Goal: Task Accomplishment & Management: Use online tool/utility

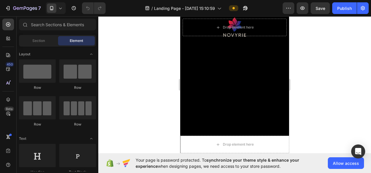
scroll to position [729, 0]
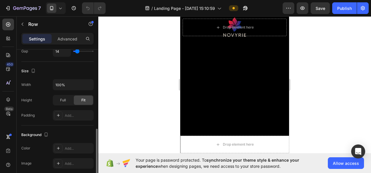
scroll to position [204, 0]
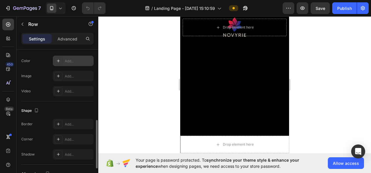
click at [66, 56] on div "Add..." at bounding box center [73, 61] width 41 height 10
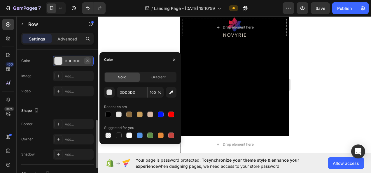
click at [88, 59] on icon "button" at bounding box center [87, 60] width 2 height 2
type input "000000"
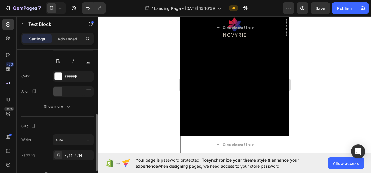
scroll to position [87, 0]
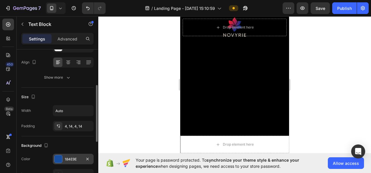
click at [70, 158] on div "184E9E" at bounding box center [73, 159] width 17 height 5
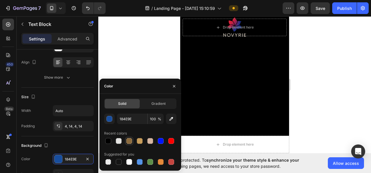
click at [132, 142] on div at bounding box center [129, 141] width 6 height 6
click at [140, 142] on div at bounding box center [140, 141] width 6 height 6
click at [148, 142] on div at bounding box center [150, 141] width 6 height 6
type input "D6B6A1"
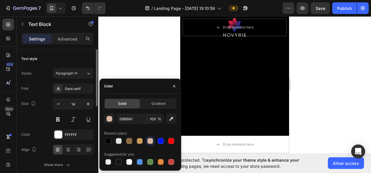
click at [80, 140] on div "Font Sans-serif Size 14 Color FFFFFF Align Show more" at bounding box center [57, 126] width 72 height 87
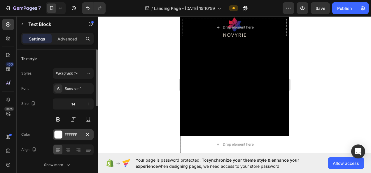
click at [80, 138] on div "FFFFFF" at bounding box center [73, 134] width 41 height 10
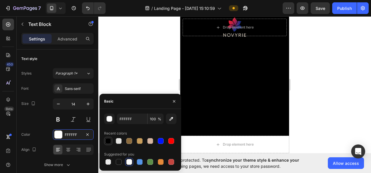
click at [110, 140] on div at bounding box center [108, 141] width 6 height 6
click at [137, 141] on div at bounding box center [140, 141] width 6 height 6
type input "C89D5B"
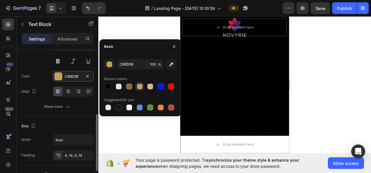
scroll to position [87, 0]
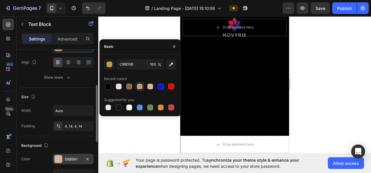
click at [72, 155] on div "D6B6A1" at bounding box center [73, 159] width 41 height 10
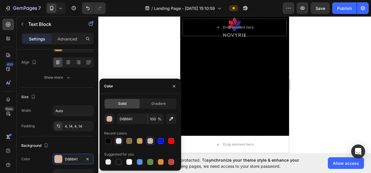
click at [117, 141] on div at bounding box center [119, 141] width 6 height 6
click at [148, 140] on div at bounding box center [150, 141] width 6 height 6
click at [110, 141] on div at bounding box center [108, 141] width 6 height 6
type input "000000"
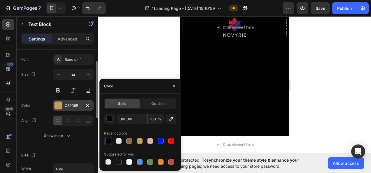
click at [67, 107] on div "C89D5B" at bounding box center [73, 105] width 17 height 5
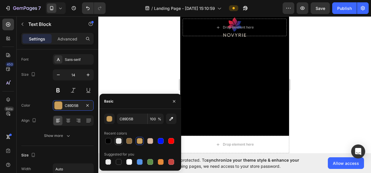
click at [120, 141] on div at bounding box center [119, 141] width 6 height 6
type input "E5E4E2"
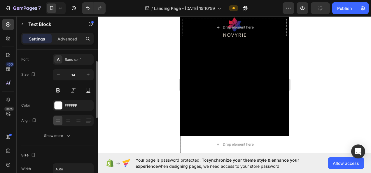
scroll to position [87, 0]
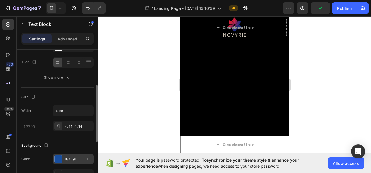
click at [69, 158] on div "184E9E" at bounding box center [73, 159] width 17 height 5
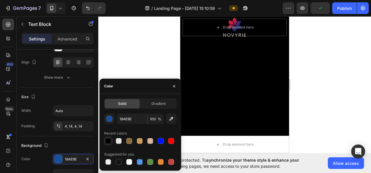
click at [107, 140] on div at bounding box center [108, 141] width 6 height 6
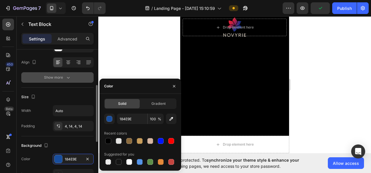
type input "000000"
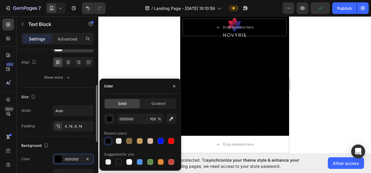
scroll to position [58, 0]
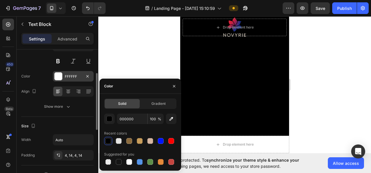
click at [71, 75] on div "FFFFFF" at bounding box center [73, 76] width 17 height 5
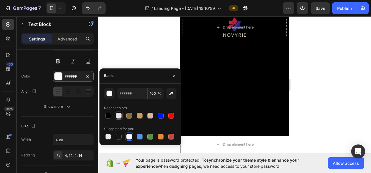
click at [118, 115] on div at bounding box center [119, 116] width 6 height 6
type input "E5E4E2"
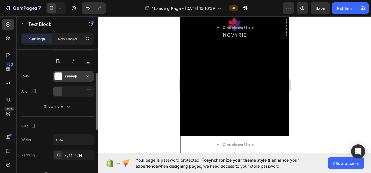
click at [74, 80] on div "FFFFFF" at bounding box center [73, 76] width 41 height 10
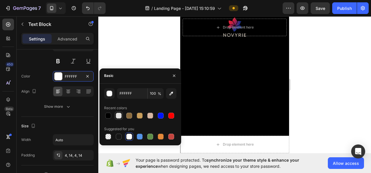
click at [119, 115] on div at bounding box center [119, 116] width 6 height 6
type input "E5E4E2"
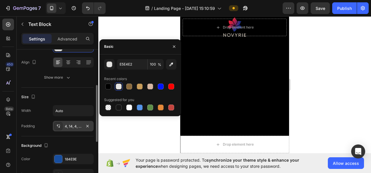
click at [69, 127] on div "4, 14, 4, 14" at bounding box center [73, 126] width 17 height 5
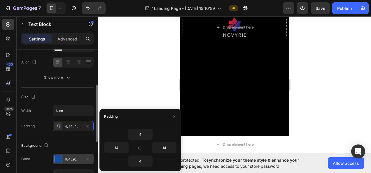
click at [75, 158] on div "184E9E" at bounding box center [73, 159] width 17 height 5
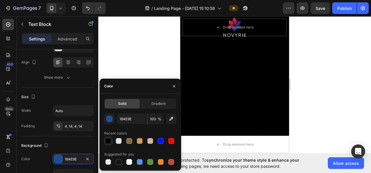
click at [109, 141] on div at bounding box center [108, 141] width 6 height 6
type input "000000"
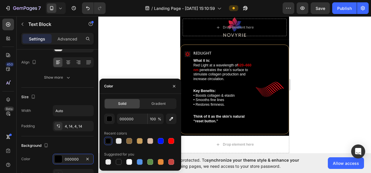
scroll to position [787, 0]
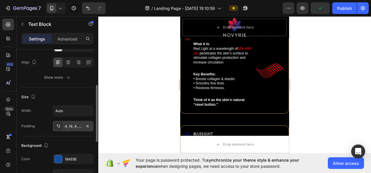
scroll to position [58, 0]
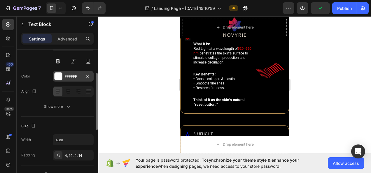
click at [66, 79] on div "FFFFFF" at bounding box center [73, 76] width 41 height 10
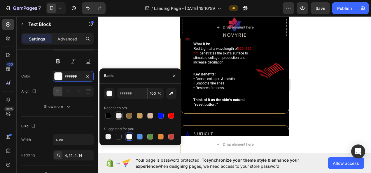
click at [117, 118] on div at bounding box center [119, 116] width 6 height 6
type input "E5E4E2"
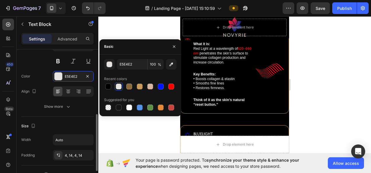
scroll to position [87, 0]
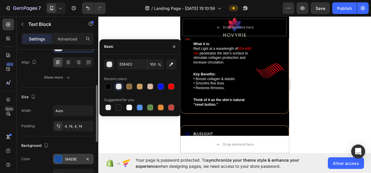
click at [73, 157] on div "184E9E" at bounding box center [73, 159] width 17 height 5
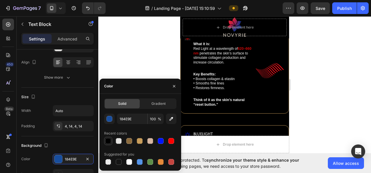
click at [106, 140] on div at bounding box center [108, 141] width 6 height 6
type input "000000"
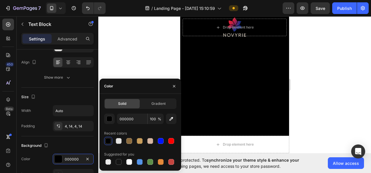
scroll to position [729, 0]
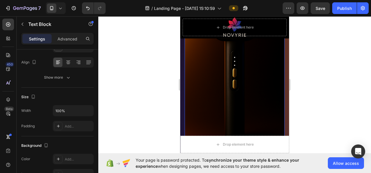
scroll to position [758, 0]
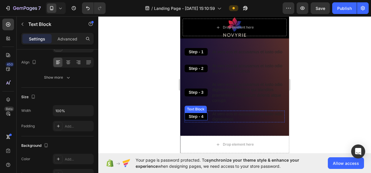
click at [198, 115] on p "Step - 4" at bounding box center [196, 116] width 15 height 5
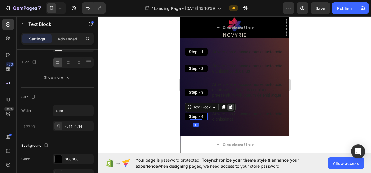
click at [230, 105] on icon at bounding box center [231, 107] width 4 height 4
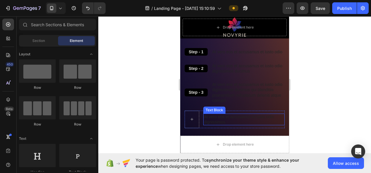
click at [237, 114] on p "At vero eos et accusamus et iusto odio dignissimos" at bounding box center [244, 119] width 80 height 10
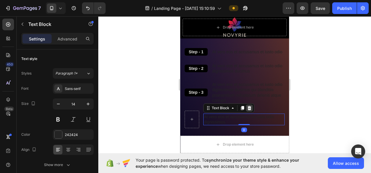
click at [250, 106] on icon at bounding box center [249, 108] width 5 height 5
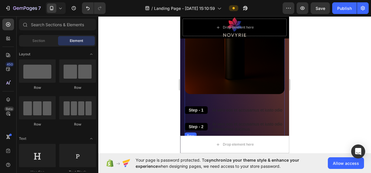
scroll to position [729, 0]
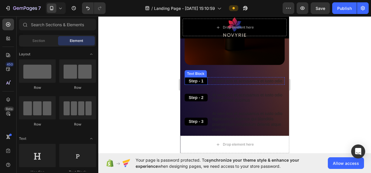
click at [200, 78] on p "Step - 1" at bounding box center [196, 80] width 15 height 5
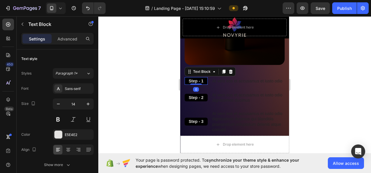
click at [200, 78] on p "Step - 1" at bounding box center [196, 80] width 15 height 5
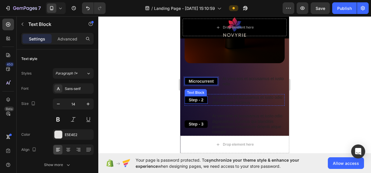
click at [198, 97] on p "Step - 2" at bounding box center [196, 99] width 15 height 5
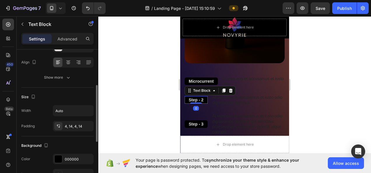
click at [198, 97] on p "Step - 2" at bounding box center [196, 99] width 15 height 5
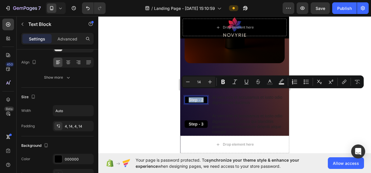
click at [198, 97] on p "Step - 2" at bounding box center [196, 99] width 15 height 5
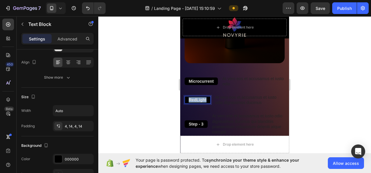
click at [198, 97] on p "RedLight" at bounding box center [198, 99] width 18 height 5
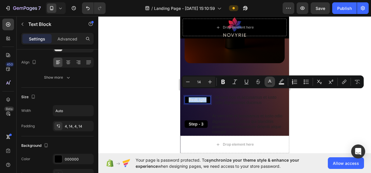
click at [273, 82] on button "Text Color" at bounding box center [269, 82] width 10 height 10
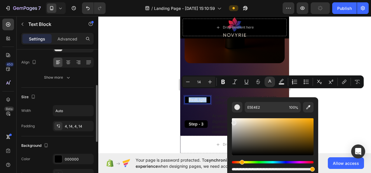
click at [66, 94] on div "Size" at bounding box center [57, 96] width 72 height 9
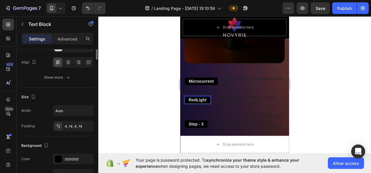
scroll to position [29, 0]
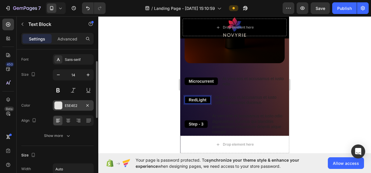
click at [76, 103] on div "E5E4E2" at bounding box center [73, 105] width 17 height 5
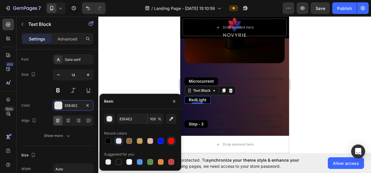
click at [171, 141] on div at bounding box center [171, 141] width 6 height 6
type input "FF0000"
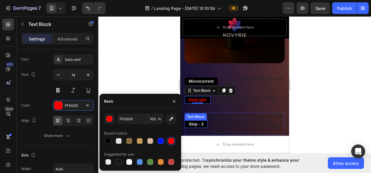
click at [195, 122] on p "Step - 3" at bounding box center [196, 124] width 15 height 5
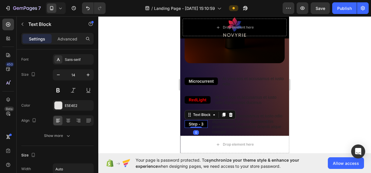
click at [195, 122] on p "Step - 3" at bounding box center [196, 124] width 15 height 5
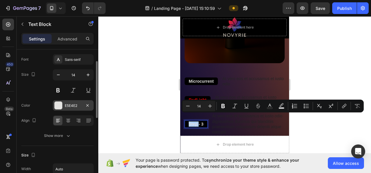
click at [77, 109] on div "E5E4E2" at bounding box center [73, 105] width 41 height 10
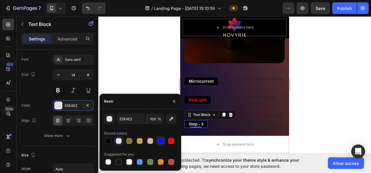
click at [158, 139] on div at bounding box center [161, 141] width 6 height 6
type input "0015FF"
click at [305, 73] on div at bounding box center [234, 94] width 273 height 157
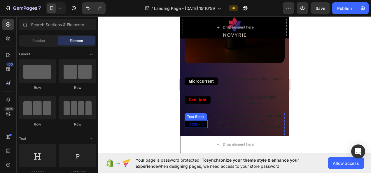
click at [197, 122] on p "Step - 3" at bounding box center [196, 124] width 15 height 5
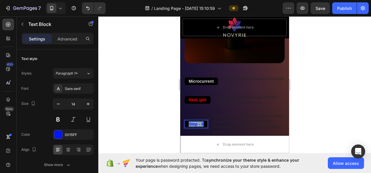
click at [197, 122] on p "Step - 3" at bounding box center [196, 124] width 15 height 5
click at [354, 82] on div at bounding box center [234, 94] width 273 height 157
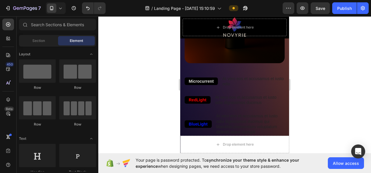
scroll to position [731, 0]
click at [241, 76] on p "At vero eos et accusamus et iusto odio" at bounding box center [253, 81] width 62 height 10
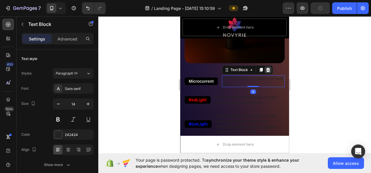
click at [267, 68] on icon at bounding box center [268, 70] width 5 height 5
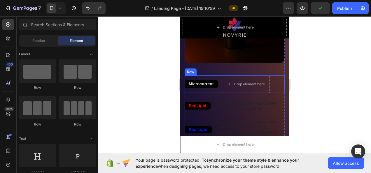
click at [196, 81] on p "Microcurrent" at bounding box center [201, 83] width 25 height 5
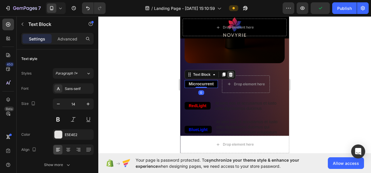
click at [231, 73] on icon at bounding box center [231, 75] width 4 height 4
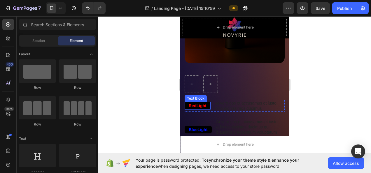
click at [203, 103] on p "RedLight" at bounding box center [198, 105] width 18 height 5
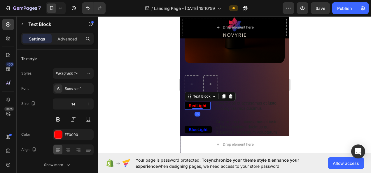
click at [231, 94] on icon at bounding box center [230, 96] width 5 height 5
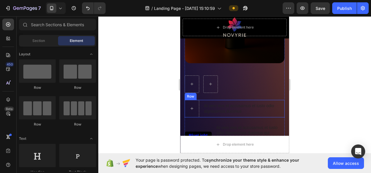
click at [229, 100] on div "At vero eos et accusamus et iusto odio dignissimos ducimus Text Block" at bounding box center [243, 108] width 81 height 17
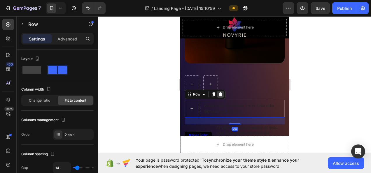
click at [222, 92] on icon at bounding box center [220, 94] width 5 height 5
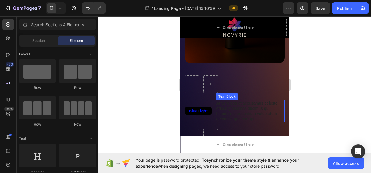
click at [230, 103] on p "At vero eos et accusamus et iusto odio dignissimos ducimus qui blanditiis praes…" at bounding box center [250, 111] width 68 height 21
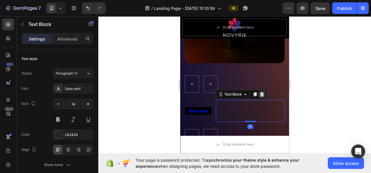
click at [260, 92] on icon at bounding box center [262, 94] width 4 height 4
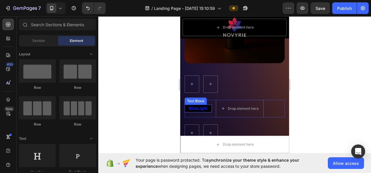
click at [208, 105] on div "BlueLight" at bounding box center [198, 109] width 27 height 8
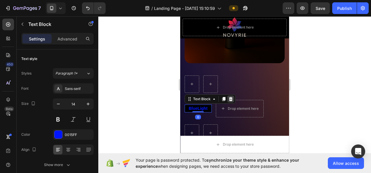
click at [230, 97] on icon at bounding box center [231, 99] width 4 height 4
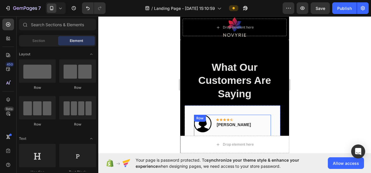
scroll to position [1762, 0]
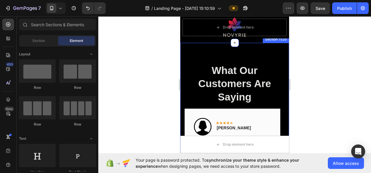
click at [220, 53] on div "What Our Customers Are Saying Heading Image Icon Icon Icon Icon Icon Row Rita C…" at bounding box center [234, 154] width 109 height 223
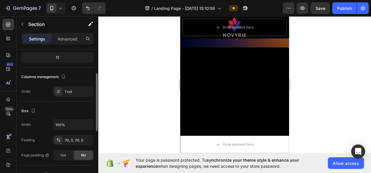
scroll to position [87, 0]
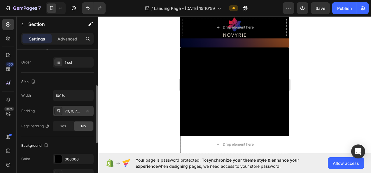
click at [75, 109] on div "70, 0, 70, 0" at bounding box center [73, 111] width 17 height 5
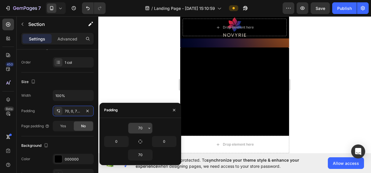
click at [147, 126] on icon "button" at bounding box center [149, 128] width 5 height 5
click at [143, 128] on input "70" at bounding box center [140, 128] width 24 height 10
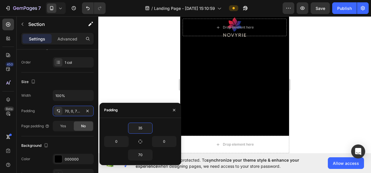
scroll to position [1733, 0]
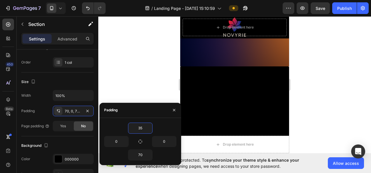
type input "35"
click at [328, 90] on div at bounding box center [234, 94] width 273 height 157
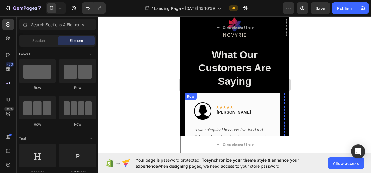
scroll to position [1762, 0]
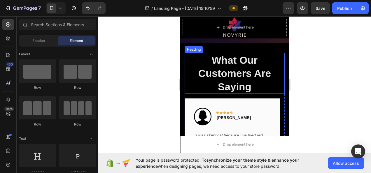
click at [257, 75] on h2 "What Our Customers Are Saying" at bounding box center [235, 73] width 100 height 41
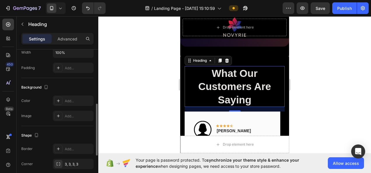
scroll to position [175, 0]
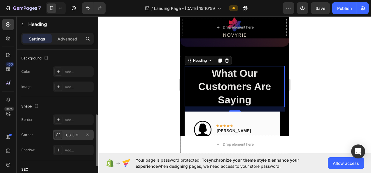
click at [70, 133] on div "3, 3, 3, 3" at bounding box center [73, 135] width 17 height 5
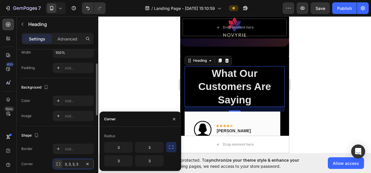
scroll to position [87, 0]
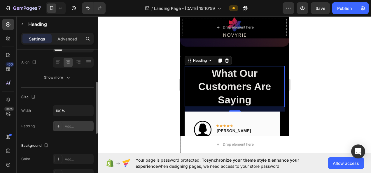
click at [76, 124] on div "Add..." at bounding box center [78, 126] width 27 height 5
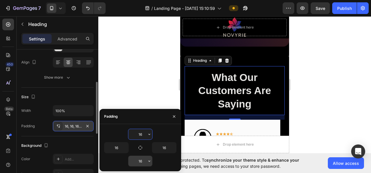
click at [143, 160] on input "16" at bounding box center [140, 161] width 24 height 10
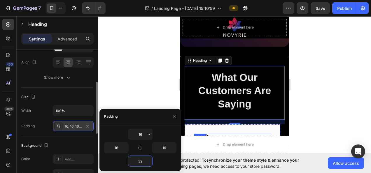
type input "32"
click at [317, 80] on div at bounding box center [234, 94] width 273 height 157
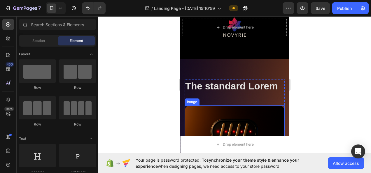
scroll to position [538, 0]
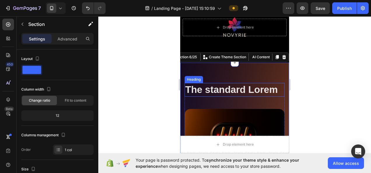
scroll to position [567, 0]
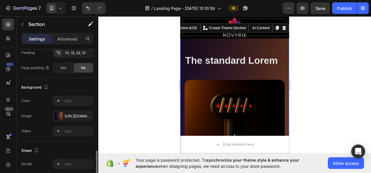
scroll to position [175, 0]
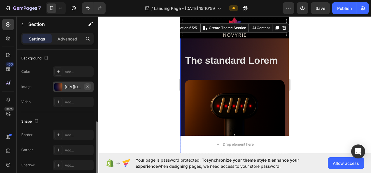
click at [88, 85] on icon "button" at bounding box center [87, 86] width 2 height 2
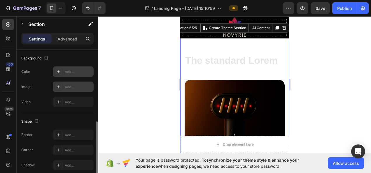
click at [69, 75] on div "Add..." at bounding box center [73, 71] width 41 height 10
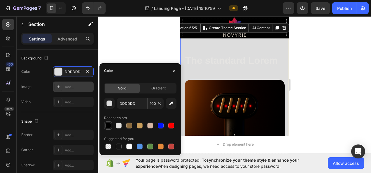
click at [106, 122] on div at bounding box center [108, 125] width 7 height 7
type input "000000"
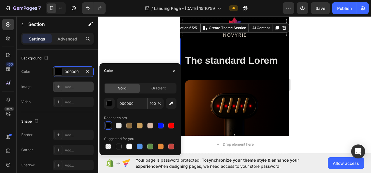
click at [343, 83] on div at bounding box center [234, 94] width 273 height 157
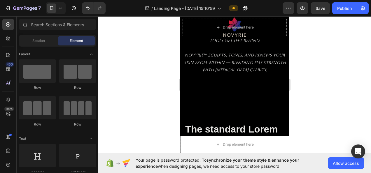
scroll to position [508, 0]
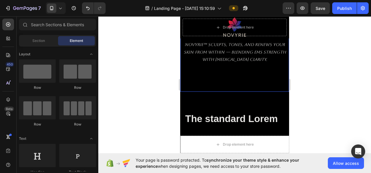
click at [210, 88] on div "Creams fade. Gimmicks disappoint. One-trick tools get left behind. Novyrie™ scu…" at bounding box center [234, 40] width 109 height 101
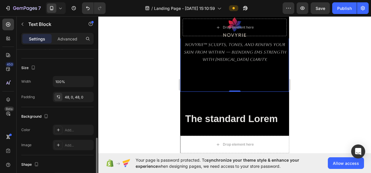
scroll to position [146, 0]
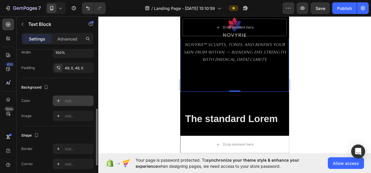
click at [69, 99] on div "Add..." at bounding box center [78, 101] width 27 height 5
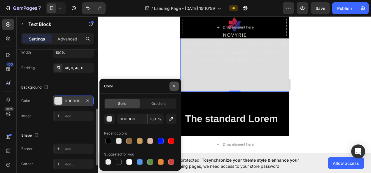
click at [175, 83] on button "button" at bounding box center [173, 86] width 9 height 9
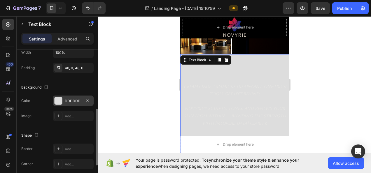
scroll to position [450, 0]
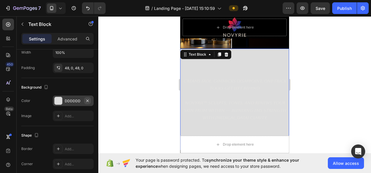
click at [87, 100] on icon "button" at bounding box center [87, 101] width 5 height 5
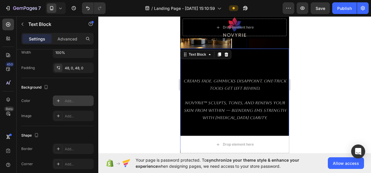
scroll to position [508, 0]
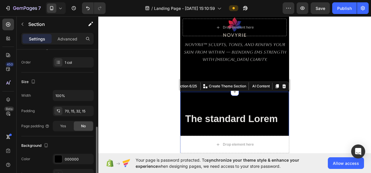
scroll to position [117, 0]
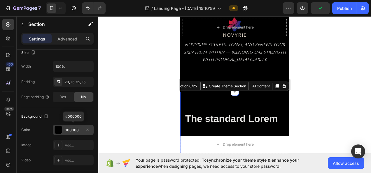
click at [69, 125] on div "000000" at bounding box center [73, 130] width 41 height 10
click at [67, 113] on div "Background" at bounding box center [57, 116] width 72 height 9
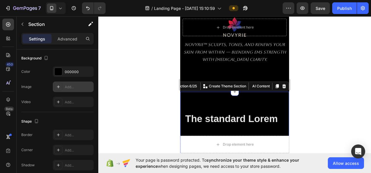
click at [70, 87] on div "Add..." at bounding box center [78, 87] width 27 height 5
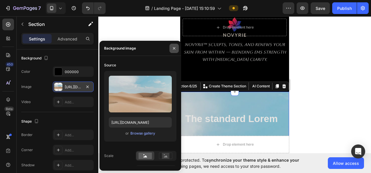
click at [174, 48] on icon "button" at bounding box center [174, 48] width 2 height 2
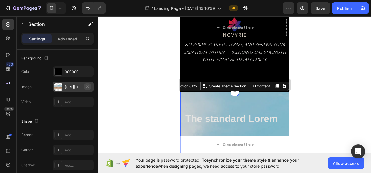
click at [90, 85] on icon "button" at bounding box center [87, 87] width 5 height 5
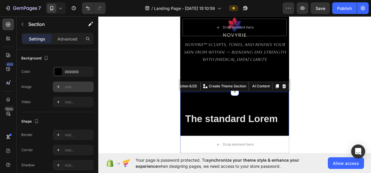
click at [76, 88] on div "Add..." at bounding box center [78, 87] width 27 height 5
type input "[URL][DOMAIN_NAME]"
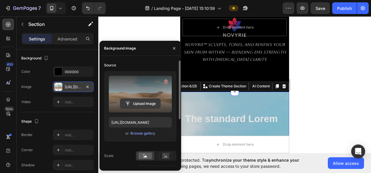
click at [138, 106] on input "file" at bounding box center [140, 104] width 40 height 10
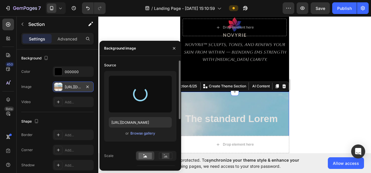
click at [322, 85] on div at bounding box center [234, 94] width 273 height 157
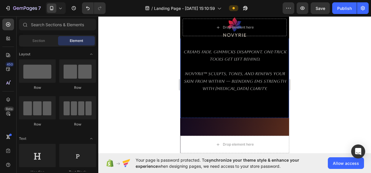
scroll to position [508, 0]
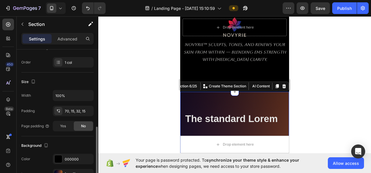
scroll to position [117, 0]
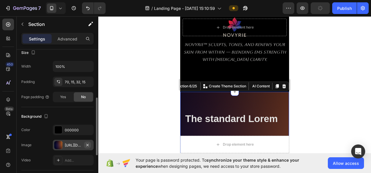
click at [90, 143] on icon "button" at bounding box center [87, 145] width 5 height 5
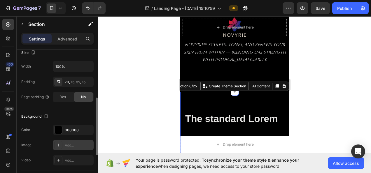
click at [332, 82] on div at bounding box center [234, 94] width 273 height 157
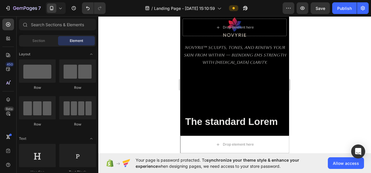
scroll to position [538, 0]
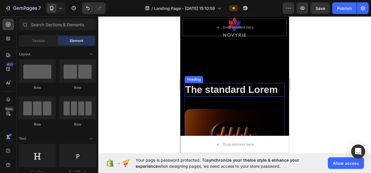
click at [246, 90] on h2 "The standard Lorem" at bounding box center [235, 90] width 100 height 14
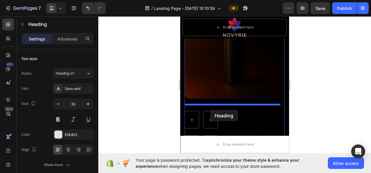
scroll to position [712, 0]
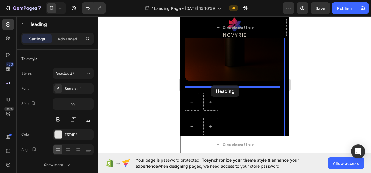
drag, startPoint x: 192, startPoint y: 77, endPoint x: 211, endPoint y: 86, distance: 21.4
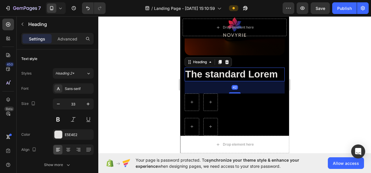
click at [301, 68] on div at bounding box center [234, 94] width 273 height 157
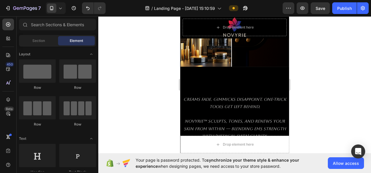
scroll to position [490, 0]
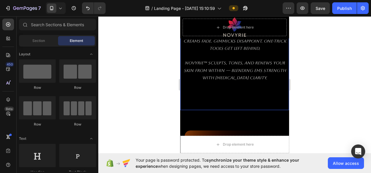
click at [237, 101] on div "Creams fade. Gimmicks disappoint. One-trick tools get left behind. Novyrie™ scu…" at bounding box center [234, 59] width 109 height 101
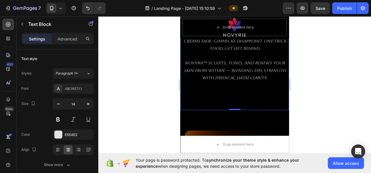
click at [221, 95] on div "Creams fade. Gimmicks disappoint. One-trick tools get left behind. Novyrie™ scu…" at bounding box center [234, 59] width 109 height 101
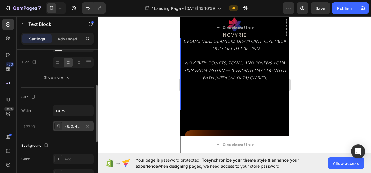
click at [78, 125] on div "48, 0, 48, 0" at bounding box center [73, 126] width 17 height 5
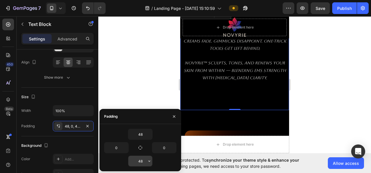
click at [142, 157] on input "48" at bounding box center [140, 161] width 24 height 10
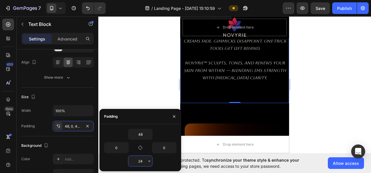
type input "2"
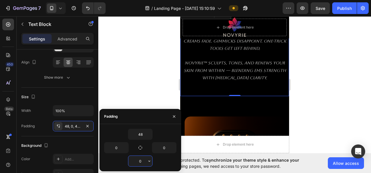
type input "0"
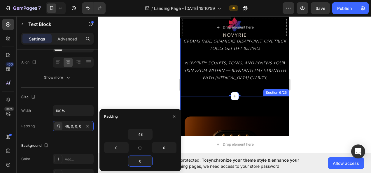
click at [343, 95] on div at bounding box center [234, 94] width 273 height 157
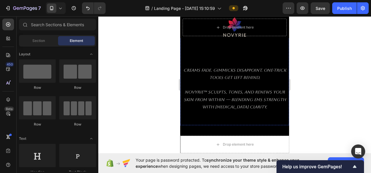
scroll to position [373, 0]
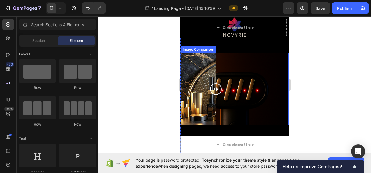
drag, startPoint x: 231, startPoint y: 87, endPoint x: 210, endPoint y: 87, distance: 21.0
click at [215, 87] on div at bounding box center [216, 89] width 12 height 12
click at [212, 87] on div at bounding box center [216, 89] width 12 height 12
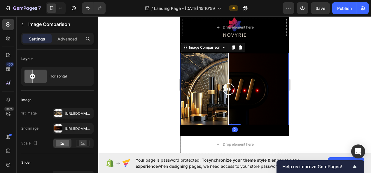
drag, startPoint x: 249, startPoint y: 88, endPoint x: 229, endPoint y: 92, distance: 20.5
click at [229, 92] on div at bounding box center [229, 89] width 12 height 12
click at [322, 88] on div at bounding box center [234, 94] width 273 height 157
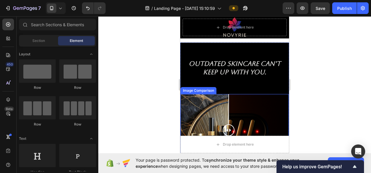
scroll to position [344, 0]
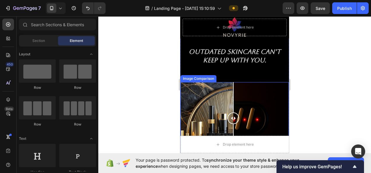
click at [234, 116] on div at bounding box center [233, 119] width 12 height 12
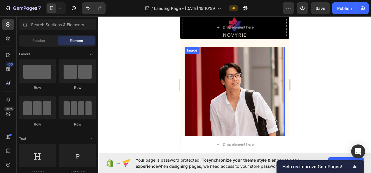
scroll to position [2443, 0]
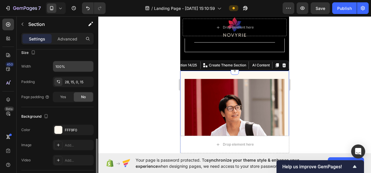
scroll to position [146, 0]
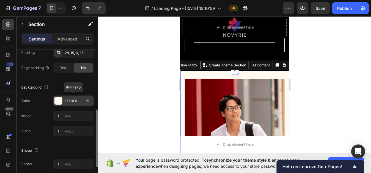
click at [73, 100] on div "FFF9F0" at bounding box center [73, 101] width 17 height 5
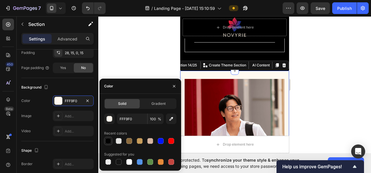
click at [111, 143] on div at bounding box center [108, 141] width 6 height 6
type input "000000"
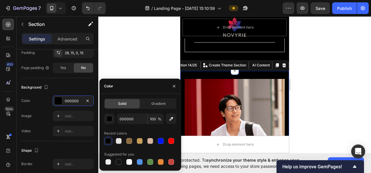
click at [140, 61] on div at bounding box center [234, 94] width 273 height 157
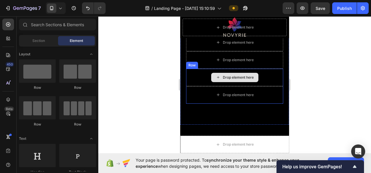
scroll to position [2793, 0]
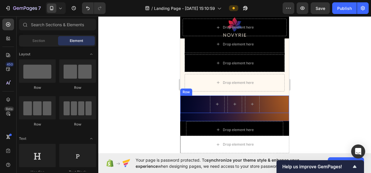
click at [198, 102] on div "Row" at bounding box center [234, 104] width 109 height 17
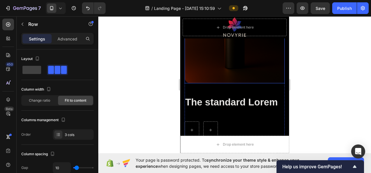
scroll to position [670, 0]
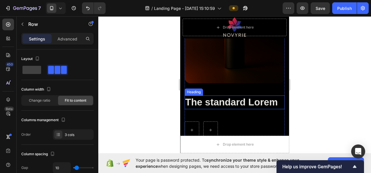
click at [236, 98] on h2 "The standard Lorem" at bounding box center [235, 103] width 100 height 14
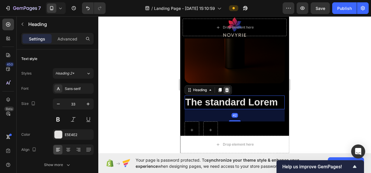
click at [226, 88] on icon at bounding box center [226, 90] width 5 height 5
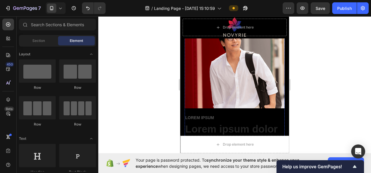
scroll to position [2597, 0]
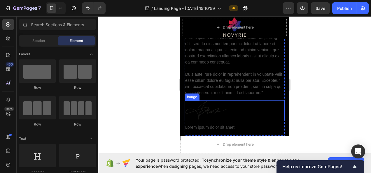
click at [211, 110] on img at bounding box center [206, 111] width 43 height 21
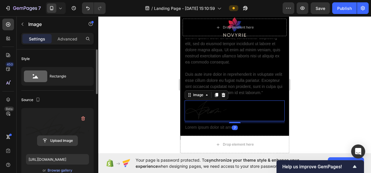
click at [59, 138] on input "file" at bounding box center [57, 141] width 40 height 10
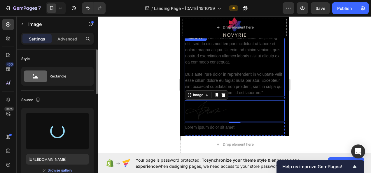
type input "https://cdn.shopify.com/s/files/1/0718/5530/8937/files/gempages_580951010671854…"
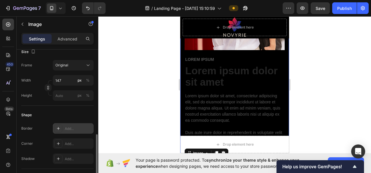
scroll to position [204, 0]
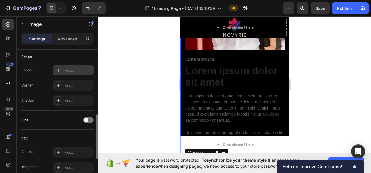
click at [66, 69] on div "Add..." at bounding box center [78, 70] width 27 height 5
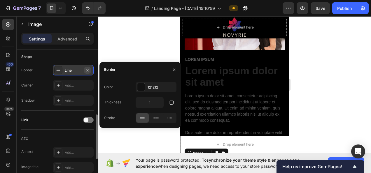
click at [87, 70] on icon "button" at bounding box center [87, 70] width 2 height 2
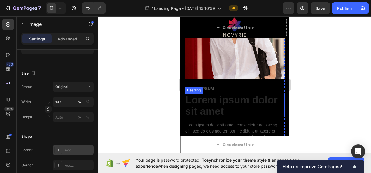
scroll to position [2393, 0]
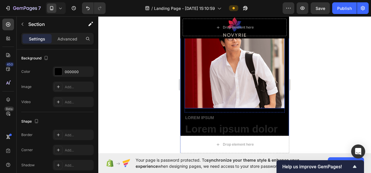
scroll to position [2510, 0]
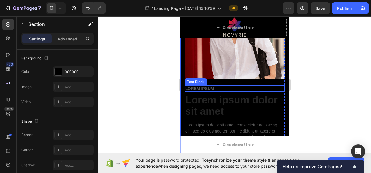
click at [245, 86] on p "Lorem ipsum" at bounding box center [234, 88] width 99 height 5
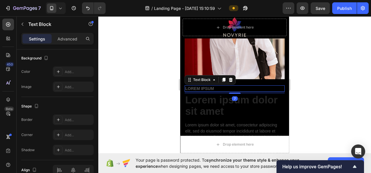
scroll to position [0, 0]
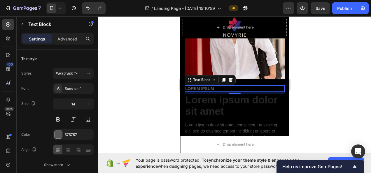
click at [226, 86] on p "Lorem ipsum" at bounding box center [234, 88] width 99 height 5
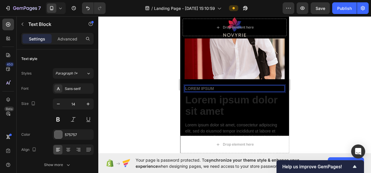
click at [260, 79] on div "Image Image Row" at bounding box center [235, 32] width 100 height 106
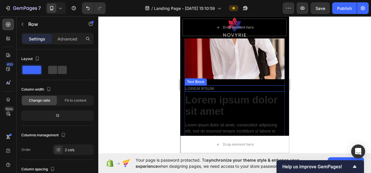
click at [244, 94] on h2 "Lorem ipsum dolor sit amet" at bounding box center [235, 106] width 100 height 24
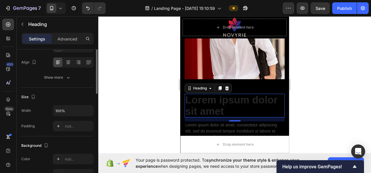
scroll to position [58, 0]
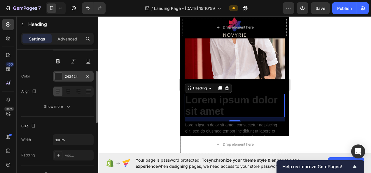
click at [76, 76] on div "242424" at bounding box center [73, 76] width 17 height 5
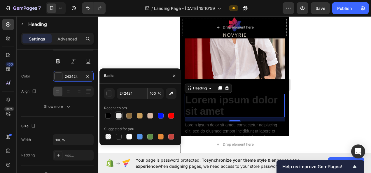
click at [117, 115] on div at bounding box center [119, 116] width 6 height 6
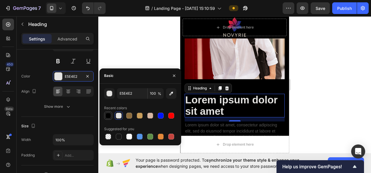
click at [107, 114] on div at bounding box center [108, 116] width 6 height 6
type input "000000"
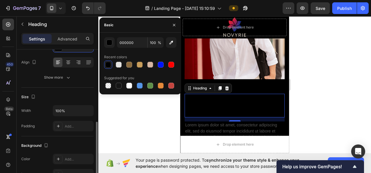
scroll to position [146, 0]
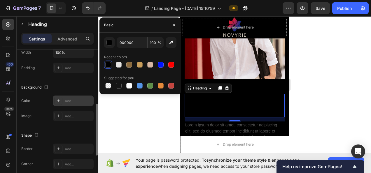
click at [71, 104] on div "Add..." at bounding box center [73, 101] width 41 height 10
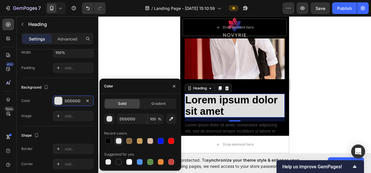
click at [120, 143] on div at bounding box center [119, 141] width 6 height 6
type input "E5E4E2"
click at [256, 117] on div "14" at bounding box center [235, 119] width 100 height 4
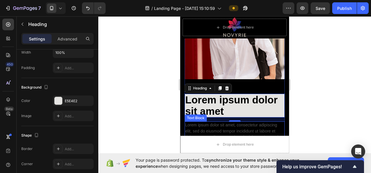
click at [252, 122] on p "Lorem ipsum dolor sit amet, consectetur adipiscing elit, sed do eiusmod tempor …" at bounding box center [234, 152] width 99 height 61
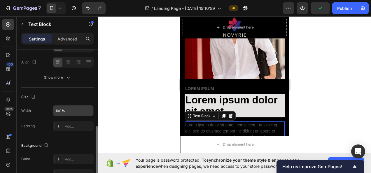
scroll to position [117, 0]
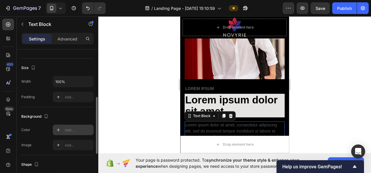
click at [62, 128] on div at bounding box center [58, 130] width 8 height 8
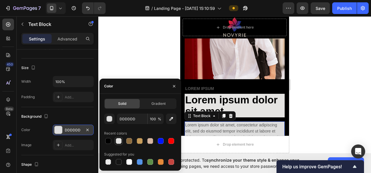
click at [119, 140] on div at bounding box center [119, 141] width 6 height 6
type input "E5E4E2"
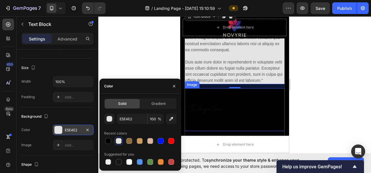
scroll to position [2627, 0]
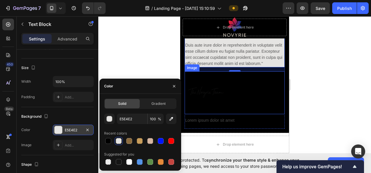
click at [250, 90] on div at bounding box center [235, 92] width 100 height 43
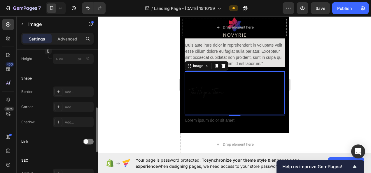
scroll to position [212, 0]
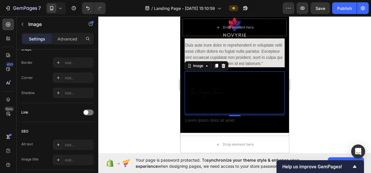
click at [268, 75] on div at bounding box center [235, 92] width 100 height 43
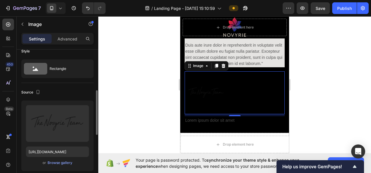
scroll to position [37, 0]
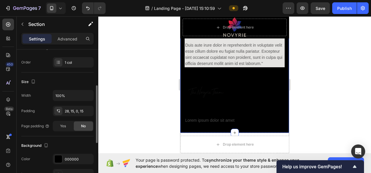
scroll to position [146, 0]
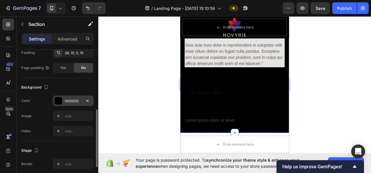
click at [69, 96] on div "000000" at bounding box center [73, 101] width 41 height 10
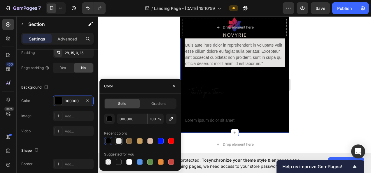
click at [115, 138] on div at bounding box center [119, 141] width 8 height 8
type input "E5E4E2"
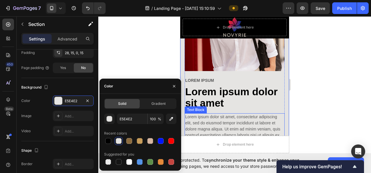
scroll to position [2510, 0]
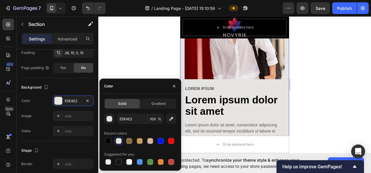
click at [157, 64] on div at bounding box center [234, 94] width 273 height 157
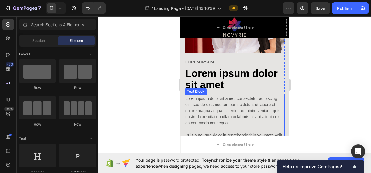
scroll to position [2539, 0]
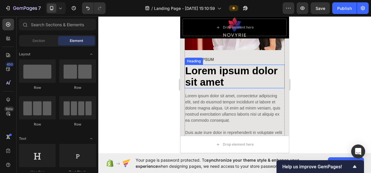
click at [243, 65] on h2 "Lorem ipsum dolor sit amet" at bounding box center [235, 77] width 100 height 24
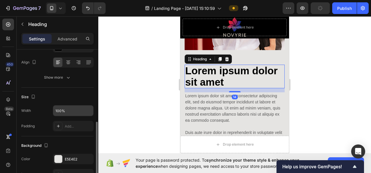
scroll to position [117, 0]
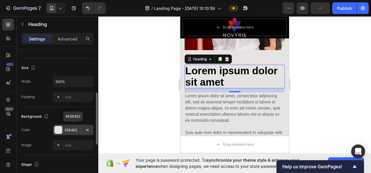
click at [67, 128] on div "E5E4E2" at bounding box center [73, 130] width 17 height 5
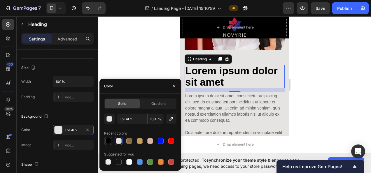
click at [104, 142] on div at bounding box center [108, 141] width 8 height 8
type input "000000"
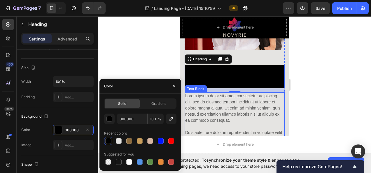
click at [215, 93] on p "Lorem ipsum dolor sit amet, consectetur adipiscing elit, sed do eiusmod tempor …" at bounding box center [234, 123] width 99 height 61
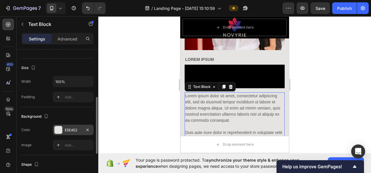
click at [69, 132] on div "E5E4E2" at bounding box center [73, 130] width 41 height 10
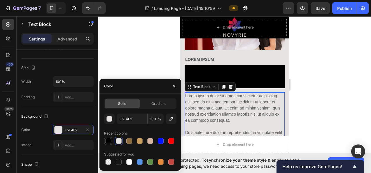
click at [108, 140] on div at bounding box center [108, 141] width 6 height 6
type input "000000"
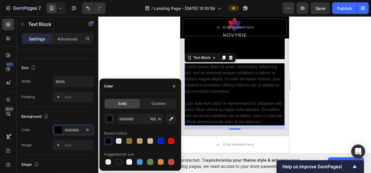
click at [331, 86] on div at bounding box center [234, 94] width 273 height 157
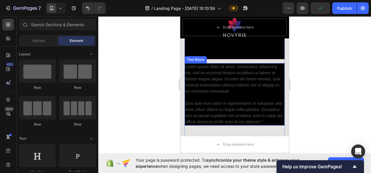
scroll to position [2539, 0]
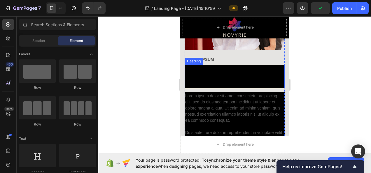
click at [216, 73] on h2 "Lorem ipsum dolor sit amet" at bounding box center [235, 77] width 100 height 24
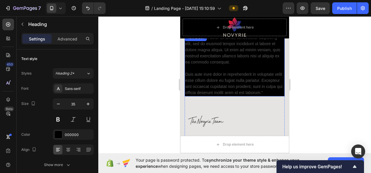
scroll to position [2656, 0]
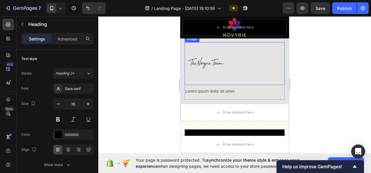
click at [226, 65] on img at bounding box center [206, 63] width 43 height 43
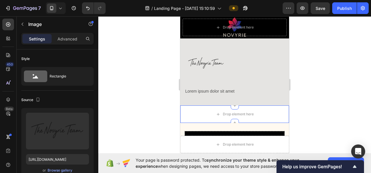
scroll to position [2714, 0]
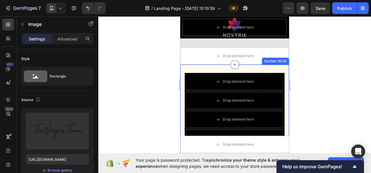
click at [259, 69] on div "Image Drop element here Drop element here Drop element here Drop element here R…" at bounding box center [234, 118] width 109 height 106
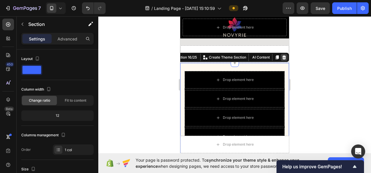
click at [282, 59] on icon at bounding box center [284, 57] width 4 height 4
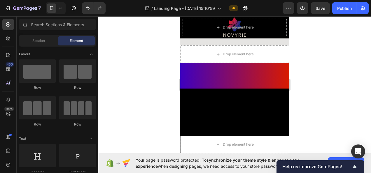
click at [261, 71] on div at bounding box center [234, 76] width 109 height 26
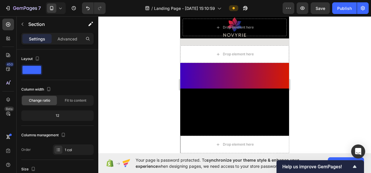
click at [263, 82] on div at bounding box center [234, 76] width 109 height 26
click at [263, 111] on div at bounding box center [234, 164] width 109 height 150
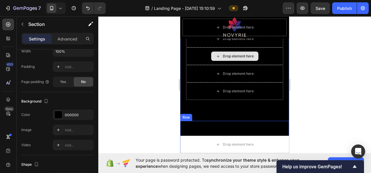
scroll to position [2743, 0]
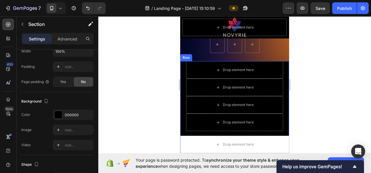
click at [280, 66] on div "Drop element here Drop element here Row Drop element here Drop element here Row…" at bounding box center [234, 106] width 109 height 91
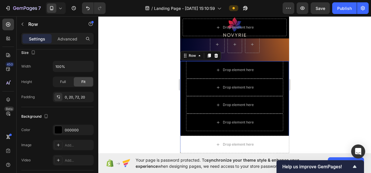
scroll to position [0, 0]
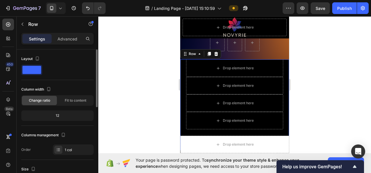
click at [219, 59] on div "Row" at bounding box center [200, 53] width 41 height 9
click at [217, 56] on icon at bounding box center [216, 54] width 5 height 5
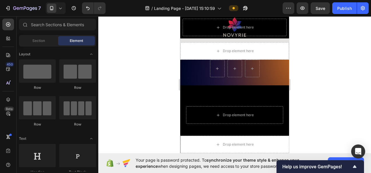
scroll to position [2685, 0]
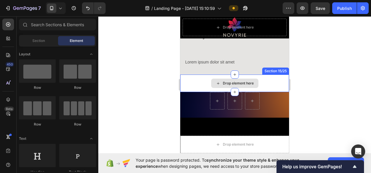
click at [276, 102] on div "Row" at bounding box center [234, 100] width 109 height 17
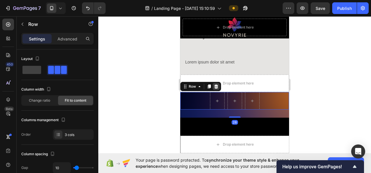
click at [213, 87] on div at bounding box center [216, 86] width 7 height 7
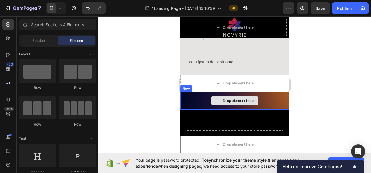
click at [194, 103] on div "Drop element here" at bounding box center [234, 100] width 109 height 17
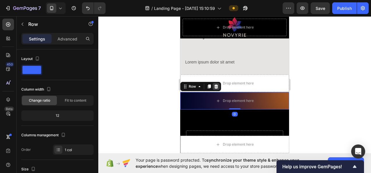
click at [218, 87] on icon at bounding box center [216, 86] width 5 height 5
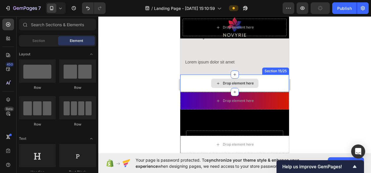
click at [203, 85] on div "Drop element here" at bounding box center [234, 83] width 109 height 17
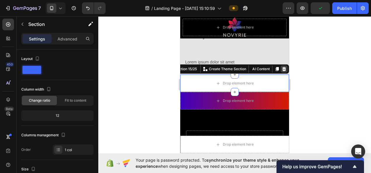
click at [282, 71] on div at bounding box center [283, 69] width 7 height 7
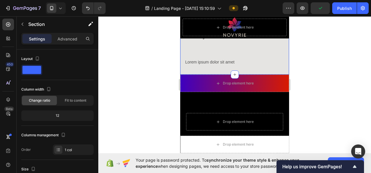
click at [268, 76] on div "Drop element here" at bounding box center [234, 83] width 109 height 17
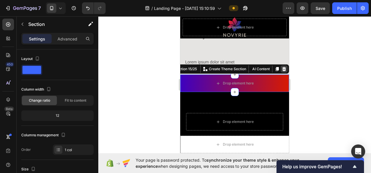
click at [282, 71] on icon at bounding box center [284, 69] width 4 height 4
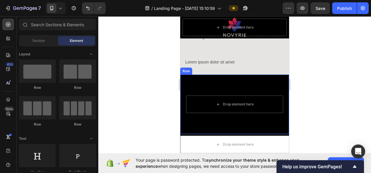
click at [268, 84] on div "Drop element here Row" at bounding box center [234, 104] width 109 height 59
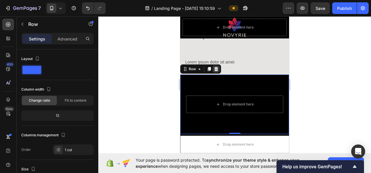
click at [214, 68] on icon at bounding box center [216, 69] width 5 height 5
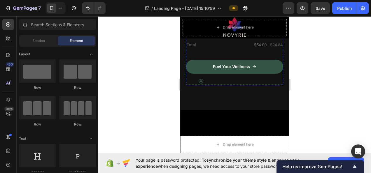
scroll to position [2860, 0]
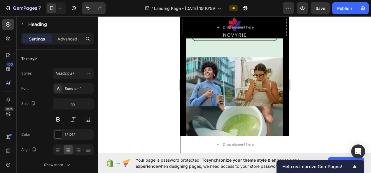
scroll to position [3851, 0]
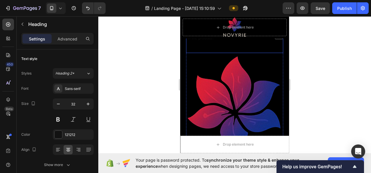
click at [219, 80] on img at bounding box center [234, 103] width 97 height 101
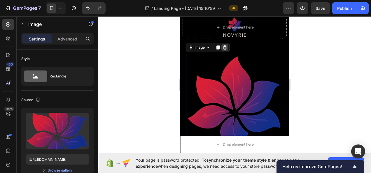
click at [226, 47] on icon at bounding box center [224, 47] width 5 height 5
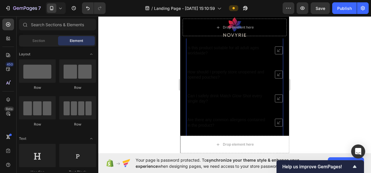
scroll to position [3822, 0]
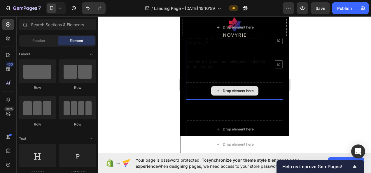
click at [216, 89] on icon at bounding box center [218, 90] width 5 height 5
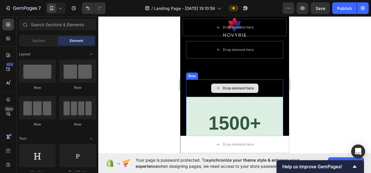
scroll to position [3880, 0]
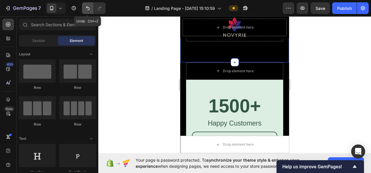
click at [88, 8] on icon "Undo/Redo" at bounding box center [88, 8] width 6 height 6
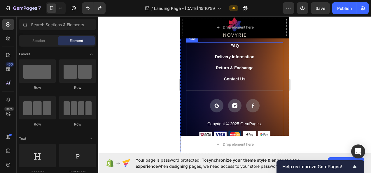
scroll to position [4201, 0]
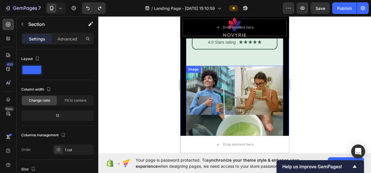
scroll to position [3967, 0]
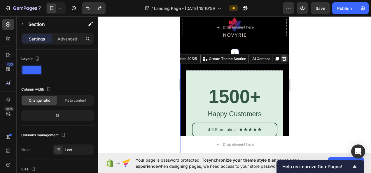
click at [282, 60] on icon at bounding box center [284, 59] width 4 height 4
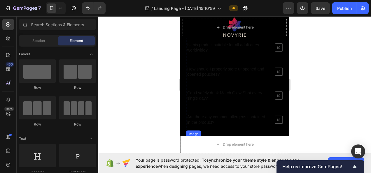
scroll to position [3763, 0]
click at [209, 117] on p "Are there any common allergens contained in the product?" at bounding box center [228, 122] width 82 height 10
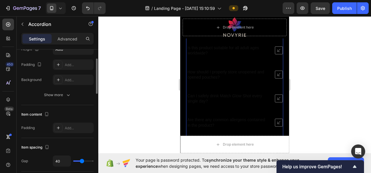
scroll to position [122, 0]
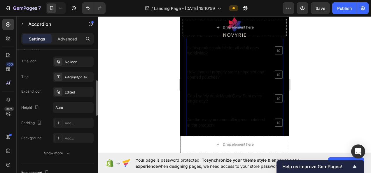
click at [207, 80] on div "How should I properly store unopened and opened pouches?" at bounding box center [228, 75] width 84 height 12
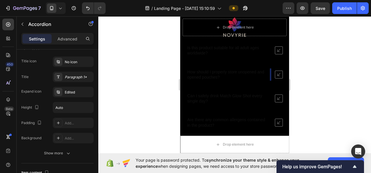
click at [206, 76] on p "How should I properly store unopened and opened pouches?" at bounding box center [228, 74] width 82 height 10
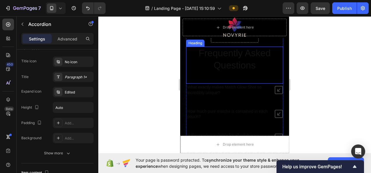
click at [262, 79] on div "Frequently Asked Questions Heading" at bounding box center [234, 65] width 97 height 37
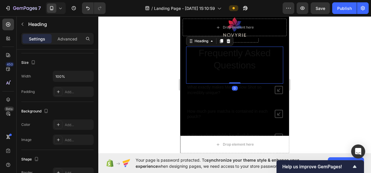
scroll to position [0, 0]
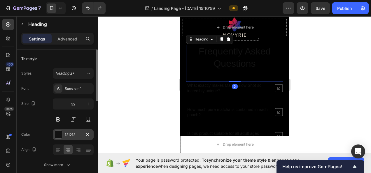
click at [64, 132] on div "121212" at bounding box center [73, 134] width 41 height 10
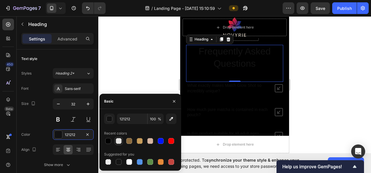
click at [118, 138] on div at bounding box center [119, 141] width 6 height 6
type input "E5E4E2"
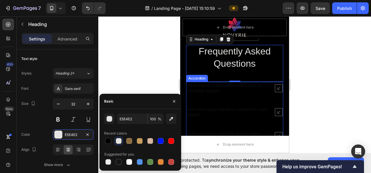
click at [250, 89] on p "What exactly makes Match Glow Shot so incredibly unique?" at bounding box center [228, 88] width 82 height 10
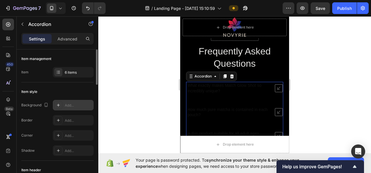
click at [71, 101] on div "Add..." at bounding box center [73, 105] width 41 height 10
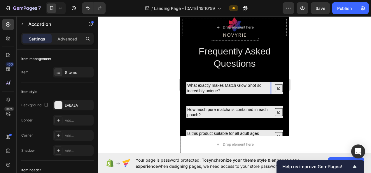
click at [203, 89] on p "What exactly makes Match Glow Shot so incredibly unique?" at bounding box center [228, 88] width 82 height 10
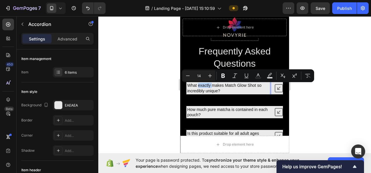
click at [203, 89] on p "What exactly makes Match Glow Shot so incredibly unique?" at bounding box center [228, 88] width 82 height 10
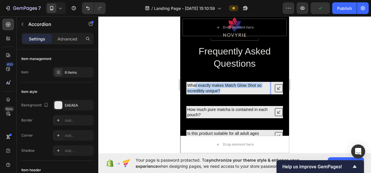
drag, startPoint x: 220, startPoint y: 92, endPoint x: 191, endPoint y: 85, distance: 29.3
click at [192, 85] on p "What exactly makes Match Glow Shot so incredibly unique?" at bounding box center [228, 88] width 82 height 10
click at [189, 85] on p "What exactly makes Match Glow Shot so incredibly unique?" at bounding box center [228, 88] width 82 height 10
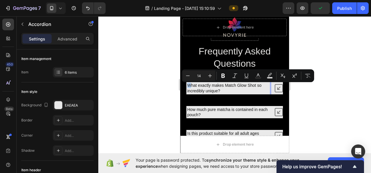
click at [189, 85] on p "What exactly makes Match Glow Shot so incredibly unique?" at bounding box center [228, 88] width 82 height 10
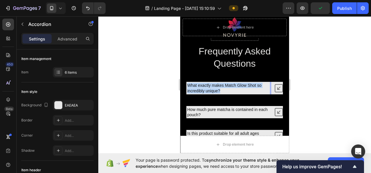
click at [189, 85] on p "What exactly makes Match Glow Shot so incredibly unique?" at bounding box center [228, 88] width 82 height 10
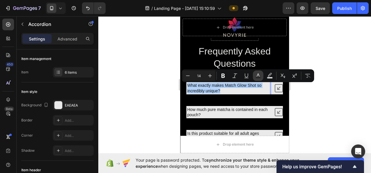
click at [258, 75] on icon "Editor contextual toolbar" at bounding box center [258, 76] width 6 height 6
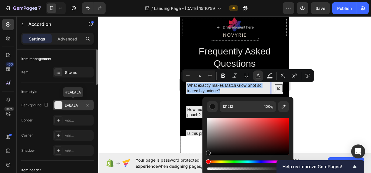
click at [69, 103] on div "EAEAEA" at bounding box center [73, 105] width 17 height 5
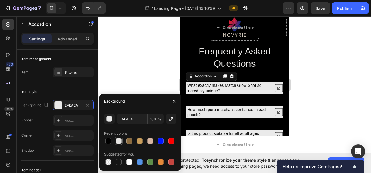
click at [120, 141] on div at bounding box center [119, 141] width 6 height 6
type input "E5E4E2"
click at [128, 117] on input "E5E4E2" at bounding box center [132, 119] width 30 height 10
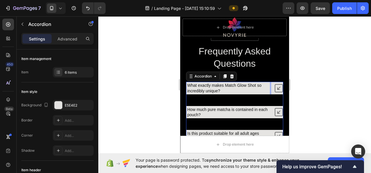
click at [219, 85] on p "What exactly makes Match Glow Shot so incredibly unique?" at bounding box center [228, 88] width 82 height 10
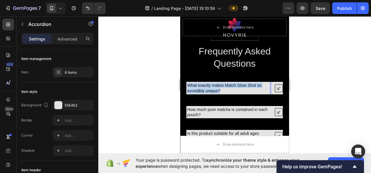
click at [219, 85] on p "What exactly makes Match Glow Shot so incredibly unique?" at bounding box center [228, 88] width 82 height 10
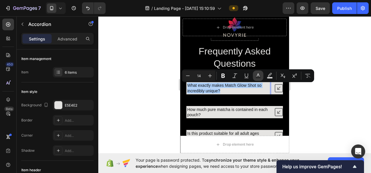
click at [258, 76] on icon "Editor contextual toolbar" at bounding box center [258, 76] width 6 height 6
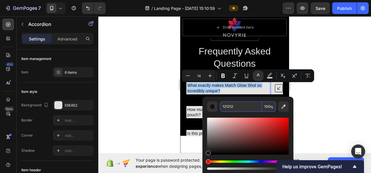
click at [236, 108] on input "121212" at bounding box center [241, 106] width 42 height 10
paste input "E5E4E2"
type input "E5E4E2"
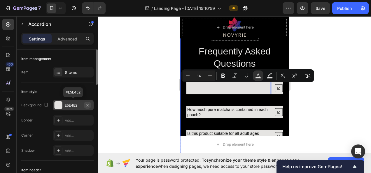
click at [87, 106] on icon "button" at bounding box center [87, 105] width 5 height 5
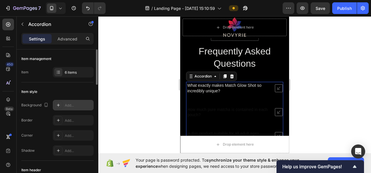
click at [218, 108] on p "How much pure matcha is contained in each pouch?" at bounding box center [228, 112] width 82 height 10
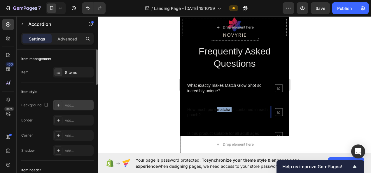
click at [218, 108] on p "How much pure matcha is contained in each pouch?" at bounding box center [228, 112] width 82 height 10
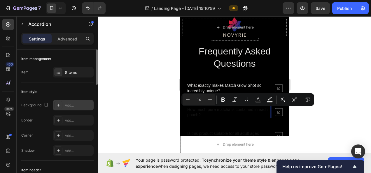
click at [210, 111] on p "How much pure matcha is contained in each pouch?" at bounding box center [228, 112] width 82 height 10
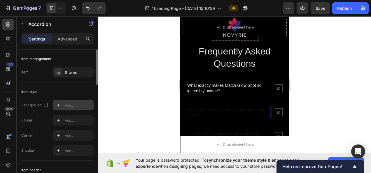
click at [276, 90] on icon at bounding box center [279, 88] width 8 height 8
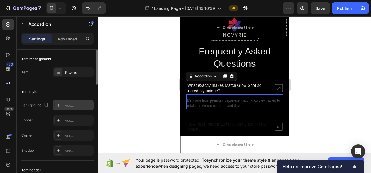
click at [208, 103] on p "It's made from premium Japanese matcha, cold-extracted to retain maximum nutrie…" at bounding box center [234, 103] width 95 height 10
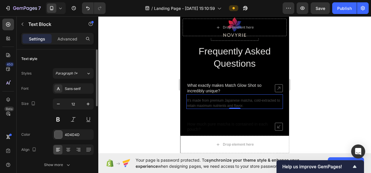
click at [208, 103] on p "It's made from premium Japanese matcha, cold-extracted to retain maximum nutrie…" at bounding box center [234, 103] width 95 height 10
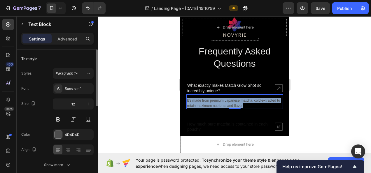
click at [208, 103] on p "It's made from premium Japanese matcha, cold-extracted to retain maximum nutrie…" at bounding box center [234, 103] width 95 height 10
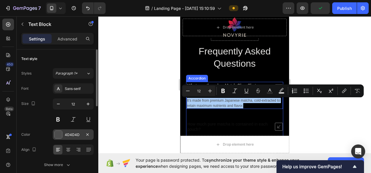
click at [72, 131] on div "4D4D4D" at bounding box center [73, 134] width 41 height 10
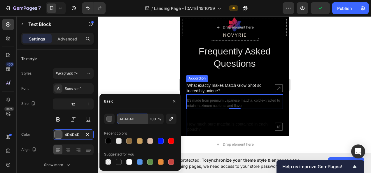
click at [137, 119] on input "4D4D4D" at bounding box center [132, 119] width 30 height 10
paste input "E5E4E2"
type input "E5E4E2"
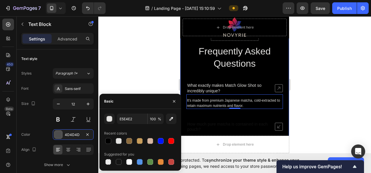
click at [329, 85] on div at bounding box center [234, 94] width 273 height 157
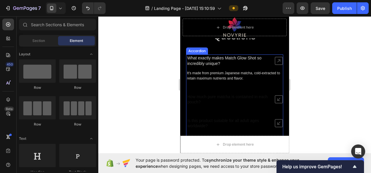
scroll to position [3705, 0]
click at [275, 58] on icon at bounding box center [279, 61] width 8 height 8
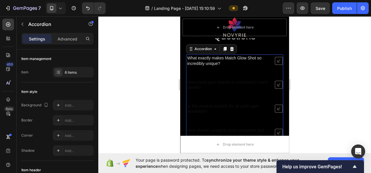
click at [215, 76] on div "What exactly makes Match Glow Shot so incredibly unique? How much pure matcha i…" at bounding box center [234, 121] width 97 height 132
click at [215, 77] on div "What exactly makes Match Glow Shot so incredibly unique? How much pure matcha i…" at bounding box center [234, 121] width 97 height 132
click at [232, 81] on p "How much pure matcha is contained in each pouch?" at bounding box center [228, 85] width 82 height 10
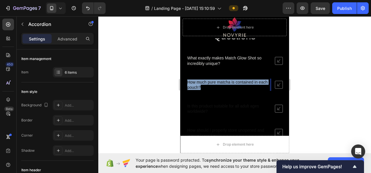
click at [232, 81] on p "How much pure matcha is contained in each pouch?" at bounding box center [228, 85] width 82 height 10
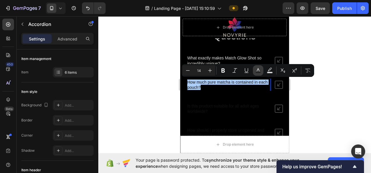
click at [260, 70] on icon "Editor contextual toolbar" at bounding box center [258, 71] width 6 height 6
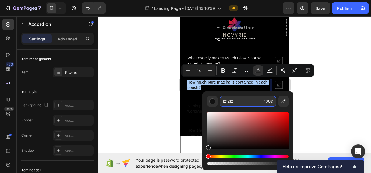
click at [238, 100] on input "121212" at bounding box center [241, 101] width 42 height 10
paste input "E5E4E2"
type input "E5E4E2"
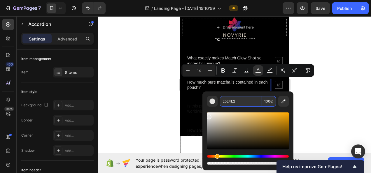
click at [235, 103] on p "Is this product suitable for all adult ages worldwide?" at bounding box center [228, 108] width 82 height 10
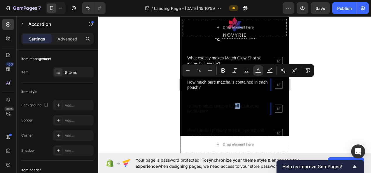
click at [235, 103] on p "Is this product suitable for all adult ages worldwide?" at bounding box center [228, 108] width 82 height 10
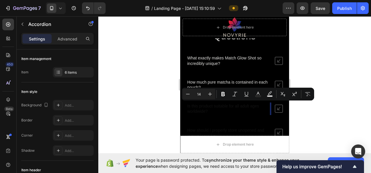
click at [226, 103] on p "Is this product suitable for all adult ages worldwide?" at bounding box center [228, 108] width 82 height 10
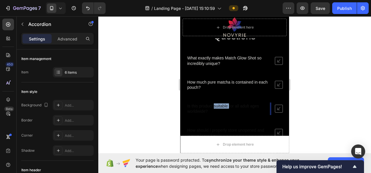
click at [226, 103] on p "Is this product suitable for all adult ages worldwide?" at bounding box center [228, 108] width 82 height 10
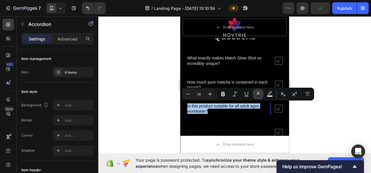
click at [260, 93] on icon "Editor contextual toolbar" at bounding box center [258, 94] width 6 height 6
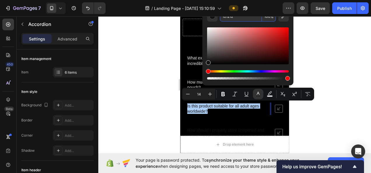
click at [235, 18] on input "121212" at bounding box center [241, 16] width 42 height 10
paste input "E5E4E2"
type input "E5E4E2"
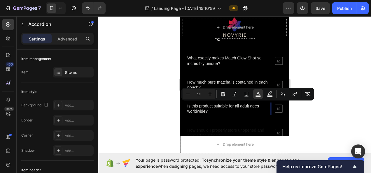
click at [338, 84] on div at bounding box center [234, 94] width 273 height 157
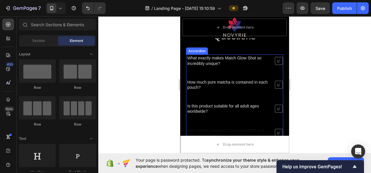
scroll to position [3734, 0]
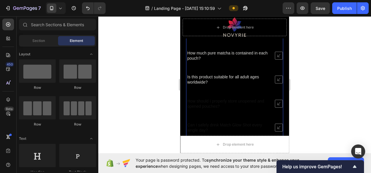
click at [220, 100] on p "How should I properly store unopened and opened pouches?" at bounding box center [228, 104] width 82 height 10
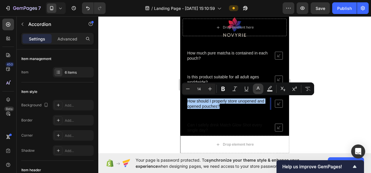
click at [261, 89] on button "Text Color" at bounding box center [258, 89] width 10 height 10
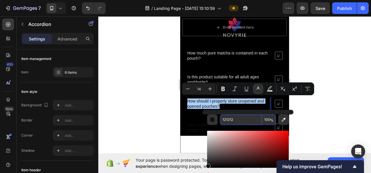
click at [247, 115] on input "121212" at bounding box center [241, 120] width 42 height 10
paste input "E5E4E2"
type input "E5E4E2"
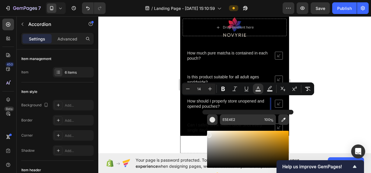
click at [329, 107] on div at bounding box center [234, 94] width 273 height 157
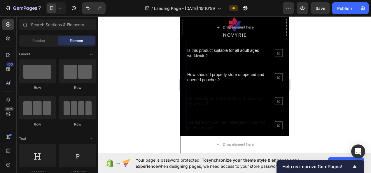
scroll to position [3763, 0]
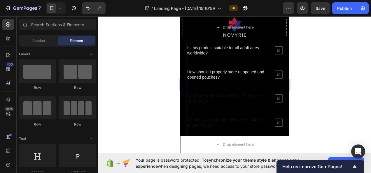
click at [241, 101] on p "Can I safely drink Match Glow Shot every single day?" at bounding box center [228, 98] width 82 height 10
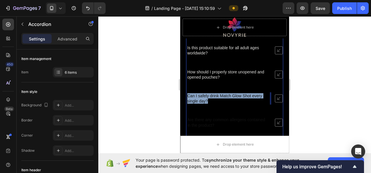
click at [241, 101] on p "Can I safely drink Match Glow Shot every single day?" at bounding box center [228, 98] width 82 height 10
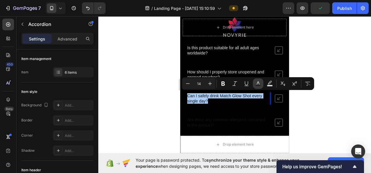
click at [256, 85] on rect "Editor contextual toolbar" at bounding box center [258, 85] width 6 height 1
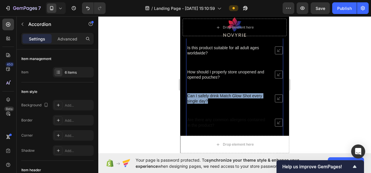
click at [247, 93] on p "Can I safely drink Match Glow Shot every single day?" at bounding box center [228, 98] width 82 height 10
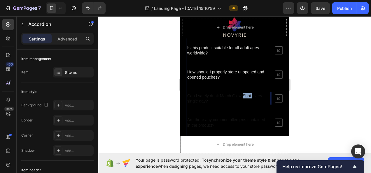
click at [247, 93] on p "Can I safely drink Match Glow Shot every single day?" at bounding box center [228, 98] width 82 height 10
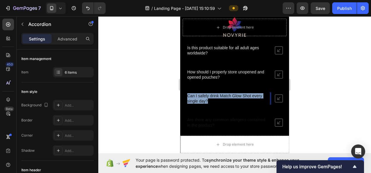
click at [247, 93] on p "Can I safely drink Match Glow Shot every single day?" at bounding box center [228, 98] width 82 height 10
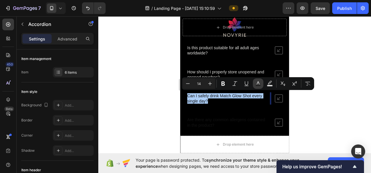
click at [259, 85] on rect "Editor contextual toolbar" at bounding box center [258, 85] width 6 height 1
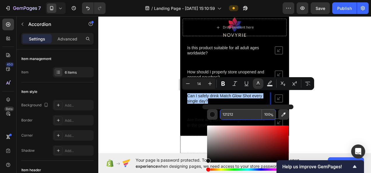
click at [240, 113] on input "121212" at bounding box center [241, 114] width 42 height 10
paste input "E5E4E2"
type input "E5E4E2"
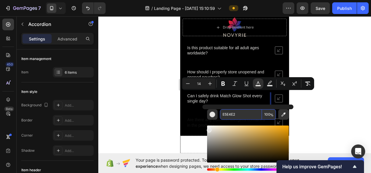
click at [341, 110] on div at bounding box center [234, 94] width 273 height 157
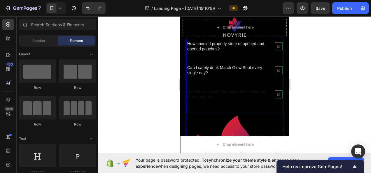
scroll to position [3793, 0]
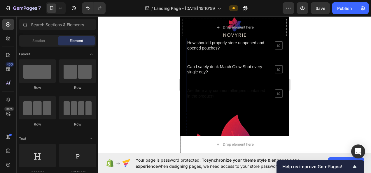
click at [239, 90] on p "Are there any common allergens contained in the product?" at bounding box center [228, 93] width 82 height 10
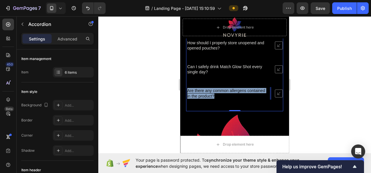
click at [239, 90] on p "Are there any common allergens contained in the product?" at bounding box center [228, 93] width 82 height 10
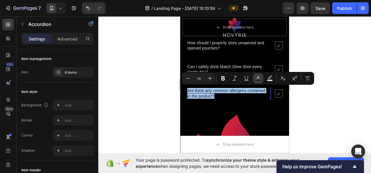
click at [255, 78] on icon "Editor contextual toolbar" at bounding box center [258, 79] width 6 height 6
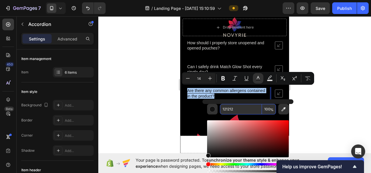
click at [240, 107] on input "121212" at bounding box center [241, 109] width 42 height 10
paste input "E5E4E2"
type input "E5E4E2"
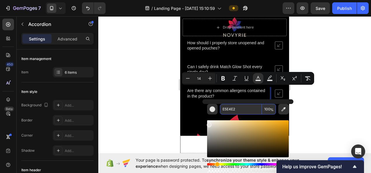
click at [311, 95] on div at bounding box center [234, 94] width 273 height 157
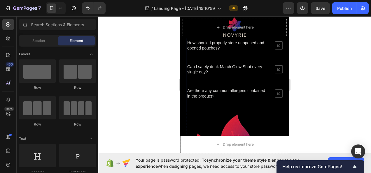
click at [275, 90] on icon at bounding box center [279, 93] width 8 height 8
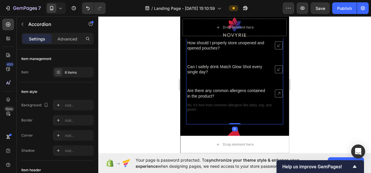
click at [275, 91] on icon at bounding box center [279, 93] width 8 height 8
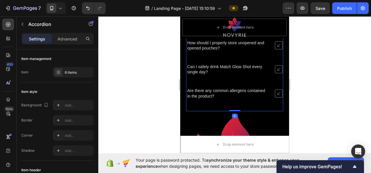
click at [275, 91] on icon at bounding box center [279, 93] width 8 height 8
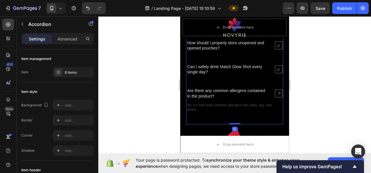
click at [275, 91] on icon at bounding box center [279, 93] width 8 height 8
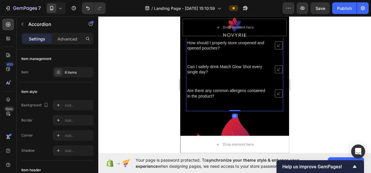
click at [275, 91] on icon at bounding box center [279, 93] width 8 height 8
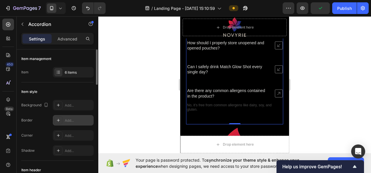
click at [68, 115] on div "Add..." at bounding box center [73, 120] width 41 height 10
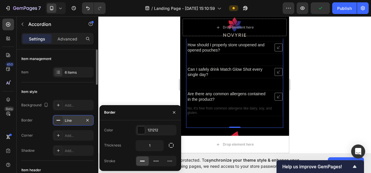
scroll to position [3794, 0]
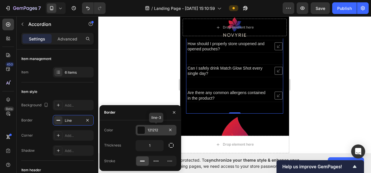
click at [150, 131] on div "121212" at bounding box center [156, 130] width 17 height 5
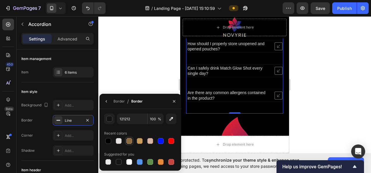
click at [128, 139] on div at bounding box center [129, 141] width 6 height 6
click at [149, 141] on div at bounding box center [150, 141] width 6 height 6
type input "D6B6A1"
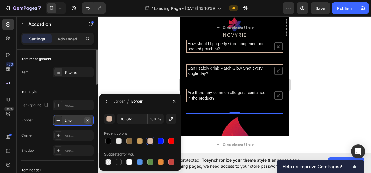
click at [88, 119] on icon "button" at bounding box center [87, 120] width 5 height 5
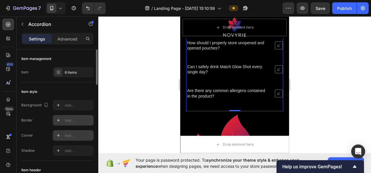
click at [74, 133] on div "Add..." at bounding box center [78, 135] width 27 height 5
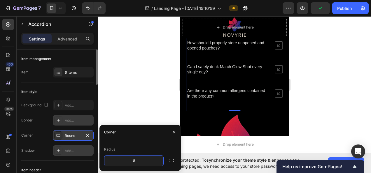
click at [70, 148] on div "Add..." at bounding box center [73, 150] width 41 height 10
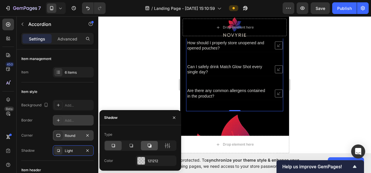
click at [150, 143] on icon at bounding box center [149, 146] width 6 height 6
click at [275, 66] on icon at bounding box center [279, 69] width 8 height 8
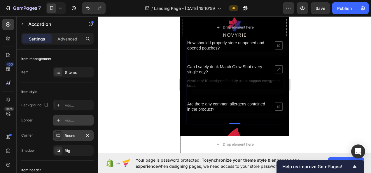
click at [275, 66] on icon at bounding box center [279, 69] width 8 height 8
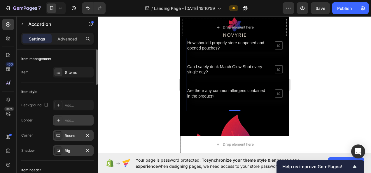
click at [82, 150] on div "Big" at bounding box center [73, 150] width 41 height 10
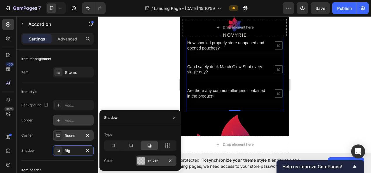
click at [150, 158] on div "121212" at bounding box center [156, 161] width 41 height 10
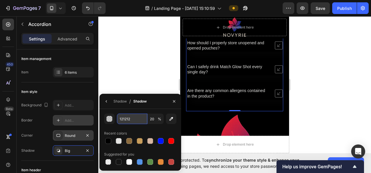
click at [134, 123] on input "121212" at bounding box center [132, 119] width 30 height 10
paste input "E5E4E2"
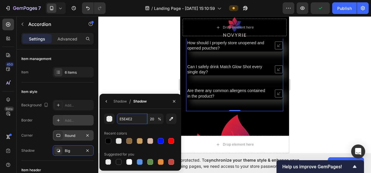
type input "E5E4E2"
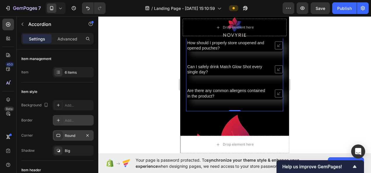
click at [306, 101] on div at bounding box center [234, 94] width 273 height 157
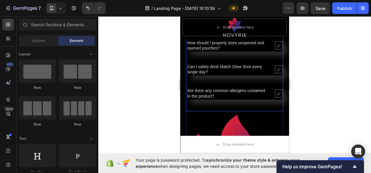
click at [275, 93] on icon at bounding box center [279, 93] width 8 height 8
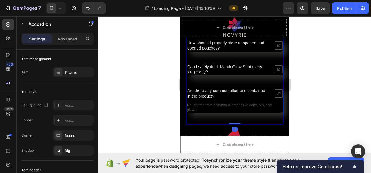
click at [275, 93] on icon at bounding box center [279, 93] width 8 height 8
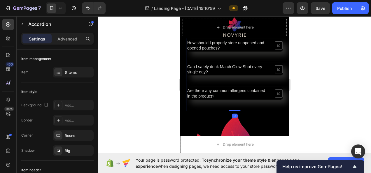
scroll to position [3763, 0]
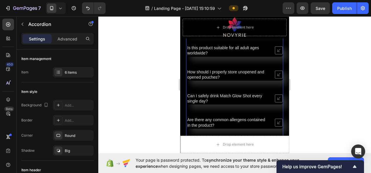
click at [275, 94] on icon at bounding box center [279, 98] width 8 height 8
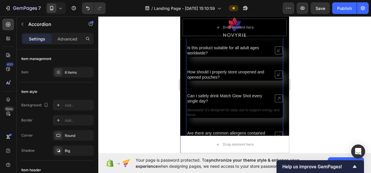
click at [275, 94] on icon at bounding box center [279, 98] width 8 height 8
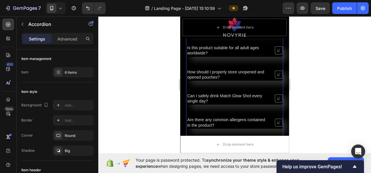
scroll to position [3734, 0]
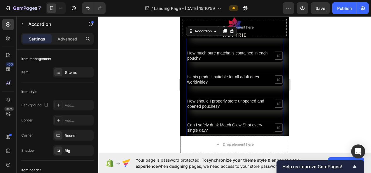
click at [274, 94] on div "What exactly makes Match Glow Shot so incredibly unique? How much pure matcha i…" at bounding box center [234, 91] width 97 height 132
click at [275, 101] on icon at bounding box center [279, 104] width 8 height 8
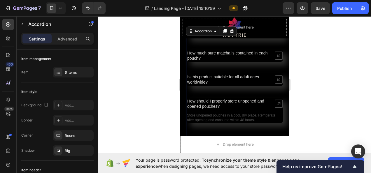
click at [280, 101] on div "Drop element here Row Frequently Asked Questions Heading What exactly makes Mat…" at bounding box center [234, 136] width 109 height 338
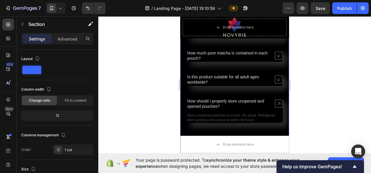
click at [276, 101] on icon at bounding box center [279, 104] width 8 height 8
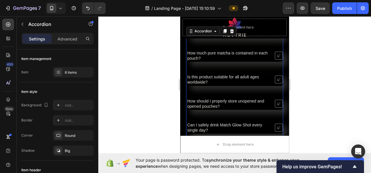
click at [314, 101] on div at bounding box center [234, 94] width 273 height 157
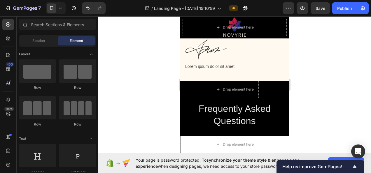
scroll to position [3618, 0]
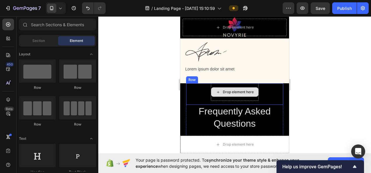
click at [257, 92] on div "Drop element here Row" at bounding box center [234, 94] width 97 height 22
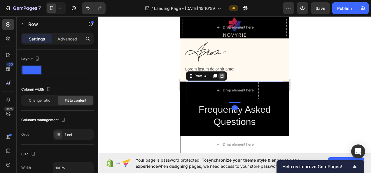
click at [223, 75] on div at bounding box center [221, 76] width 7 height 7
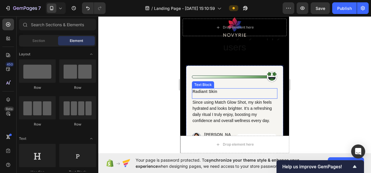
scroll to position [3037, 0]
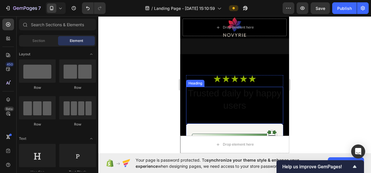
click at [264, 90] on h2 "Trusted daily by happy users" at bounding box center [234, 99] width 97 height 25
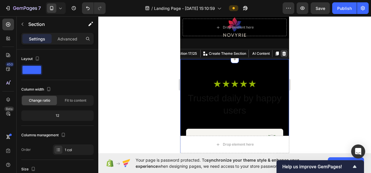
click at [282, 51] on icon at bounding box center [284, 53] width 5 height 5
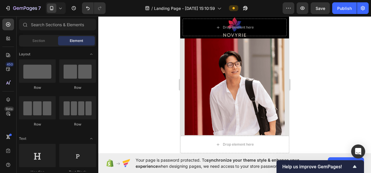
scroll to position [2396, 0]
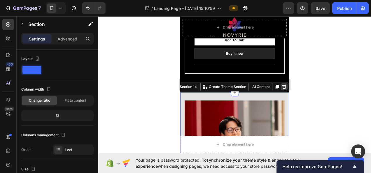
click at [282, 85] on icon at bounding box center [284, 87] width 4 height 4
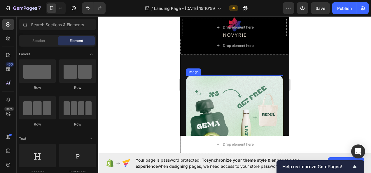
scroll to position [2425, 0]
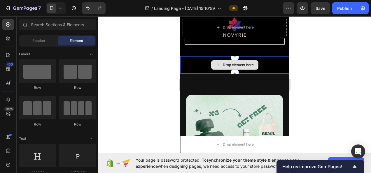
click at [272, 64] on div "Drop element here" at bounding box center [234, 64] width 109 height 17
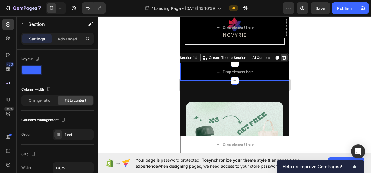
click at [282, 55] on icon at bounding box center [284, 57] width 5 height 5
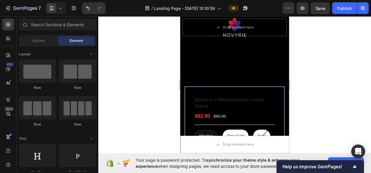
scroll to position [2308, 0]
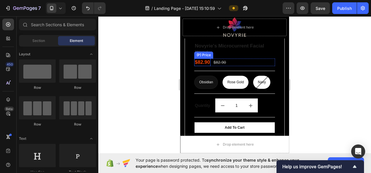
click at [201, 59] on div "$82.90" at bounding box center [202, 63] width 16 height 8
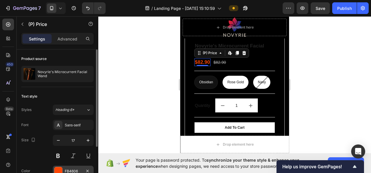
click at [61, 168] on div at bounding box center [59, 171] width 8 height 8
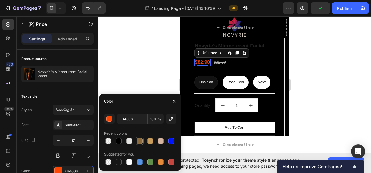
click at [138, 142] on div at bounding box center [140, 141] width 6 height 6
click at [149, 139] on div at bounding box center [150, 141] width 6 height 6
click at [128, 141] on div at bounding box center [129, 141] width 6 height 6
type input "E5E4E2"
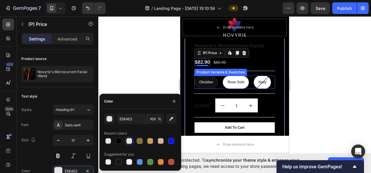
click at [243, 80] on span "Rose Gold" at bounding box center [235, 82] width 17 height 4
click at [222, 76] on input "Rose Gold Rose Gold Rose Gold" at bounding box center [222, 76] width 0 height 0
radio input "true"
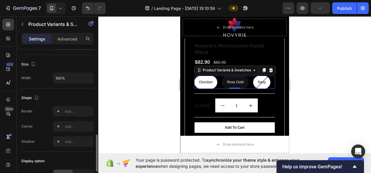
scroll to position [389, 0]
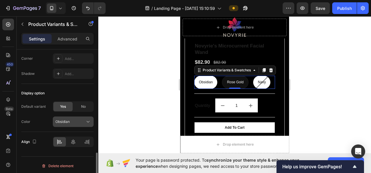
click at [83, 119] on div "Obsidian" at bounding box center [69, 121] width 29 height 5
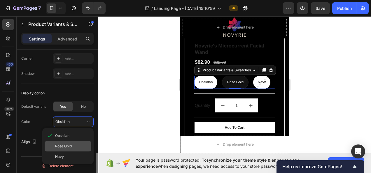
click at [79, 144] on div "Rose Gold" at bounding box center [72, 146] width 34 height 5
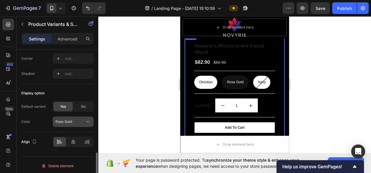
click at [85, 120] on icon at bounding box center [88, 122] width 6 height 6
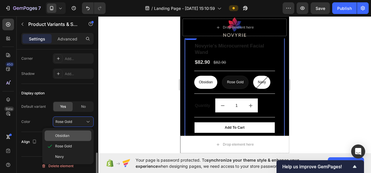
click at [79, 133] on div "Obsidian" at bounding box center [72, 135] width 34 height 5
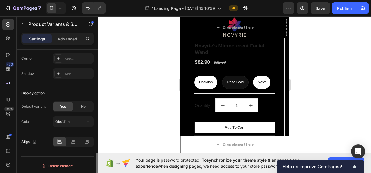
click at [131, 104] on div at bounding box center [234, 94] width 273 height 157
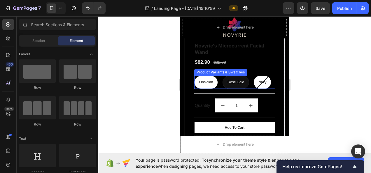
click at [212, 78] on div "Obsidian" at bounding box center [205, 82] width 23 height 11
click at [194, 76] on input "Obsidian Obsidian Obsidian" at bounding box center [194, 76] width 0 height 0
radio input "true"
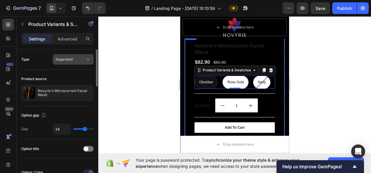
click at [81, 60] on div "Separated" at bounding box center [70, 59] width 30 height 5
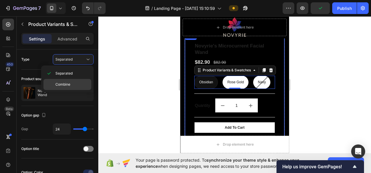
click at [73, 82] on p "Combine" at bounding box center [71, 84] width 33 height 5
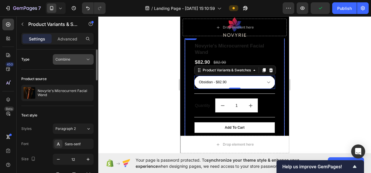
click at [80, 61] on div "Combine" at bounding box center [70, 59] width 30 height 5
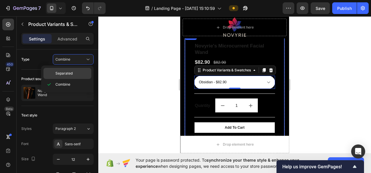
click at [77, 71] on div "Separated" at bounding box center [67, 73] width 48 height 11
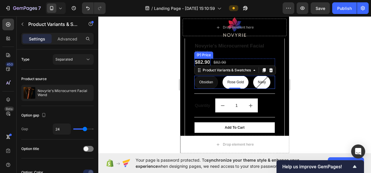
click at [206, 59] on div "$82.90" at bounding box center [202, 63] width 16 height 8
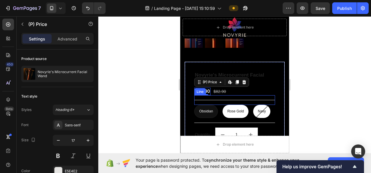
scroll to position [2308, 0]
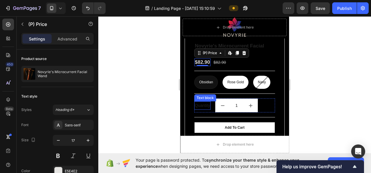
click at [203, 101] on div "Quantity" at bounding box center [202, 105] width 16 height 8
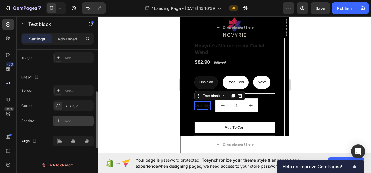
scroll to position [146, 0]
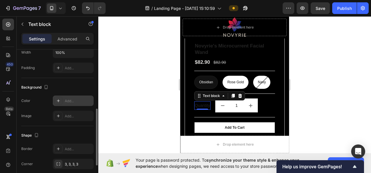
click at [69, 100] on div "Add..." at bounding box center [78, 101] width 27 height 5
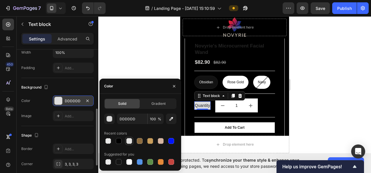
click at [128, 139] on div at bounding box center [129, 141] width 6 height 6
type input "E5E4E2"
click at [141, 72] on div at bounding box center [234, 94] width 273 height 157
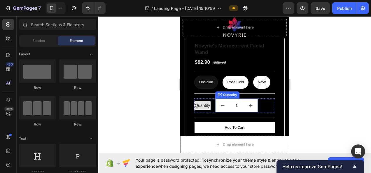
click at [221, 99] on button "decrement" at bounding box center [222, 105] width 14 height 13
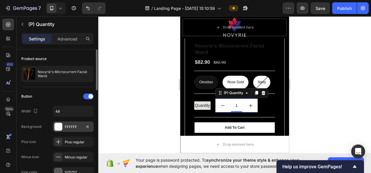
click at [75, 126] on div "FFFFFF" at bounding box center [73, 126] width 17 height 5
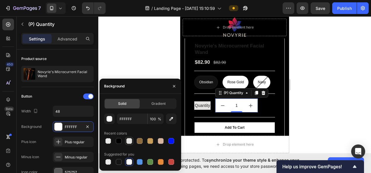
click at [125, 138] on div at bounding box center [129, 141] width 8 height 8
type input "E5E4E2"
click at [237, 101] on input "1" at bounding box center [236, 105] width 14 height 13
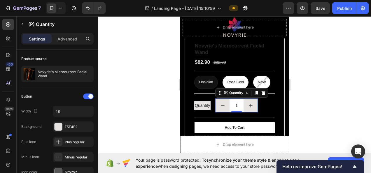
click at [246, 99] on button "increment" at bounding box center [250, 105] width 14 height 13
click at [231, 99] on input "2" at bounding box center [236, 105] width 14 height 13
click at [224, 102] on button "decrement" at bounding box center [222, 105] width 14 height 13
type input "1"
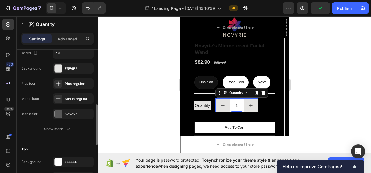
scroll to position [87, 0]
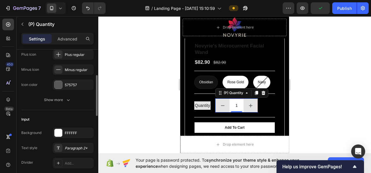
click at [75, 138] on div "Background FFFFFF Text style Paragraph 2* Divider Add... Hover Styled" at bounding box center [57, 156] width 72 height 56
click at [73, 133] on div "FFFFFF" at bounding box center [73, 133] width 17 height 5
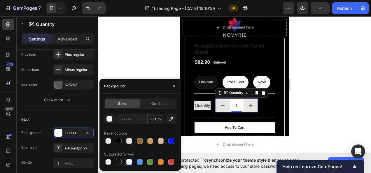
click at [127, 140] on div at bounding box center [129, 141] width 6 height 6
type input "E5E4E2"
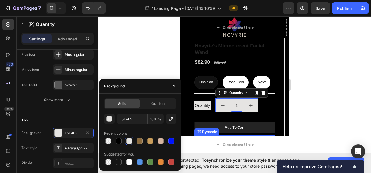
click at [219, 122] on button "Add To Cart" at bounding box center [234, 127] width 81 height 11
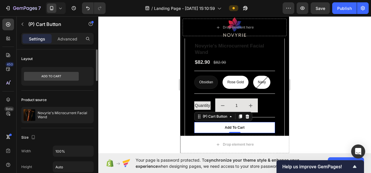
scroll to position [58, 0]
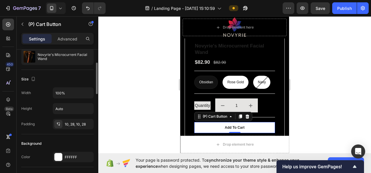
click at [67, 147] on div "Background" at bounding box center [57, 143] width 72 height 9
click at [69, 152] on div "FFFFFF" at bounding box center [73, 157] width 41 height 10
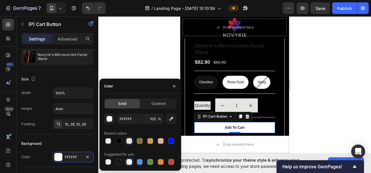
click at [126, 141] on div at bounding box center [129, 141] width 7 height 7
type input "E5E4E2"
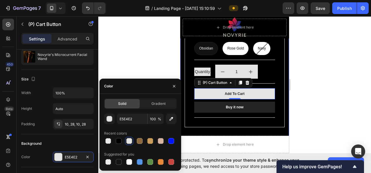
scroll to position [2366, 0]
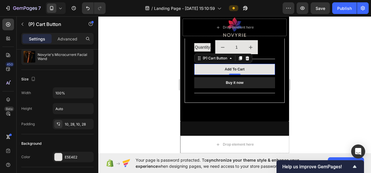
click at [322, 93] on div at bounding box center [234, 94] width 273 height 157
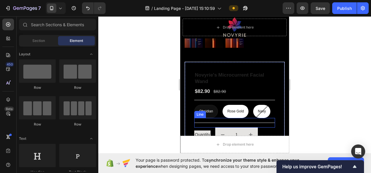
scroll to position [2250, 0]
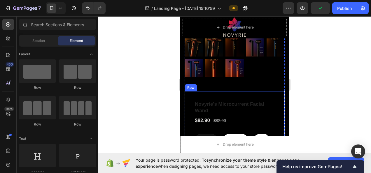
click at [275, 91] on div "Novyrie's Microcurrent Facial Wand (P) Title $82.90 (P) Price (P) Price $82.90 …" at bounding box center [235, 155] width 100 height 129
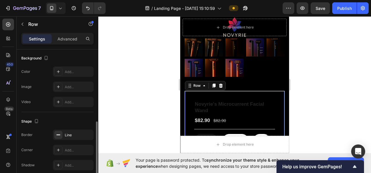
scroll to position [199, 0]
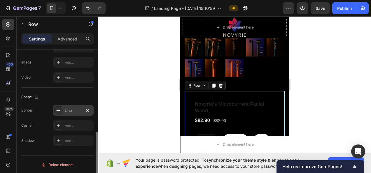
click at [67, 108] on div "Line" at bounding box center [73, 110] width 17 height 5
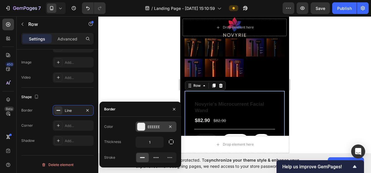
click at [150, 127] on div "EEEEEE" at bounding box center [156, 126] width 17 height 5
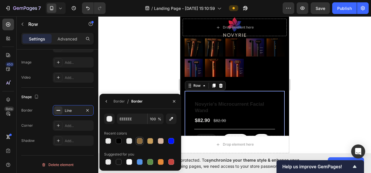
click at [143, 139] on div at bounding box center [140, 141] width 8 height 8
click at [152, 140] on div at bounding box center [150, 141] width 6 height 6
type input "C89D5B"
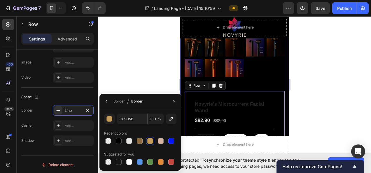
click at [306, 101] on div at bounding box center [234, 94] width 273 height 157
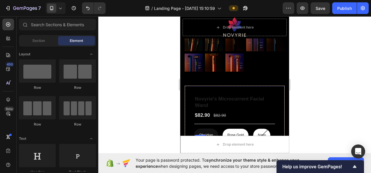
scroll to position [2250, 0]
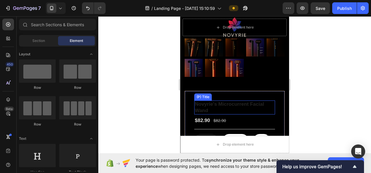
click at [243, 101] on h1 "Novyrie's Microcurrent Facial Wand" at bounding box center [234, 108] width 81 height 14
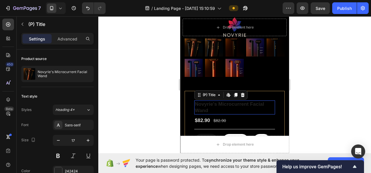
click at [243, 101] on h1 "Novyrie's Microcurrent Facial Wand" at bounding box center [234, 108] width 81 height 14
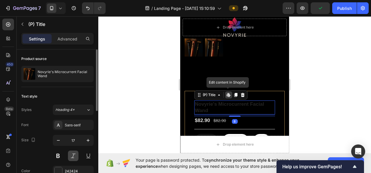
scroll to position [29, 0]
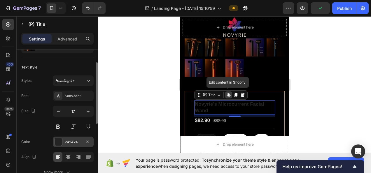
click at [73, 137] on div "242424" at bounding box center [73, 142] width 41 height 10
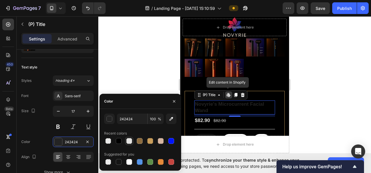
click at [128, 141] on div at bounding box center [129, 141] width 6 height 6
type input "E5E4E2"
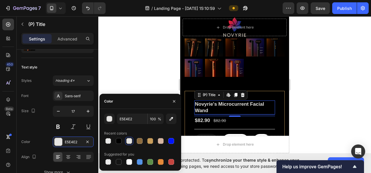
click at [322, 91] on div at bounding box center [234, 94] width 273 height 157
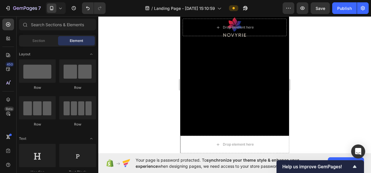
scroll to position [2944, 0]
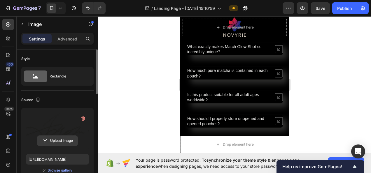
click at [57, 141] on input "file" at bounding box center [57, 141] width 40 height 10
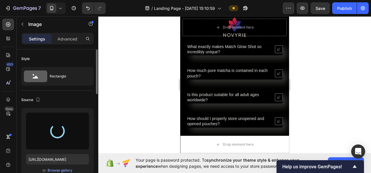
type input "[URL][DOMAIN_NAME]"
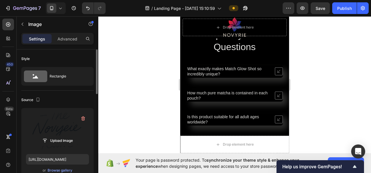
click at [322, 102] on div at bounding box center [234, 94] width 273 height 157
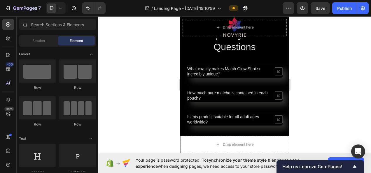
click at [208, 20] on p "Lorem ipsum dolor sit amet" at bounding box center [234, 15] width 99 height 7
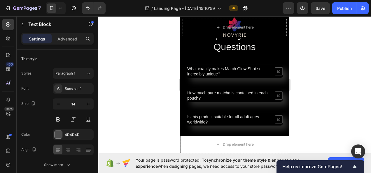
click at [231, 8] on icon at bounding box center [231, 6] width 4 height 4
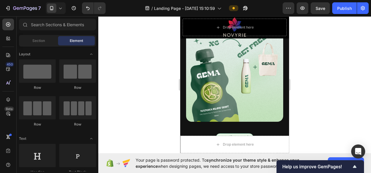
scroll to position [2477, 0]
click at [50, 39] on div "Section" at bounding box center [38, 40] width 37 height 9
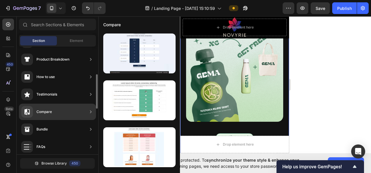
scroll to position [117, 0]
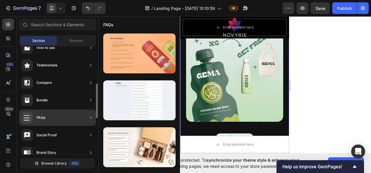
click at [73, 99] on div "Bundle" at bounding box center [57, 100] width 77 height 16
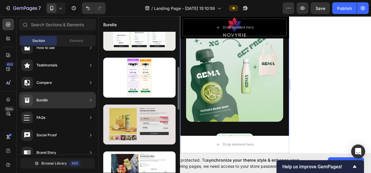
scroll to position [146, 0]
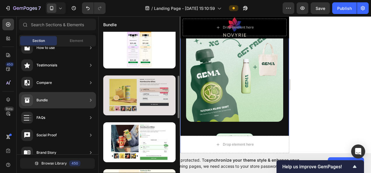
click at [132, 103] on div at bounding box center [139, 96] width 72 height 40
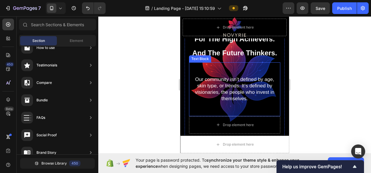
scroll to position [2069, 0]
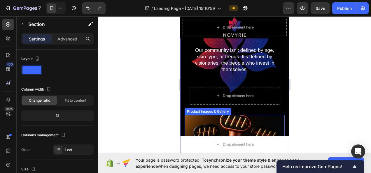
click at [193, 119] on img at bounding box center [235, 165] width 100 height 100
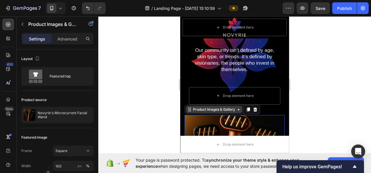
click at [196, 108] on div "Product Images & Gallery" at bounding box center [214, 109] width 44 height 5
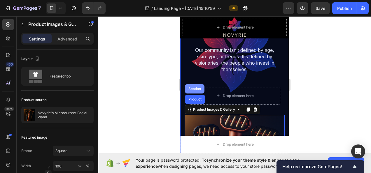
click at [195, 88] on div "Section" at bounding box center [194, 88] width 15 height 3
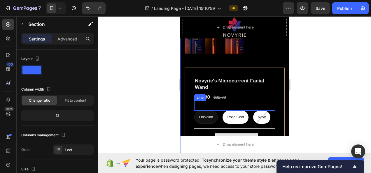
scroll to position [2361, 0]
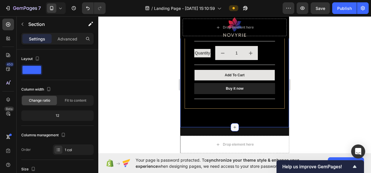
click at [233, 125] on icon at bounding box center [234, 127] width 5 height 5
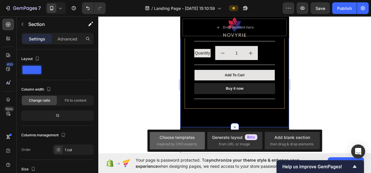
click at [187, 136] on div "Choose templates" at bounding box center [176, 137] width 35 height 6
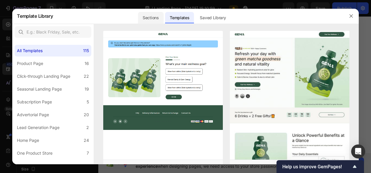
click at [152, 18] on div "Sections" at bounding box center [150, 18] width 25 height 12
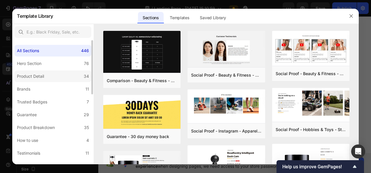
click at [44, 76] on div "Product Detail" at bounding box center [30, 76] width 27 height 7
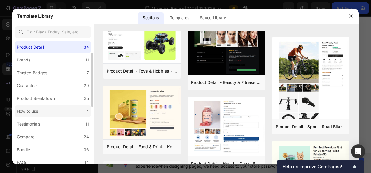
scroll to position [58, 0]
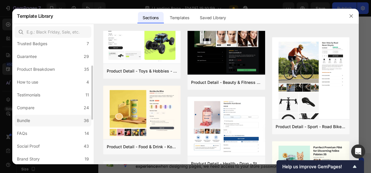
click at [48, 115] on label "Bundle 36" at bounding box center [53, 121] width 77 height 12
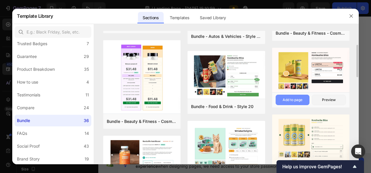
click at [290, 102] on div "Add to page" at bounding box center [292, 99] width 20 height 5
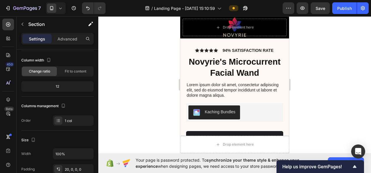
scroll to position [2552, 0]
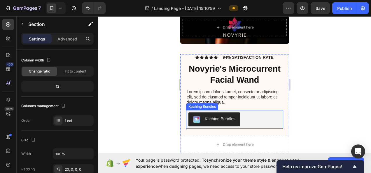
click at [226, 122] on button "Kaching Bundles" at bounding box center [214, 120] width 52 height 14
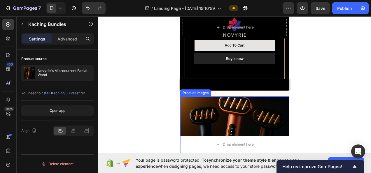
scroll to position [2377, 0]
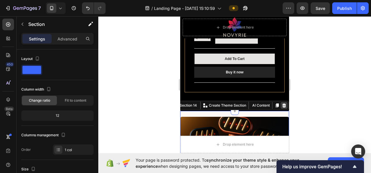
click at [282, 103] on icon at bounding box center [284, 105] width 5 height 5
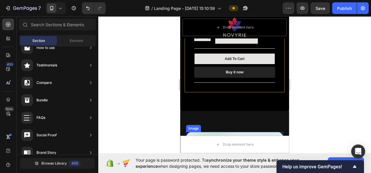
scroll to position [2406, 0]
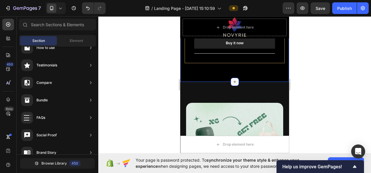
click at [233, 81] on icon at bounding box center [234, 82] width 3 height 3
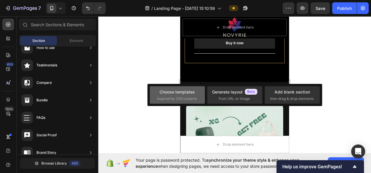
click at [182, 90] on div "Choose templates" at bounding box center [176, 92] width 35 height 6
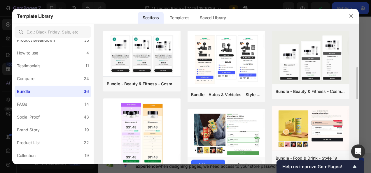
scroll to position [29, 0]
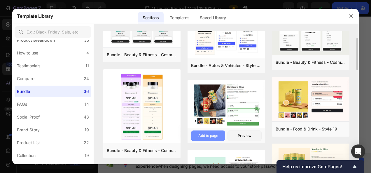
click at [214, 132] on button "Add to page" at bounding box center [208, 136] width 34 height 10
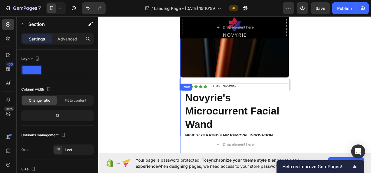
scroll to position [2494, 0]
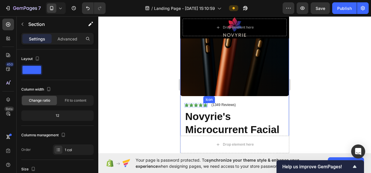
click at [203, 103] on icon at bounding box center [205, 105] width 4 height 4
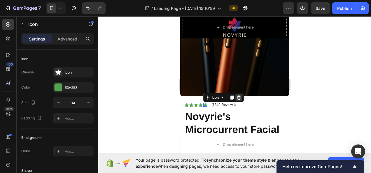
click at [238, 96] on icon at bounding box center [239, 98] width 4 height 4
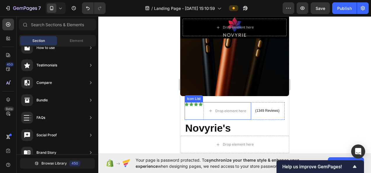
click at [199, 102] on icon at bounding box center [201, 104] width 4 height 4
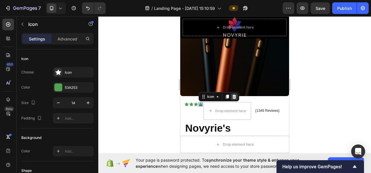
click at [236, 94] on icon at bounding box center [234, 96] width 5 height 5
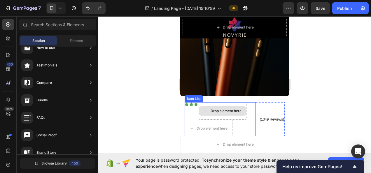
click at [253, 103] on div "Icon Icon Icon Drop element here Drop element here Icon List (1349 Reviews) Tex…" at bounding box center [235, 119] width 100 height 35
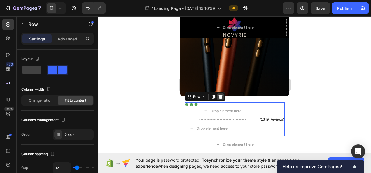
click at [222, 94] on icon at bounding box center [220, 96] width 5 height 5
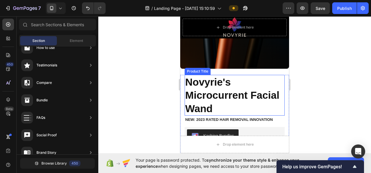
scroll to position [2523, 0]
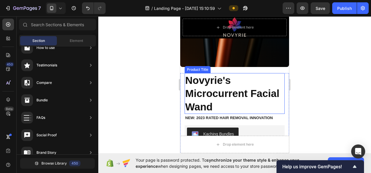
click at [244, 90] on h1 "Novyrie's Microcurrent Facial Wand" at bounding box center [235, 93] width 100 height 41
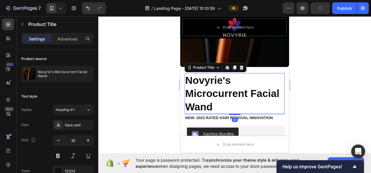
click at [213, 89] on h1 "Novyrie's Microcurrent Facial Wand" at bounding box center [235, 93] width 100 height 41
click at [214, 89] on h1 "Novyrie's Microcurrent Facial Wand" at bounding box center [235, 93] width 100 height 41
click at [199, 89] on h1 "Novyrie's Microcurrent Facial Wand" at bounding box center [235, 93] width 100 height 41
click at [61, 139] on button "button" at bounding box center [58, 140] width 10 height 10
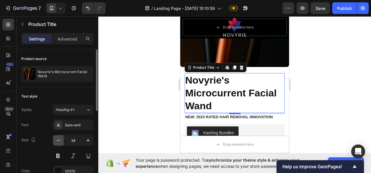
click at [61, 139] on button "button" at bounding box center [58, 140] width 10 height 10
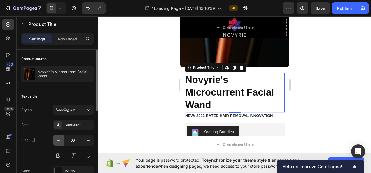
click at [61, 139] on button "button" at bounding box center [58, 140] width 10 height 10
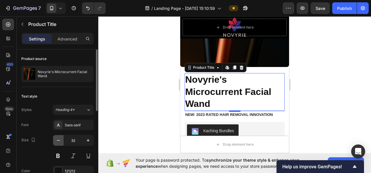
click at [61, 139] on button "button" at bounding box center [58, 140] width 10 height 10
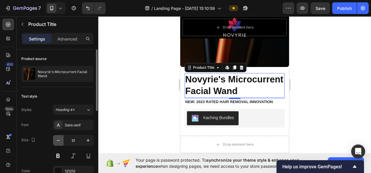
click at [61, 139] on button "button" at bounding box center [58, 140] width 10 height 10
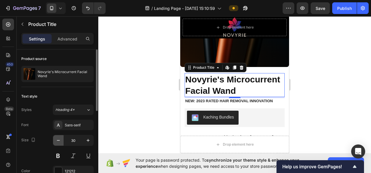
click at [61, 139] on button "button" at bounding box center [58, 140] width 10 height 10
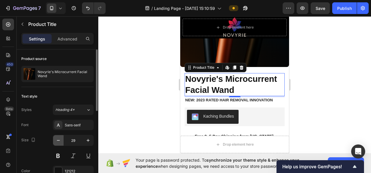
click at [61, 139] on button "button" at bounding box center [58, 140] width 10 height 10
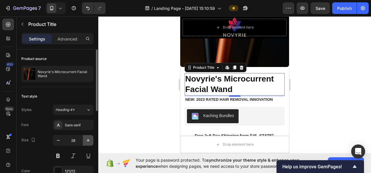
click at [86, 141] on icon "button" at bounding box center [88, 141] width 6 height 6
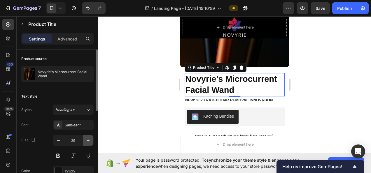
click at [86, 141] on icon "button" at bounding box center [88, 141] width 6 height 6
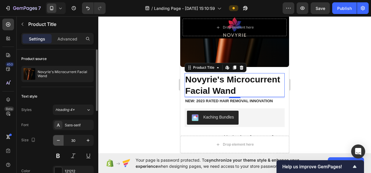
click at [61, 139] on button "button" at bounding box center [58, 140] width 10 height 10
type input "29"
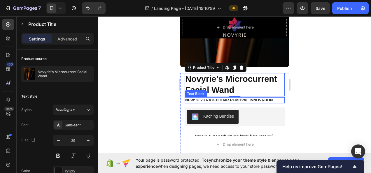
click at [261, 98] on p "NEW: 2023 RATED HAIR REMOVAL INNOVATION" at bounding box center [234, 100] width 99 height 5
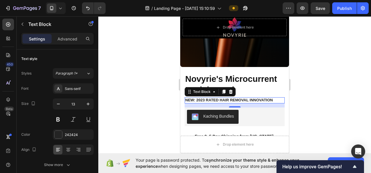
click at [204, 98] on p "NEW: 2023 RATED HAIR REMOVAL INNOVATION" at bounding box center [234, 100] width 99 height 5
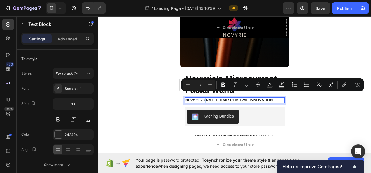
click at [204, 98] on p "NEW: 2023 RATED HAIR REMOVAL INNOVATION" at bounding box center [234, 100] width 99 height 5
click at [205, 98] on p "NEW: 2023 RATED HAIR REMOVAL INNOVATION" at bounding box center [234, 100] width 99 height 5
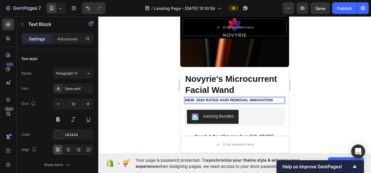
click at [232, 98] on p "NEW: 2025 RATED HAIR REMOVAL INNOVATION" at bounding box center [234, 100] width 99 height 5
click at [249, 98] on p "NEW: 2025 RATED HAIR REMOVAL INNOVATION" at bounding box center [234, 100] width 99 height 5
click at [340, 80] on div at bounding box center [234, 94] width 273 height 157
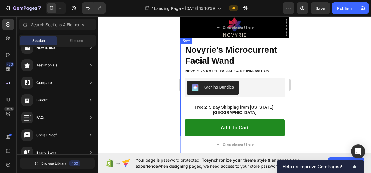
scroll to position [2581, 0]
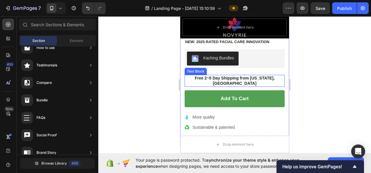
click at [218, 76] on p "Free 2~5 Day Shipping from Nevada, USA" at bounding box center [234, 81] width 99 height 10
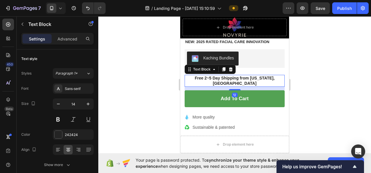
click at [205, 76] on p "Free 2~5 Day Shipping from Nevada, USA" at bounding box center [234, 81] width 99 height 10
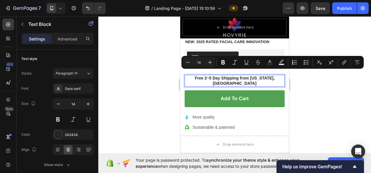
click at [208, 76] on p "Free 2~5 Day Shipping from Nevada, USA" at bounding box center [234, 81] width 99 height 10
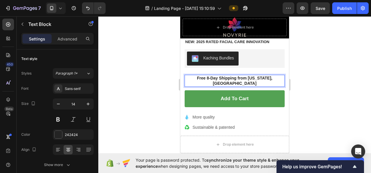
click at [235, 76] on p "Free 8-Day Shipping from Nevada, USA" at bounding box center [234, 81] width 99 height 10
click at [257, 76] on p "Free 8-Day Shipping from Nevada, USA" at bounding box center [234, 81] width 99 height 10
click at [261, 76] on p "Free 8-Day Shipping from Nevada, USA" at bounding box center [234, 81] width 99 height 10
click at [274, 76] on p "Free 8-Day Shipping from Nevada, USA" at bounding box center [234, 81] width 99 height 10
click at [304, 75] on div at bounding box center [234, 94] width 273 height 157
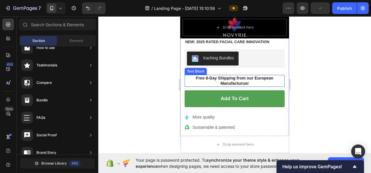
click at [252, 76] on p "Free 8-Day Shipping from our European Manufacturuer" at bounding box center [234, 81] width 99 height 10
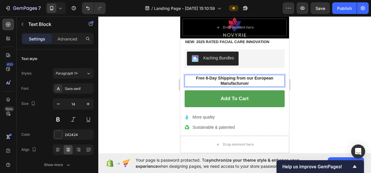
click at [176, 101] on div at bounding box center [234, 94] width 273 height 157
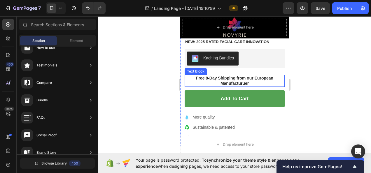
click at [246, 78] on p "Free 8-Day Shipping from our European Manufacturuer" at bounding box center [234, 81] width 99 height 10
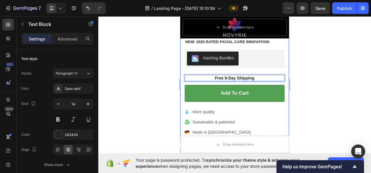
click at [322, 82] on div at bounding box center [234, 94] width 273 height 157
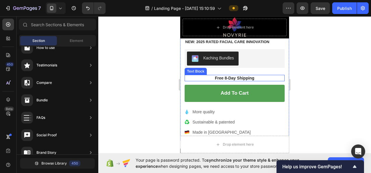
click at [228, 76] on p "Free 8-Day Shipping" at bounding box center [234, 78] width 99 height 5
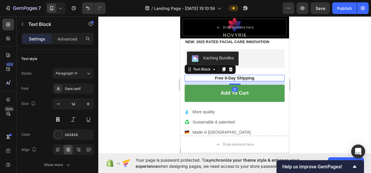
click at [236, 76] on p "Free 8-Day Shipping" at bounding box center [234, 78] width 99 height 5
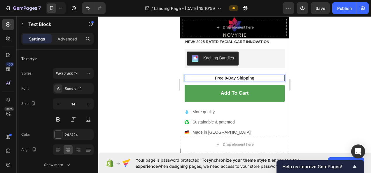
click at [233, 76] on p "Free 8-Day Shipping" at bounding box center [234, 78] width 99 height 5
click at [344, 71] on div at bounding box center [234, 94] width 273 height 157
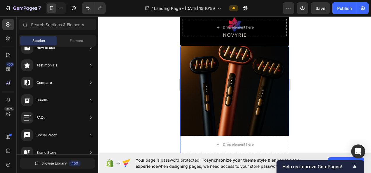
scroll to position [2494, 0]
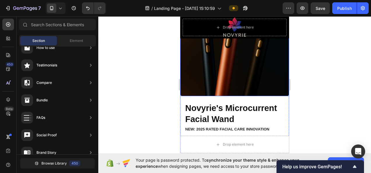
click at [271, 79] on img at bounding box center [234, 41] width 109 height 109
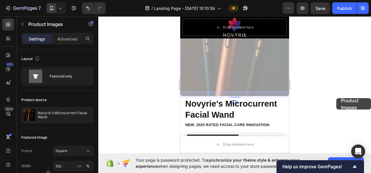
click at [336, 98] on div at bounding box center [234, 94] width 273 height 157
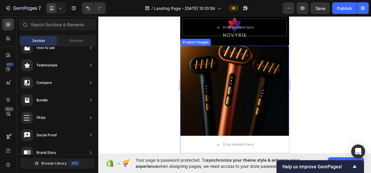
scroll to position [2406, 0]
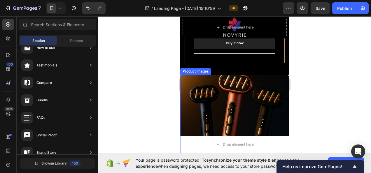
click at [228, 99] on img at bounding box center [234, 129] width 109 height 109
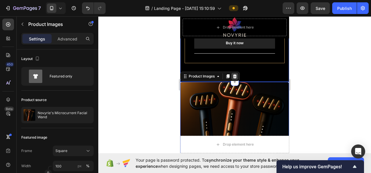
click at [237, 73] on div at bounding box center [234, 76] width 7 height 7
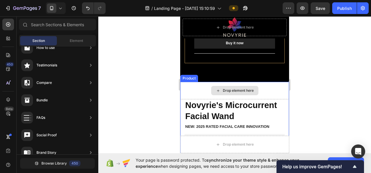
click at [191, 83] on div "Drop element here" at bounding box center [234, 90] width 109 height 17
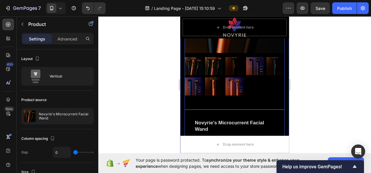
scroll to position [2260, 0]
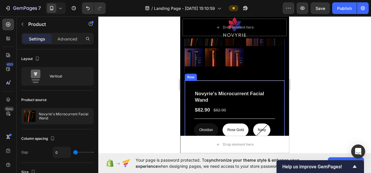
click at [273, 93] on div "Novyrie's Microcurrent Facial Wand (P) Title $82.90 (P) Price (P) Price $82.90 …" at bounding box center [235, 144] width 100 height 129
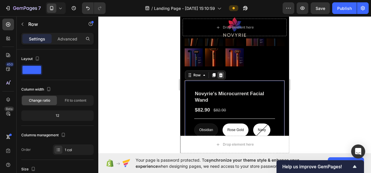
click at [221, 73] on icon at bounding box center [221, 75] width 4 height 4
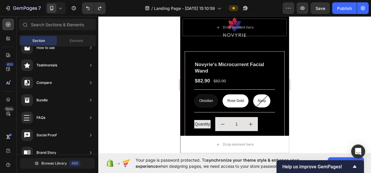
scroll to position [2377, 0]
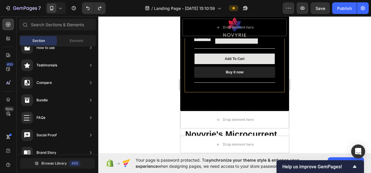
click at [318, 76] on div at bounding box center [234, 94] width 273 height 157
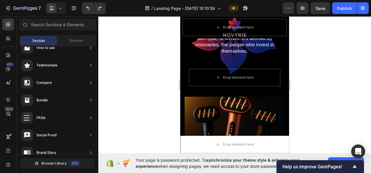
scroll to position [1968, 0]
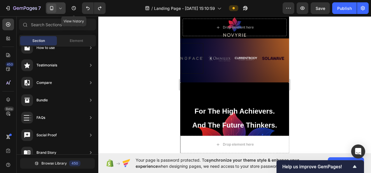
click at [60, 8] on icon at bounding box center [60, 8] width 6 height 6
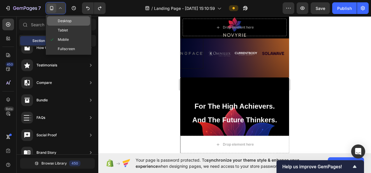
click at [70, 20] on span "Desktop" at bounding box center [65, 21] width 14 height 6
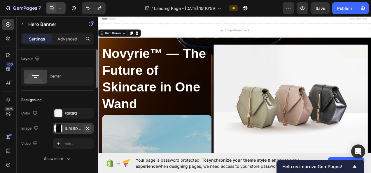
click at [88, 127] on icon "button" at bounding box center [87, 128] width 5 height 5
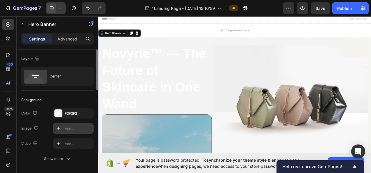
click at [75, 129] on div "Add..." at bounding box center [78, 128] width 27 height 5
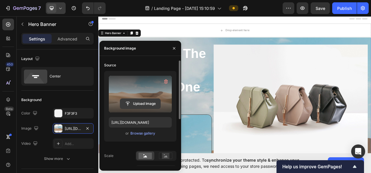
click at [137, 103] on input "file" at bounding box center [140, 104] width 40 height 10
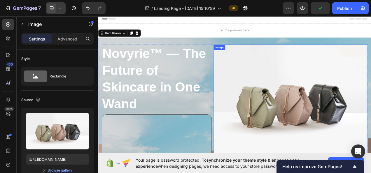
click at [331, 126] on img at bounding box center [345, 127] width 198 height 148
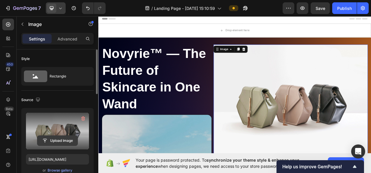
click at [61, 139] on input "file" at bounding box center [57, 141] width 40 height 10
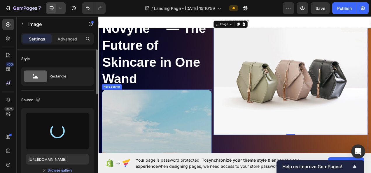
scroll to position [58, 0]
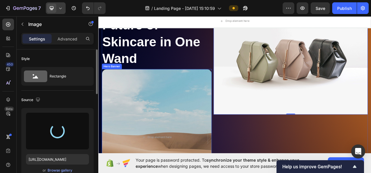
type input "https://cdn.shopify.com/s/files/1/0718/5530/8937/files/gempages_580951010671854…"
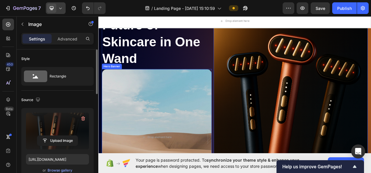
click at [178, 142] on div "Background Image" at bounding box center [173, 172] width 141 height 174
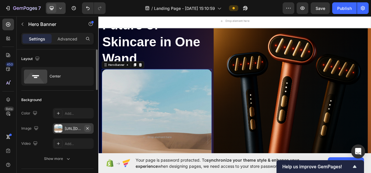
click at [89, 127] on icon "button" at bounding box center [87, 128] width 5 height 5
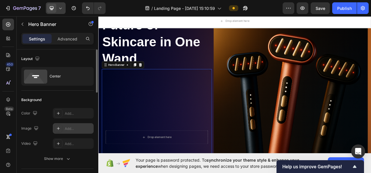
click at [76, 129] on div "Add..." at bounding box center [78, 128] width 27 height 5
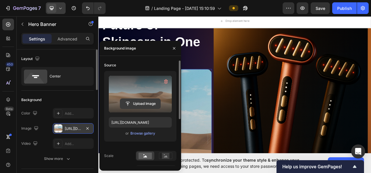
click at [145, 104] on input "file" at bounding box center [140, 104] width 40 height 10
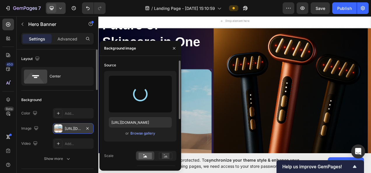
type input "https://cdn.shopify.com/s/files/1/0718/5530/8937/files/gempages_580951010671854…"
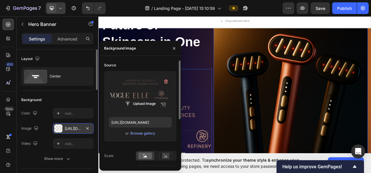
click at [240, 66] on h2 "Novyrie™ — The Future of Skincare in One Wand" at bounding box center [173, 38] width 141 height 87
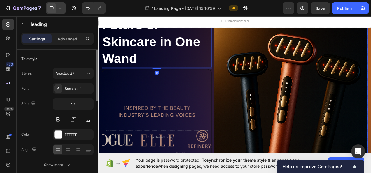
click at [320, 99] on img at bounding box center [345, 143] width 198 height 296
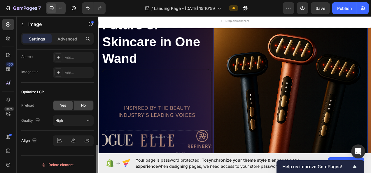
scroll to position [182, 0]
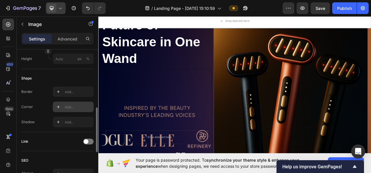
click at [70, 105] on div "Add..." at bounding box center [78, 107] width 27 height 5
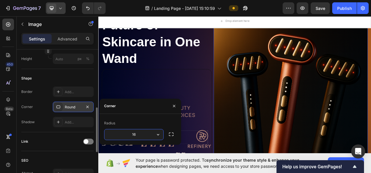
type input "16"
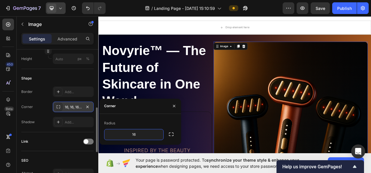
scroll to position [0, 0]
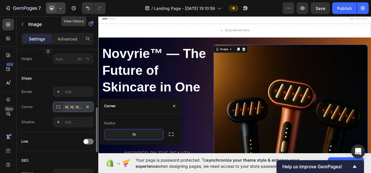
click at [65, 9] on div at bounding box center [56, 8] width 20 height 12
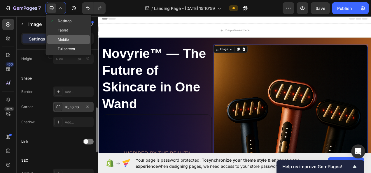
click at [65, 37] on span "Mobile" at bounding box center [63, 40] width 11 height 6
type input "https://cdn.shopify.com/s/files/1/0718/5530/8937/files/gempages_580951010671854…"
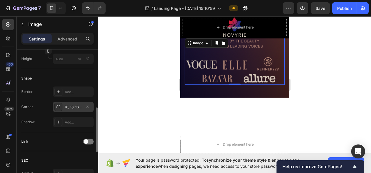
scroll to position [150, 0]
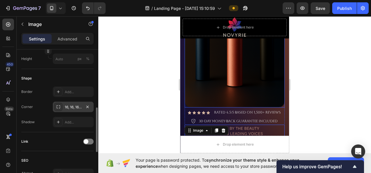
click at [198, 74] on div "Background Image" at bounding box center [234, 20] width 99 height 174
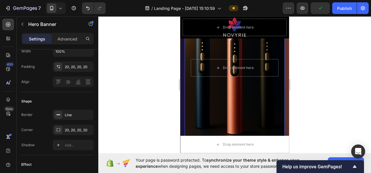
scroll to position [4, 0]
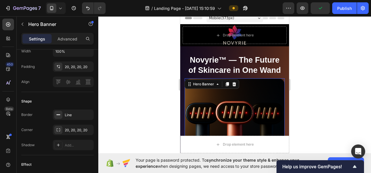
click at [60, 8] on icon at bounding box center [60, 8] width 6 height 6
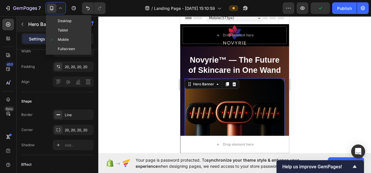
click at [62, 17] on div "Desktop" at bounding box center [68, 20] width 43 height 9
type input "1200"
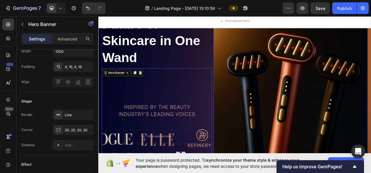
scroll to position [98, 0]
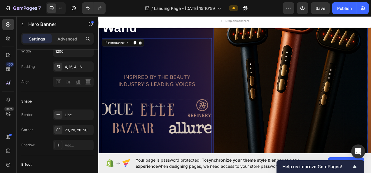
click at [359, 83] on img at bounding box center [345, 103] width 198 height 296
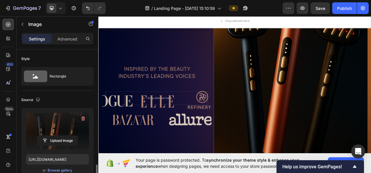
scroll to position [146, 0]
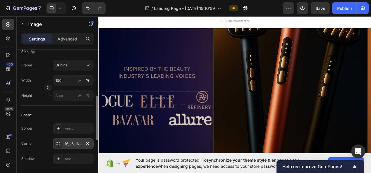
click at [80, 146] on div "16, 16, 16, 16" at bounding box center [73, 143] width 41 height 10
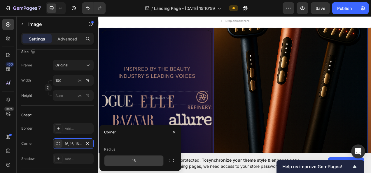
click at [124, 159] on input "16" at bounding box center [133, 161] width 59 height 10
type input "20"
click at [305, 135] on img at bounding box center [345, 93] width 198 height 296
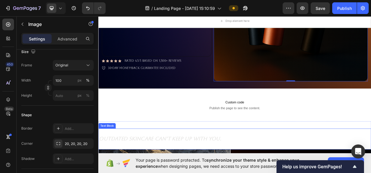
scroll to position [138, 0]
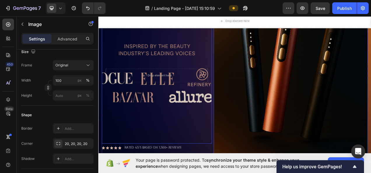
click at [174, 107] on div "Background Image" at bounding box center [173, 93] width 141 height 174
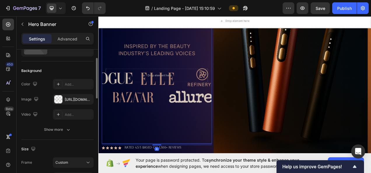
scroll to position [87, 0]
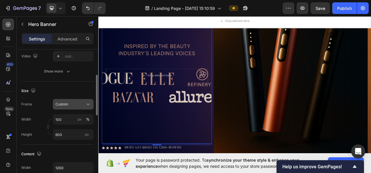
click at [71, 106] on div "Custom" at bounding box center [69, 104] width 29 height 5
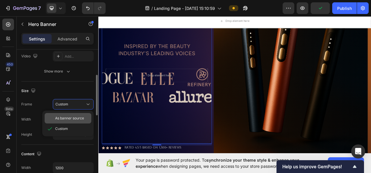
click at [69, 115] on div "As banner source" at bounding box center [68, 118] width 47 height 10
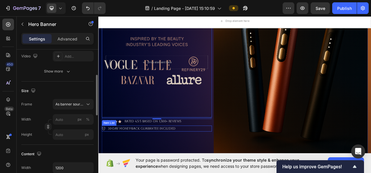
click at [232, 165] on div "Novyrie™ — The Future of Skincare in One Wand Heading Drop element here Hero Ba…" at bounding box center [173, 63] width 141 height 296
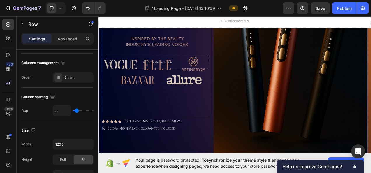
scroll to position [0, 0]
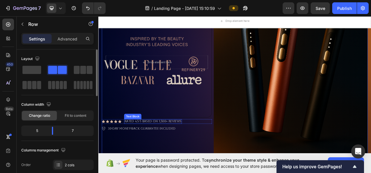
click at [171, 152] on p "Rated 4.5/5 Based on 1,500+ Reviews" at bounding box center [168, 152] width 73 height 5
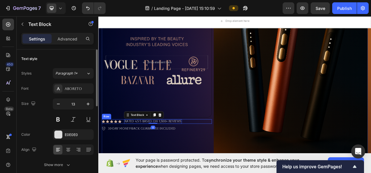
click at [219, 150] on div "Icon Icon Icon Icon Icon Icon List Rated 4.5/5 Based on 1,500+ Reviews Text Blo…" at bounding box center [173, 152] width 141 height 6
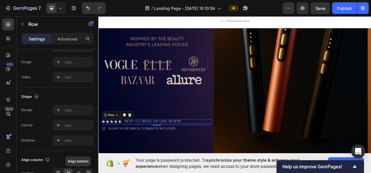
scroll to position [281, 0]
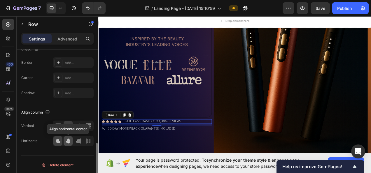
click at [71, 140] on div at bounding box center [68, 140] width 9 height 9
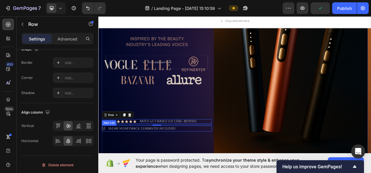
click at [203, 159] on div "30-day money-back guarantee included" at bounding box center [173, 161] width 141 height 8
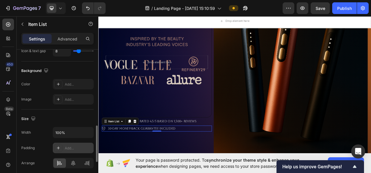
scroll to position [321, 0]
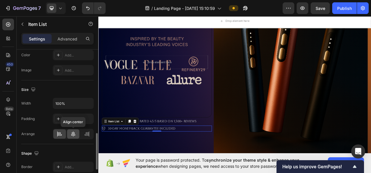
click at [76, 136] on div at bounding box center [73, 133] width 13 height 9
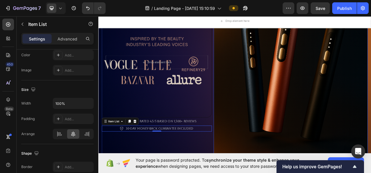
click at [338, 140] on img at bounding box center [345, 63] width 198 height 296
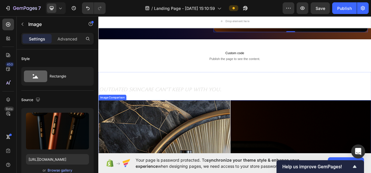
scroll to position [342, 0]
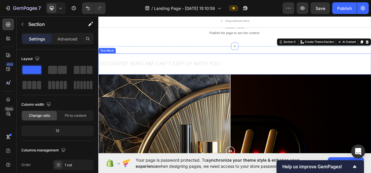
click at [246, 74] on strong "Outdated skincare can’t keep up with you." at bounding box center [177, 77] width 157 height 7
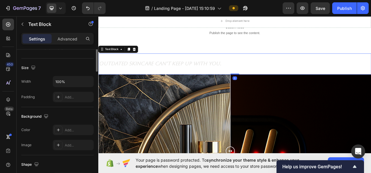
scroll to position [58, 0]
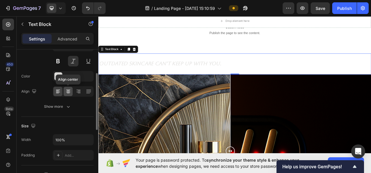
click at [69, 91] on icon at bounding box center [68, 91] width 3 height 1
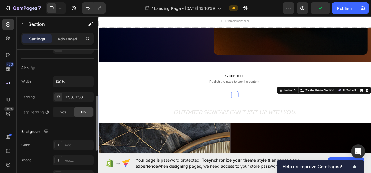
scroll to position [175, 0]
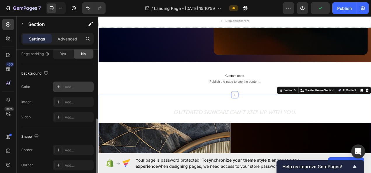
click at [79, 88] on div "Add..." at bounding box center [78, 87] width 27 height 5
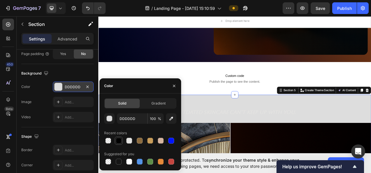
click at [118, 138] on div at bounding box center [119, 141] width 6 height 6
type input "000000"
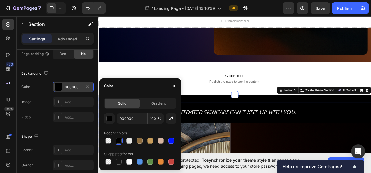
click at [353, 145] on p at bounding box center [273, 149] width 349 height 8
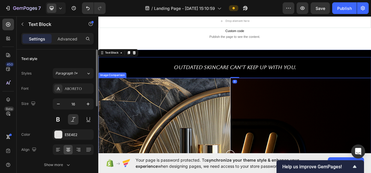
scroll to position [342, 0]
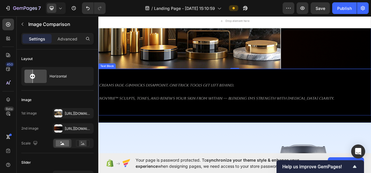
scroll to position [575, 0]
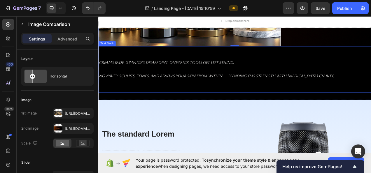
click at [208, 82] on p at bounding box center [273, 85] width 349 height 8
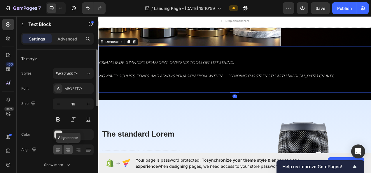
click at [72, 149] on div at bounding box center [68, 149] width 9 height 9
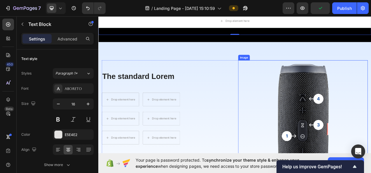
scroll to position [662, 0]
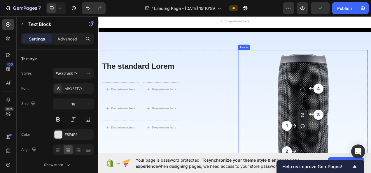
click at [350, 110] on img at bounding box center [361, 148] width 166 height 176
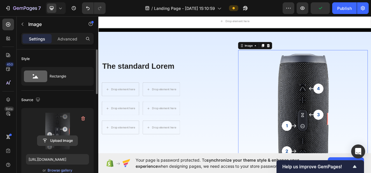
click at [72, 138] on input "file" at bounding box center [57, 141] width 40 height 10
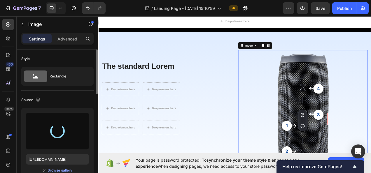
type input "https://cdn.shopify.com/s/files/1/0718/5530/8937/files/gempages_580951010671854…"
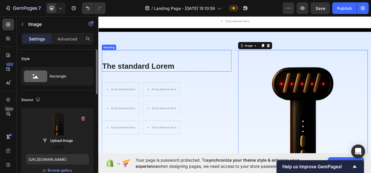
click at [238, 74] on h2 "The standard Lorem" at bounding box center [186, 81] width 166 height 14
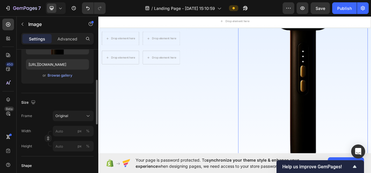
scroll to position [66, 0]
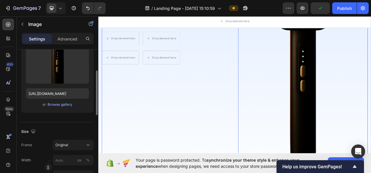
click at [189, 125] on div "The standard Lorem Heading Drop element here Drop element here Row Drop element…" at bounding box center [186, 94] width 166 height 249
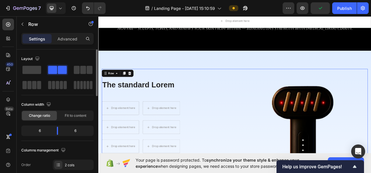
scroll to position [633, 0]
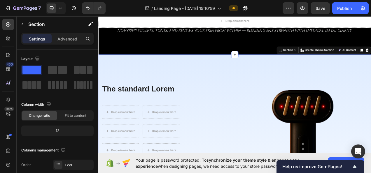
scroll to position [146, 0]
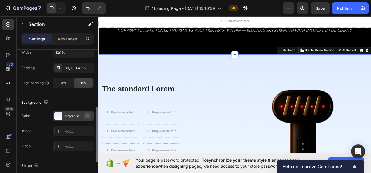
click at [91, 115] on button "button" at bounding box center [87, 116] width 7 height 7
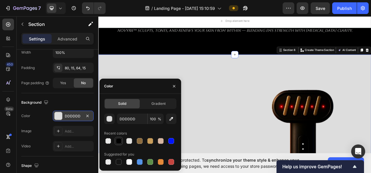
click at [120, 140] on div at bounding box center [119, 141] width 6 height 6
type input "000000"
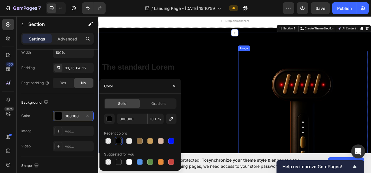
scroll to position [662, 0]
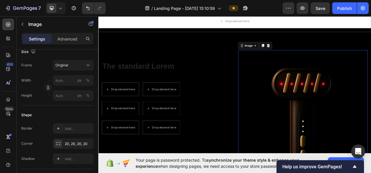
scroll to position [0, 0]
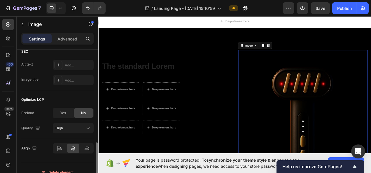
scroll to position [299, 0]
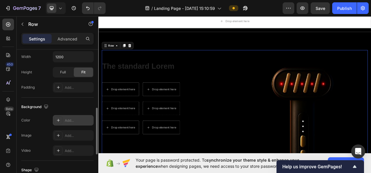
scroll to position [204, 0]
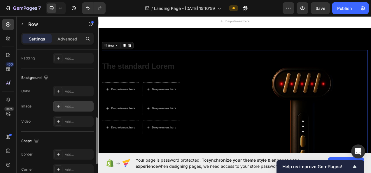
click at [68, 108] on div "Add..." at bounding box center [78, 106] width 27 height 5
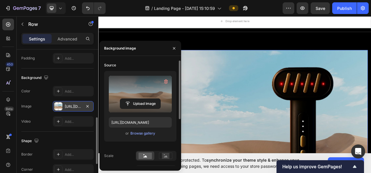
click at [134, 97] on label at bounding box center [140, 94] width 63 height 37
click at [134, 99] on input "file" at bounding box center [140, 104] width 40 height 10
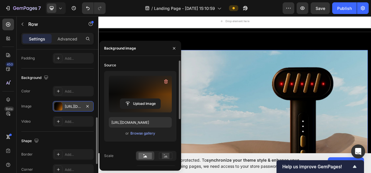
type input "https://cdn.shopify.com/s/files/1/0718/5530/8937/files/gempages_580951010671854…"
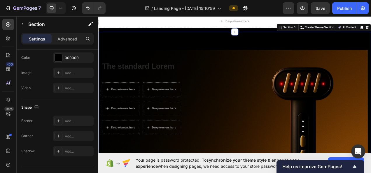
scroll to position [0, 0]
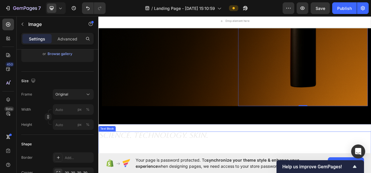
scroll to position [808, 0]
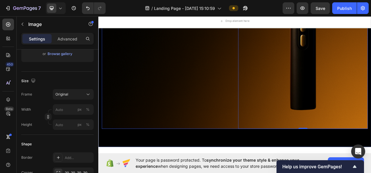
click at [260, 123] on div "The standard Lorem Heading Drop element here Drop element here Row Drop element…" at bounding box center [186, 36] width 166 height 249
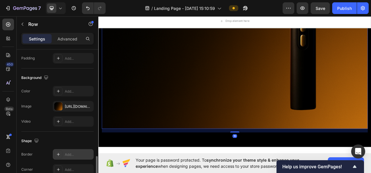
scroll to position [262, 0]
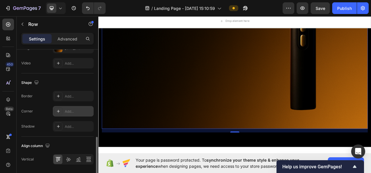
click at [76, 109] on div "Add..." at bounding box center [78, 111] width 27 height 5
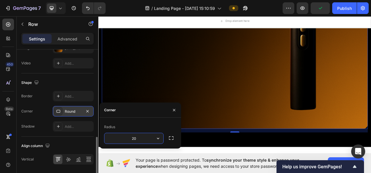
type input "20"
drag, startPoint x: 310, startPoint y: 97, endPoint x: 308, endPoint y: 94, distance: 3.1
click at [311, 97] on img at bounding box center [361, 36] width 166 height 249
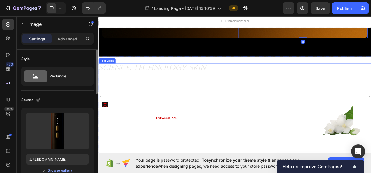
scroll to position [925, 0]
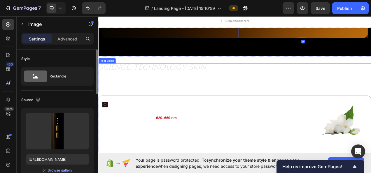
click at [255, 92] on p at bounding box center [273, 92] width 349 height 8
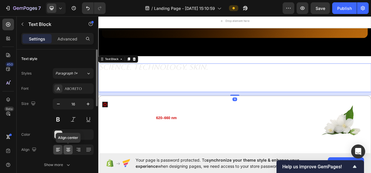
click at [68, 149] on icon at bounding box center [68, 150] width 6 height 6
click at [74, 131] on div "E5E4E2" at bounding box center [73, 134] width 41 height 10
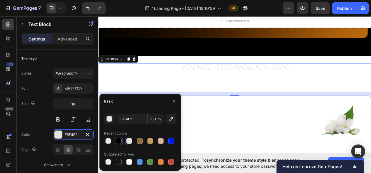
click at [116, 139] on div at bounding box center [119, 141] width 6 height 6
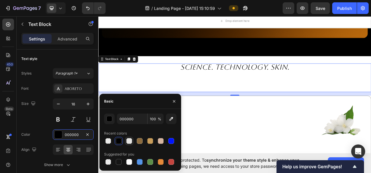
click at [128, 142] on div at bounding box center [129, 141] width 6 height 6
type input "E5E4E2"
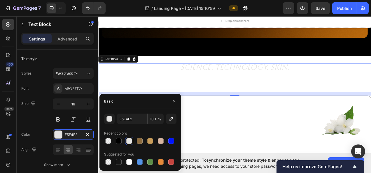
click at [242, 105] on p at bounding box center [273, 109] width 349 height 8
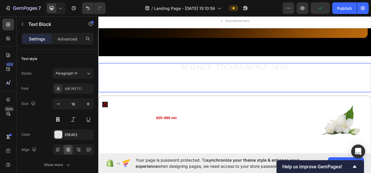
click at [161, 96] on p "Rich Text Editor. Editing area: main" at bounding box center [273, 100] width 349 height 8
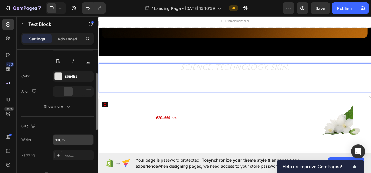
scroll to position [29, 0]
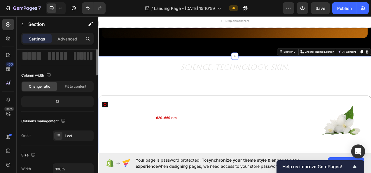
scroll to position [0, 0]
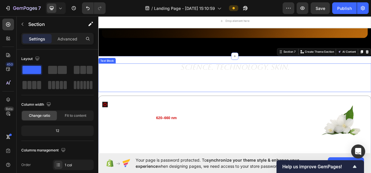
click at [166, 105] on p "Rich Text Editor. Editing area: main" at bounding box center [273, 109] width 349 height 8
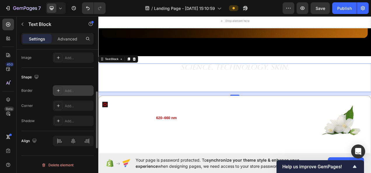
scroll to position [146, 0]
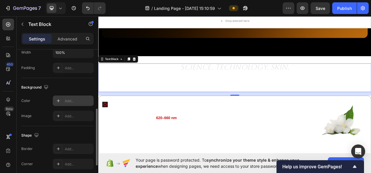
click at [74, 101] on div "Add..." at bounding box center [78, 101] width 27 height 5
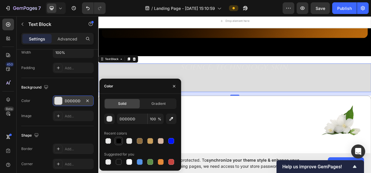
click at [119, 141] on div at bounding box center [119, 141] width 6 height 6
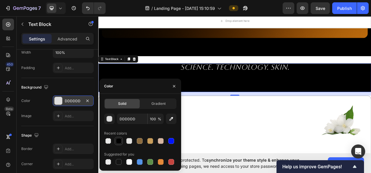
type input "000000"
click at [280, 138] on div "What it is: Red Light at a wavelength of 620–660 nm penetrates the skin’s surfa…" at bounding box center [246, 147] width 266 height 19
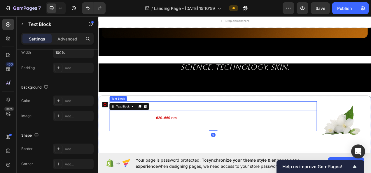
click at [284, 127] on p "RedLight" at bounding box center [245, 131] width 265 height 9
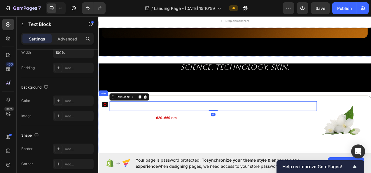
click at [336, 121] on div "Icon RedLight Text Block 0 What it is: Red Light at a wavelength of 620–660 nm …" at bounding box center [273, 166] width 350 height 94
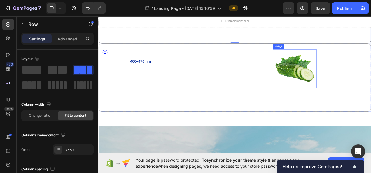
scroll to position [1070, 0]
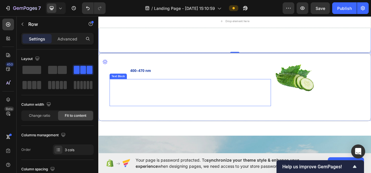
click at [177, 114] on p "• Calms sensitive or irritated skin" at bounding box center [216, 116] width 206 height 5
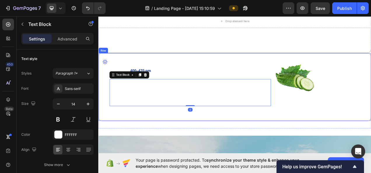
click at [371, 71] on div "Icon BlueLight Text Block Blue Light at 400–470 nm targets the uppermost layers…" at bounding box center [273, 107] width 350 height 87
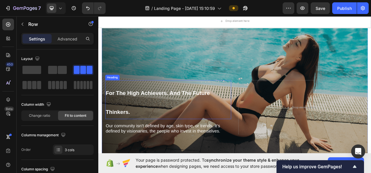
scroll to position [1945, 0]
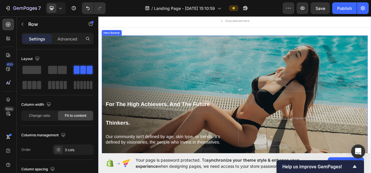
click at [278, 81] on div "Overlay" at bounding box center [273, 124] width 341 height 166
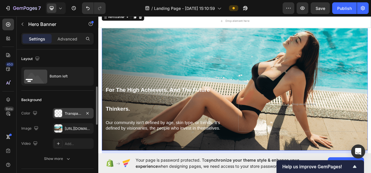
scroll to position [58, 0]
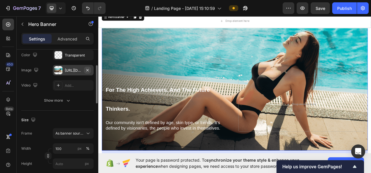
click at [90, 71] on button "button" at bounding box center [87, 70] width 7 height 7
type input "Auto"
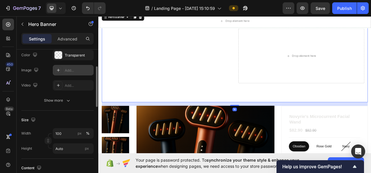
click at [66, 71] on div "Add..." at bounding box center [78, 70] width 27 height 5
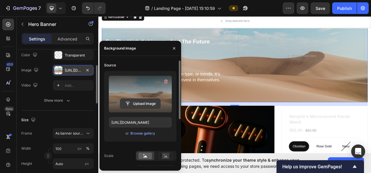
click at [141, 105] on input "file" at bounding box center [140, 104] width 40 height 10
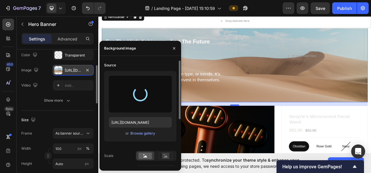
type input "[URL][DOMAIN_NAME]"
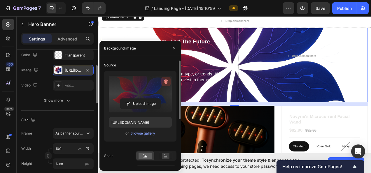
scroll to position [1916, 0]
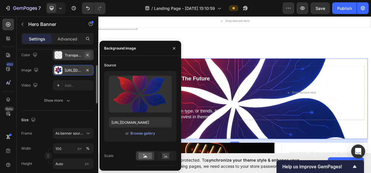
click at [90, 54] on button "button" at bounding box center [87, 55] width 7 height 7
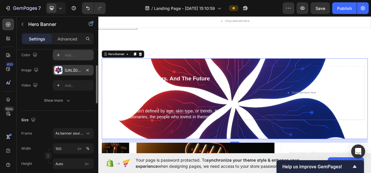
click at [74, 55] on div "Add..." at bounding box center [78, 55] width 27 height 5
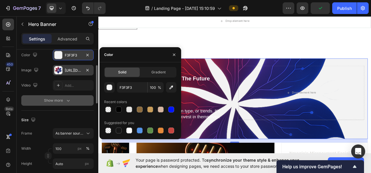
click at [68, 100] on icon "button" at bounding box center [68, 101] width 6 height 6
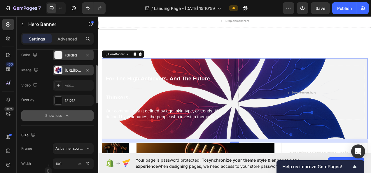
click at [69, 56] on div "F3F3F3" at bounding box center [73, 55] width 17 height 5
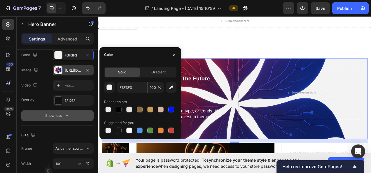
click at [117, 109] on div at bounding box center [119, 110] width 6 height 6
type input "000000"
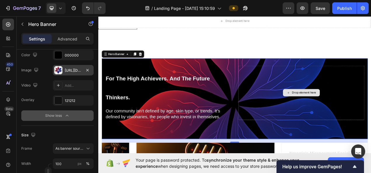
click at [371, 119] on div "Drop element here" at bounding box center [358, 115] width 161 height 70
click at [72, 70] on div "[URL][DOMAIN_NAME]" at bounding box center [73, 70] width 17 height 5
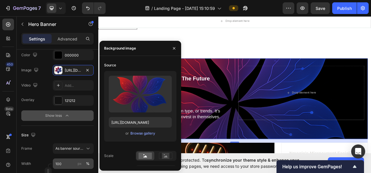
scroll to position [87, 0]
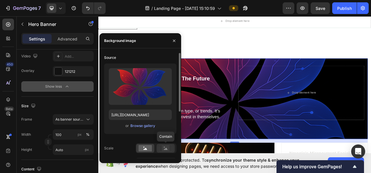
click at [165, 148] on rect at bounding box center [166, 148] width 8 height 6
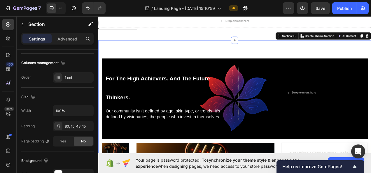
scroll to position [0, 0]
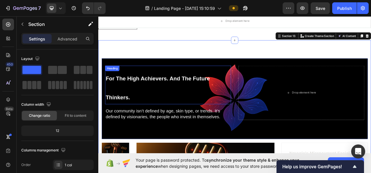
click at [181, 98] on sub "For The High Achievers. And The Future Thinkers." at bounding box center [175, 109] width 134 height 32
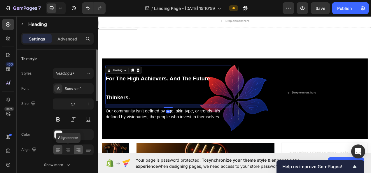
click at [71, 149] on div at bounding box center [68, 149] width 9 height 9
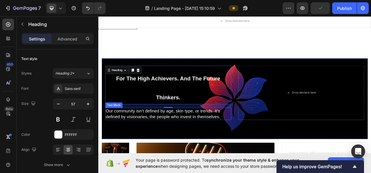
click at [192, 142] on p "Our community isn’t defined by age, skin type, or trends. It’s defined by visio…" at bounding box center [188, 142] width 160 height 14
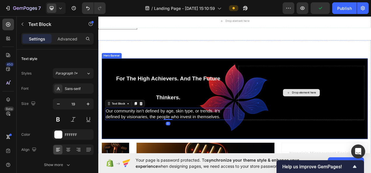
click at [371, 109] on div "Drop element here" at bounding box center [358, 115] width 161 height 70
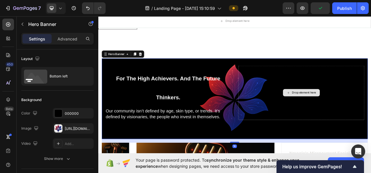
click at [371, 95] on div "Drop element here" at bounding box center [358, 115] width 161 height 70
click at [335, 142] on div "Drop element here" at bounding box center [358, 115] width 161 height 70
click at [355, 110] on div "Drop element here" at bounding box center [358, 114] width 47 height 9
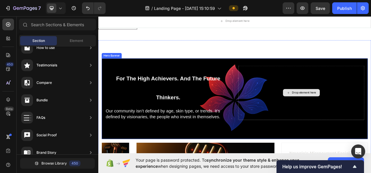
click at [371, 133] on div "Drop element here" at bounding box center [358, 115] width 161 height 70
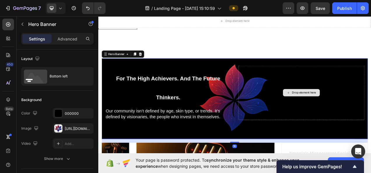
click at [326, 113] on div "Drop element here" at bounding box center [358, 115] width 161 height 70
click at [314, 96] on div "Drop element here" at bounding box center [358, 115] width 161 height 70
click at [269, 105] on div "For The High Achievers. And The Future Thinkers. Heading Our community isn’t de…" at bounding box center [273, 123] width 341 height 104
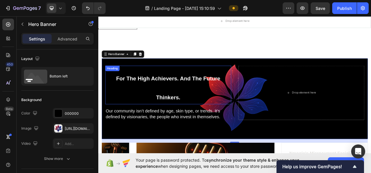
click at [244, 104] on h2 "For The High Achievers. And The Future Thinkers." at bounding box center [187, 105] width 161 height 50
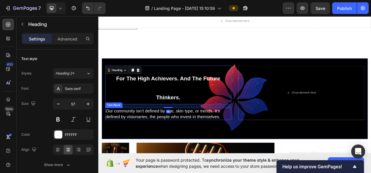
click at [258, 150] on div "For The High Achievers. And The Future Thinkers. Heading 16 Our community isn’t…" at bounding box center [273, 123] width 341 height 104
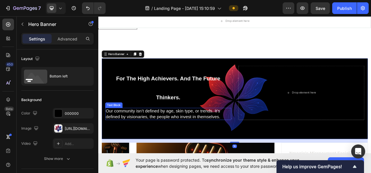
click at [247, 144] on p "Our community isn’t defined by age, skin type, or trends. It’s defined by visio…" at bounding box center [188, 142] width 160 height 14
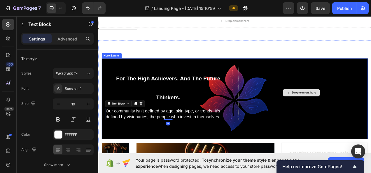
click at [334, 127] on div "Drop element here" at bounding box center [358, 115] width 161 height 70
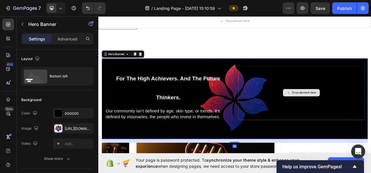
click at [371, 138] on div "Drop element here" at bounding box center [358, 115] width 161 height 70
click at [368, 115] on div "Drop element here" at bounding box center [362, 115] width 31 height 5
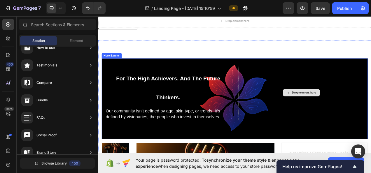
click at [352, 109] on div "Drop element here" at bounding box center [358, 115] width 161 height 70
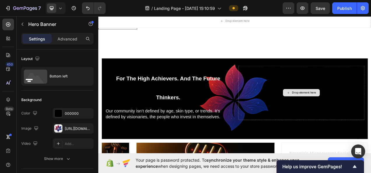
click at [347, 114] on div "Drop element here" at bounding box center [362, 115] width 31 height 5
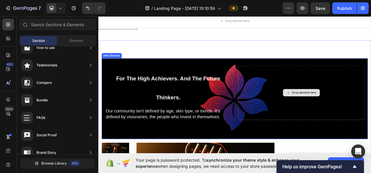
click at [282, 85] on div "Drop element here" at bounding box center [358, 115] width 161 height 70
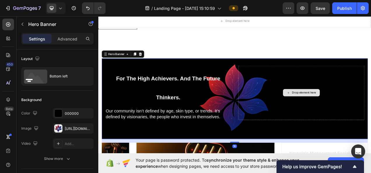
click at [279, 83] on div "Drop element here" at bounding box center [358, 115] width 161 height 70
click at [65, 6] on div at bounding box center [56, 8] width 20 height 12
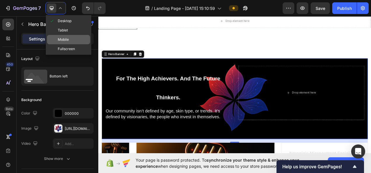
click at [73, 35] on div "Mobile" at bounding box center [68, 39] width 43 height 9
type input "100%"
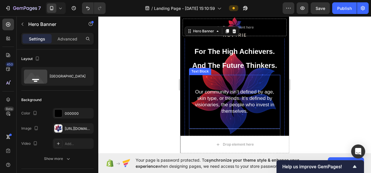
scroll to position [1982, 0]
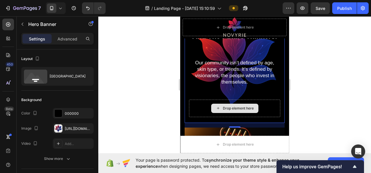
click at [258, 108] on div "Drop element here" at bounding box center [234, 108] width 91 height 17
click at [273, 104] on div "Drop element here" at bounding box center [234, 108] width 91 height 17
click at [335, 99] on div at bounding box center [234, 94] width 273 height 157
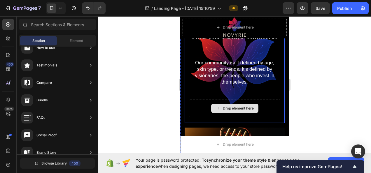
click at [255, 105] on div "Drop element here" at bounding box center [234, 108] width 47 height 9
click at [223, 108] on div "Drop element here" at bounding box center [238, 108] width 31 height 5
click at [216, 107] on icon at bounding box center [218, 108] width 5 height 5
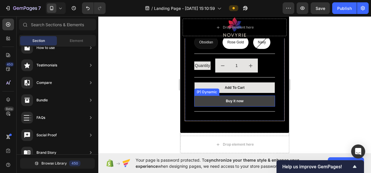
scroll to position [2361, 0]
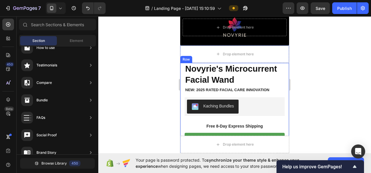
click at [226, 103] on div "Kaching Bundles" at bounding box center [218, 106] width 31 height 6
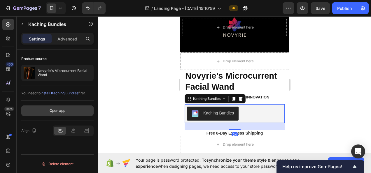
click at [68, 112] on button "Open app" at bounding box center [57, 111] width 72 height 10
click at [214, 110] on div "Kaching Bundles" at bounding box center [218, 113] width 31 height 6
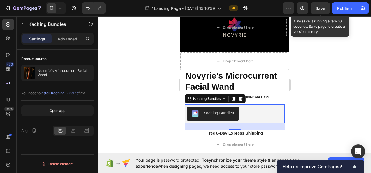
drag, startPoint x: 320, startPoint y: 12, endPoint x: 312, endPoint y: 14, distance: 8.5
click at [320, 12] on button "Save" at bounding box center [319, 8] width 19 height 12
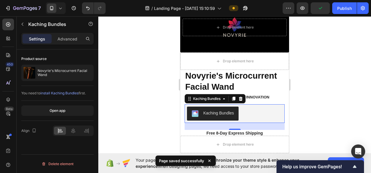
click at [215, 110] on div "Kaching Bundles" at bounding box center [218, 113] width 31 height 6
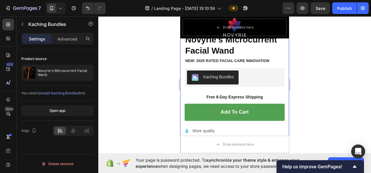
scroll to position [2332, 0]
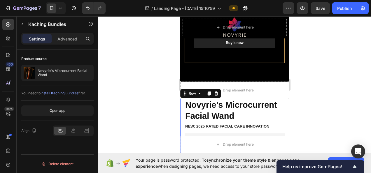
click at [181, 106] on div "Novyrie's Microcurrent Facial Wand Product Title NEW: 2025 RATED FACIAL CARE IN…" at bounding box center [234, 162] width 109 height 126
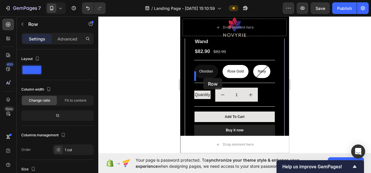
scroll to position [2215, 0]
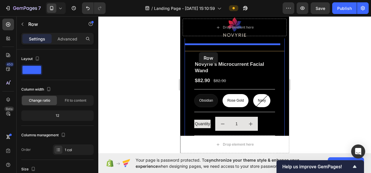
drag, startPoint x: 189, startPoint y: 89, endPoint x: 199, endPoint y: 52, distance: 38.3
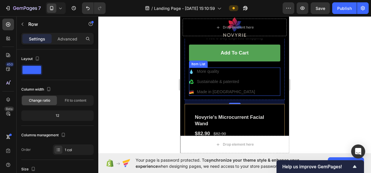
scroll to position [2332, 0]
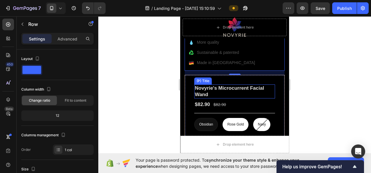
click at [268, 85] on h1 "Novyrie's Microcurrent Facial Wand" at bounding box center [234, 92] width 81 height 14
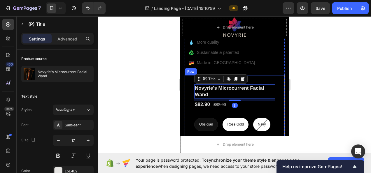
click at [273, 75] on div "Novyrie's Microcurrent Facial Wand (P) Title Edit content in Shopify 8 $82.90 (…" at bounding box center [235, 139] width 100 height 129
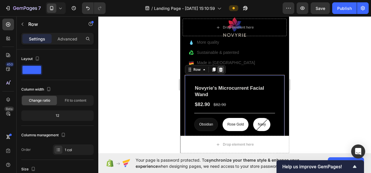
click at [220, 67] on icon at bounding box center [220, 69] width 5 height 5
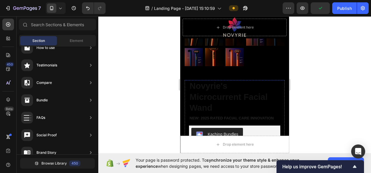
scroll to position [2245, 0]
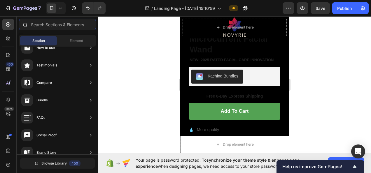
click at [42, 30] on input "text" at bounding box center [57, 25] width 77 height 12
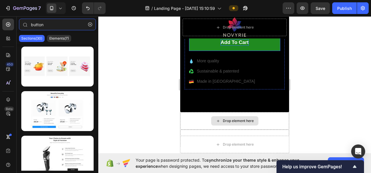
scroll to position [2332, 0]
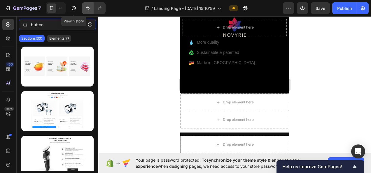
type input "button"
click at [86, 6] on icon "Undo/Redo" at bounding box center [88, 8] width 6 height 6
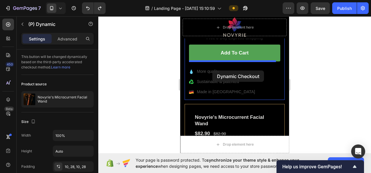
scroll to position [2274, 0]
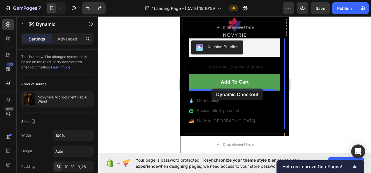
drag, startPoint x: 208, startPoint y: 117, endPoint x: 211, endPoint y: 89, distance: 28.8
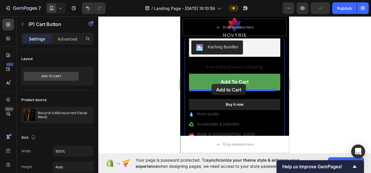
drag, startPoint x: 206, startPoint y: 89, endPoint x: 211, endPoint y: 84, distance: 7.6
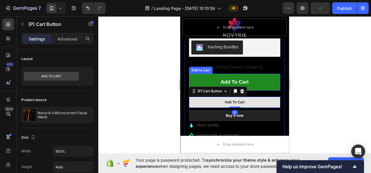
click at [271, 74] on button "Add to cart" at bounding box center [234, 82] width 91 height 17
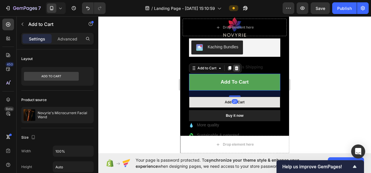
click at [238, 66] on icon at bounding box center [237, 68] width 4 height 4
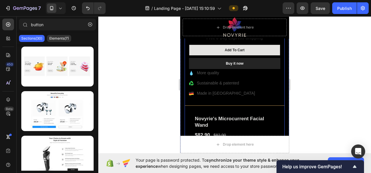
scroll to position [2332, 0]
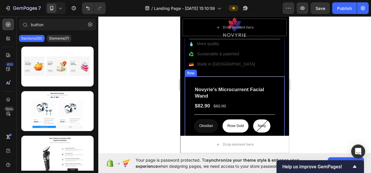
click at [276, 76] on div "Novyrie's Microcurrent Facial Wand (P) Title $82.90 (P) Price (P) Price $82.90 …" at bounding box center [235, 128] width 100 height 104
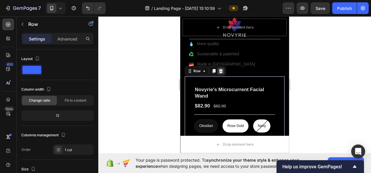
click at [223, 68] on div at bounding box center [220, 71] width 7 height 7
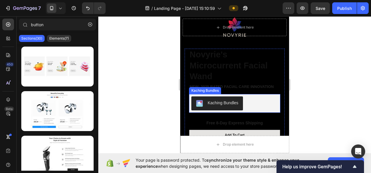
scroll to position [2215, 0]
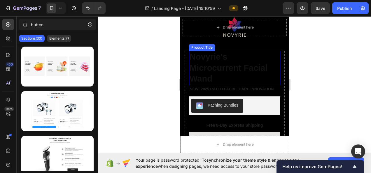
click at [217, 56] on h1 "Novyrie's Microcurrent Facial Wand" at bounding box center [234, 68] width 91 height 34
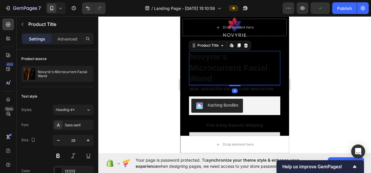
click at [217, 56] on h1 "Novyrie's Microcurrent Facial Wand" at bounding box center [234, 68] width 91 height 34
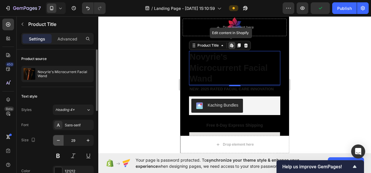
click at [59, 142] on icon "button" at bounding box center [58, 141] width 6 height 6
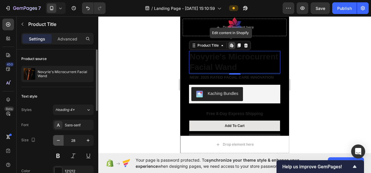
click at [59, 142] on icon "button" at bounding box center [58, 141] width 6 height 6
type input "27"
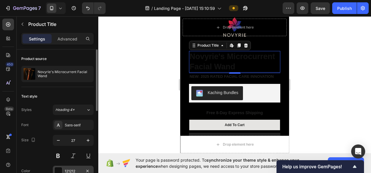
click at [75, 169] on div "121212" at bounding box center [73, 171] width 17 height 5
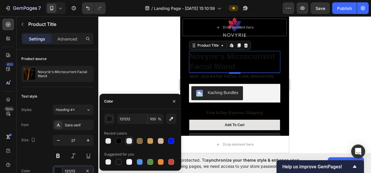
click at [127, 139] on div at bounding box center [129, 141] width 6 height 6
type input "E5E4E2"
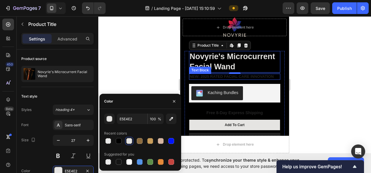
click at [250, 74] on p "NEW: 2025 RATED FACIAL CARE INNOVATION" at bounding box center [234, 76] width 90 height 5
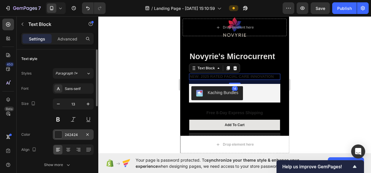
click at [72, 135] on div "242424" at bounding box center [73, 134] width 17 height 5
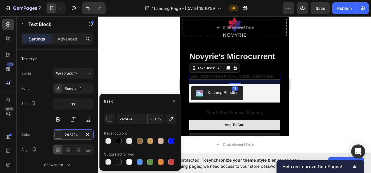
click at [129, 141] on div at bounding box center [129, 141] width 6 height 6
type input "E5E4E2"
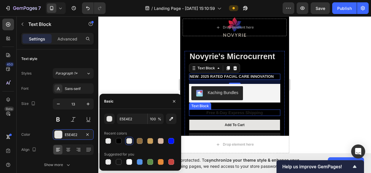
click at [247, 110] on div "Free 8-Day Express Shipping" at bounding box center [234, 113] width 91 height 6
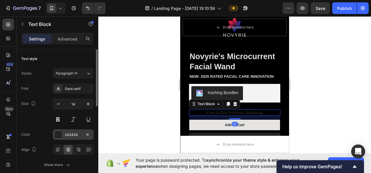
click at [70, 135] on div "242424" at bounding box center [73, 134] width 17 height 5
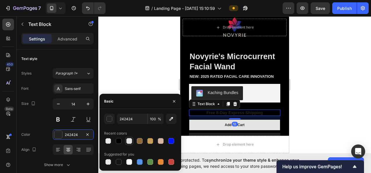
click at [127, 143] on div at bounding box center [129, 141] width 6 height 6
type input "E5E4E2"
click at [319, 81] on div at bounding box center [234, 94] width 273 height 157
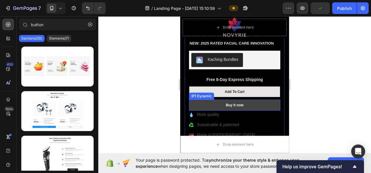
scroll to position [2274, 0]
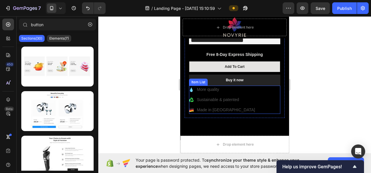
click at [229, 107] on p "Made in Germany" at bounding box center [226, 110] width 58 height 6
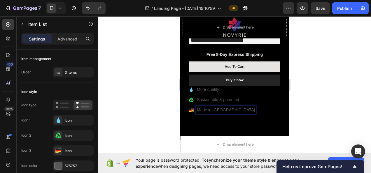
click at [192, 110] on icon at bounding box center [191, 110] width 4 height 1
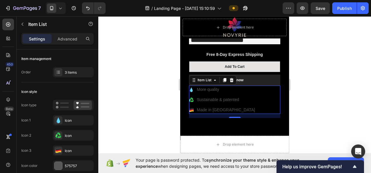
click at [191, 109] on icon at bounding box center [191, 109] width 4 height 1
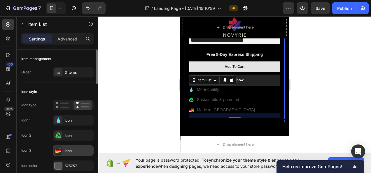
click at [83, 151] on div "Icon" at bounding box center [78, 150] width 27 height 5
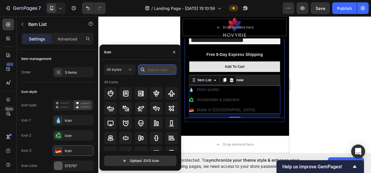
click at [152, 70] on input "text" at bounding box center [157, 69] width 38 height 10
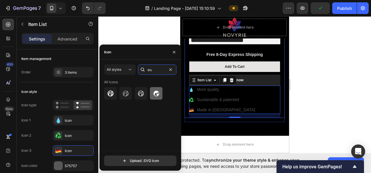
type input "e"
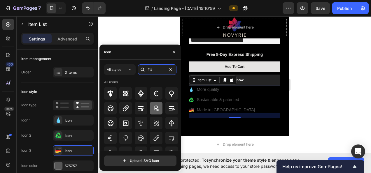
type input "E"
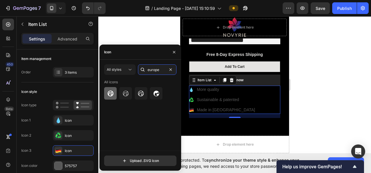
type input "europe"
click at [116, 94] on div at bounding box center [110, 93] width 13 height 13
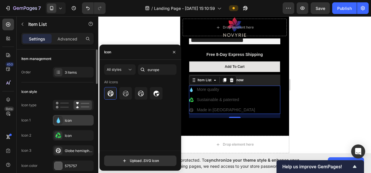
click at [69, 119] on div "Icon" at bounding box center [78, 120] width 27 height 5
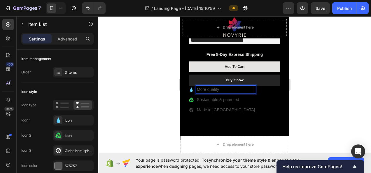
click at [233, 87] on p "More quality" at bounding box center [226, 90] width 58 height 6
click at [237, 97] on p "Sustainable & patented" at bounding box center [226, 100] width 58 height 6
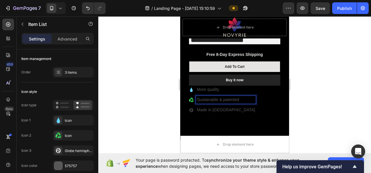
click at [194, 96] on div "Sustainable & patented" at bounding box center [222, 100] width 67 height 8
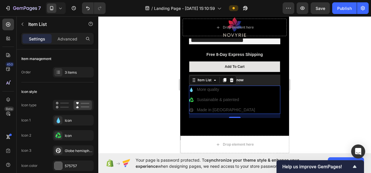
click at [191, 98] on icon at bounding box center [191, 100] width 5 height 5
click at [219, 97] on p "Sustainable & patented" at bounding box center [226, 100] width 58 height 6
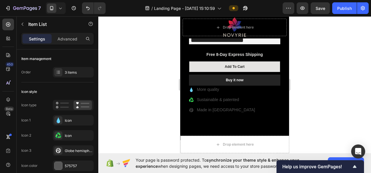
click at [193, 98] on icon at bounding box center [191, 100] width 5 height 5
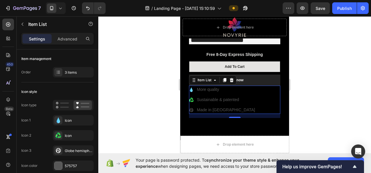
click at [191, 98] on icon at bounding box center [191, 100] width 5 height 5
click at [211, 97] on p "Sustainable & patented" at bounding box center [226, 100] width 58 height 6
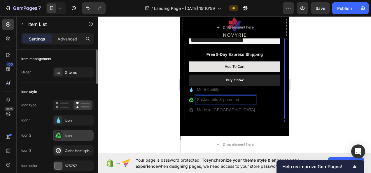
click at [65, 134] on div "Icon" at bounding box center [78, 135] width 27 height 5
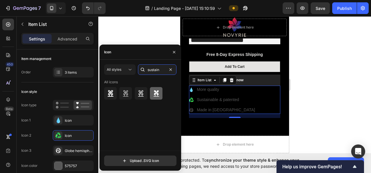
type input "sustain"
click at [152, 94] on div at bounding box center [156, 93] width 13 height 13
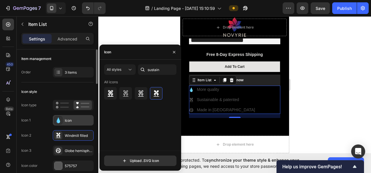
click at [65, 119] on div "Icon" at bounding box center [78, 120] width 27 height 5
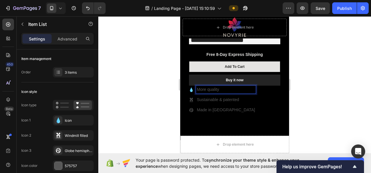
click at [224, 87] on p "More quality" at bounding box center [226, 90] width 58 height 6
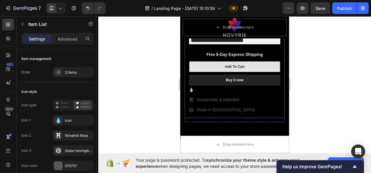
scroll to position [2272, 0]
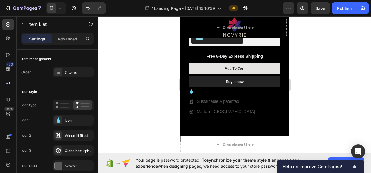
click at [192, 89] on icon at bounding box center [191, 91] width 3 height 5
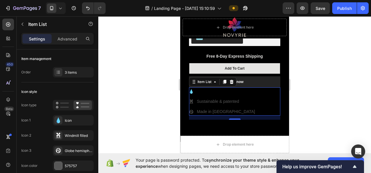
click at [191, 89] on icon at bounding box center [191, 91] width 3 height 5
click at [198, 88] on p "Rich Text Editor. Editing area: main" at bounding box center [226, 91] width 58 height 6
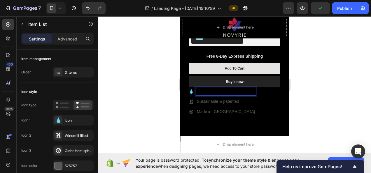
click at [192, 89] on icon at bounding box center [191, 91] width 5 height 5
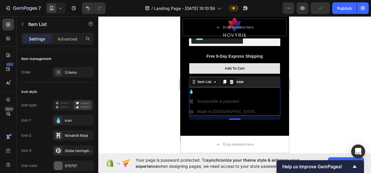
click at [188, 84] on div "Novyrie's Microcurrent Facial Wand Product Title NEW: 2025 RATED FACIAL CARE IN…" at bounding box center [235, 56] width 100 height 125
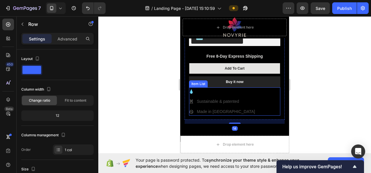
click at [202, 88] on p "Rich Text Editor. Editing area: main" at bounding box center [226, 91] width 58 height 6
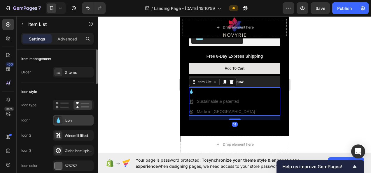
click at [88, 119] on div "Icon" at bounding box center [78, 120] width 27 height 5
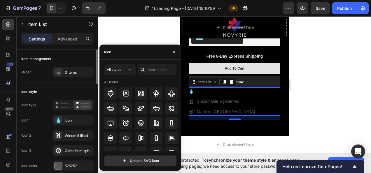
click at [51, 120] on div "Icon 1 Icon" at bounding box center [57, 120] width 72 height 10
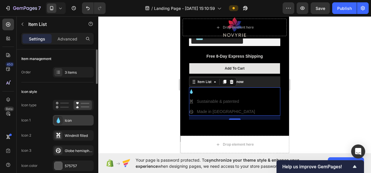
click at [57, 120] on icon at bounding box center [58, 120] width 3 height 6
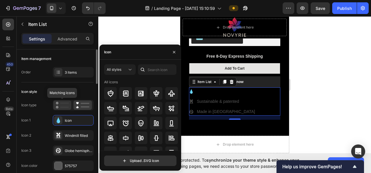
click at [66, 105] on icon at bounding box center [62, 105] width 13 height 7
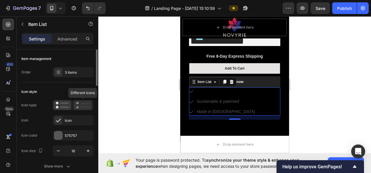
click at [82, 105] on icon at bounding box center [83, 105] width 14 height 7
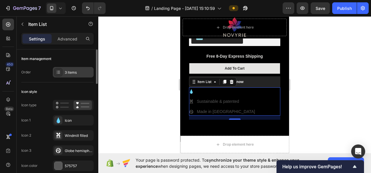
click at [76, 77] on div "3 items" at bounding box center [73, 72] width 41 height 10
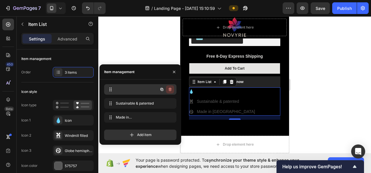
click at [171, 87] on button "button" at bounding box center [170, 89] width 8 height 8
click at [168, 89] on div "Delete" at bounding box center [166, 89] width 11 height 5
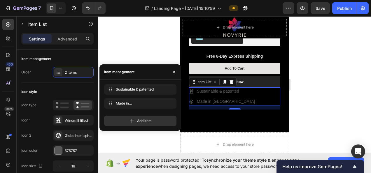
click at [318, 73] on div at bounding box center [234, 94] width 273 height 157
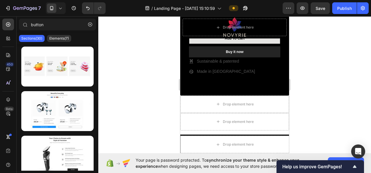
scroll to position [2301, 0]
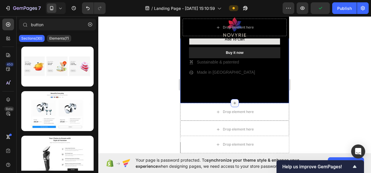
click at [234, 99] on div at bounding box center [235, 103] width 8 height 8
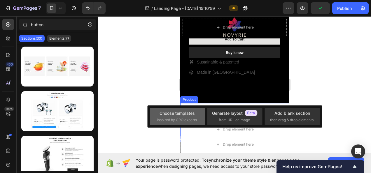
click at [188, 115] on div "Choose templates" at bounding box center [176, 113] width 35 height 6
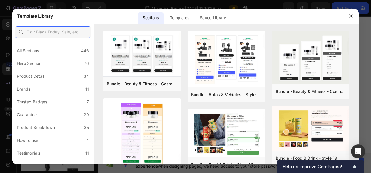
click at [72, 31] on input "text" at bounding box center [53, 32] width 77 height 12
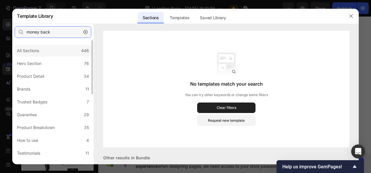
type input "money back"
click at [71, 50] on div "All Sections 446" at bounding box center [53, 51] width 77 height 12
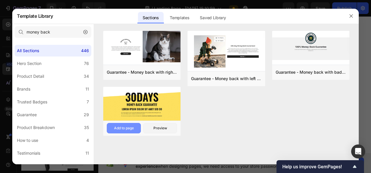
click at [126, 126] on div "Add to page" at bounding box center [124, 128] width 20 height 5
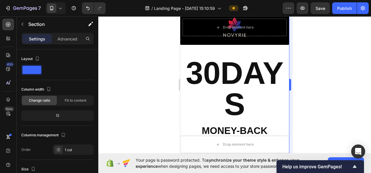
scroll to position [2381, 0]
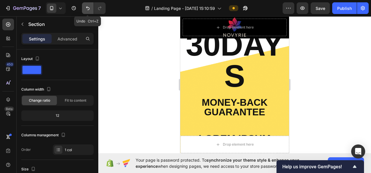
click at [89, 7] on icon "Undo/Redo" at bounding box center [88, 8] width 6 height 6
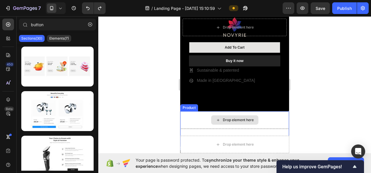
scroll to position [2294, 0]
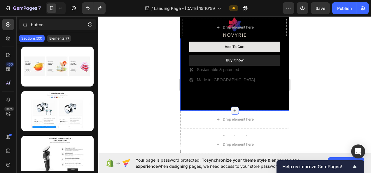
click at [232, 108] on icon at bounding box center [234, 110] width 5 height 5
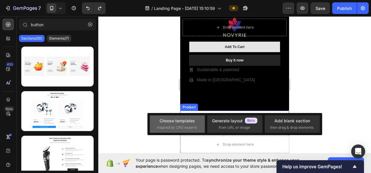
click at [180, 118] on div "Choose templates" at bounding box center [176, 121] width 35 height 6
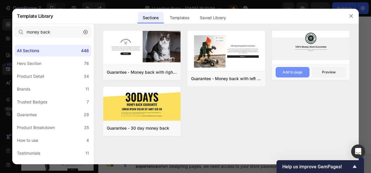
click at [301, 69] on button "Add to page" at bounding box center [292, 72] width 34 height 10
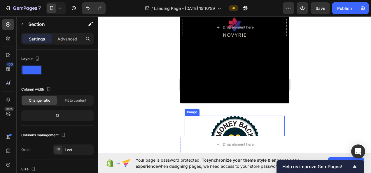
scroll to position [2381, 0]
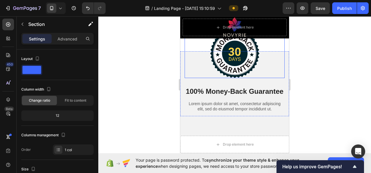
click at [231, 52] on img at bounding box center [235, 53] width 50 height 49
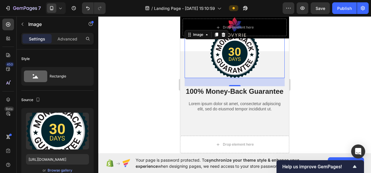
scroll to position [2323, 0]
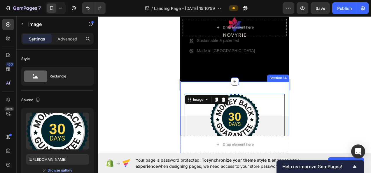
click at [280, 82] on div "Image 28 100% Money-Back Guarantee Heading Lorem ipsum dolor sit amet, consecte…" at bounding box center [234, 144] width 109 height 124
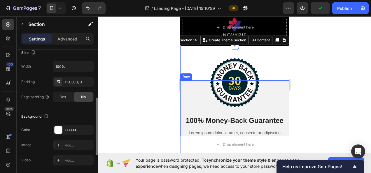
scroll to position [2410, 0]
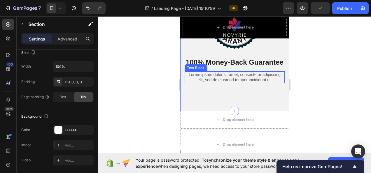
click at [232, 82] on p "Lorem ipsum dolor sit amet, consectetur adipiscing elit, sed do eiusmod tempor …" at bounding box center [234, 77] width 99 height 10
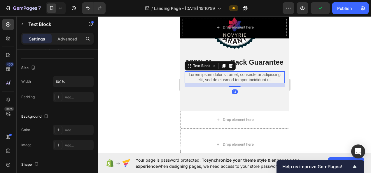
click at [232, 82] on p "Lorem ipsum dolor sit amet, consectetur adipiscing elit, sed do eiusmod tempor …" at bounding box center [234, 77] width 99 height 10
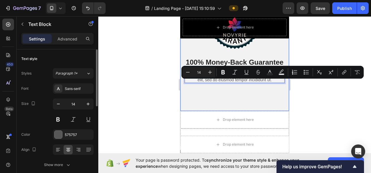
click at [264, 92] on div "Image 100% Money-Back Guarantee Heading Lorem ipsum dolor sit amet, consectetur…" at bounding box center [234, 56] width 109 height 69
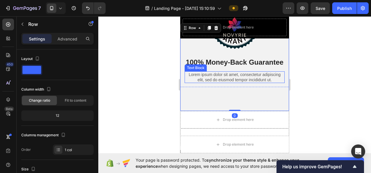
click at [255, 82] on p "Lorem ipsum dolor sit amet, consectetur adipiscing elit, sed do eiusmod tempor …" at bounding box center [234, 77] width 99 height 10
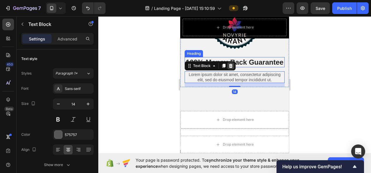
click at [232, 68] on icon at bounding box center [230, 66] width 5 height 5
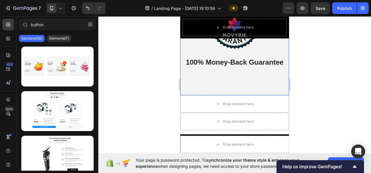
click at [238, 95] on div "Image 100% Money-Back Guarantee Heading Row Row" at bounding box center [234, 58] width 109 height 73
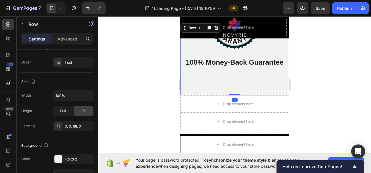
scroll to position [117, 0]
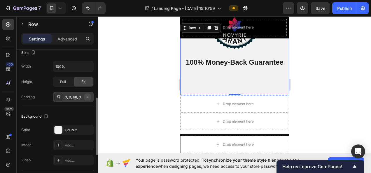
click at [87, 96] on icon "button" at bounding box center [87, 97] width 2 height 2
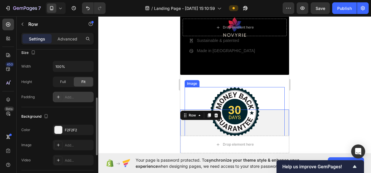
scroll to position [2352, 0]
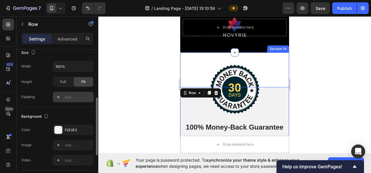
click at [269, 52] on div "Image 100% Money-Back Guarantee Heading Row Row 0 Section 14" at bounding box center [234, 96] width 109 height 88
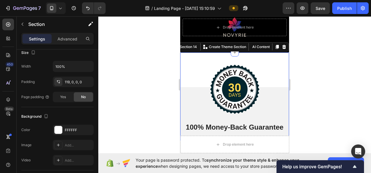
scroll to position [0, 0]
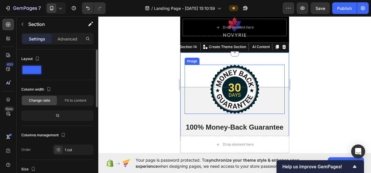
click at [262, 65] on div at bounding box center [235, 89] width 100 height 49
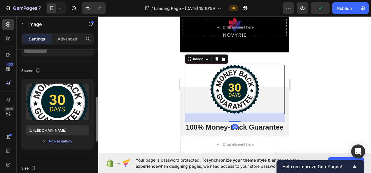
scroll to position [58, 0]
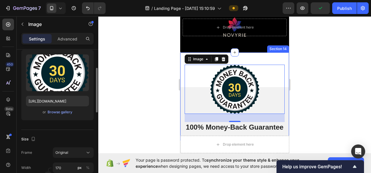
click at [181, 52] on div "Image 28 100% Money-Back Guarantee Heading Row Row Section 14" at bounding box center [234, 96] width 109 height 88
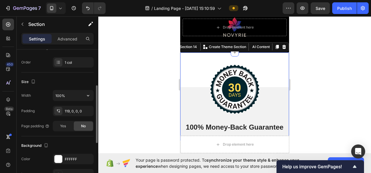
scroll to position [146, 0]
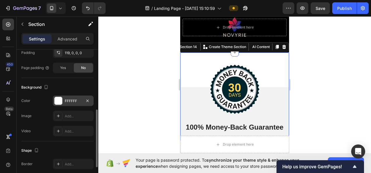
click at [69, 103] on div "FFFFFF" at bounding box center [73, 101] width 41 height 10
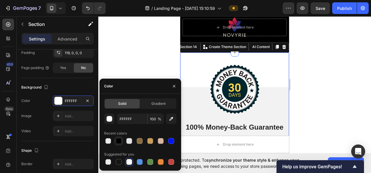
click at [122, 141] on div at bounding box center [118, 141] width 7 height 7
type input "000000"
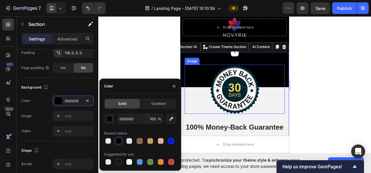
click at [280, 92] on div "Image 100% Money-Back Guarantee Heading Row" at bounding box center [234, 111] width 109 height 49
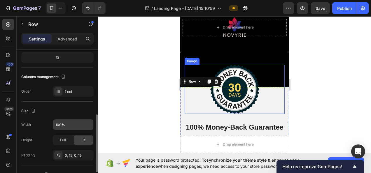
scroll to position [117, 0]
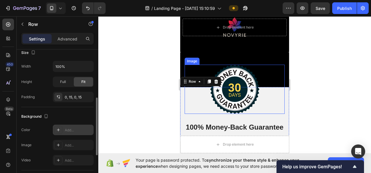
click at [67, 128] on div "Add..." at bounding box center [78, 130] width 27 height 5
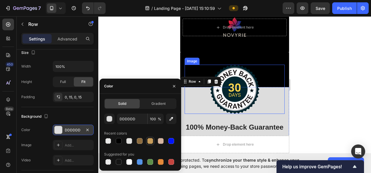
click at [141, 142] on div at bounding box center [140, 141] width 6 height 6
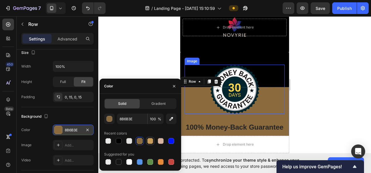
click at [148, 140] on div at bounding box center [150, 141] width 6 height 6
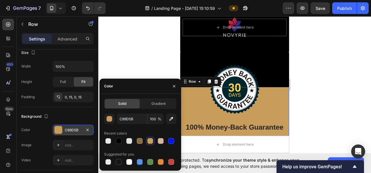
click at [170, 138] on div at bounding box center [171, 141] width 6 height 6
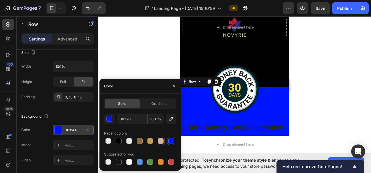
click at [163, 140] on div at bounding box center [161, 141] width 6 height 6
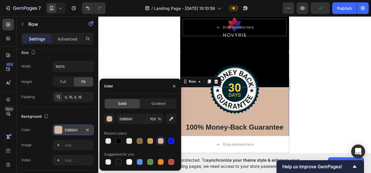
click at [124, 141] on div at bounding box center [140, 141] width 72 height 8
click at [130, 141] on div at bounding box center [129, 141] width 6 height 6
type input "E5E4E2"
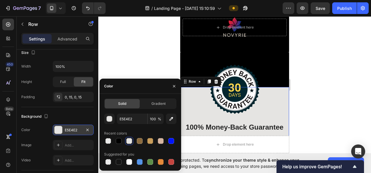
click at [317, 87] on div at bounding box center [234, 94] width 273 height 157
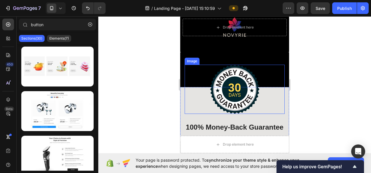
click at [242, 76] on img at bounding box center [235, 89] width 50 height 49
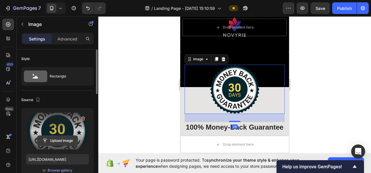
click at [51, 136] on input "file" at bounding box center [57, 141] width 40 height 10
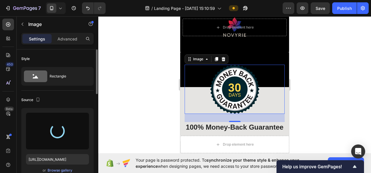
type input "[URL][DOMAIN_NAME]"
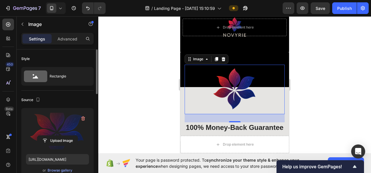
click at [330, 61] on div at bounding box center [234, 94] width 273 height 157
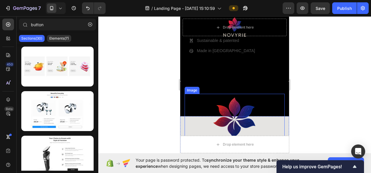
scroll to position [2352, 0]
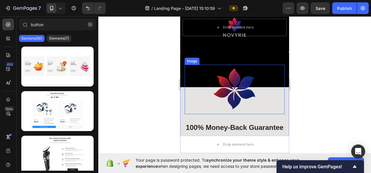
click at [263, 82] on div at bounding box center [235, 90] width 100 height 50
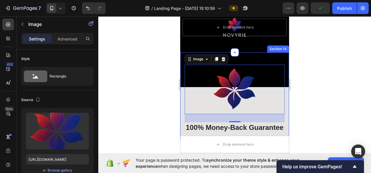
scroll to position [2323, 0]
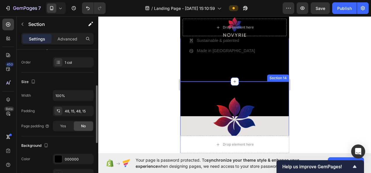
scroll to position [117, 0]
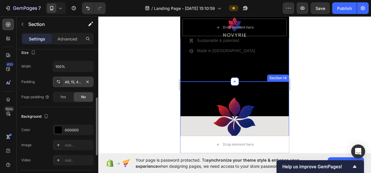
click at [80, 81] on div "48, 15, 48, 15" at bounding box center [73, 82] width 17 height 5
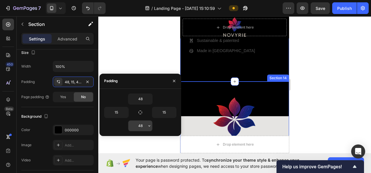
click at [146, 125] on input "48" at bounding box center [140, 126] width 24 height 10
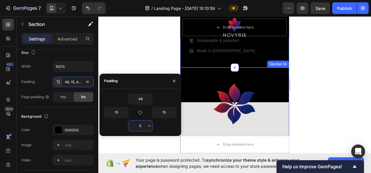
type input "0"
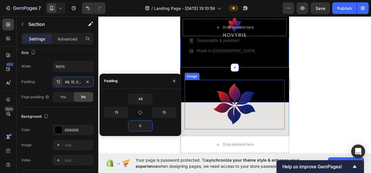
click at [333, 74] on div at bounding box center [234, 94] width 273 height 157
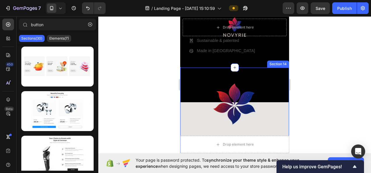
click at [262, 70] on div "Image 100% Money-Back Guarantee Heading Row Row Section 14" at bounding box center [234, 112] width 109 height 88
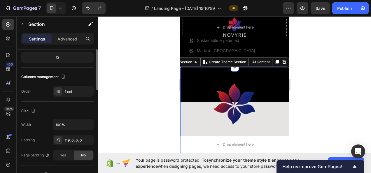
scroll to position [87, 0]
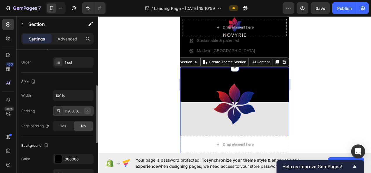
click at [89, 112] on icon "button" at bounding box center [87, 111] width 5 height 5
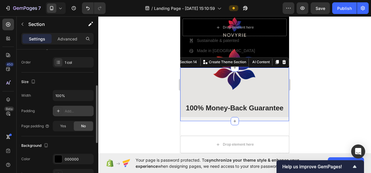
click at [333, 101] on div at bounding box center [234, 94] width 273 height 157
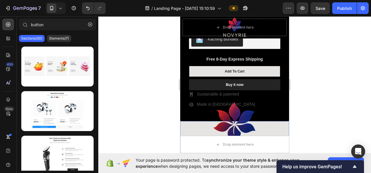
scroll to position [2264, 0]
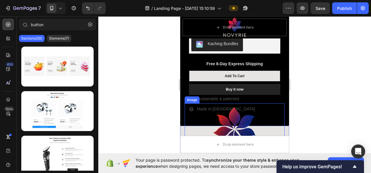
click at [249, 114] on img at bounding box center [235, 128] width 50 height 50
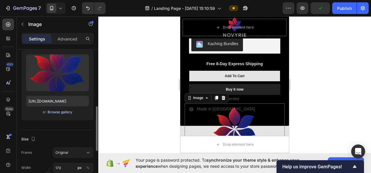
scroll to position [87, 0]
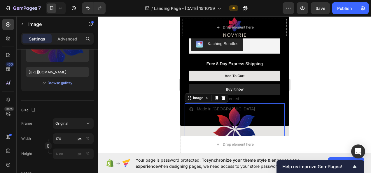
click at [308, 78] on div at bounding box center [234, 94] width 273 height 157
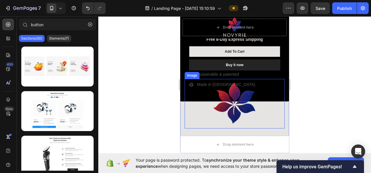
scroll to position [2294, 0]
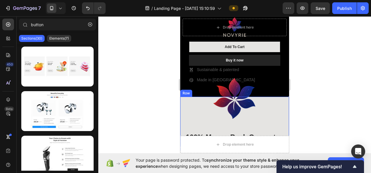
click at [183, 108] on div "Image 100% Money-Back Guarantee Heading Row" at bounding box center [234, 122] width 109 height 50
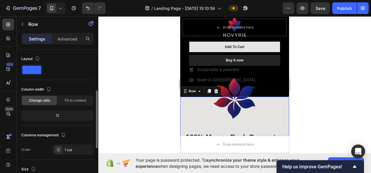
scroll to position [87, 0]
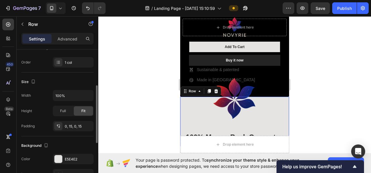
click at [67, 153] on div "Background The changes might be hidden by the video. Color E5E4E2 Image Add... …" at bounding box center [57, 167] width 72 height 63
click at [68, 157] on div "E5E4E2" at bounding box center [73, 159] width 17 height 5
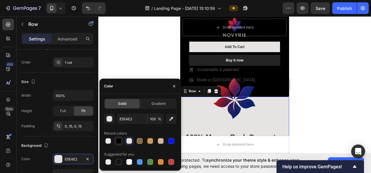
click at [120, 140] on div at bounding box center [119, 141] width 6 height 6
type input "000000"
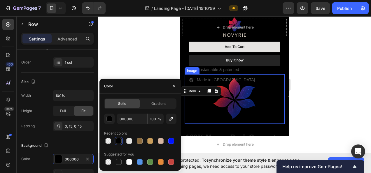
click at [332, 100] on div at bounding box center [234, 94] width 273 height 157
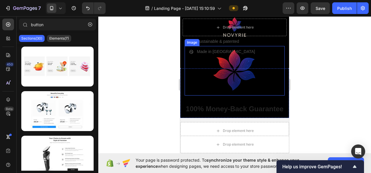
scroll to position [2323, 0]
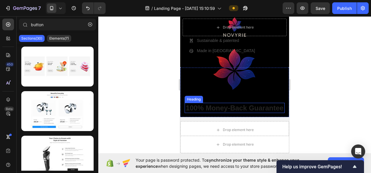
click at [255, 103] on h2 "100% Money-Back Guarantee" at bounding box center [235, 108] width 100 height 10
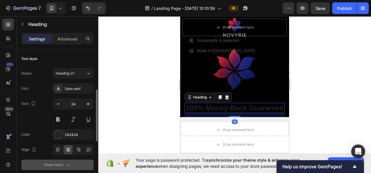
scroll to position [29, 0]
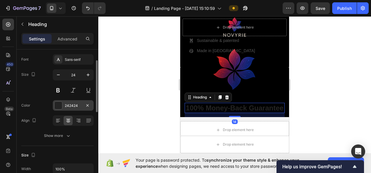
click at [64, 103] on div "242424" at bounding box center [73, 105] width 41 height 10
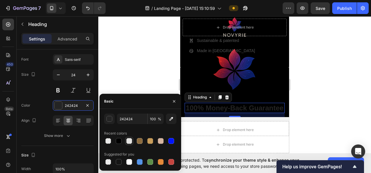
click at [130, 139] on div at bounding box center [129, 141] width 6 height 6
type input "E5E4E2"
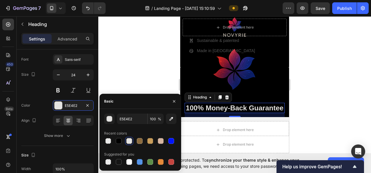
click at [325, 87] on div at bounding box center [234, 94] width 273 height 157
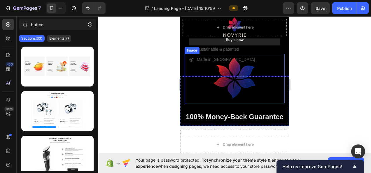
scroll to position [2323, 0]
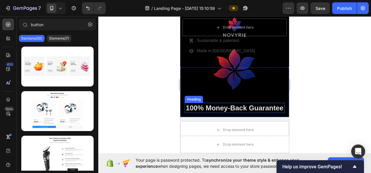
click at [250, 104] on h2 "100% Money-Back Guarantee" at bounding box center [235, 108] width 100 height 10
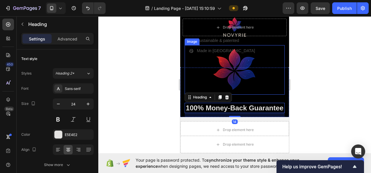
click at [236, 60] on img at bounding box center [235, 70] width 50 height 50
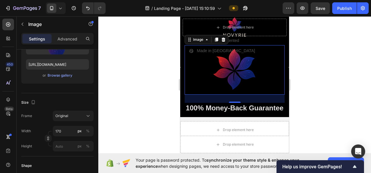
scroll to position [2294, 0]
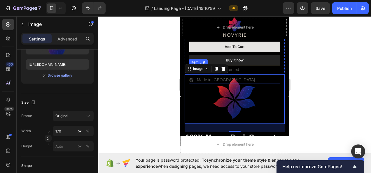
click at [264, 66] on div "Sustainable & patented Made in Europe" at bounding box center [234, 75] width 91 height 18
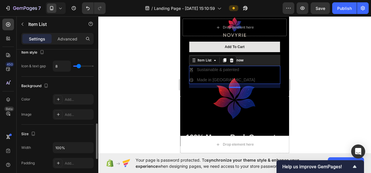
scroll to position [321, 0]
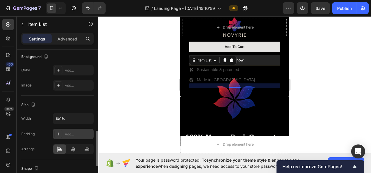
click at [61, 134] on div at bounding box center [58, 134] width 8 height 8
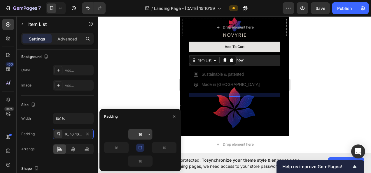
click at [142, 132] on input "16" at bounding box center [140, 134] width 24 height 10
click at [172, 117] on icon "button" at bounding box center [174, 116] width 5 height 5
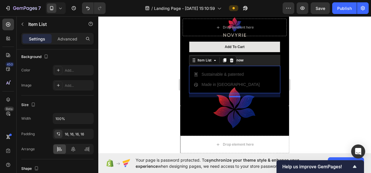
click at [350, 110] on div at bounding box center [234, 94] width 273 height 157
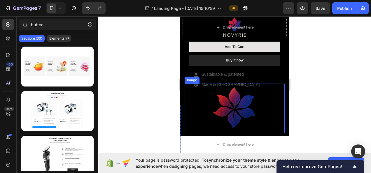
click at [242, 101] on img at bounding box center [235, 109] width 50 height 50
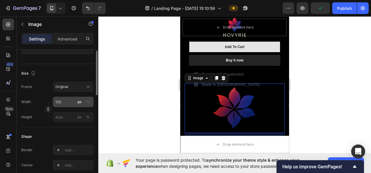
scroll to position [95, 0]
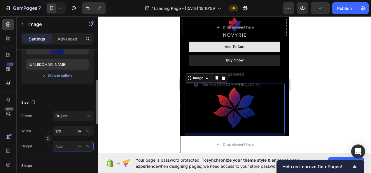
click at [73, 148] on input "px %" at bounding box center [73, 146] width 41 height 10
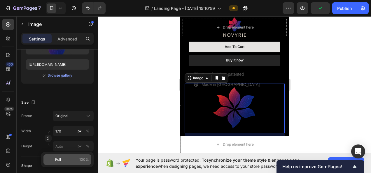
click at [68, 158] on p "Full 100%" at bounding box center [72, 159] width 34 height 5
type input "100"
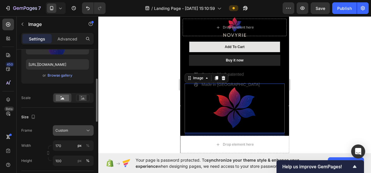
scroll to position [124, 0]
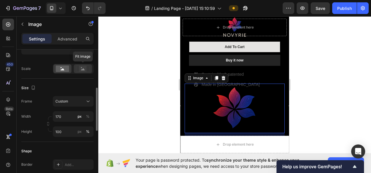
click at [82, 69] on icon at bounding box center [83, 69] width 4 height 2
click at [64, 68] on rect at bounding box center [62, 69] width 13 height 6
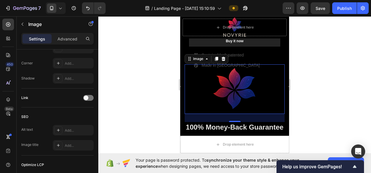
scroll to position [2323, 0]
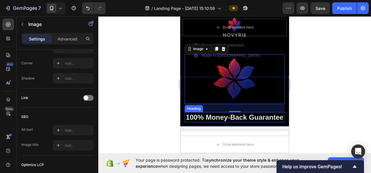
click at [271, 120] on h2 "100% Money-Back Guarantee" at bounding box center [235, 117] width 100 height 10
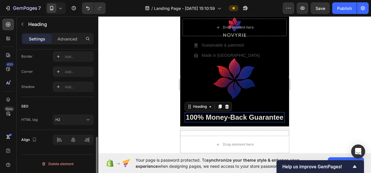
scroll to position [0, 0]
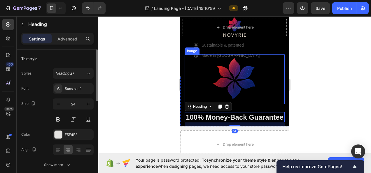
click at [278, 88] on div at bounding box center [235, 80] width 100 height 50
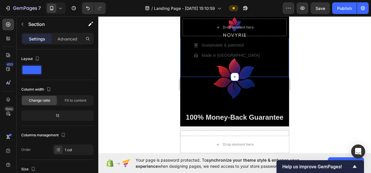
click at [87, 8] on icon "Undo/Redo" at bounding box center [87, 8] width 3 height 4
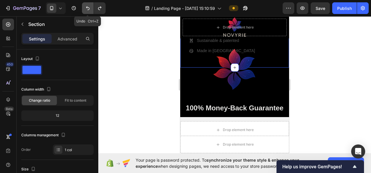
click at [87, 8] on icon "Undo/Redo" at bounding box center [87, 8] width 3 height 4
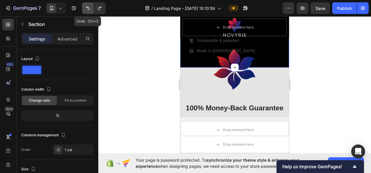
click at [87, 8] on icon "Undo/Redo" at bounding box center [87, 8] width 3 height 4
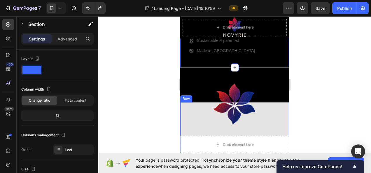
click at [265, 125] on div "Image 100% Money-Back Guarantee Heading" at bounding box center [235, 127] width 100 height 50
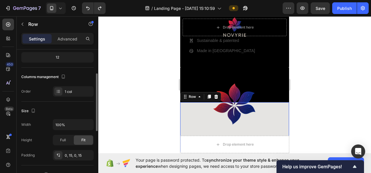
scroll to position [117, 0]
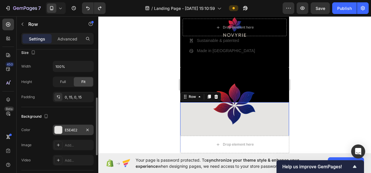
click at [72, 131] on div "E5E4E2" at bounding box center [73, 130] width 17 height 5
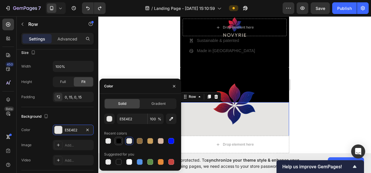
click at [119, 139] on div at bounding box center [119, 141] width 6 height 6
type input "000000"
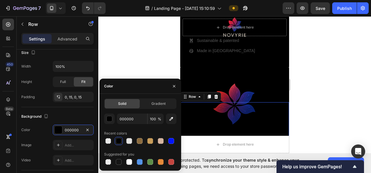
click at [324, 96] on div at bounding box center [234, 94] width 273 height 157
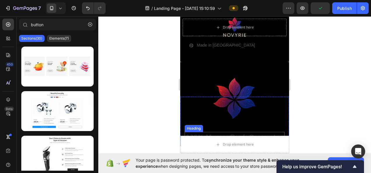
scroll to position [2323, 0]
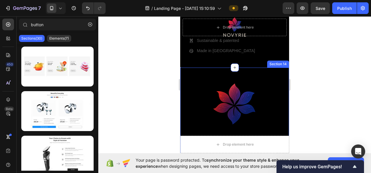
click at [222, 68] on div "Image 100% Money-Back Guarantee Heading Row Row Section 14" at bounding box center [234, 112] width 109 height 88
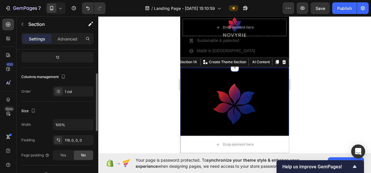
scroll to position [87, 0]
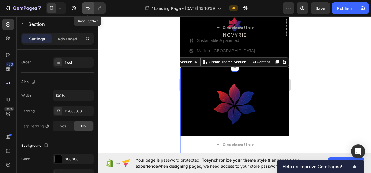
click at [90, 7] on icon "Undo/Redo" at bounding box center [88, 8] width 6 height 6
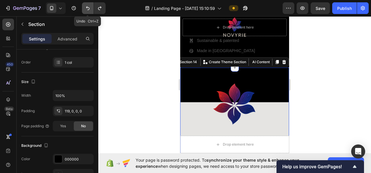
click at [90, 7] on icon "Undo/Redo" at bounding box center [88, 8] width 6 height 6
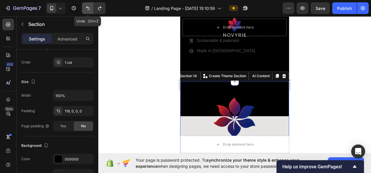
click at [90, 7] on icon "Undo/Redo" at bounding box center [88, 8] width 6 height 6
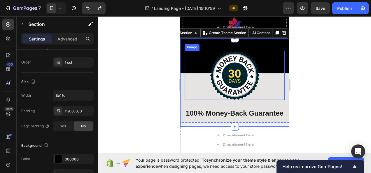
scroll to position [2381, 0]
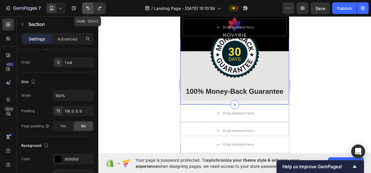
click at [92, 7] on button "Undo/Redo" at bounding box center [88, 8] width 12 height 12
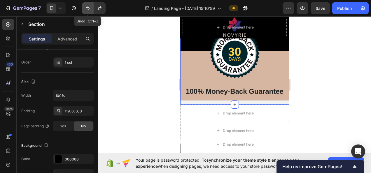
click at [92, 7] on button "Undo/Redo" at bounding box center [88, 8] width 12 height 12
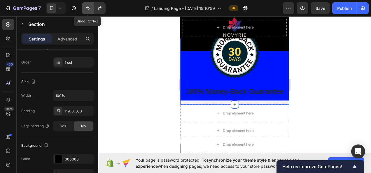
click at [92, 8] on button "Undo/Redo" at bounding box center [88, 8] width 12 height 12
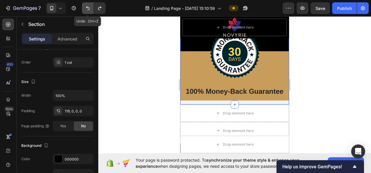
click at [92, 8] on button "Undo/Redo" at bounding box center [88, 8] width 12 height 12
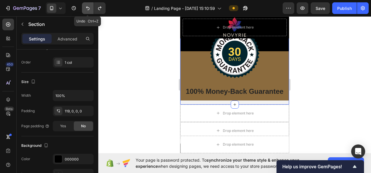
click at [92, 8] on button "Undo/Redo" at bounding box center [88, 8] width 12 height 12
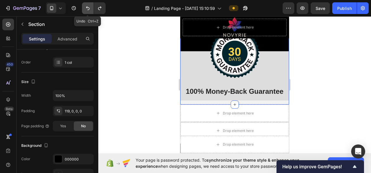
click at [92, 9] on button "Undo/Redo" at bounding box center [88, 8] width 12 height 12
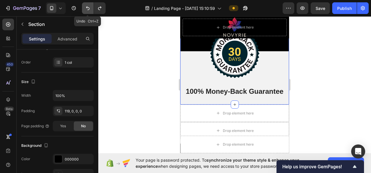
click at [92, 9] on button "Undo/Redo" at bounding box center [88, 8] width 12 height 12
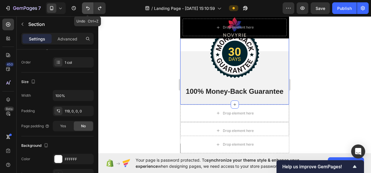
click at [92, 9] on button "Undo/Redo" at bounding box center [88, 8] width 12 height 12
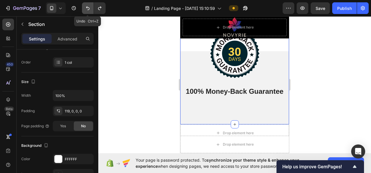
click at [92, 9] on button "Undo/Redo" at bounding box center [88, 8] width 12 height 12
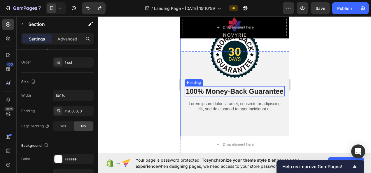
scroll to position [2352, 0]
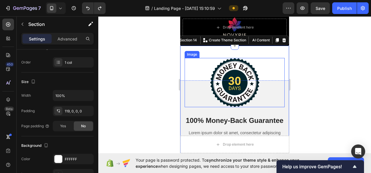
click at [244, 82] on img at bounding box center [235, 82] width 50 height 49
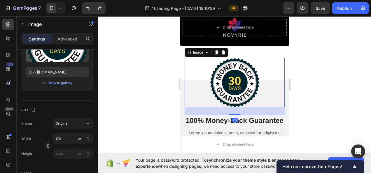
scroll to position [0, 0]
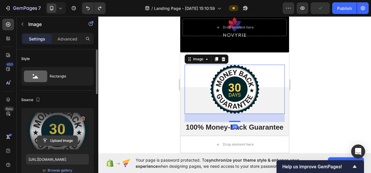
click at [51, 139] on input "file" at bounding box center [57, 141] width 40 height 10
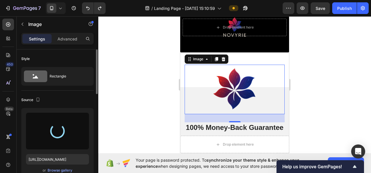
type input "[URL][DOMAIN_NAME]"
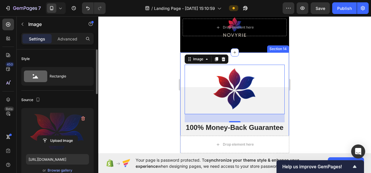
click at [182, 65] on div "Image 28 100% Money-Back Guarantee Heading Lorem ipsum dolor sit amet, consecte…" at bounding box center [234, 114] width 109 height 124
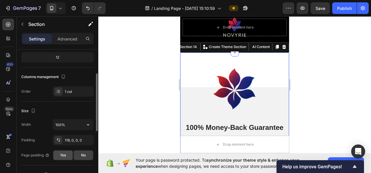
scroll to position [146, 0]
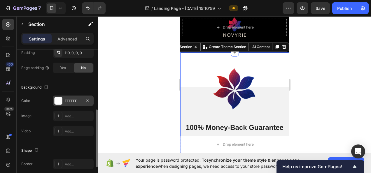
click at [74, 96] on div "FFFFFF" at bounding box center [73, 101] width 41 height 10
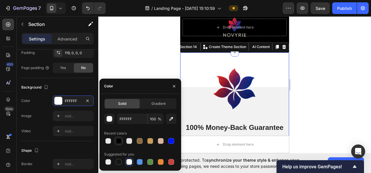
click at [118, 137] on div at bounding box center [119, 141] width 8 height 8
type input "000000"
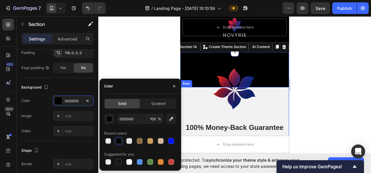
click at [282, 108] on div "Image 100% Money-Back Guarantee Heading Lorem ipsum dolor sit amet, consectetur…" at bounding box center [234, 120] width 109 height 66
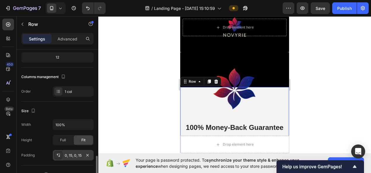
scroll to position [117, 0]
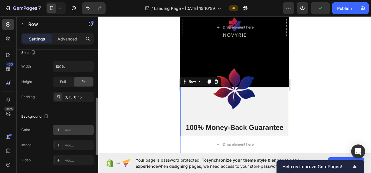
click at [66, 129] on div "Add..." at bounding box center [78, 130] width 27 height 5
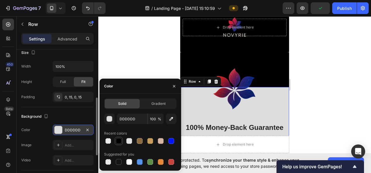
click at [120, 138] on div at bounding box center [119, 141] width 6 height 6
type input "000000"
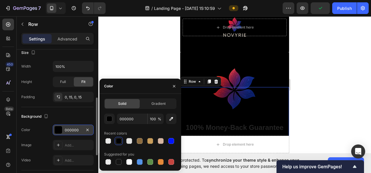
click at [306, 105] on div at bounding box center [234, 94] width 273 height 157
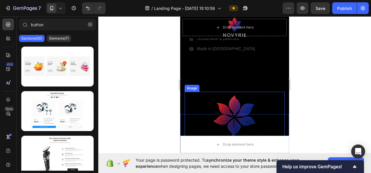
scroll to position [2323, 0]
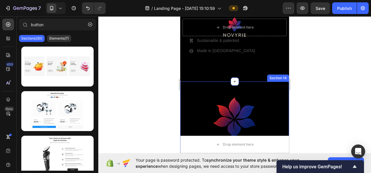
click at [273, 82] on div "Image 100% Money-Back Guarantee Heading Lorem ipsum dolor sit amet, consectetur…" at bounding box center [234, 144] width 109 height 124
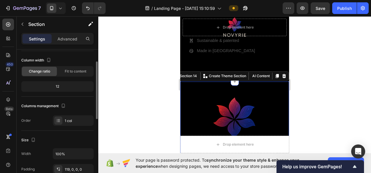
scroll to position [58, 0]
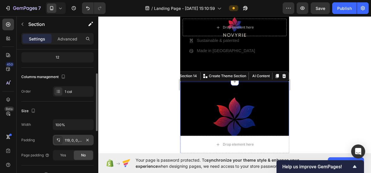
click at [72, 142] on div "119, 0, 0, 0" at bounding box center [73, 140] width 17 height 5
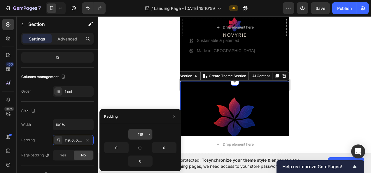
click at [145, 131] on input "119" at bounding box center [140, 134] width 24 height 10
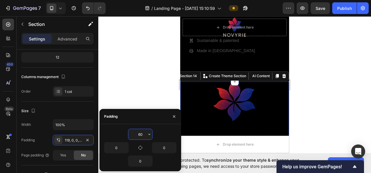
type input "6"
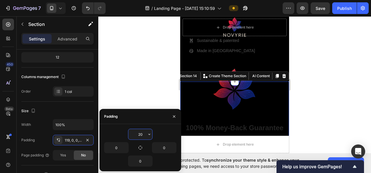
type input "20"
click at [323, 97] on div at bounding box center [234, 94] width 273 height 157
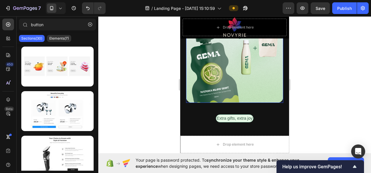
scroll to position [2410, 0]
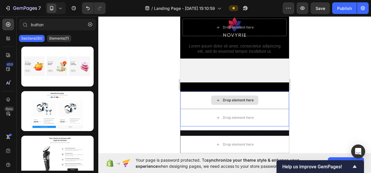
click at [255, 97] on div "Drop element here" at bounding box center [234, 100] width 47 height 9
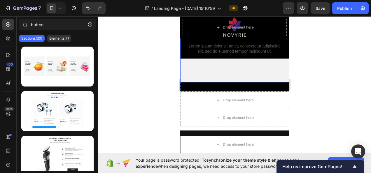
click at [264, 83] on div "Image 100% Money-Back Guarantee Heading Lorem ipsum dolor sit amet, consectetur…" at bounding box center [234, 37] width 109 height 89
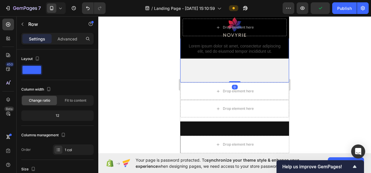
click at [202, 79] on div "Image 100% Money-Back Guarantee Heading Lorem ipsum dolor sit amet, consectetur…" at bounding box center [234, 37] width 109 height 89
click at [203, 99] on div "Drop element here" at bounding box center [234, 90] width 109 height 17
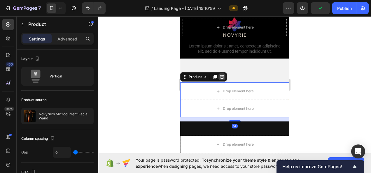
click at [222, 79] on icon at bounding box center [222, 77] width 5 height 5
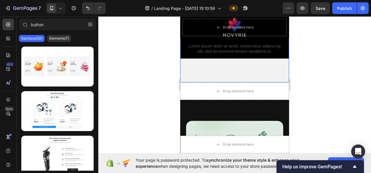
click at [201, 83] on div "Image 100% Money-Back Guarantee Heading Lorem ipsum dolor sit amet, consectetur…" at bounding box center [234, 37] width 109 height 89
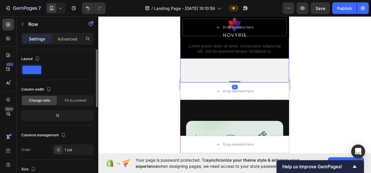
scroll to position [117, 0]
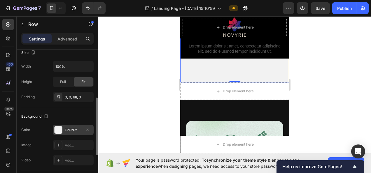
click at [72, 126] on div "F2F2F2" at bounding box center [73, 130] width 41 height 10
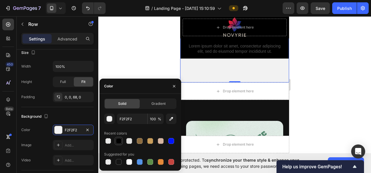
click at [118, 141] on div at bounding box center [119, 141] width 6 height 6
type input "000000"
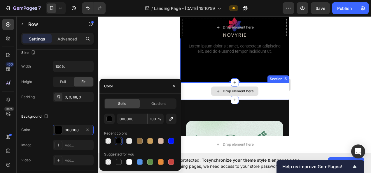
click at [260, 98] on div "Drop element here" at bounding box center [234, 90] width 109 height 17
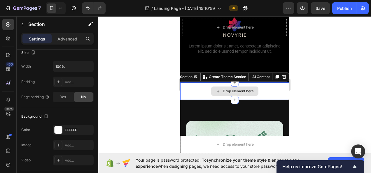
scroll to position [0, 0]
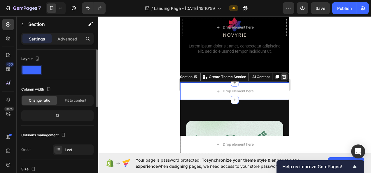
click at [282, 79] on icon at bounding box center [284, 77] width 5 height 5
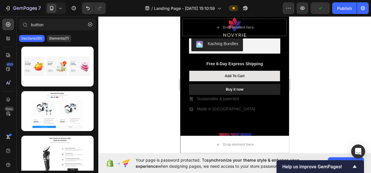
click at [331, 80] on div at bounding box center [234, 94] width 273 height 157
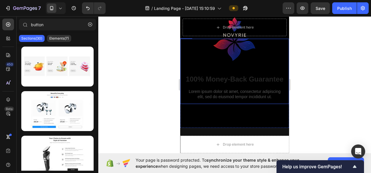
scroll to position [2352, 0]
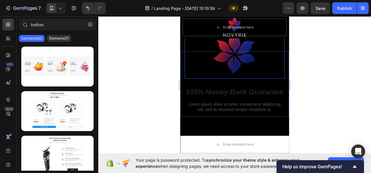
click at [233, 64] on img at bounding box center [235, 54] width 50 height 50
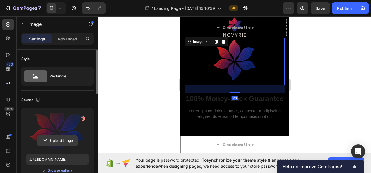
click at [56, 143] on input "file" at bounding box center [57, 141] width 40 height 10
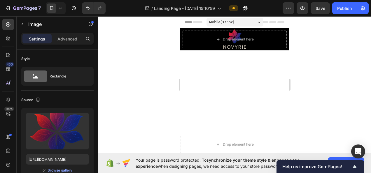
scroll to position [2352, 0]
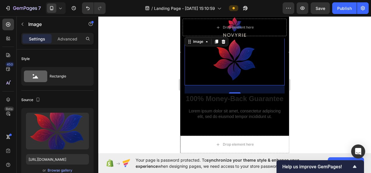
type input "[URL][DOMAIN_NAME]"
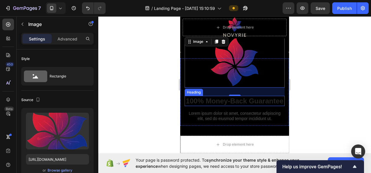
scroll to position [2323, 0]
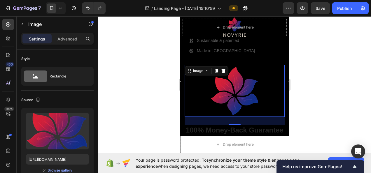
click at [317, 95] on div at bounding box center [234, 94] width 273 height 157
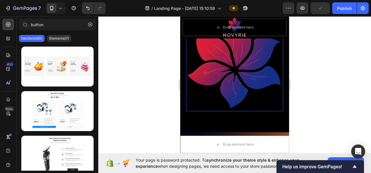
scroll to position [3256, 0]
click at [238, 79] on img at bounding box center [234, 60] width 97 height 101
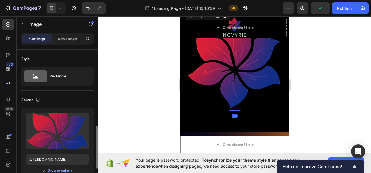
scroll to position [87, 0]
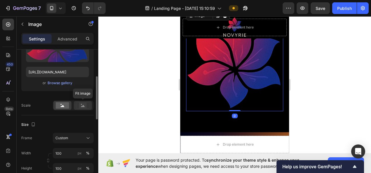
click at [80, 105] on rect at bounding box center [83, 106] width 8 height 6
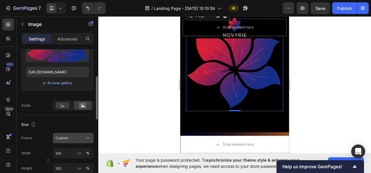
click at [78, 140] on div "Custom" at bounding box center [69, 138] width 29 height 5
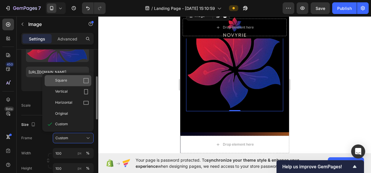
click at [66, 82] on span "Square" at bounding box center [61, 81] width 12 height 6
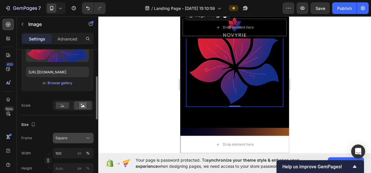
click at [78, 137] on div "Square" at bounding box center [69, 138] width 29 height 5
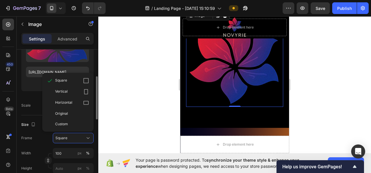
click at [72, 95] on div "Vertical" at bounding box center [68, 91] width 47 height 11
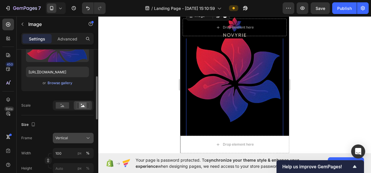
click at [81, 134] on button "Vertical" at bounding box center [73, 138] width 41 height 10
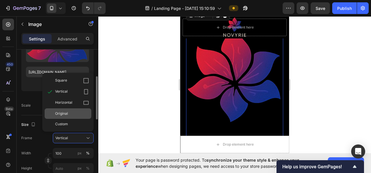
click at [72, 117] on div "Original" at bounding box center [68, 113] width 47 height 10
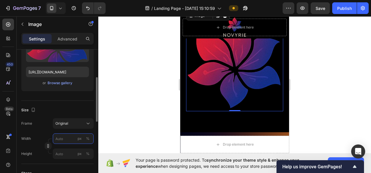
click at [69, 136] on input "px %" at bounding box center [73, 139] width 41 height 10
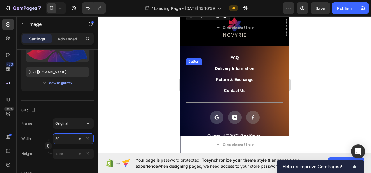
scroll to position [3197, 0]
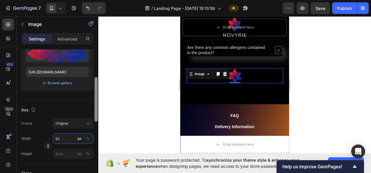
type input "5"
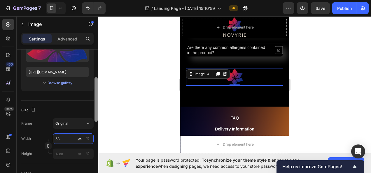
type input "5"
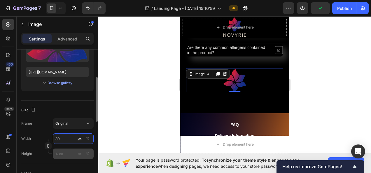
type input "80"
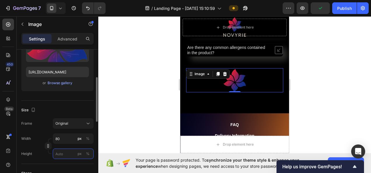
click at [67, 153] on input "px %" at bounding box center [73, 154] width 41 height 10
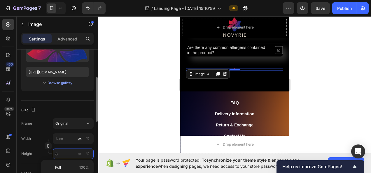
type input "80"
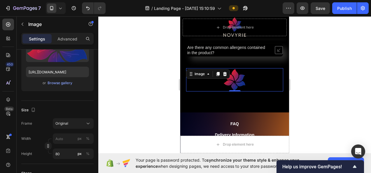
click at [118, 127] on div at bounding box center [234, 94] width 273 height 157
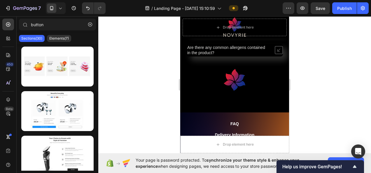
click at [315, 69] on div at bounding box center [234, 94] width 273 height 157
click at [317, 3] on button "Save" at bounding box center [319, 8] width 19 height 12
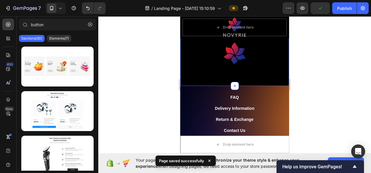
scroll to position [3226, 0]
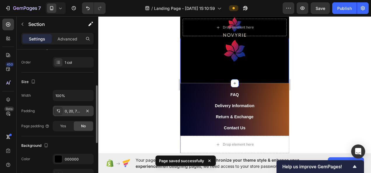
scroll to position [117, 0]
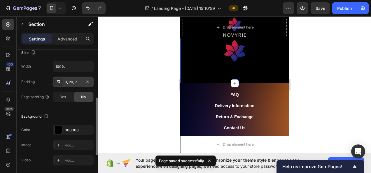
click at [79, 82] on div "0, 20, 72, 20" at bounding box center [73, 82] width 17 height 5
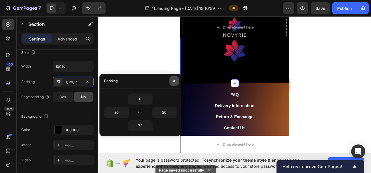
click at [173, 83] on icon "button" at bounding box center [174, 81] width 5 height 5
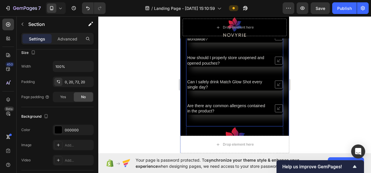
scroll to position [3197, 0]
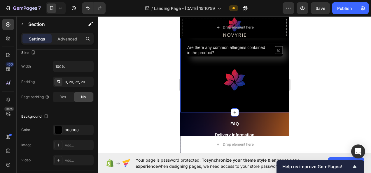
click at [236, 85] on img at bounding box center [234, 79] width 97 height 23
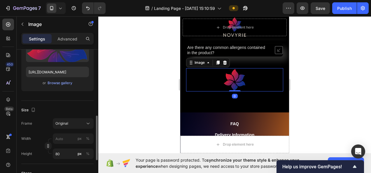
scroll to position [117, 0]
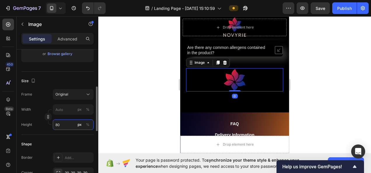
click at [69, 126] on input "80" at bounding box center [73, 125] width 41 height 10
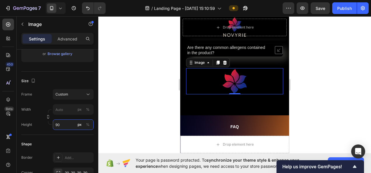
type input "9"
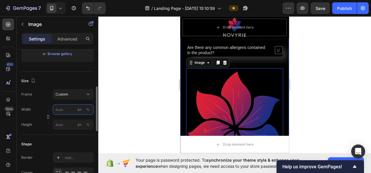
click at [61, 108] on input "px %" at bounding box center [73, 109] width 41 height 10
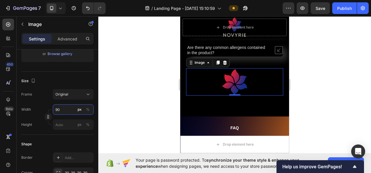
type input "90"
click at [324, 84] on div at bounding box center [234, 94] width 273 height 157
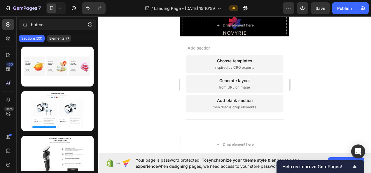
scroll to position [3343, 0]
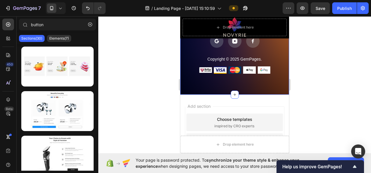
click at [271, 100] on div "Add section Choose templates inspired by CRO experts Generate layout from URL o…" at bounding box center [234, 150] width 109 height 111
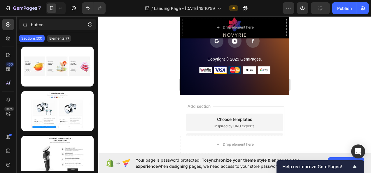
click at [253, 103] on div "Add section Choose templates inspired by CRO experts Generate layout from URL o…" at bounding box center [234, 150] width 109 height 111
click at [182, 102] on div "Add section Choose templates inspired by CRO experts Generate layout from URL o…" at bounding box center [234, 150] width 109 height 111
click at [244, 58] on p "Copyright © 2025 GemPages." at bounding box center [235, 59] width 96 height 5
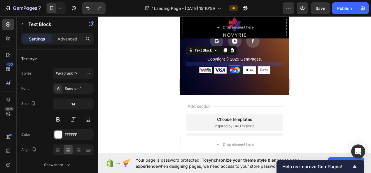
click at [244, 58] on p "Copyright © 2025 GemPages." at bounding box center [235, 59] width 96 height 5
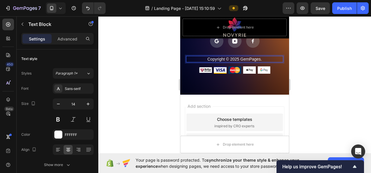
click at [230, 58] on p "Copyright © 2025 GemPages." at bounding box center [235, 59] width 96 height 5
click at [266, 58] on p "Copyright © 2025 GemPages." at bounding box center [235, 59] width 96 height 5
click at [305, 60] on div at bounding box center [234, 94] width 273 height 157
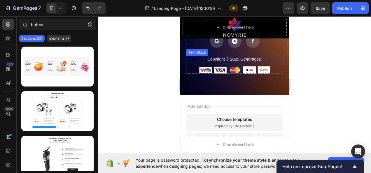
click at [264, 60] on p "Copyright © 2025 GemPages." at bounding box center [235, 59] width 96 height 5
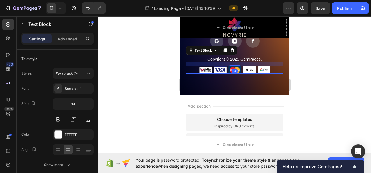
click at [231, 53] on div at bounding box center [232, 50] width 7 height 7
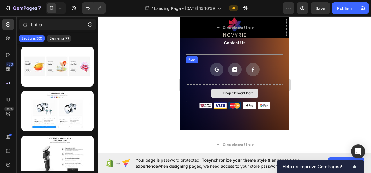
scroll to position [3314, 0]
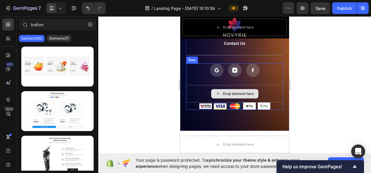
click at [255, 86] on div "Drop element here" at bounding box center [234, 93] width 97 height 17
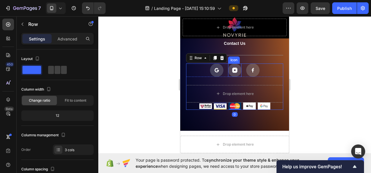
click at [257, 68] on div "Icon Icon Icon" at bounding box center [234, 70] width 97 height 13
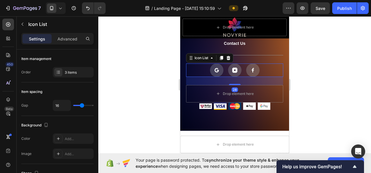
click at [259, 79] on div "28" at bounding box center [234, 81] width 97 height 8
click at [258, 86] on div "Drop element here" at bounding box center [234, 93] width 97 height 17
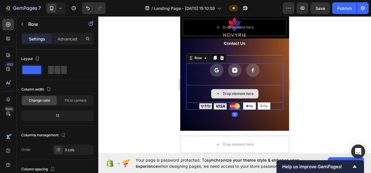
click at [227, 90] on div "Drop element here" at bounding box center [234, 93] width 47 height 9
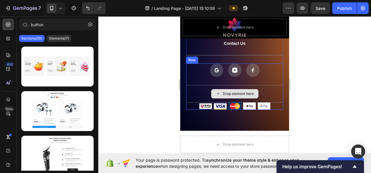
click at [200, 90] on div "Drop element here" at bounding box center [234, 93] width 97 height 17
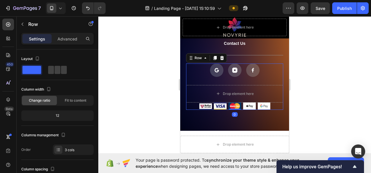
click at [314, 90] on div at bounding box center [234, 94] width 273 height 157
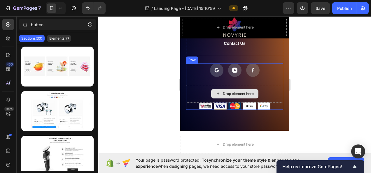
click at [213, 90] on div "Drop element here" at bounding box center [234, 93] width 47 height 9
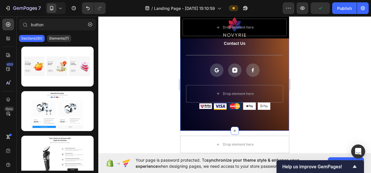
click at [169, 89] on div at bounding box center [234, 94] width 273 height 157
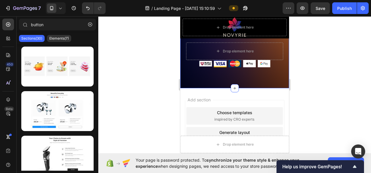
scroll to position [3356, 0]
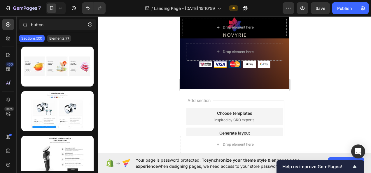
click at [281, 96] on div "Add section Choose templates inspired by CRO experts Generate layout from URL o…" at bounding box center [234, 144] width 109 height 111
click at [269, 96] on div "Add section Choose templates inspired by CRO experts Generate layout from URL o…" at bounding box center [234, 144] width 109 height 111
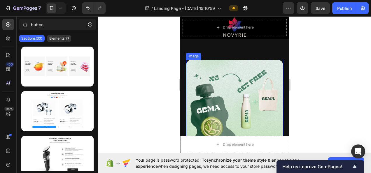
scroll to position [2452, 0]
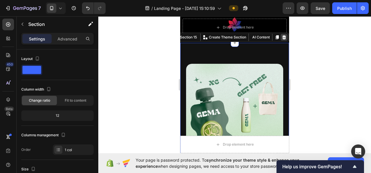
click at [282, 39] on icon at bounding box center [284, 37] width 4 height 4
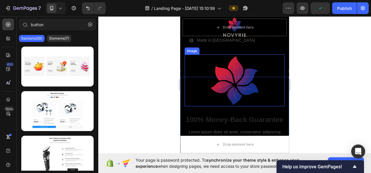
scroll to position [2336, 0]
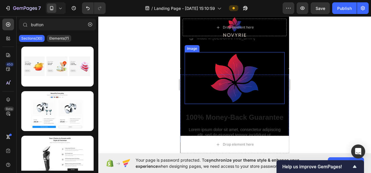
click at [238, 77] on img at bounding box center [235, 78] width 50 height 52
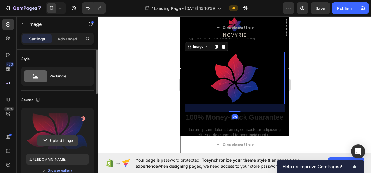
click at [56, 137] on input "file" at bounding box center [57, 141] width 40 height 10
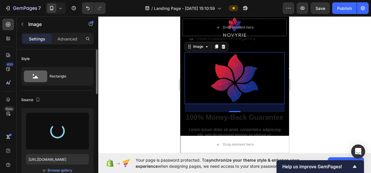
type input "https://cdn.shopify.com/s/files/1/0718/5530/8937/files/gempages_580951010671854…"
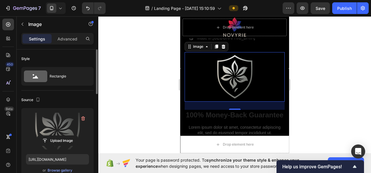
click at [316, 79] on div at bounding box center [234, 94] width 273 height 157
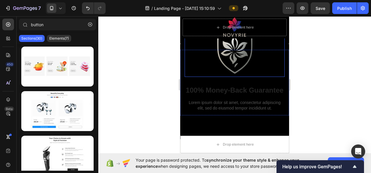
scroll to position [2365, 0]
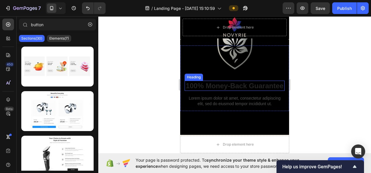
click at [232, 83] on h2 "100% Money-Back Guarantee" at bounding box center [235, 86] width 100 height 10
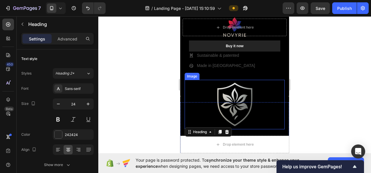
scroll to position [2306, 0]
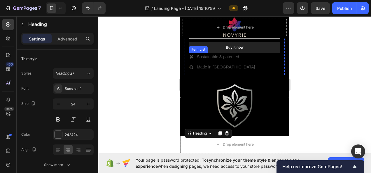
click at [215, 64] on p "Made in Europe" at bounding box center [226, 67] width 58 height 6
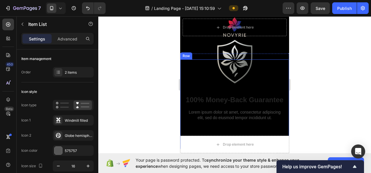
scroll to position [2365, 0]
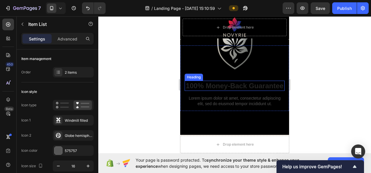
click at [213, 87] on h2 "100% Money-Back Guarantee" at bounding box center [235, 86] width 100 height 10
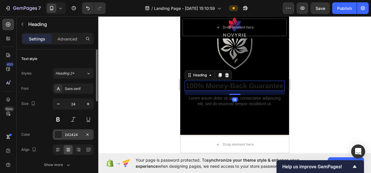
click at [78, 135] on div "242424" at bounding box center [73, 134] width 17 height 5
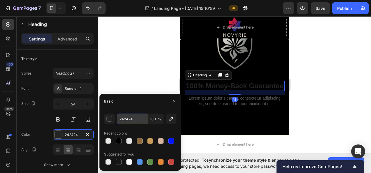
click at [137, 121] on input "242424" at bounding box center [132, 119] width 30 height 10
type input "575757"
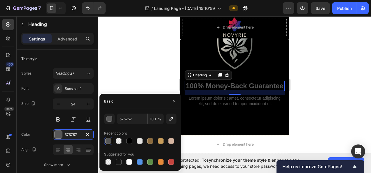
click at [338, 83] on div at bounding box center [234, 94] width 273 height 157
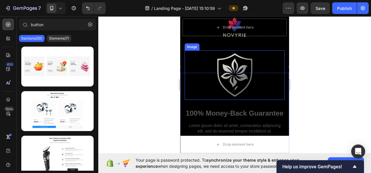
scroll to position [2336, 0]
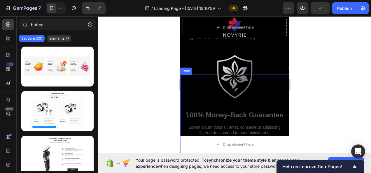
click at [230, 129] on p "Lorem ipsum dolor sit amet, consectetur adipiscing elit, sed do eiusmod tempor …" at bounding box center [234, 130] width 99 height 10
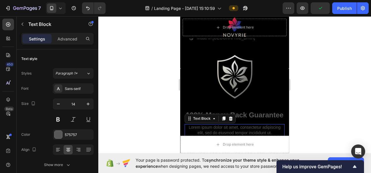
click at [230, 129] on p "Lorem ipsum dolor sit amet, consectetur adipiscing elit, sed do eiusmod tempor …" at bounding box center [234, 130] width 99 height 10
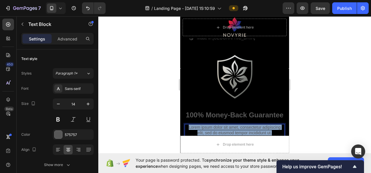
click at [230, 129] on p "Lorem ipsum dolor sit amet, consectetur adipiscing elit, sed do eiusmod tempor …" at bounding box center [234, 130] width 99 height 10
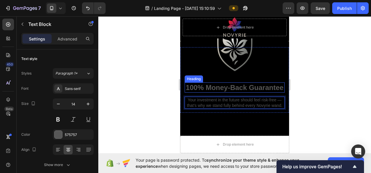
scroll to position [2365, 0]
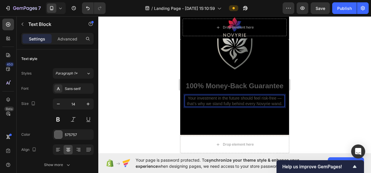
click at [327, 96] on div at bounding box center [234, 94] width 273 height 157
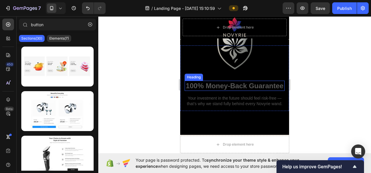
click at [232, 81] on h2 "100% Money-Back Guarantee" at bounding box center [235, 86] width 100 height 10
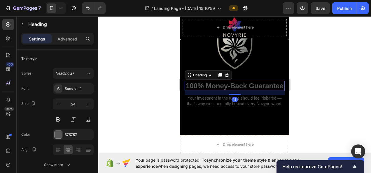
click at [221, 81] on h2 "100% Money-Back Guarantee" at bounding box center [235, 86] width 100 height 10
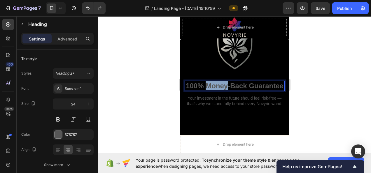
click at [221, 81] on p "100% Money-Back Guarantee" at bounding box center [234, 85] width 99 height 9
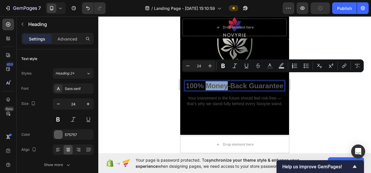
click at [223, 81] on p "100% Money-Back Guarantee" at bounding box center [234, 85] width 99 height 9
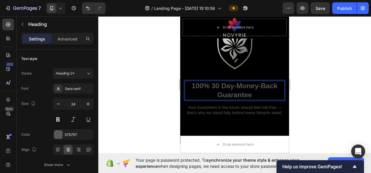
click at [234, 81] on p "100% 30 Day-Money-Back Guarantee" at bounding box center [234, 90] width 99 height 18
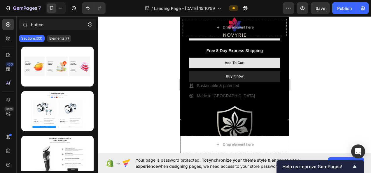
scroll to position [2217, 0]
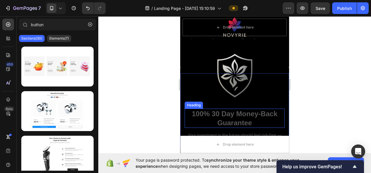
click at [219, 109] on h2 "100% 30 Day Money-Back Guarantee" at bounding box center [235, 118] width 100 height 19
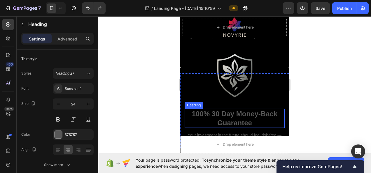
click at [219, 109] on h2 "100% 30 Day Money-Back Guarantee" at bounding box center [235, 118] width 100 height 19
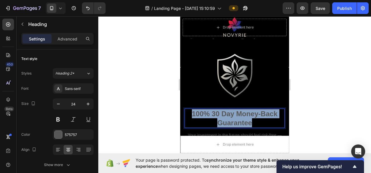
click at [219, 109] on p "100% 30 Day Money-Back Guarantee" at bounding box center [234, 118] width 99 height 18
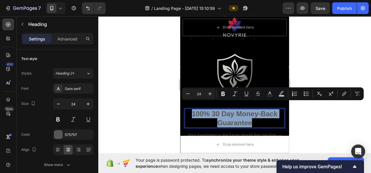
click at [219, 109] on p "100% 30 Day Money-Back Guarantee" at bounding box center [234, 118] width 99 height 18
click at [217, 109] on p "100% 30 Day Money-Back Guarantee" at bounding box center [234, 118] width 99 height 18
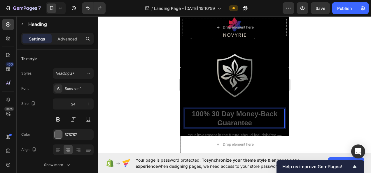
click at [219, 109] on p "100% 30 Day Money-Back Guarantee" at bounding box center [234, 118] width 99 height 18
click at [209, 109] on p "100% 30-Day Money-Back Guarantee" at bounding box center [234, 118] width 99 height 18
click at [331, 84] on div at bounding box center [234, 94] width 273 height 157
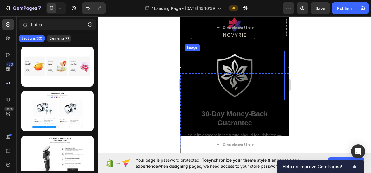
scroll to position [2246, 0]
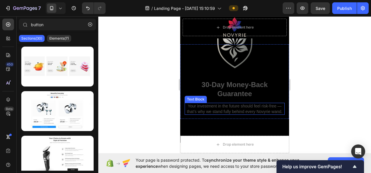
click at [242, 109] on p "Your investment in the future should feel risk-free — that’s why we stand fully…" at bounding box center [234, 108] width 99 height 10
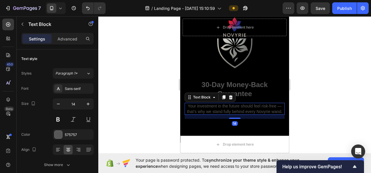
click at [241, 109] on p "Your investment in the future should feel risk-free — that’s why we stand fully…" at bounding box center [234, 108] width 99 height 10
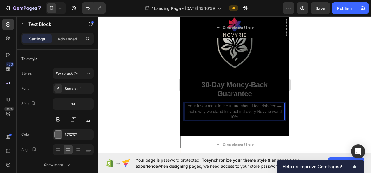
click at [231, 110] on p "Your investment in the future should feel risk-free — that’s why we stand fully…" at bounding box center [234, 111] width 99 height 16
click at [311, 98] on div at bounding box center [234, 94] width 273 height 157
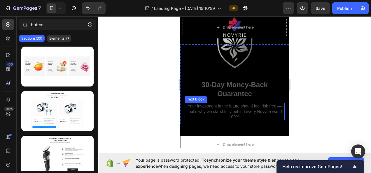
click at [238, 111] on p "Your investment in the future should feel risk-free — that’s why we stand fully…" at bounding box center [234, 111] width 99 height 16
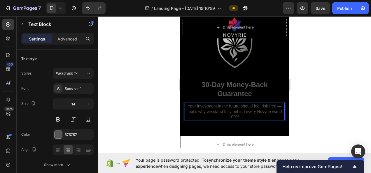
click at [238, 109] on p "Your investment in the future should feel risk-free — that’s why we stand fully…" at bounding box center [234, 111] width 99 height 16
click at [333, 89] on div at bounding box center [234, 94] width 273 height 157
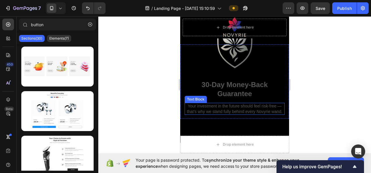
click at [239, 107] on p "Your investment in the future should feel risk-free — that’s why we stand fully…" at bounding box center [234, 108] width 99 height 10
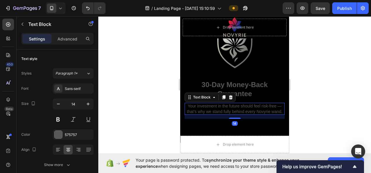
click at [238, 107] on p "Your investment in the future should feel risk-free — that’s why we stand fully…" at bounding box center [234, 108] width 99 height 10
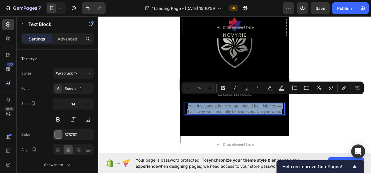
click at [239, 109] on p "Your investment in the future should feel risk-free — that’s why we stand fully…" at bounding box center [234, 108] width 99 height 10
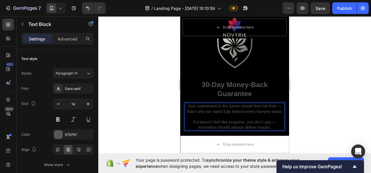
click at [321, 108] on div at bounding box center [234, 94] width 273 height 157
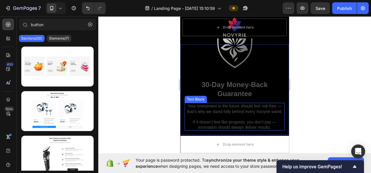
click at [277, 120] on p "If it doesn’t feel like progress, you don’t pay — innovation should always deli…" at bounding box center [234, 125] width 99 height 10
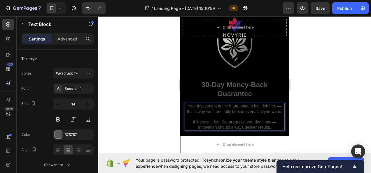
click at [274, 120] on p "If it doesn’t feel like progress, you don’t pay — innovation should always deli…" at bounding box center [234, 125] width 99 height 10
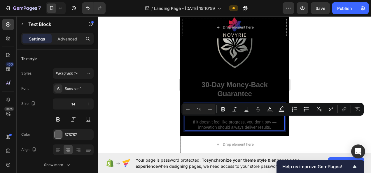
click at [275, 120] on p "If it doesn’t feel like progress, you don’t pay — innovation should always deli…" at bounding box center [234, 125] width 99 height 10
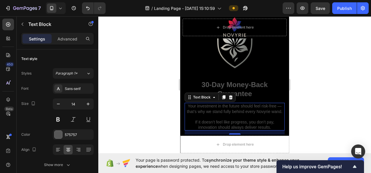
click at [296, 115] on div at bounding box center [234, 94] width 273 height 157
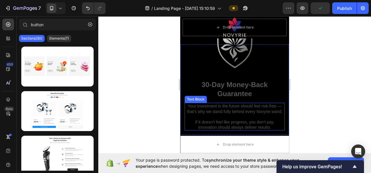
click at [254, 125] on p "If it doesn’t feel like progress, you don’t pay, innovation should always deliv…" at bounding box center [234, 125] width 99 height 10
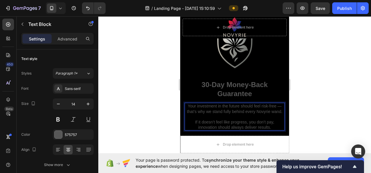
click at [277, 103] on p "Your investment in the future should feel risk-free — that’s why we stand fully…" at bounding box center [234, 108] width 99 height 10
click at [278, 103] on p "Your investment in the future should feel risk-free that’s why we stand fully b…" at bounding box center [234, 108] width 99 height 10
click at [307, 99] on div at bounding box center [234, 94] width 273 height 157
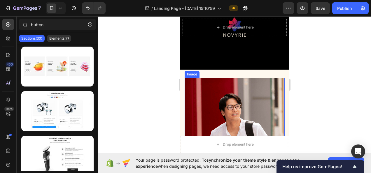
scroll to position [2421, 0]
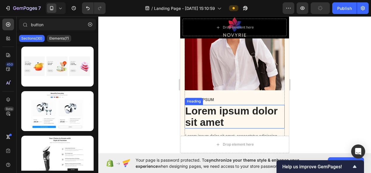
click at [252, 105] on h2 "Lorem ipsum dolor sit amet" at bounding box center [235, 117] width 100 height 24
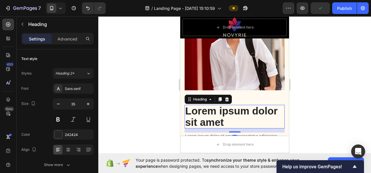
click at [252, 105] on h2 "Lorem ipsum dolor sit amet" at bounding box center [235, 117] width 100 height 24
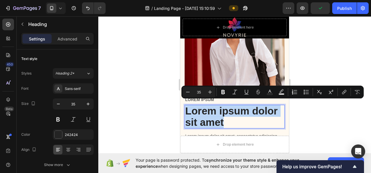
click at [252, 106] on p "Lorem ipsum dolor sit amet" at bounding box center [234, 117] width 99 height 22
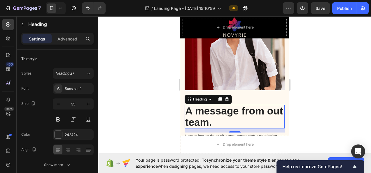
click at [324, 94] on div at bounding box center [234, 94] width 273 height 157
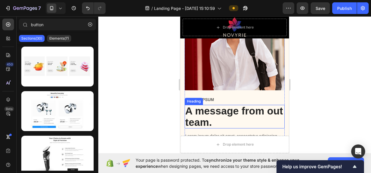
click at [213, 115] on p "A message from out team." at bounding box center [234, 117] width 99 height 22
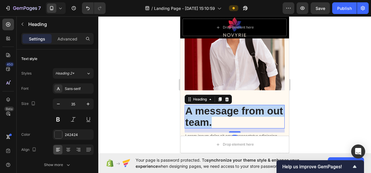
click at [213, 115] on p "A message from out team." at bounding box center [234, 117] width 99 height 22
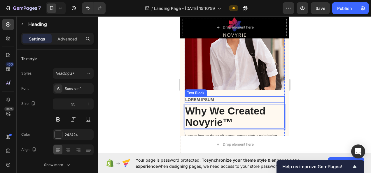
click at [205, 97] on p "Lorem ipsum" at bounding box center [234, 99] width 99 height 5
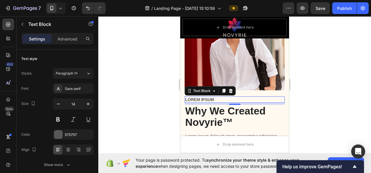
click at [205, 97] on p "Lorem ipsum" at bounding box center [234, 99] width 99 height 5
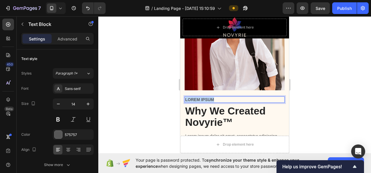
click at [205, 97] on p "Lorem ipsum" at bounding box center [234, 99] width 99 height 5
click at [335, 84] on div at bounding box center [234, 94] width 273 height 157
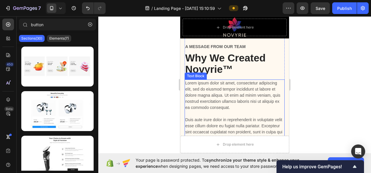
scroll to position [2479, 0]
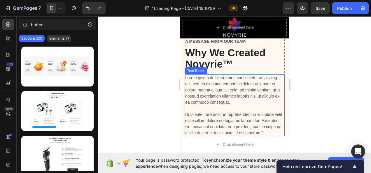
click at [218, 94] on p "Lorem ipsum dolor sit amet, consectetur adipiscing elit, sed do eiusmod tempor …" at bounding box center [234, 105] width 99 height 61
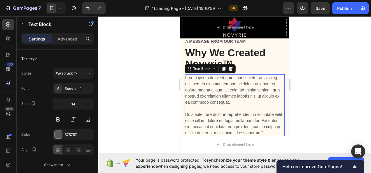
click at [218, 94] on p "Lorem ipsum dolor sit amet, consectetur adipiscing elit, sed do eiusmod tempor …" at bounding box center [234, 105] width 99 height 61
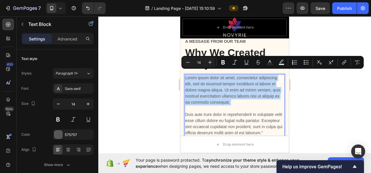
click at [219, 114] on p "Lorem ipsum dolor sit amet, consectetur adipiscing elit, sed do eiusmod tempor …" at bounding box center [234, 105] width 99 height 61
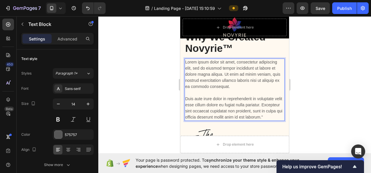
scroll to position [2508, 0]
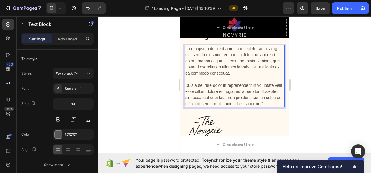
click at [209, 105] on p "Lorem ipsum dolor sit amet, consectetur adipiscing elit, sed do eiusmod tempor …" at bounding box center [234, 76] width 99 height 61
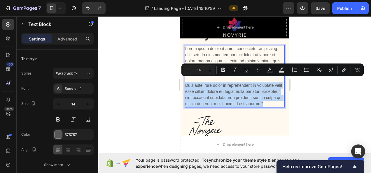
click at [204, 101] on p "Lorem ipsum dolor sit amet, consectetur adipiscing elit, sed do eiusmod tempor …" at bounding box center [234, 76] width 99 height 61
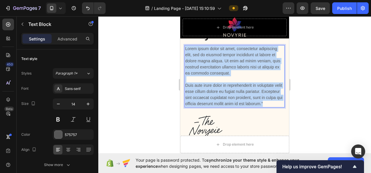
drag, startPoint x: 208, startPoint y: 105, endPoint x: 185, endPoint y: 45, distance: 64.5
click at [185, 45] on div "Lorem ipsum dolor sit amet, consectetur adipiscing elit, sed do eiusmod tempor …" at bounding box center [235, 76] width 100 height 62
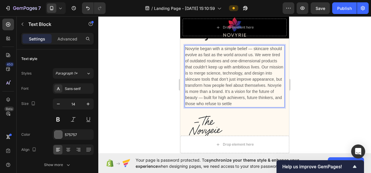
click at [256, 46] on p "Novyrie began with a simple belief — skincare should evolve as fast as the worl…" at bounding box center [234, 76] width 99 height 61
click at [254, 46] on p "Novyrie began with a simple belief — skincare should evolve as fast as the worl…" at bounding box center [234, 76] width 99 height 61
click at [208, 87] on p "Novyrie began with a simple belief, skincare should evolve as fast as the world…" at bounding box center [234, 76] width 99 height 61
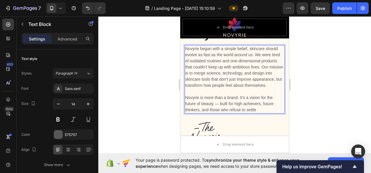
click at [201, 112] on p "Novyrie is more than a brand. It’s a vision for the future of beauty — built fo…" at bounding box center [234, 104] width 99 height 18
click at [245, 105] on p "Novyrie is more than a brand. It’s a vision for the future of beauty — built fo…" at bounding box center [234, 104] width 99 height 18
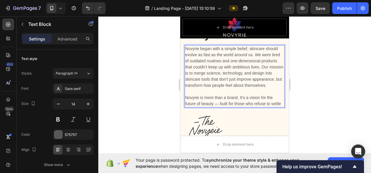
click at [312, 95] on div at bounding box center [234, 94] width 273 height 157
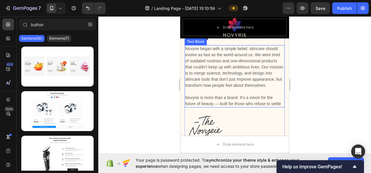
click at [241, 107] on p "Novyrie is more than a brand. It’s a vision for the future of beauty — built fo…" at bounding box center [234, 101] width 99 height 12
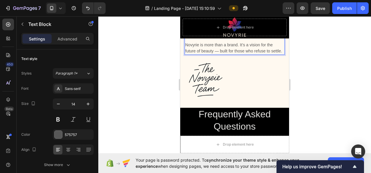
scroll to position [2566, 0]
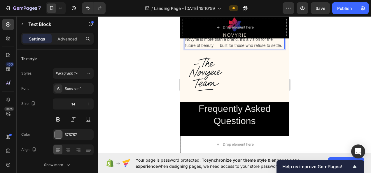
click at [317, 77] on div at bounding box center [234, 94] width 273 height 157
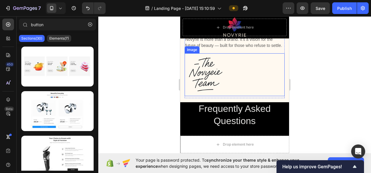
click at [254, 85] on div at bounding box center [235, 74] width 100 height 43
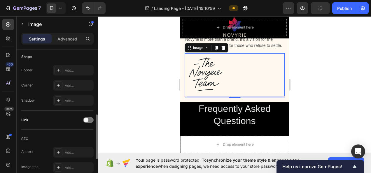
scroll to position [299, 0]
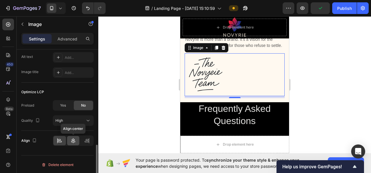
click at [70, 141] on div at bounding box center [73, 140] width 13 height 9
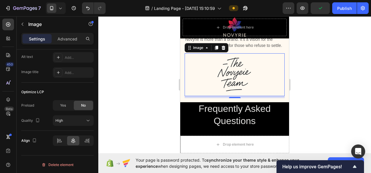
click at [344, 87] on div at bounding box center [234, 94] width 273 height 157
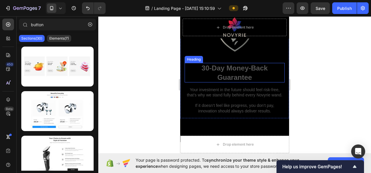
scroll to position [2333, 0]
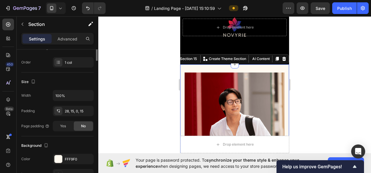
scroll to position [117, 0]
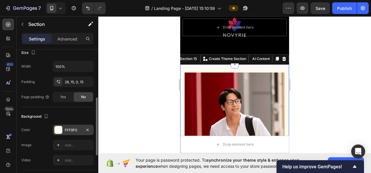
click at [74, 128] on div "FFF9F0" at bounding box center [73, 130] width 17 height 5
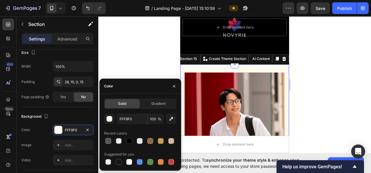
click at [127, 137] on div "Recent colors" at bounding box center [140, 133] width 72 height 9
click at [128, 139] on div at bounding box center [129, 141] width 6 height 6
type input "000000"
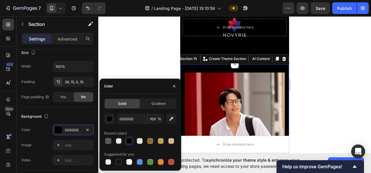
click at [312, 86] on div at bounding box center [234, 94] width 273 height 157
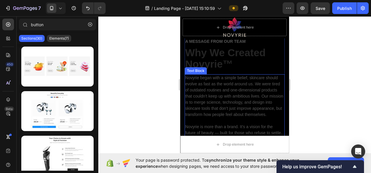
scroll to position [2450, 0]
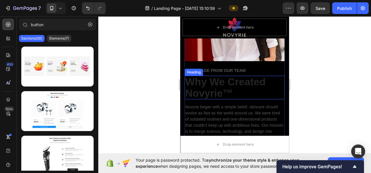
click at [224, 80] on h2 "Why We Created Novyrie™" at bounding box center [235, 88] width 100 height 24
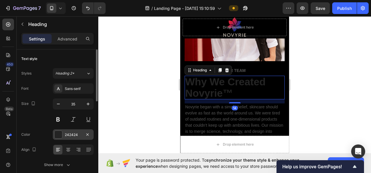
click at [67, 136] on div "242424" at bounding box center [73, 134] width 17 height 5
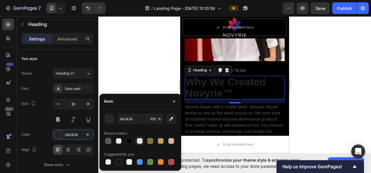
click at [140, 139] on div at bounding box center [140, 141] width 6 height 6
type input "E5E4E2"
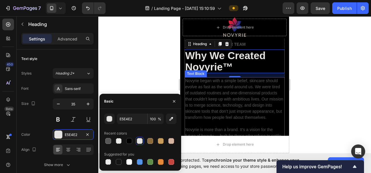
scroll to position [2479, 0]
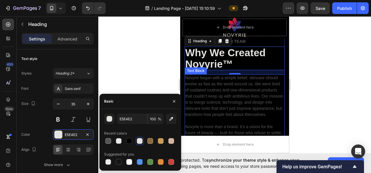
click at [217, 89] on p "Novyrie began with a simple belief, skincare should evolve as fast as the world…" at bounding box center [234, 96] width 99 height 43
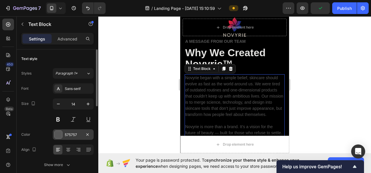
click at [75, 134] on div "575757" at bounding box center [73, 134] width 17 height 5
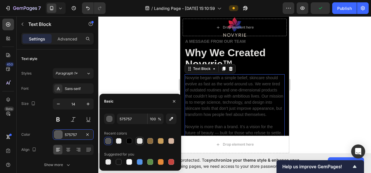
click at [136, 140] on div at bounding box center [140, 141] width 8 height 8
type input "E5E4E2"
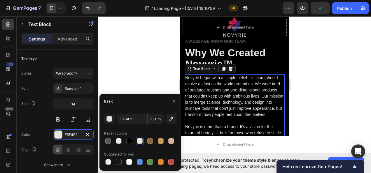
click at [310, 76] on div at bounding box center [234, 94] width 273 height 157
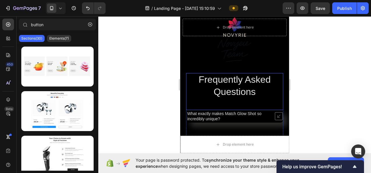
scroll to position [2566, 0]
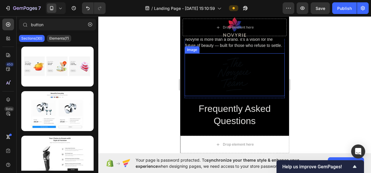
click at [232, 82] on img at bounding box center [234, 74] width 43 height 43
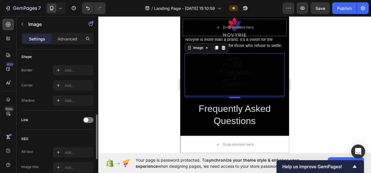
scroll to position [175, 0]
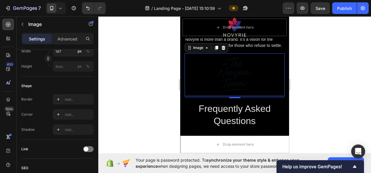
click at [208, 92] on div at bounding box center [235, 74] width 100 height 43
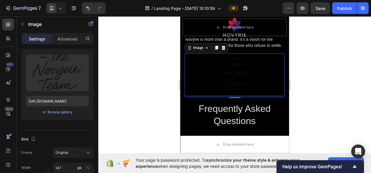
scroll to position [0, 0]
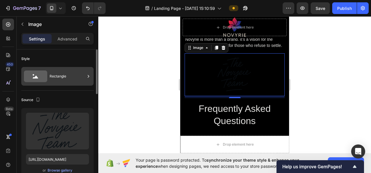
click at [61, 80] on div "Rectangle" at bounding box center [68, 76] width 36 height 13
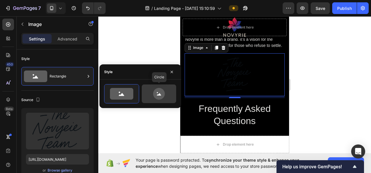
click at [158, 94] on icon at bounding box center [159, 94] width 12 height 12
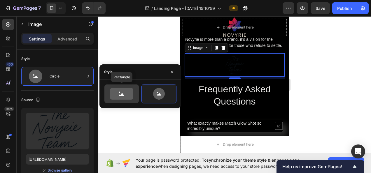
click at [132, 95] on icon at bounding box center [121, 94] width 23 height 12
type input "100"
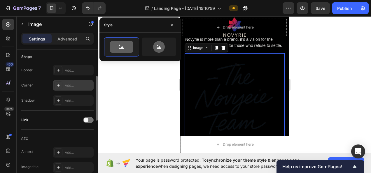
scroll to position [175, 0]
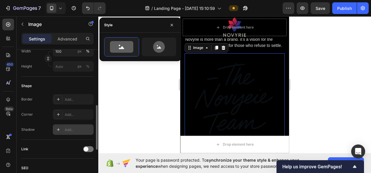
click at [71, 125] on div "Add..." at bounding box center [73, 129] width 41 height 10
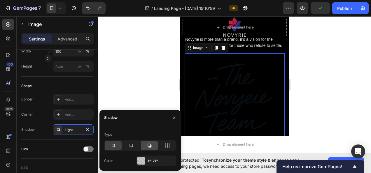
click at [145, 148] on div at bounding box center [149, 145] width 17 height 9
click at [148, 146] on icon at bounding box center [149, 146] width 6 height 6
click at [157, 159] on div "121212" at bounding box center [156, 161] width 17 height 5
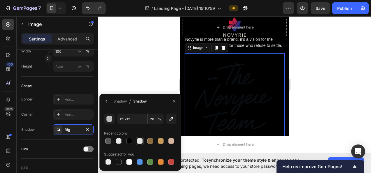
click at [141, 142] on div at bounding box center [140, 141] width 6 height 6
type input "E5E4E2"
type input "100"
click at [150, 141] on div at bounding box center [150, 141] width 6 height 6
type input "8B6B3E"
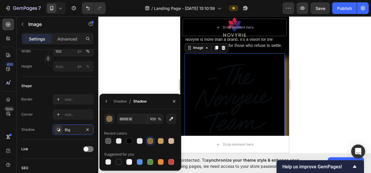
click at [168, 101] on div at bounding box center [174, 101] width 14 height 15
click at [90, 128] on button "button" at bounding box center [87, 129] width 7 height 7
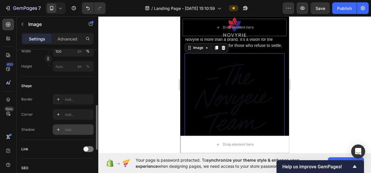
drag, startPoint x: 327, startPoint y: 77, endPoint x: 312, endPoint y: 81, distance: 15.1
click at [327, 77] on div at bounding box center [234, 94] width 273 height 157
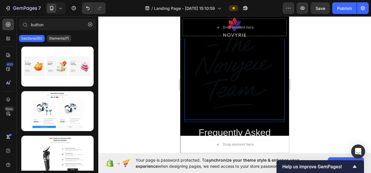
scroll to position [2566, 0]
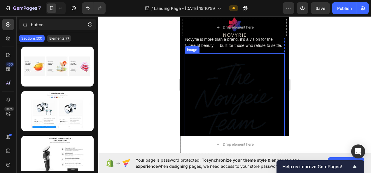
click at [243, 94] on img at bounding box center [235, 103] width 100 height 100
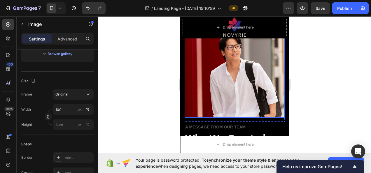
scroll to position [2392, 0]
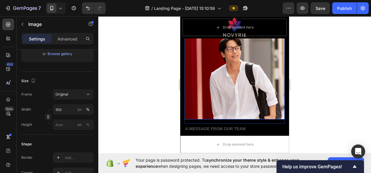
click at [233, 79] on img at bounding box center [235, 70] width 100 height 100
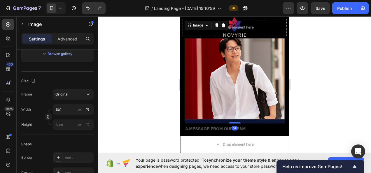
click at [223, 69] on img at bounding box center [235, 70] width 100 height 100
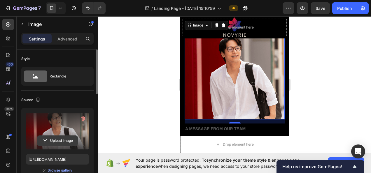
click at [55, 141] on input "file" at bounding box center [57, 141] width 40 height 10
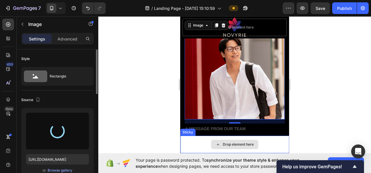
type input "https://cdn.shopify.com/s/files/1/0718/5530/8937/files/gempages_580951010671854…"
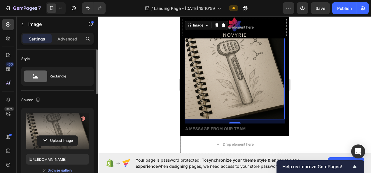
click at [321, 78] on div at bounding box center [234, 94] width 273 height 157
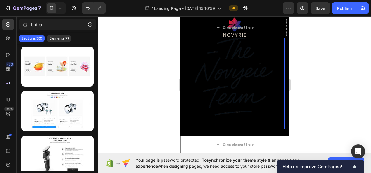
scroll to position [2596, 0]
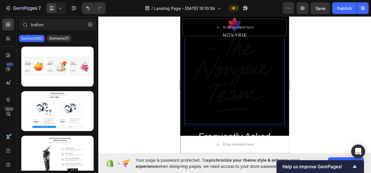
click at [246, 82] on img at bounding box center [235, 74] width 100 height 100
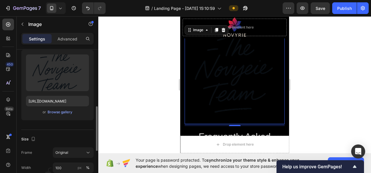
scroll to position [87, 0]
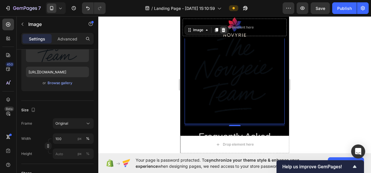
click at [224, 32] on icon at bounding box center [223, 30] width 5 height 5
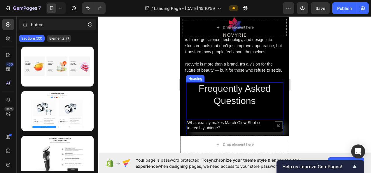
scroll to position [2537, 0]
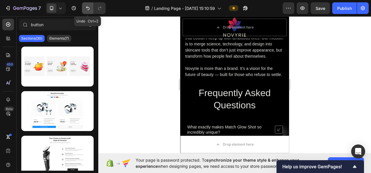
click at [87, 7] on icon "Undo/Redo" at bounding box center [88, 8] width 6 height 6
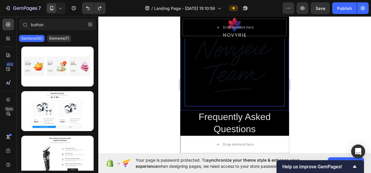
scroll to position [2625, 0]
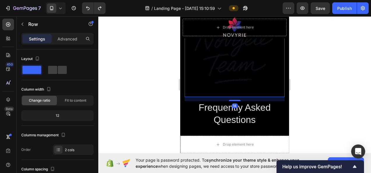
click at [219, 101] on div "14" at bounding box center [235, 99] width 100 height 4
click at [38, 26] on p "Row" at bounding box center [53, 24] width 50 height 7
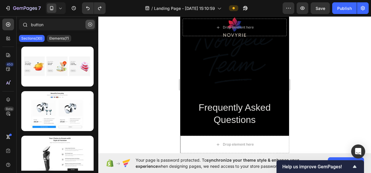
click at [89, 25] on icon "button" at bounding box center [90, 24] width 4 height 4
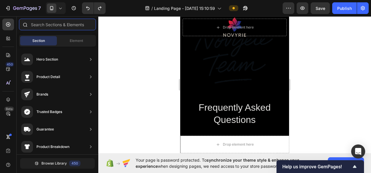
click at [71, 25] on input "text" at bounding box center [57, 25] width 77 height 12
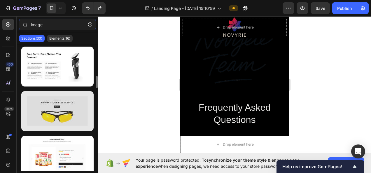
scroll to position [29, 0]
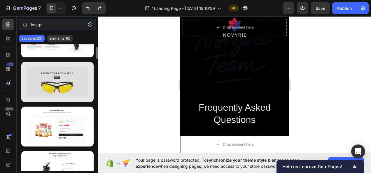
type input "image"
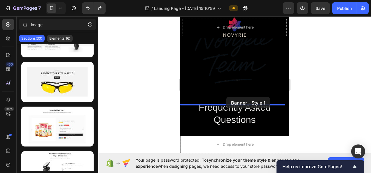
drag, startPoint x: 236, startPoint y: 98, endPoint x: 226, endPoint y: 97, distance: 9.9
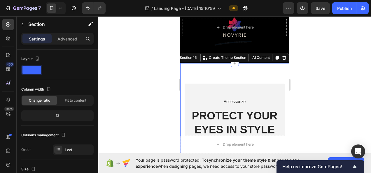
scroll to position [2692, 0]
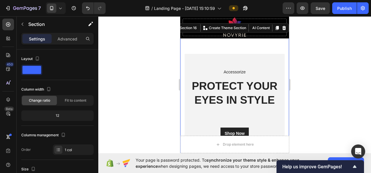
click at [238, 51] on div "Accessorize Text block PROTECT YOUR EYES IN STYLE Heading Shop Now Button Image…" at bounding box center [234, 105] width 109 height 143
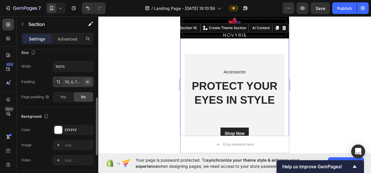
click at [85, 80] on icon "button" at bounding box center [87, 82] width 5 height 5
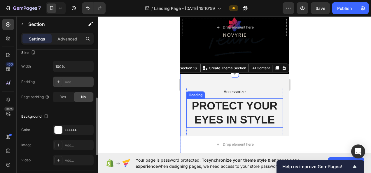
scroll to position [2634, 0]
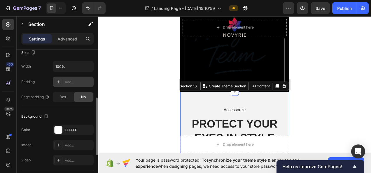
click at [242, 69] on img at bounding box center [235, 36] width 100 height 100
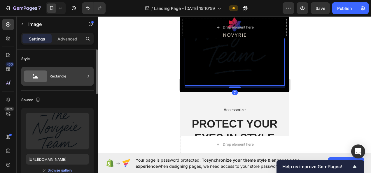
scroll to position [29, 0]
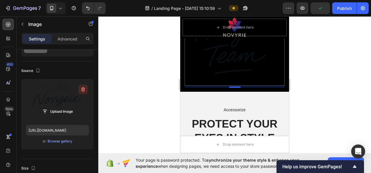
click at [85, 88] on icon "button" at bounding box center [83, 90] width 6 height 6
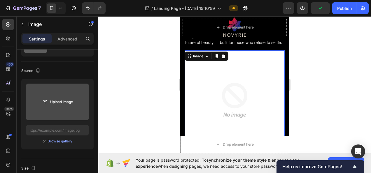
scroll to position [2547, 0]
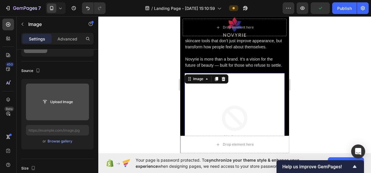
click at [256, 96] on img at bounding box center [235, 123] width 100 height 100
click at [220, 83] on div "Image" at bounding box center [207, 78] width 44 height 9
click at [224, 81] on icon at bounding box center [223, 79] width 5 height 5
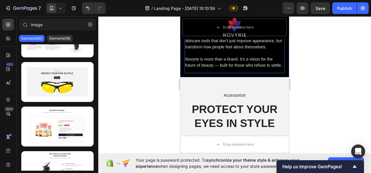
scroll to position [2576, 0]
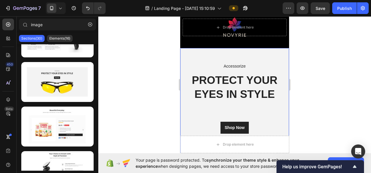
click at [246, 62] on div "Accessorize Text block PROTECT YOUR EYES IN STYLE Heading Shop Now Button Image…" at bounding box center [234, 123] width 109 height 150
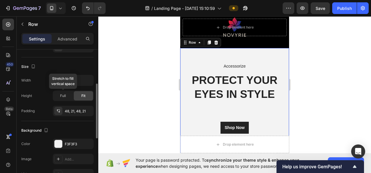
scroll to position [117, 0]
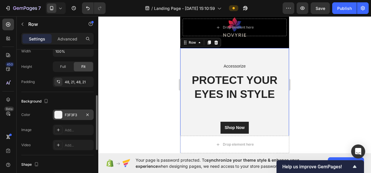
click at [71, 110] on div "F3F3F3" at bounding box center [73, 115] width 41 height 10
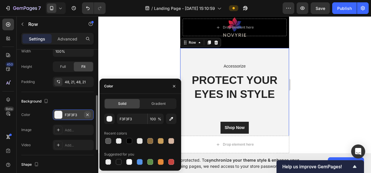
click at [89, 113] on icon "button" at bounding box center [87, 115] width 5 height 5
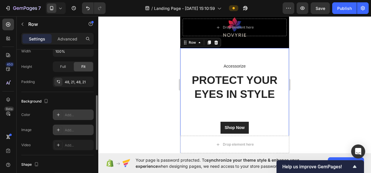
click at [76, 125] on div "Add..." at bounding box center [73, 130] width 41 height 10
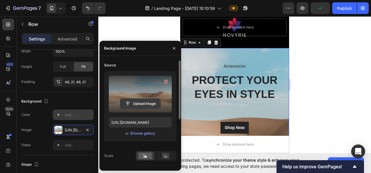
click at [130, 101] on input "file" at bounding box center [140, 104] width 40 height 10
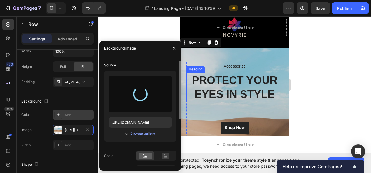
type input "[URL][DOMAIN_NAME]"
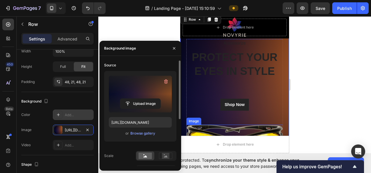
scroll to position [2663, 0]
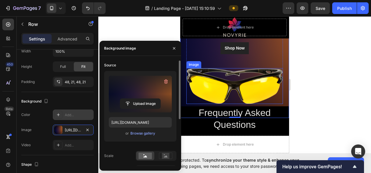
click at [243, 89] on img at bounding box center [234, 86] width 96 height 36
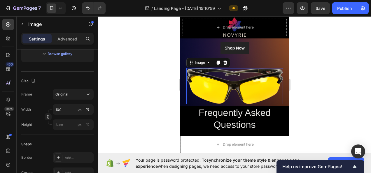
scroll to position [0, 0]
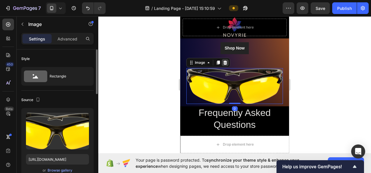
click at [224, 63] on icon at bounding box center [225, 63] width 4 height 4
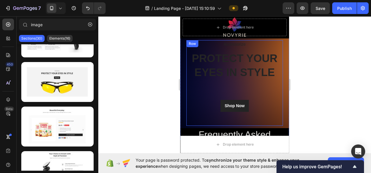
scroll to position [2634, 0]
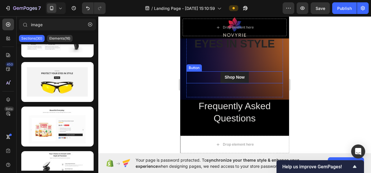
click at [257, 74] on div "Shop Now Button" at bounding box center [234, 77] width 96 height 12
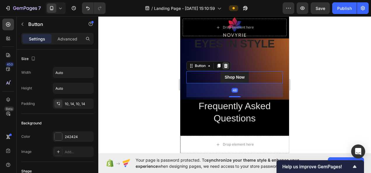
click at [229, 67] on div at bounding box center [225, 65] width 7 height 7
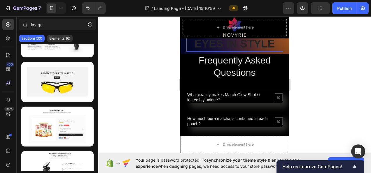
scroll to position [2576, 0]
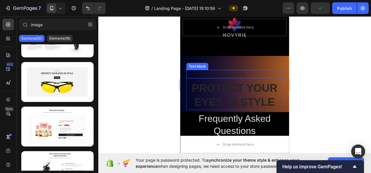
click at [254, 75] on p "Accessorize" at bounding box center [234, 74] width 95 height 7
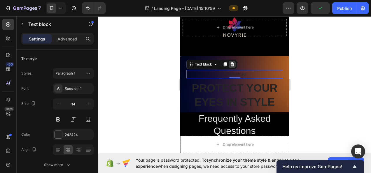
click at [232, 66] on icon at bounding box center [232, 64] width 5 height 5
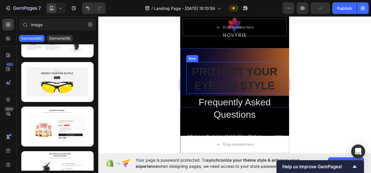
click at [245, 75] on p "PROTECT YOUR EYES IN STYLE" at bounding box center [234, 79] width 95 height 28
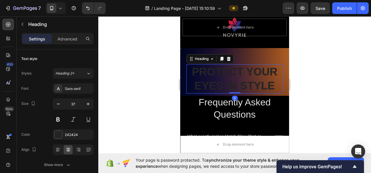
click at [229, 61] on icon at bounding box center [229, 59] width 4 height 4
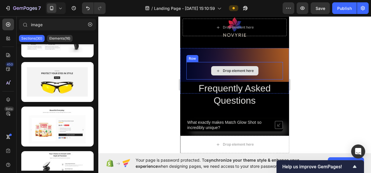
click at [236, 73] on div "Drop element here" at bounding box center [238, 71] width 31 height 5
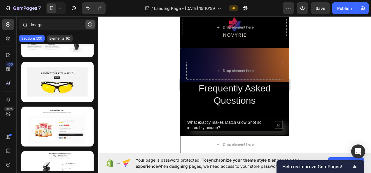
click at [87, 23] on button "button" at bounding box center [89, 24] width 9 height 9
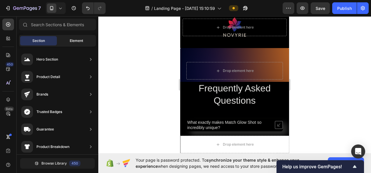
click at [70, 45] on div "Element" at bounding box center [76, 40] width 37 height 9
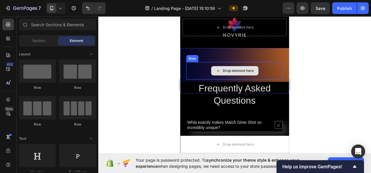
click at [226, 73] on div "Drop element here" at bounding box center [238, 71] width 31 height 5
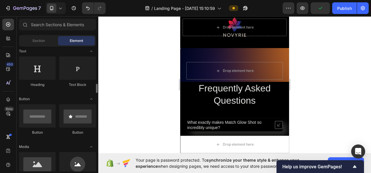
scroll to position [117, 0]
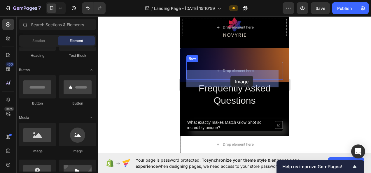
drag, startPoint x: 231, startPoint y: 148, endPoint x: 213, endPoint y: 86, distance: 64.1
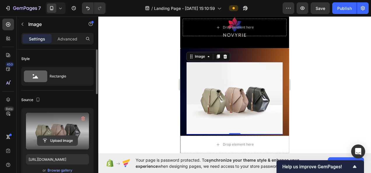
click at [47, 136] on input "file" at bounding box center [57, 141] width 40 height 10
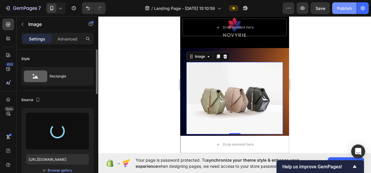
type input "https://cdn.shopify.com/s/files/1/0718/5530/8937/files/gempages_580951010671854…"
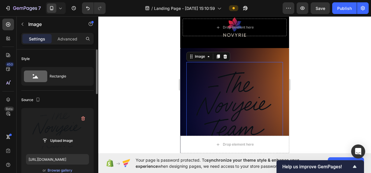
drag, startPoint x: 337, startPoint y: 48, endPoint x: 333, endPoint y: 53, distance: 6.0
click at [337, 50] on div at bounding box center [234, 94] width 273 height 157
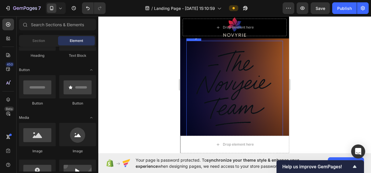
scroll to position [2663, 0]
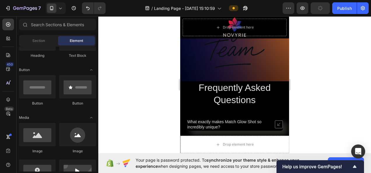
click at [317, 73] on div at bounding box center [234, 94] width 273 height 157
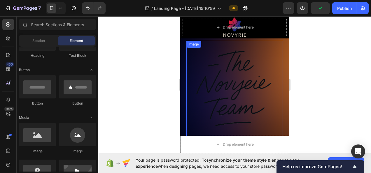
scroll to position [2547, 0]
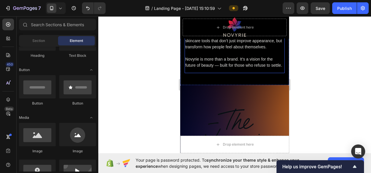
click at [240, 73] on div "A message from our team Text Block Why We Created Novyrie™ Heading Novyrie bega…" at bounding box center [235, 22] width 100 height 103
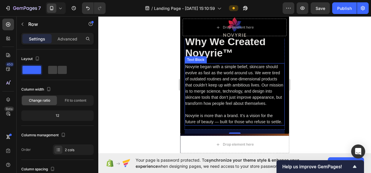
scroll to position [2488, 0]
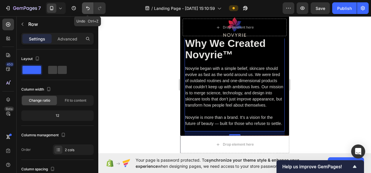
click at [91, 8] on button "Undo/Redo" at bounding box center [88, 8] width 12 height 12
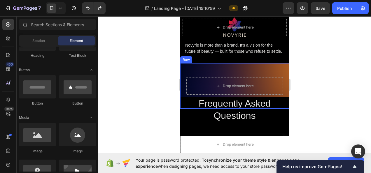
scroll to position [2547, 0]
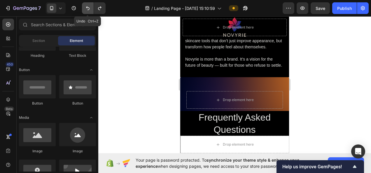
click at [86, 9] on icon "Undo/Redo" at bounding box center [88, 8] width 6 height 6
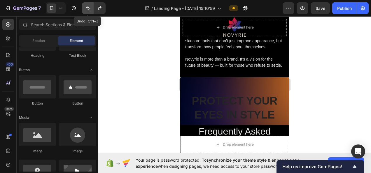
click at [87, 10] on icon "Undo/Redo" at bounding box center [88, 8] width 6 height 6
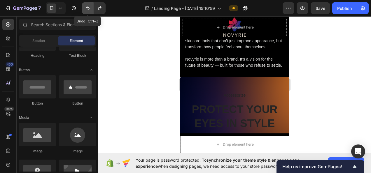
click at [88, 11] on icon "Undo/Redo" at bounding box center [88, 8] width 6 height 6
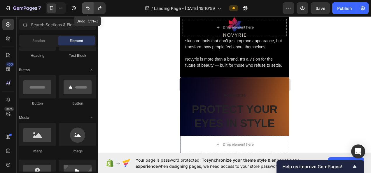
click at [88, 12] on button "Undo/Redo" at bounding box center [88, 8] width 12 height 12
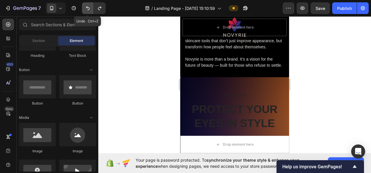
click at [88, 12] on button "Undo/Redo" at bounding box center [88, 8] width 12 height 12
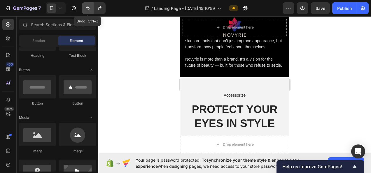
click at [88, 12] on button "Undo/Redo" at bounding box center [88, 8] width 12 height 12
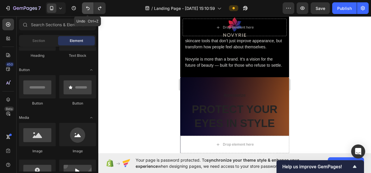
click at [88, 12] on button "Undo/Redo" at bounding box center [88, 8] width 12 height 12
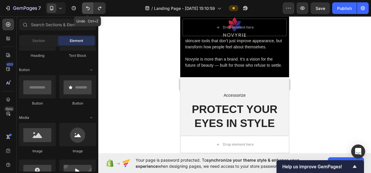
click at [88, 12] on button "Undo/Redo" at bounding box center [88, 8] width 12 height 12
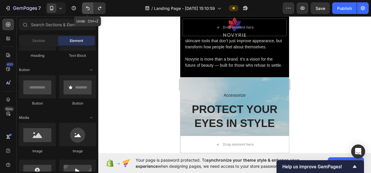
click at [88, 12] on button "Undo/Redo" at bounding box center [88, 8] width 12 height 12
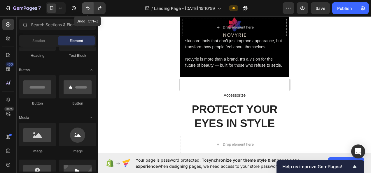
click at [88, 12] on button "Undo/Redo" at bounding box center [88, 8] width 12 height 12
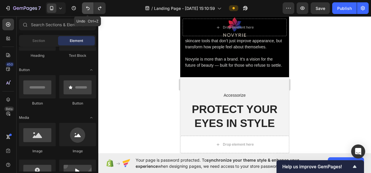
click at [88, 12] on button "Undo/Redo" at bounding box center [88, 8] width 12 height 12
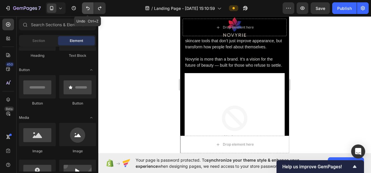
click at [87, 12] on button "Undo/Redo" at bounding box center [88, 8] width 12 height 12
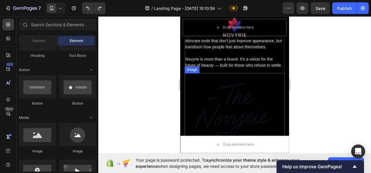
click at [215, 96] on img at bounding box center [235, 123] width 100 height 100
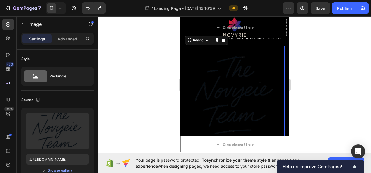
scroll to position [2576, 0]
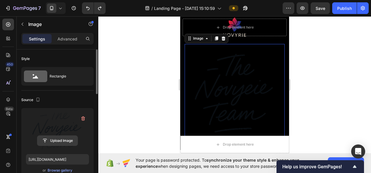
click at [55, 140] on input "file" at bounding box center [57, 141] width 40 height 10
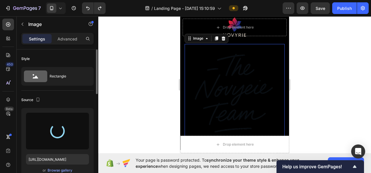
click at [324, 94] on div at bounding box center [234, 94] width 273 height 157
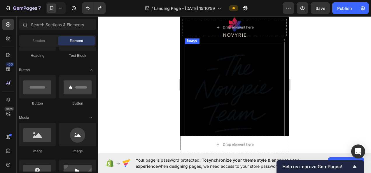
click at [255, 80] on img at bounding box center [235, 94] width 100 height 100
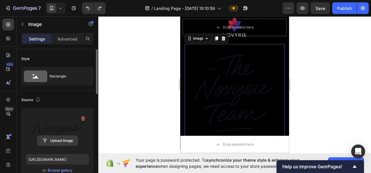
click at [53, 140] on input "file" at bounding box center [57, 141] width 40 height 10
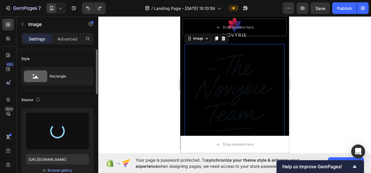
type input "https://cdn.shopify.com/s/files/1/0718/5530/8937/files/gempages_580951010671854…"
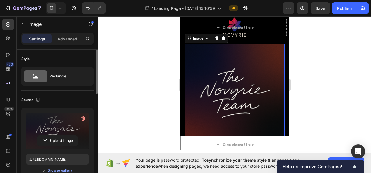
click at [324, 74] on div at bounding box center [234, 94] width 273 height 157
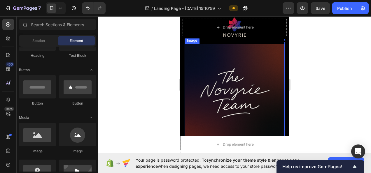
click at [209, 82] on img at bounding box center [235, 94] width 100 height 100
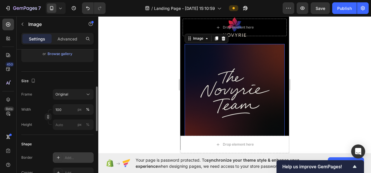
scroll to position [175, 0]
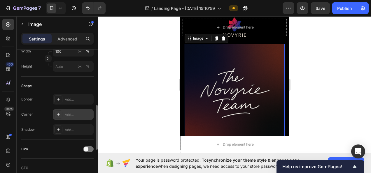
click at [68, 116] on div "Add..." at bounding box center [78, 114] width 27 height 5
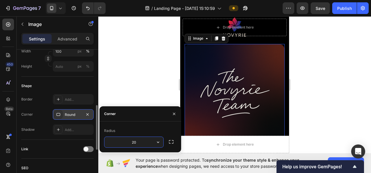
type input "20"
click at [298, 97] on div at bounding box center [234, 94] width 273 height 157
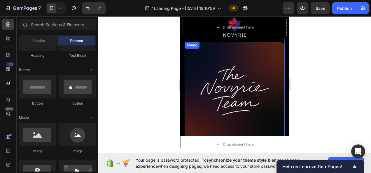
scroll to position [2576, 0]
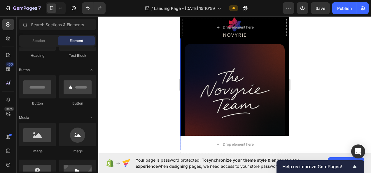
click at [323, 61] on div at bounding box center [234, 94] width 273 height 157
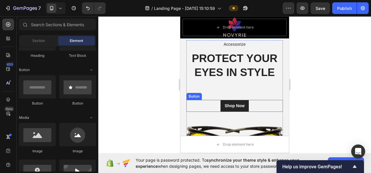
scroll to position [2663, 0]
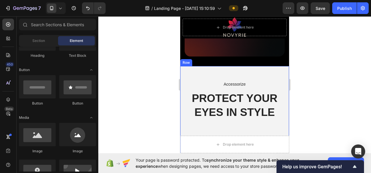
click at [271, 76] on div "Accessorize Text block PROTECT YOUR EYES IN STYLE Heading Shop Now Button Image…" at bounding box center [234, 141] width 109 height 150
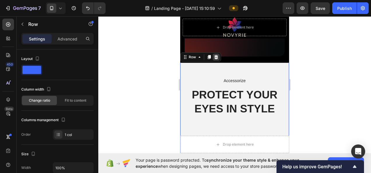
click at [216, 59] on icon at bounding box center [216, 57] width 5 height 5
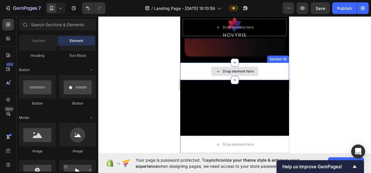
click at [249, 74] on div "Drop element here" at bounding box center [238, 71] width 31 height 5
click at [272, 72] on div "Drop element here" at bounding box center [234, 71] width 109 height 17
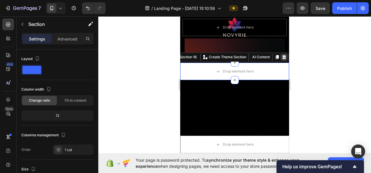
click at [282, 59] on icon at bounding box center [284, 57] width 4 height 4
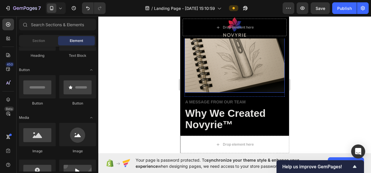
scroll to position [2372, 0]
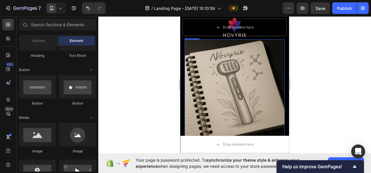
click at [232, 90] on img at bounding box center [235, 89] width 100 height 100
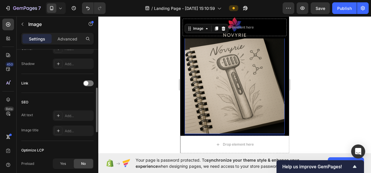
scroll to position [212, 0]
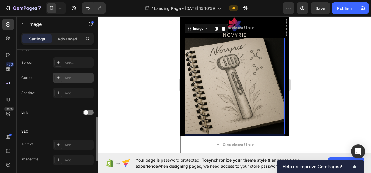
click at [67, 76] on div "Add..." at bounding box center [78, 78] width 27 height 5
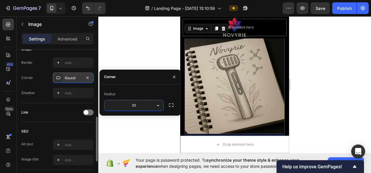
type input "20"
click at [325, 61] on div at bounding box center [234, 94] width 273 height 157
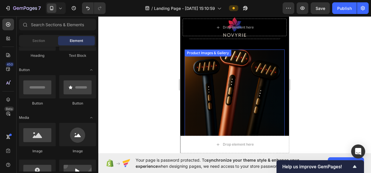
scroll to position [1934, 0]
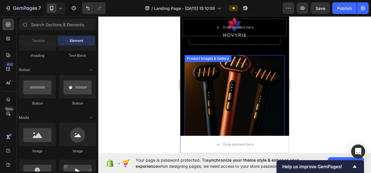
click at [245, 96] on img at bounding box center [235, 105] width 100 height 100
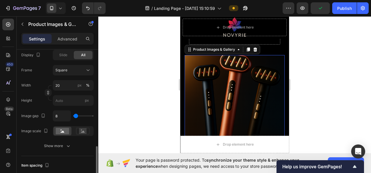
scroll to position [175, 0]
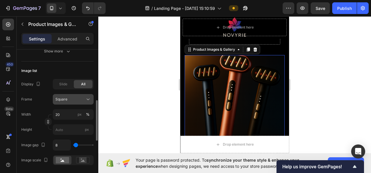
click at [82, 102] on button "Square" at bounding box center [73, 99] width 41 height 10
click at [114, 90] on div at bounding box center [234, 94] width 273 height 157
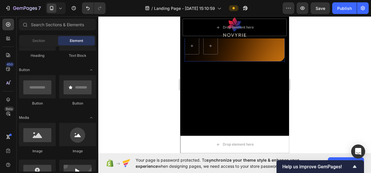
scroll to position [745, 0]
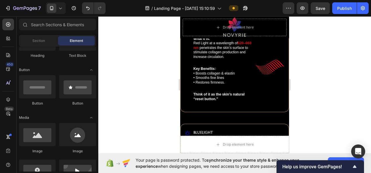
click at [314, 85] on div at bounding box center [234, 94] width 273 height 157
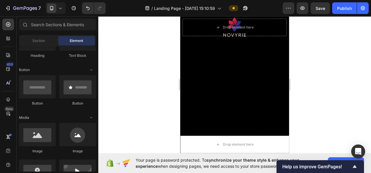
scroll to position [686, 0]
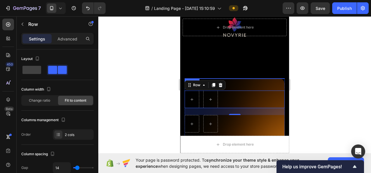
scroll to position [511, 0]
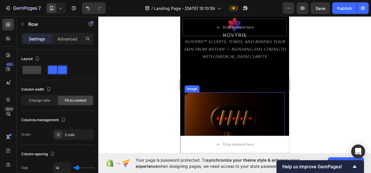
click at [225, 97] on img at bounding box center [235, 167] width 100 height 150
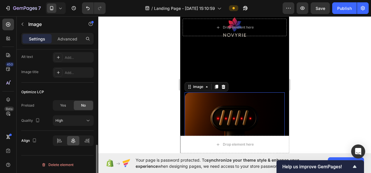
scroll to position [686, 0]
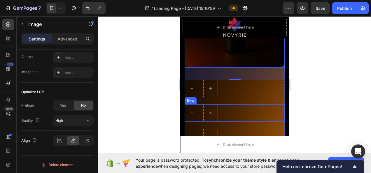
click at [261, 106] on div "Row" at bounding box center [235, 112] width 100 height 17
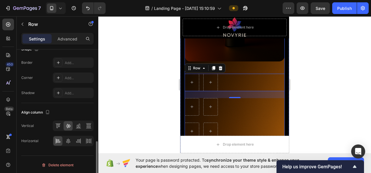
scroll to position [720, 0]
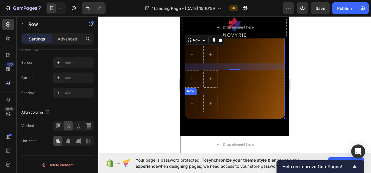
click at [277, 106] on div "The standard Lorem Heading Row 24 Row Row" at bounding box center [235, 82] width 100 height 73
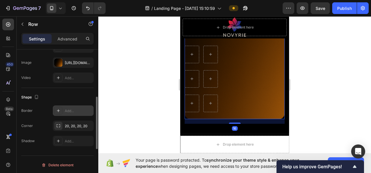
scroll to position [174, 0]
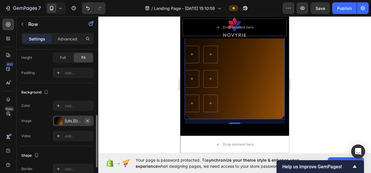
click at [88, 119] on icon "button" at bounding box center [87, 121] width 5 height 5
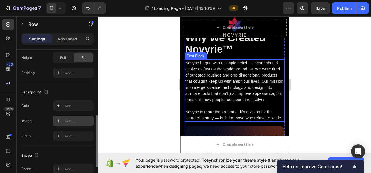
scroll to position [2673, 0]
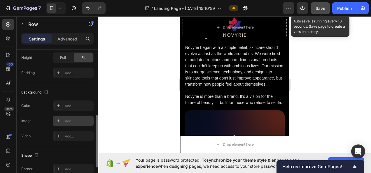
click at [312, 6] on button "Save" at bounding box center [319, 8] width 19 height 12
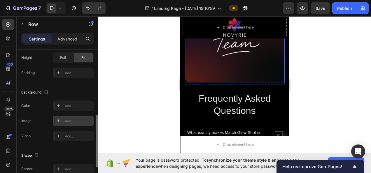
scroll to position [2790, 0]
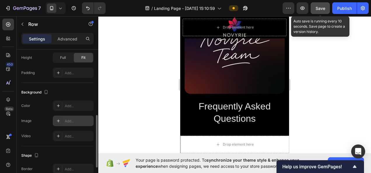
click at [314, 6] on button "Save" at bounding box center [319, 8] width 19 height 12
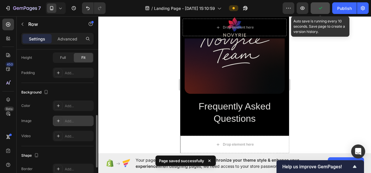
click at [318, 8] on icon "button" at bounding box center [320, 8] width 6 height 6
click at [318, 8] on span "Save" at bounding box center [320, 8] width 10 height 5
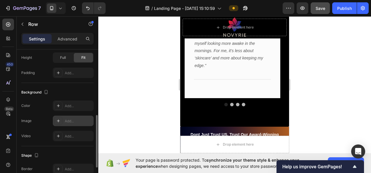
scroll to position [1916, 0]
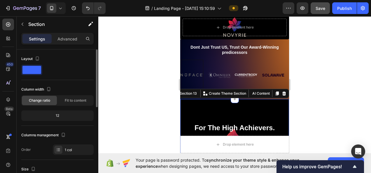
scroll to position [87, 0]
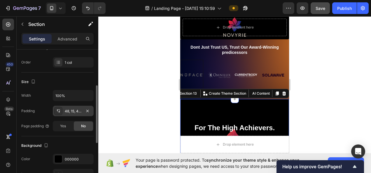
click at [71, 107] on div "48, 15, 48, 15" at bounding box center [73, 111] width 41 height 10
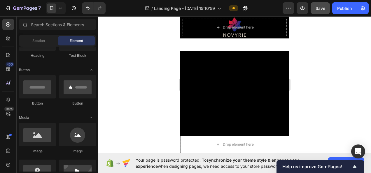
scroll to position [0, 0]
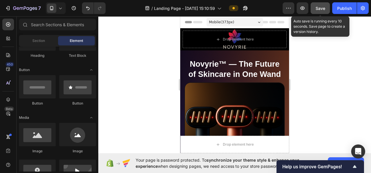
click at [313, 10] on button "Save" at bounding box center [319, 8] width 19 height 12
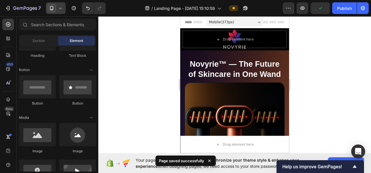
click at [48, 9] on span at bounding box center [51, 7] width 9 height 9
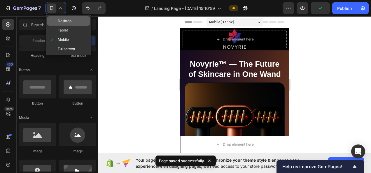
click at [70, 19] on span "Desktop" at bounding box center [65, 21] width 14 height 6
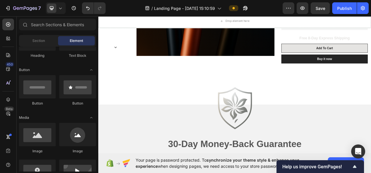
scroll to position [2070, 0]
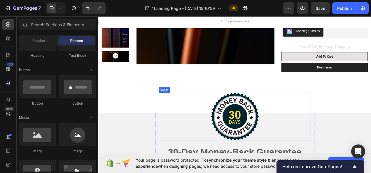
click at [272, 139] on img at bounding box center [274, 145] width 62 height 61
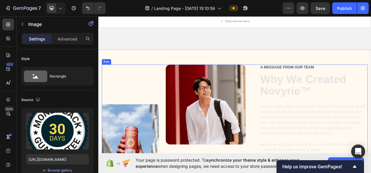
scroll to position [2303, 0]
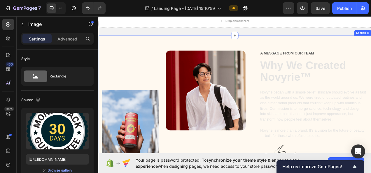
click at [313, 44] on div "Image Image Row A message from our team Text Block Why We Created Novyrie™ Head…" at bounding box center [273, 139] width 350 height 197
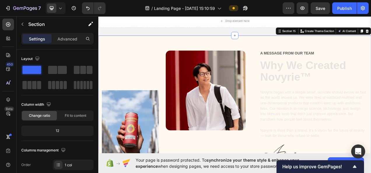
click at [282, 53] on div "Image Image Row A message from our team Text Block Why We Created Novyrie™ Head…" at bounding box center [273, 139] width 350 height 197
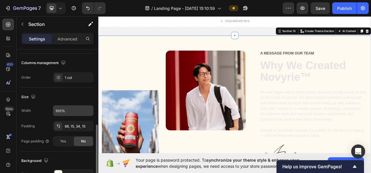
scroll to position [117, 0]
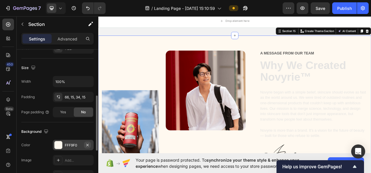
click at [87, 144] on icon "button" at bounding box center [87, 145] width 2 height 2
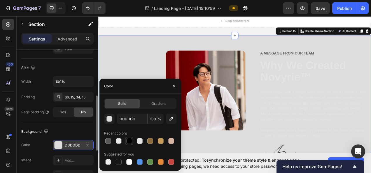
click at [128, 140] on div at bounding box center [129, 141] width 6 height 6
type input "000000"
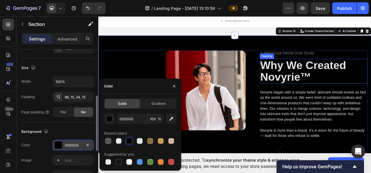
click at [344, 73] on h2 "Why We Created Novyrie™" at bounding box center [374, 87] width 138 height 32
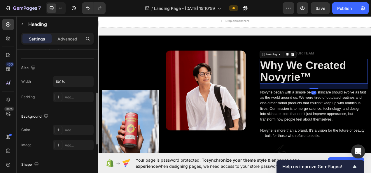
scroll to position [0, 0]
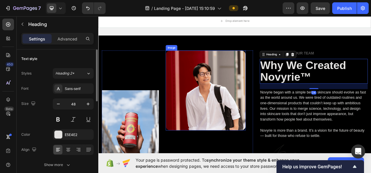
click at [233, 91] on img at bounding box center [236, 112] width 103 height 103
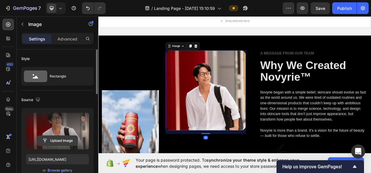
click at [59, 142] on input "file" at bounding box center [57, 141] width 40 height 10
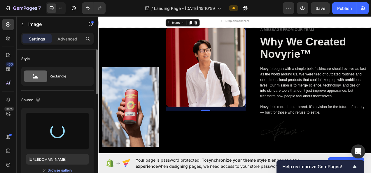
scroll to position [2361, 0]
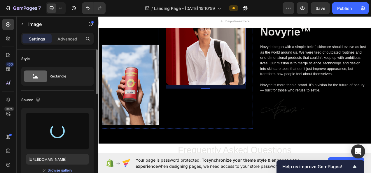
click at [142, 92] on img at bounding box center [139, 104] width 73 height 103
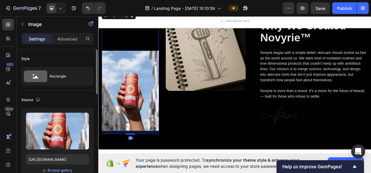
scroll to position [2303, 0]
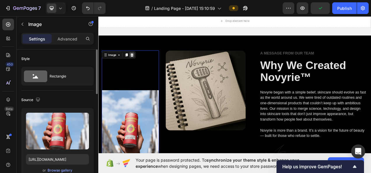
click at [141, 65] on icon at bounding box center [142, 66] width 4 height 4
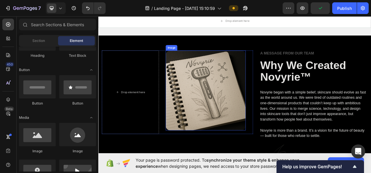
scroll to position [2332, 0]
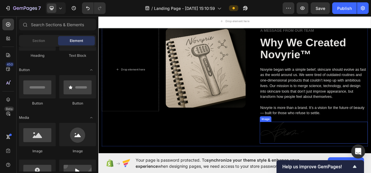
click at [343, 161] on img at bounding box center [334, 166] width 58 height 28
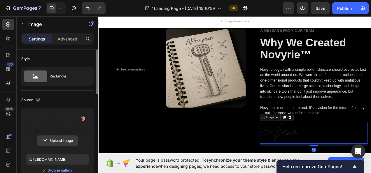
click at [62, 143] on input "file" at bounding box center [57, 141] width 40 height 10
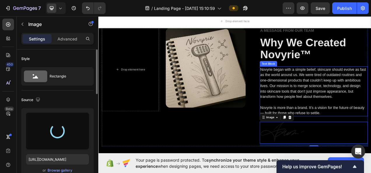
type input "https://cdn.shopify.com/s/files/1/0718/5530/8937/files/gempages_580951010671854…"
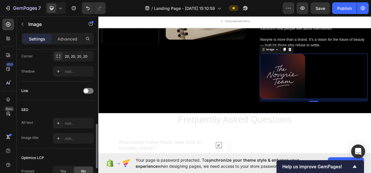
scroll to position [299, 0]
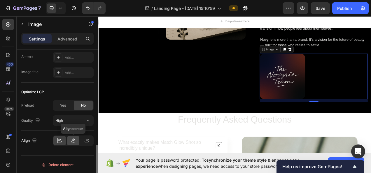
click at [74, 140] on icon at bounding box center [73, 141] width 6 height 6
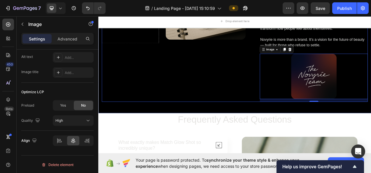
scroll to position [2332, 0]
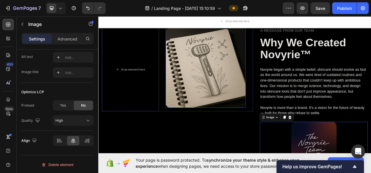
click at [225, 94] on img at bounding box center [236, 82] width 103 height 103
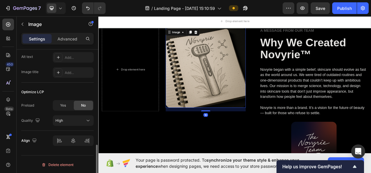
scroll to position [299, 0]
click at [75, 139] on div at bounding box center [73, 141] width 41 height 10
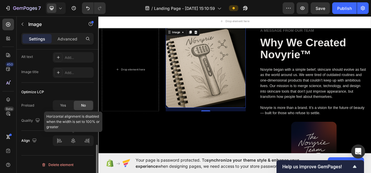
click at [74, 142] on div at bounding box center [73, 141] width 41 height 10
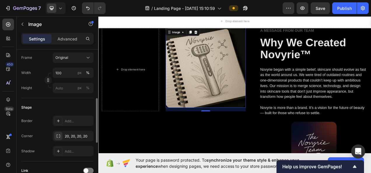
scroll to position [124, 0]
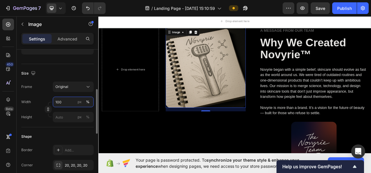
click at [64, 103] on input "100" at bounding box center [73, 102] width 41 height 10
click at [60, 126] on div "Size Frame Original Width 100 px % Height px %" at bounding box center [57, 95] width 72 height 63
click at [64, 115] on input "px %" at bounding box center [73, 117] width 41 height 10
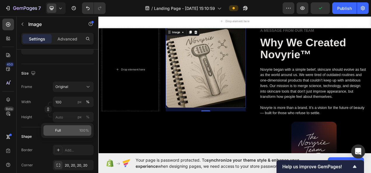
click at [62, 127] on div "Full 100%" at bounding box center [67, 130] width 48 height 10
type input "100"
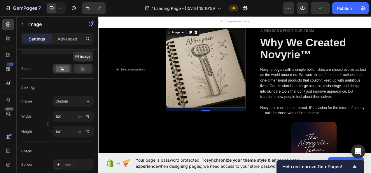
click at [85, 68] on rect at bounding box center [83, 69] width 8 height 6
click at [67, 69] on rect at bounding box center [62, 69] width 13 height 6
click at [82, 69] on icon at bounding box center [83, 69] width 4 height 2
click at [64, 70] on rect at bounding box center [62, 69] width 13 height 6
click at [65, 71] on rect at bounding box center [62, 69] width 13 height 6
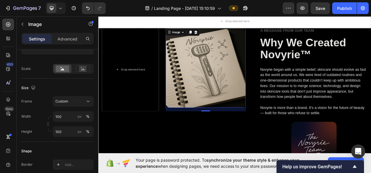
click at [79, 85] on div "Size" at bounding box center [57, 87] width 72 height 9
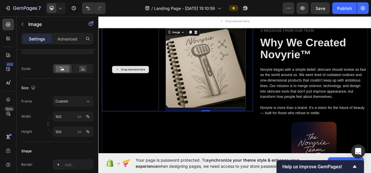
scroll to position [2274, 0]
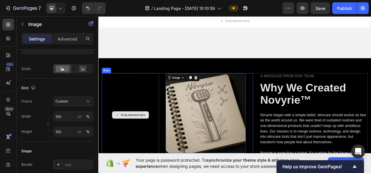
click at [149, 108] on div "Drop element here" at bounding box center [139, 143] width 73 height 107
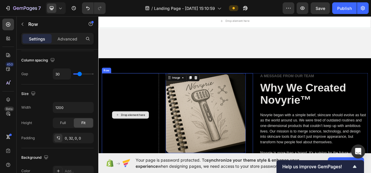
scroll to position [0, 0]
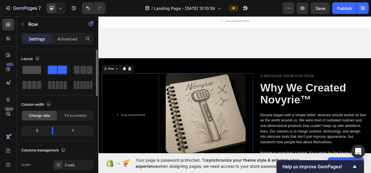
click at [37, 70] on span at bounding box center [31, 70] width 19 height 8
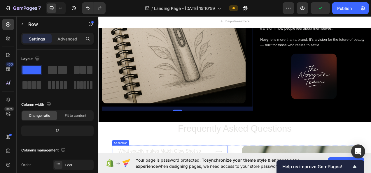
scroll to position [2478, 0]
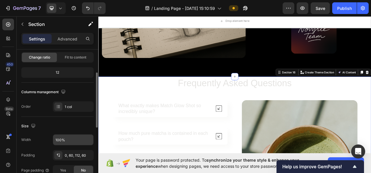
scroll to position [117, 0]
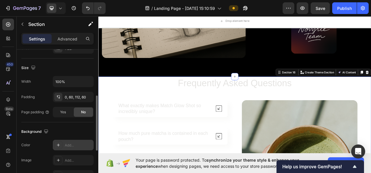
click at [70, 141] on div "Add..." at bounding box center [73, 145] width 41 height 10
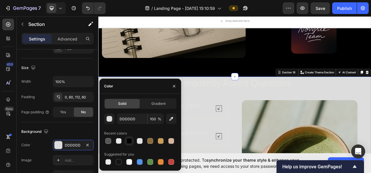
click at [128, 141] on div at bounding box center [129, 141] width 6 height 6
type input "000000"
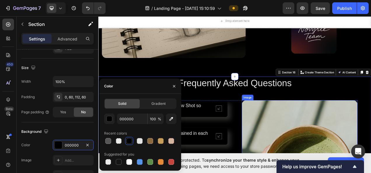
click at [362, 120] on div "Frequently Asked Questions Heading" at bounding box center [273, 109] width 315 height 30
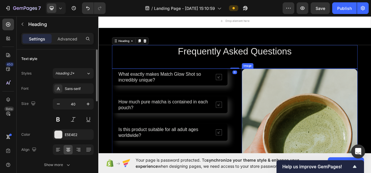
scroll to position [2536, 0]
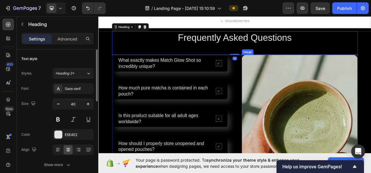
click at [360, 123] on img at bounding box center [356, 165] width 148 height 199
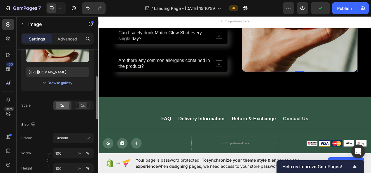
scroll to position [0, 0]
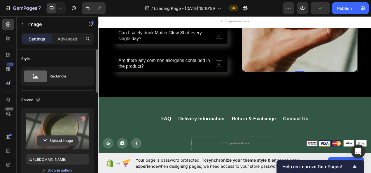
click at [56, 137] on input "file" at bounding box center [57, 141] width 40 height 10
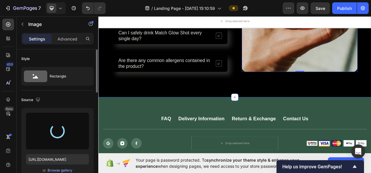
type input "https://cdn.shopify.com/s/files/1/0718/5530/8937/files/gempages_580951010671854…"
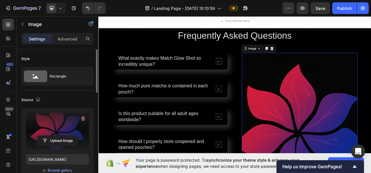
scroll to position [58, 0]
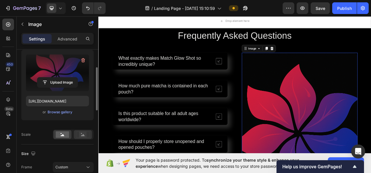
click at [80, 134] on rect at bounding box center [83, 135] width 8 height 6
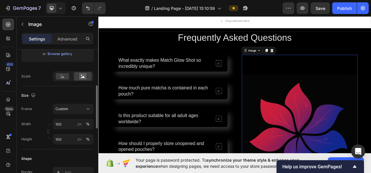
scroll to position [204, 0]
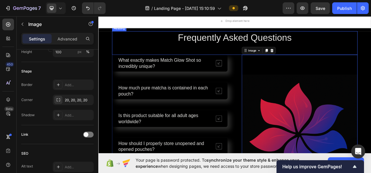
click at [371, 43] on h2 "Frequently Asked Questions" at bounding box center [273, 44] width 315 height 16
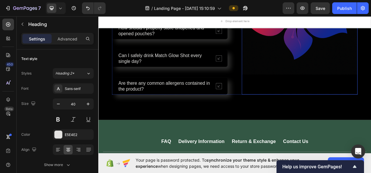
scroll to position [2740, 0]
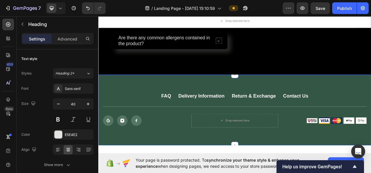
click at [371, 106] on div "FAQ Button Delivery Information Button Return & Exchange Button Contact Us Butt…" at bounding box center [273, 137] width 350 height 91
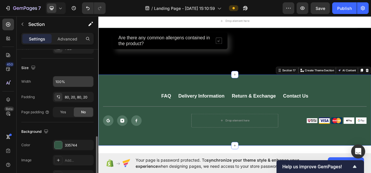
scroll to position [146, 0]
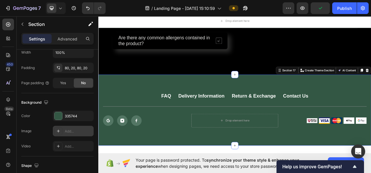
click at [73, 129] on div "Add..." at bounding box center [78, 131] width 27 height 5
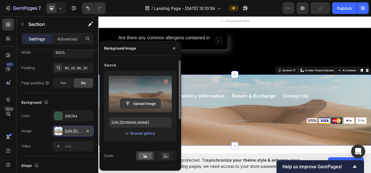
click at [130, 103] on input "file" at bounding box center [140, 104] width 40 height 10
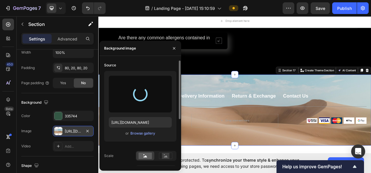
type input "[URL][DOMAIN_NAME]"
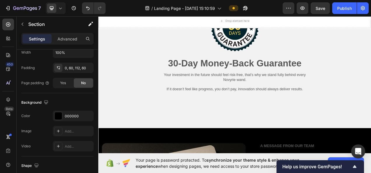
scroll to position [2128, 0]
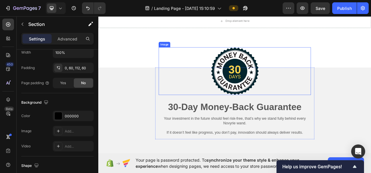
click at [269, 95] on img at bounding box center [274, 87] width 62 height 61
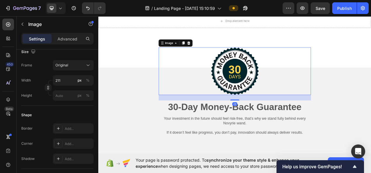
scroll to position [0, 0]
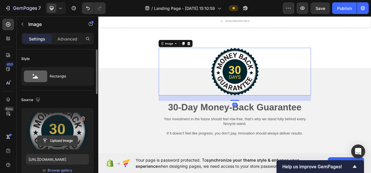
click at [57, 138] on input "file" at bounding box center [57, 141] width 40 height 10
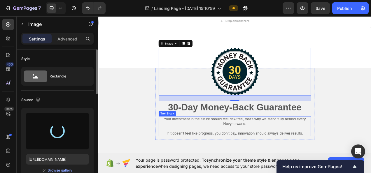
type input "https://cdn.shopify.com/s/files/1/0718/5530/8937/files/gempages_580951010671854…"
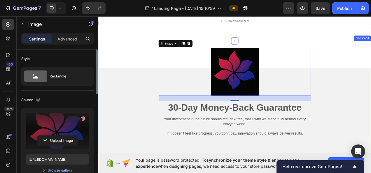
click at [146, 64] on div "Image 24 30-Day Money-Back Guarantee Heading Your investment in the future shou…" at bounding box center [273, 132] width 350 height 169
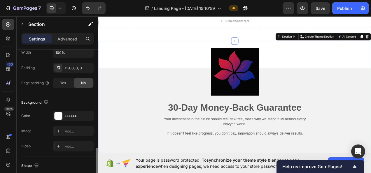
scroll to position [175, 0]
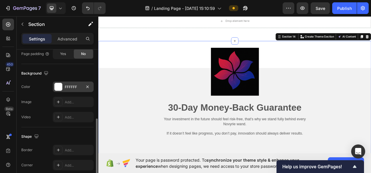
click at [70, 89] on div "FFFFFF" at bounding box center [73, 87] width 17 height 5
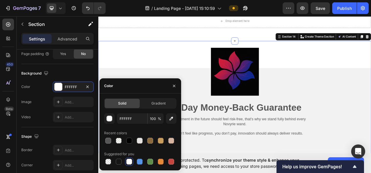
click at [131, 140] on div at bounding box center [129, 141] width 6 height 6
type input "000000"
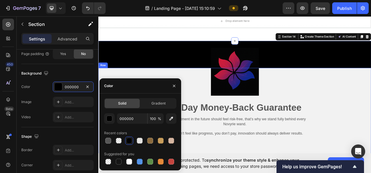
click at [371, 111] on div "Image 30-Day Money-Back Guarantee Heading Your investment in the future should …" at bounding box center [273, 131] width 350 height 97
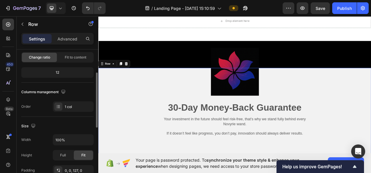
scroll to position [117, 0]
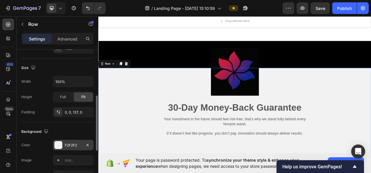
click at [71, 144] on div "F2F2F2" at bounding box center [73, 145] width 17 height 5
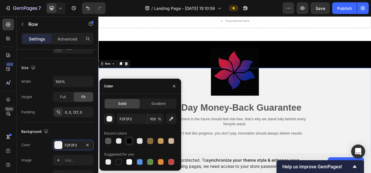
click at [132, 144] on div at bounding box center [129, 141] width 8 height 8
type input "000000"
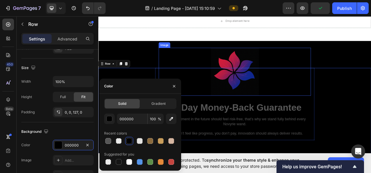
click at [371, 93] on div "Image 30-Day Money-Back Guarantee Heading Your investment in the future should …" at bounding box center [273, 131] width 350 height 97
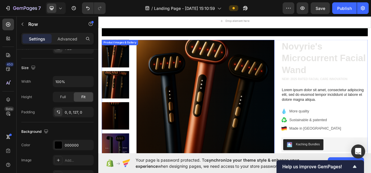
scroll to position [1837, 0]
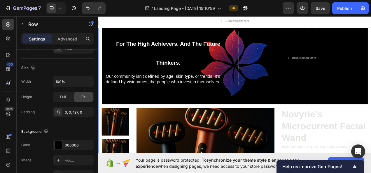
click at [326, 134] on div "For The High Achievers. And The Future Thinkers. Heading Our community isn’t de…" at bounding box center [273, 176] width 341 height 300
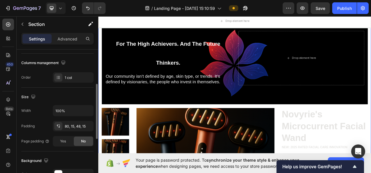
scroll to position [117, 0]
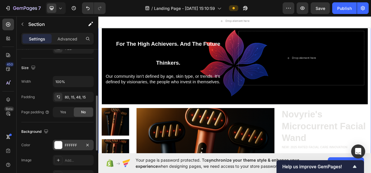
click at [75, 142] on div "FFFFFF" at bounding box center [73, 145] width 41 height 10
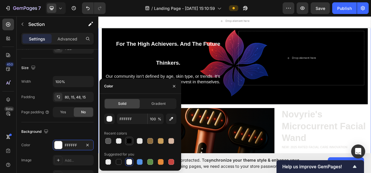
click at [127, 142] on div at bounding box center [129, 141] width 6 height 6
type input "000000"
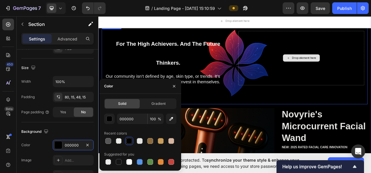
click at [371, 84] on div "Drop element here" at bounding box center [358, 71] width 161 height 70
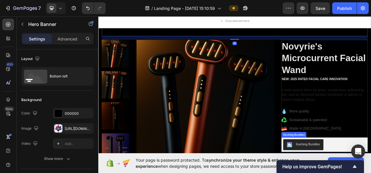
scroll to position [1982, 0]
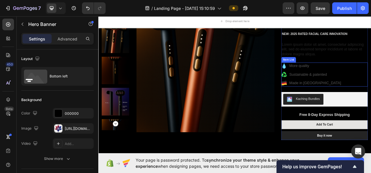
click at [355, 81] on p "More quality" at bounding box center [376, 80] width 66 height 7
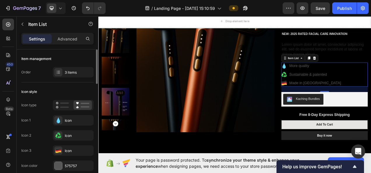
click at [74, 79] on div "Item management Order 3 items" at bounding box center [57, 66] width 72 height 33
click at [73, 75] on div "3 items" at bounding box center [73, 72] width 41 height 10
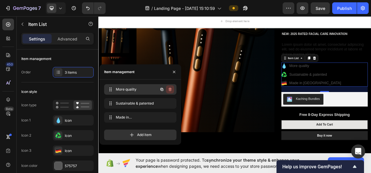
click at [174, 89] on button "button" at bounding box center [170, 89] width 8 height 8
click at [164, 89] on div "Delete" at bounding box center [166, 89] width 11 height 5
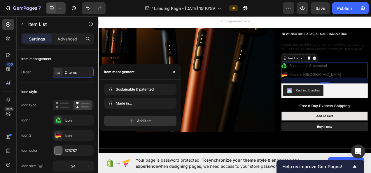
click at [64, 10] on div at bounding box center [56, 8] width 20 height 12
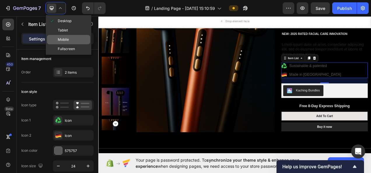
click at [68, 38] on span "Mobile" at bounding box center [63, 40] width 11 height 6
type input "16"
type input "14"
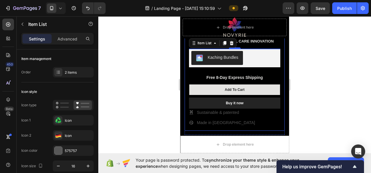
scroll to position [2126, 0]
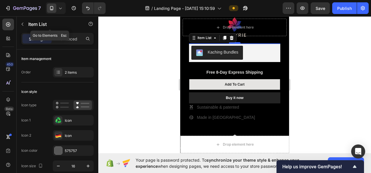
click at [57, 14] on div "7 / Landing Page - Aug 21, 15:10:59 Preview Save Publish" at bounding box center [185, 8] width 371 height 17
click at [57, 10] on icon at bounding box center [60, 8] width 6 height 6
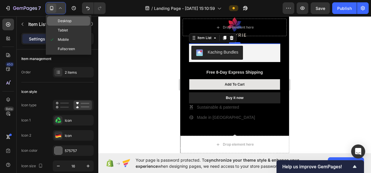
click at [69, 21] on span "Desktop" at bounding box center [65, 21] width 14 height 6
type input "24"
type input "16"
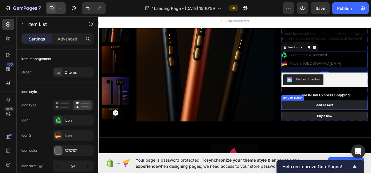
scroll to position [1994, 0]
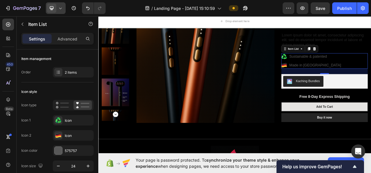
click at [352, 82] on p "Made in Germany" at bounding box center [376, 79] width 66 height 7
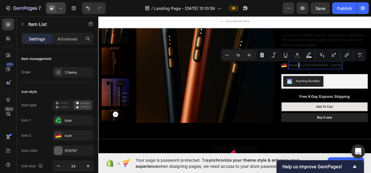
click at [371, 79] on p "Made in Germany" at bounding box center [376, 79] width 66 height 7
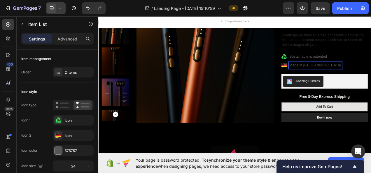
click at [371, 79] on p "Made in Germany" at bounding box center [376, 79] width 66 height 7
click at [371, 66] on p "Sustainable & patented" at bounding box center [376, 68] width 66 height 7
click at [333, 66] on icon at bounding box center [336, 68] width 7 height 7
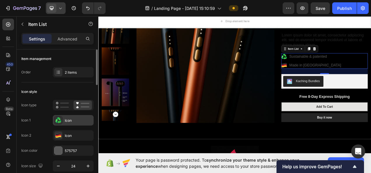
click at [61, 116] on div at bounding box center [58, 120] width 8 height 8
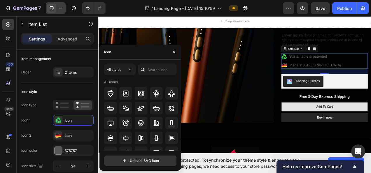
click at [147, 69] on div at bounding box center [142, 69] width 9 height 10
click at [156, 73] on input "text" at bounding box center [157, 69] width 38 height 10
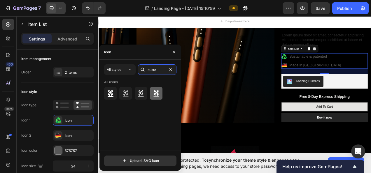
type input "susta"
click at [157, 92] on icon at bounding box center [156, 93] width 6 height 6
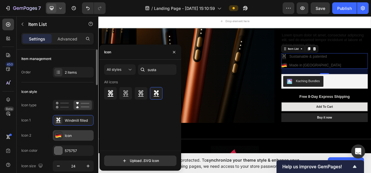
click at [68, 134] on div "Icon" at bounding box center [78, 135] width 27 height 5
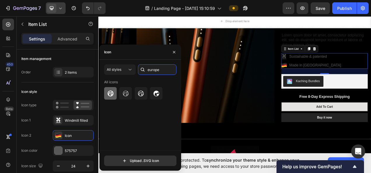
type input "europe"
click at [106, 96] on div at bounding box center [110, 93] width 13 height 13
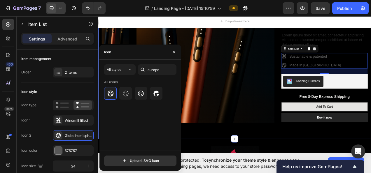
click at [287, 170] on div "For The High Achievers. And The Future Thinkers. Heading Our community isn’t de…" at bounding box center [273, 9] width 350 height 329
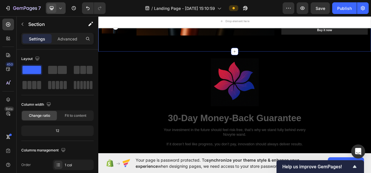
scroll to position [2111, 0]
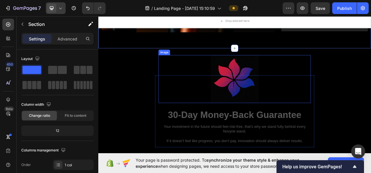
drag, startPoint x: 278, startPoint y: 83, endPoint x: 282, endPoint y: 83, distance: 3.2
click at [280, 83] on img at bounding box center [274, 97] width 62 height 62
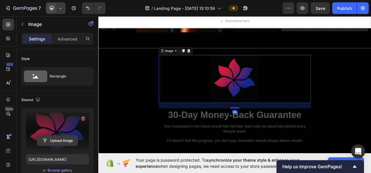
click at [59, 139] on input "file" at bounding box center [57, 141] width 40 height 10
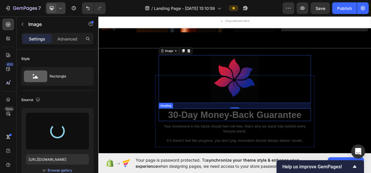
type input "https://cdn.shopify.com/s/files/1/0718/5530/8937/files/gempages_580951010671854…"
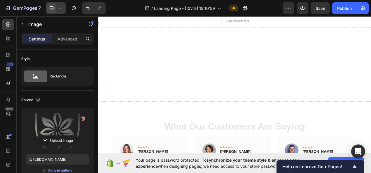
scroll to position [1440, 0]
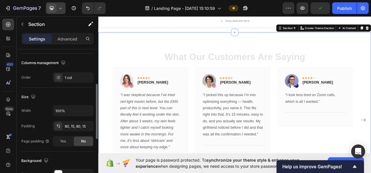
scroll to position [146, 0]
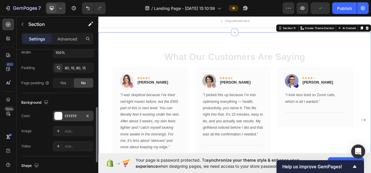
click at [70, 116] on div "FFFFFF" at bounding box center [73, 116] width 17 height 5
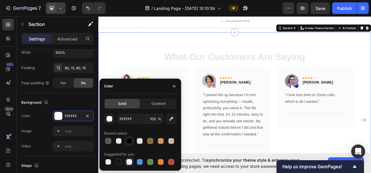
click at [130, 141] on div at bounding box center [129, 141] width 6 height 6
type input "000000"
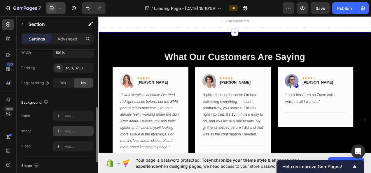
click at [75, 126] on div "Add..." at bounding box center [73, 131] width 41 height 10
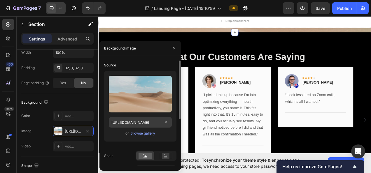
click at [80, 117] on div "Add..." at bounding box center [78, 116] width 27 height 5
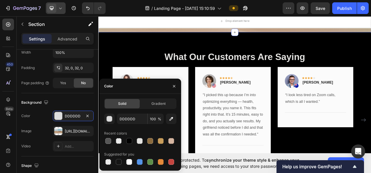
click at [128, 139] on div at bounding box center [129, 141] width 6 height 6
type input "000000"
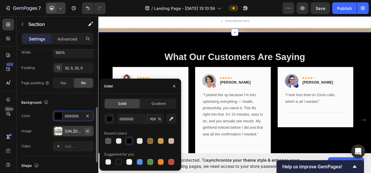
click at [87, 129] on icon "button" at bounding box center [87, 131] width 5 height 5
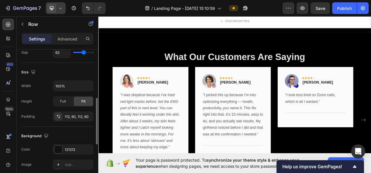
scroll to position [0, 0]
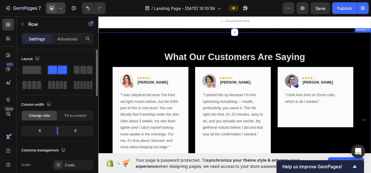
click at [178, 141] on div "What Our Customers Are Saying Heading Image Icon Icon Icon Icon Icon Row [PERSO…" at bounding box center [273, 143] width 350 height 212
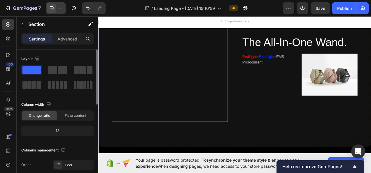
scroll to position [1353, 0]
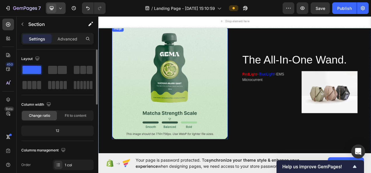
click at [191, 116] on img at bounding box center [190, 101] width 148 height 145
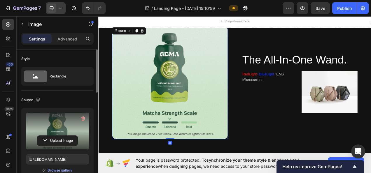
click at [52, 135] on label at bounding box center [57, 131] width 63 height 37
click at [52, 136] on input "file" at bounding box center [57, 141] width 40 height 10
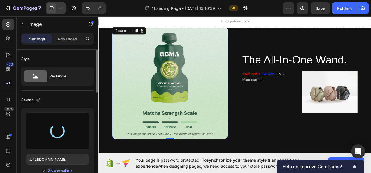
type input "https://cdn.shopify.com/s/files/1/0718/5530/8937/files/gempages_580951010671854…"
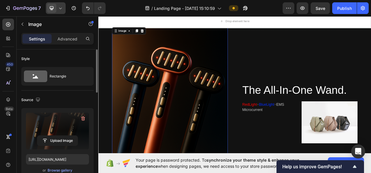
scroll to position [1382, 0]
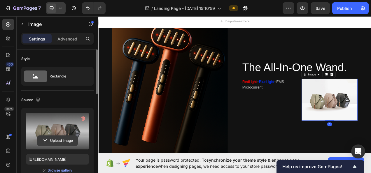
click at [57, 136] on input "file" at bounding box center [57, 141] width 40 height 10
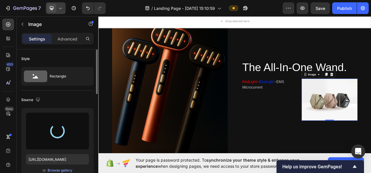
type input "https://cdn.shopify.com/s/files/1/0718/5530/8937/files/gempages_580951010671854…"
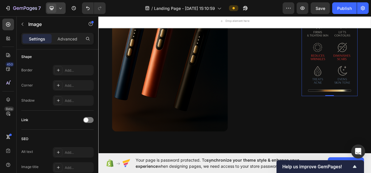
scroll to position [292, 0]
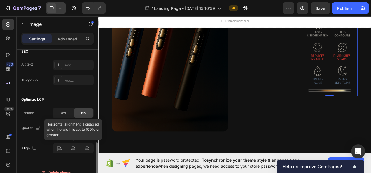
click at [73, 150] on div at bounding box center [73, 148] width 41 height 10
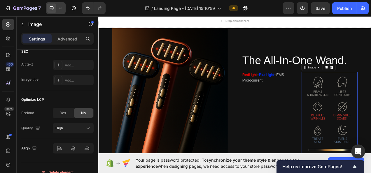
scroll to position [1353, 0]
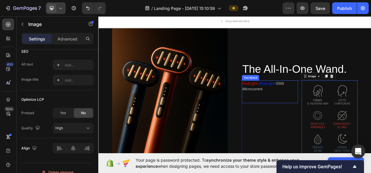
click at [314, 108] on p "RedLight + BlueLight + EMS Microcurrent" at bounding box center [318, 107] width 71 height 14
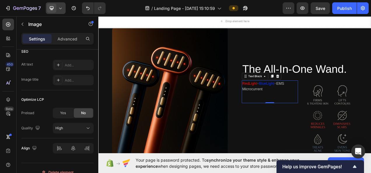
scroll to position [0, 0]
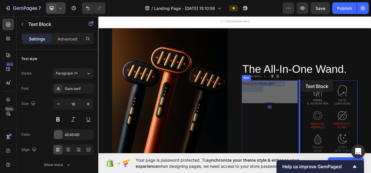
drag, startPoint x: 323, startPoint y: 104, endPoint x: 351, endPoint y: 102, distance: 28.0
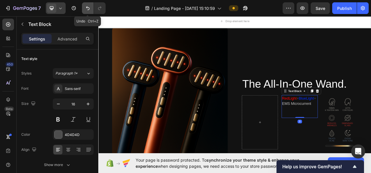
drag, startPoint x: 89, startPoint y: 12, endPoint x: 13, endPoint y: 8, distance: 76.2
click at [89, 12] on button "Undo/Redo" at bounding box center [88, 8] width 12 height 12
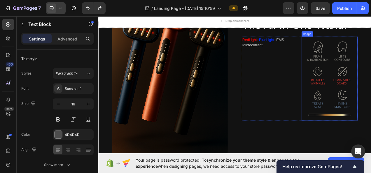
scroll to position [1411, 0]
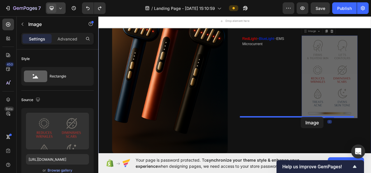
drag, startPoint x: 394, startPoint y: 103, endPoint x: 356, endPoint y: 147, distance: 58.3
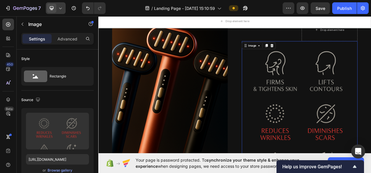
scroll to position [1340, 0]
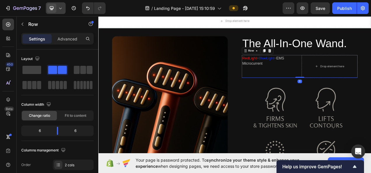
click at [316, 75] on p "RedLight + BlueLight + EMS Microcurrent" at bounding box center [318, 74] width 71 height 14
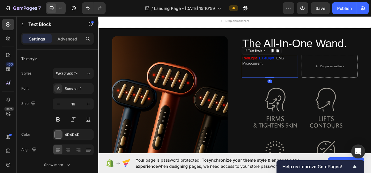
click at [299, 78] on span "EMS Microcurrent" at bounding box center [310, 74] width 54 height 12
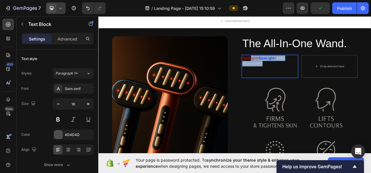
drag, startPoint x: 308, startPoint y: 78, endPoint x: 286, endPoint y: 69, distance: 24.1
click at [288, 71] on p "RedLight + BlueLight + EMS Microcurrent" at bounding box center [318, 74] width 71 height 14
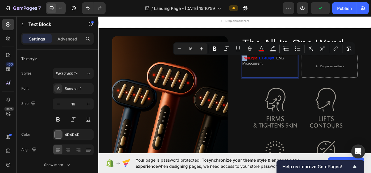
drag, startPoint x: 286, startPoint y: 69, endPoint x: 282, endPoint y: 70, distance: 3.9
click at [283, 70] on span "RedLight" at bounding box center [292, 70] width 19 height 5
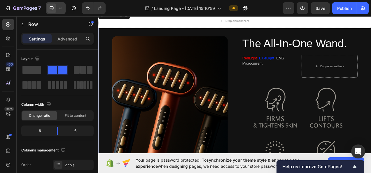
click at [304, 70] on p "RedLight + BlueLight + EMS Microcurrent" at bounding box center [318, 74] width 71 height 14
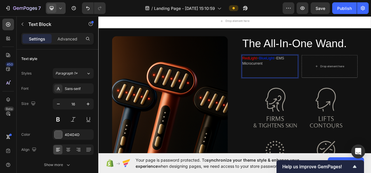
click at [339, 71] on p "RedLight + BlueLight + EMS Microcurrent" at bounding box center [318, 74] width 71 height 14
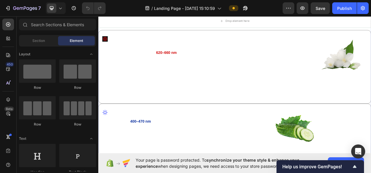
scroll to position [933, 0]
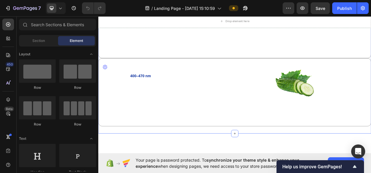
click at [334, 59] on div "Science. Technology. Skin. Text Block Icon RedLight Text Block What it is: Red …" at bounding box center [273, 47] width 350 height 242
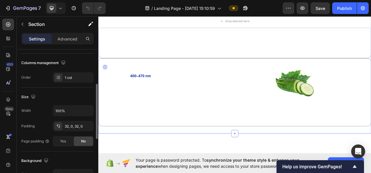
scroll to position [146, 0]
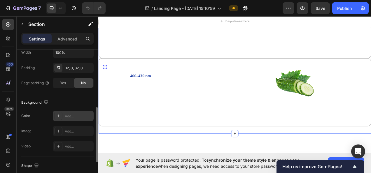
click at [74, 114] on div "Add..." at bounding box center [78, 116] width 27 height 5
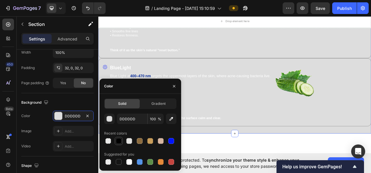
click at [117, 139] on div at bounding box center [119, 141] width 6 height 6
type input "000000"
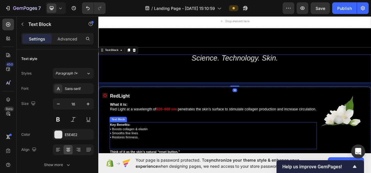
scroll to position [991, 0]
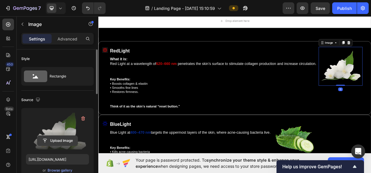
click at [48, 142] on input "file" at bounding box center [57, 141] width 40 height 10
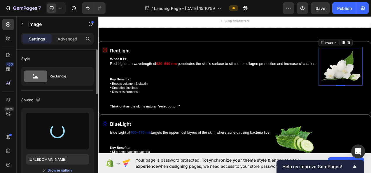
type input "[URL][DOMAIN_NAME]"
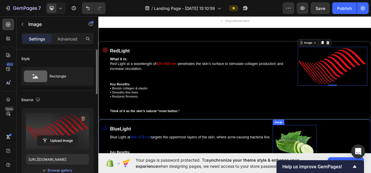
scroll to position [1020, 0]
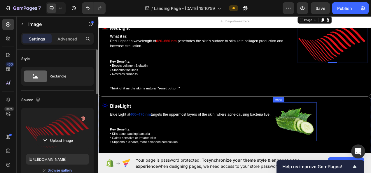
click at [363, 145] on img at bounding box center [350, 152] width 56 height 50
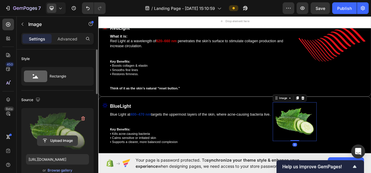
click at [55, 141] on input "file" at bounding box center [57, 141] width 40 height 10
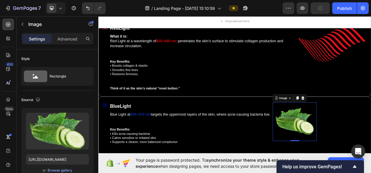
type input "[URL][DOMAIN_NAME]"
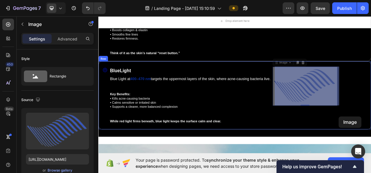
drag, startPoint x: 369, startPoint y: 147, endPoint x: 394, endPoint y: 100, distance: 53.1
click at [371, 124] on div "Image 0 Image 0" at bounding box center [363, 118] width 83 height 73
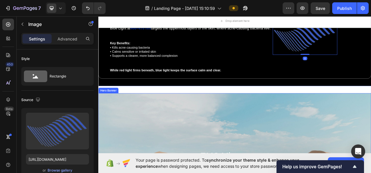
scroll to position [1189, 0]
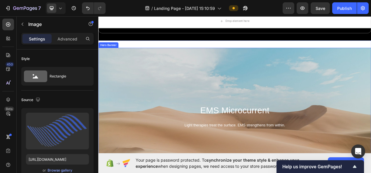
click at [269, 102] on div "Background Image" at bounding box center [273, 144] width 350 height 175
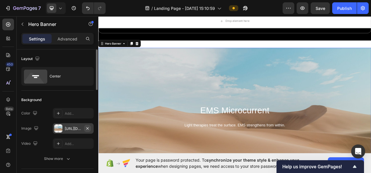
click at [87, 128] on icon "button" at bounding box center [87, 128] width 2 height 2
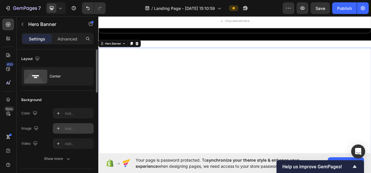
click at [70, 132] on div "Add..." at bounding box center [73, 128] width 41 height 10
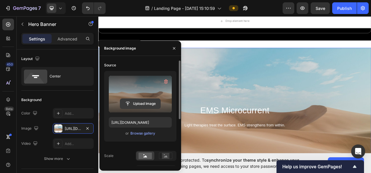
click at [131, 101] on input "file" at bounding box center [140, 104] width 40 height 10
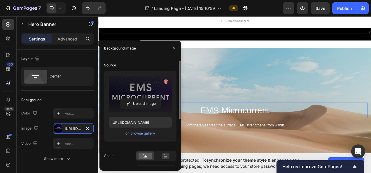
type input "[URL][DOMAIN_NAME]"
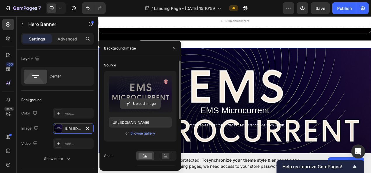
click at [143, 105] on input "file" at bounding box center [140, 104] width 40 height 10
click at [168, 78] on button "button" at bounding box center [165, 81] width 9 height 9
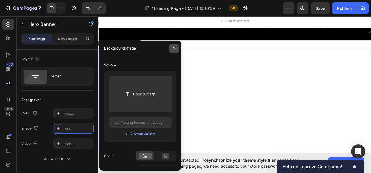
click at [172, 50] on icon "button" at bounding box center [174, 48] width 5 height 5
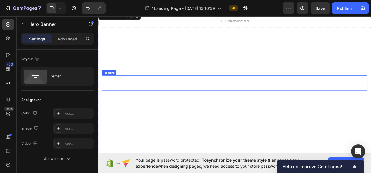
scroll to position [1219, 0]
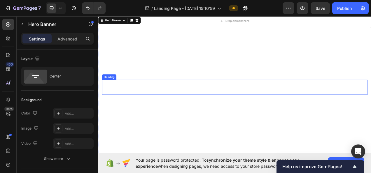
click at [249, 108] on span "EMS Microcurrent" at bounding box center [273, 108] width 89 height 12
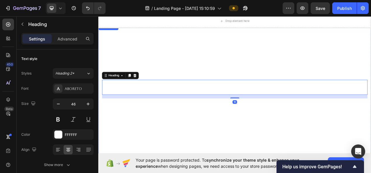
click at [225, 73] on div "Background Image" at bounding box center [273, 114] width 350 height 175
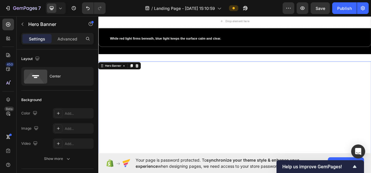
scroll to position [1160, 0]
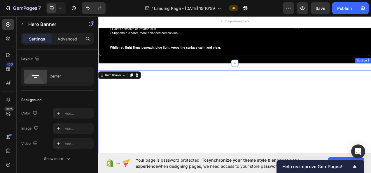
click at [165, 82] on div "EMS Microcurrent Heading Light therapies treat the surface. EMS strengthens fro…" at bounding box center [273, 174] width 350 height 194
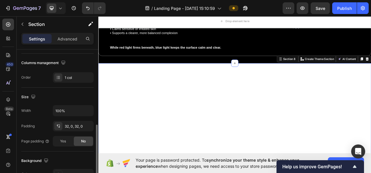
scroll to position [146, 0]
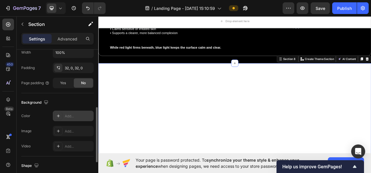
click at [73, 115] on div "Add..." at bounding box center [78, 116] width 27 height 5
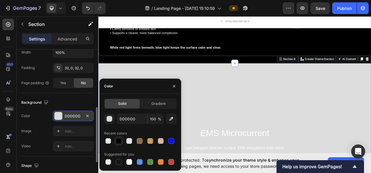
click at [120, 141] on div at bounding box center [119, 141] width 6 height 6
type input "000000"
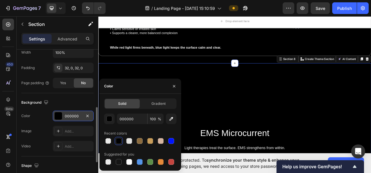
click at [352, 120] on div "Background Image" at bounding box center [273, 173] width 350 height 175
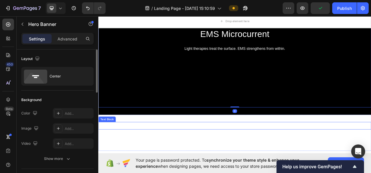
scroll to position [1306, 0]
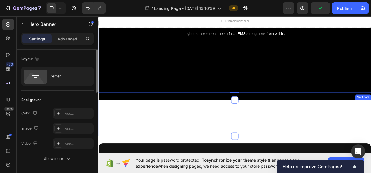
click at [353, 130] on div "What is EMS? Text Block EMS ([MEDICAL_DATA]) uses gentle bioelectric currents t…" at bounding box center [273, 147] width 350 height 46
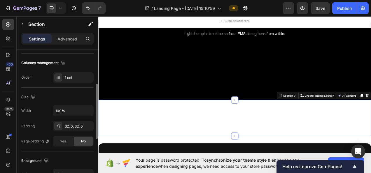
scroll to position [146, 0]
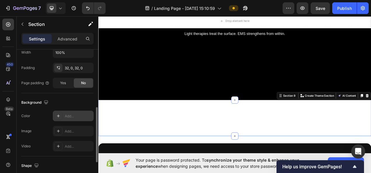
click at [69, 116] on div "Add..." at bounding box center [78, 116] width 27 height 5
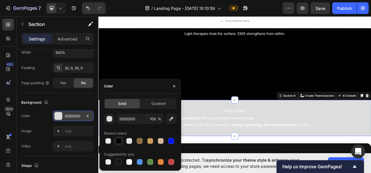
click at [118, 138] on div at bounding box center [118, 141] width 7 height 7
type input "000000"
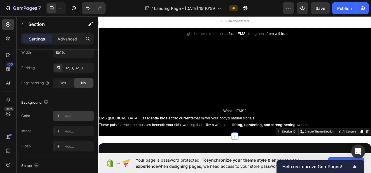
click at [72, 115] on div "Add..." at bounding box center [78, 116] width 27 height 5
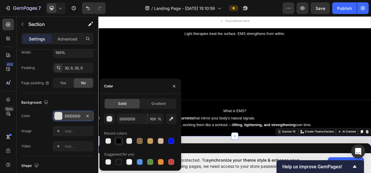
click at [117, 142] on div at bounding box center [119, 141] width 6 height 6
type input "000000"
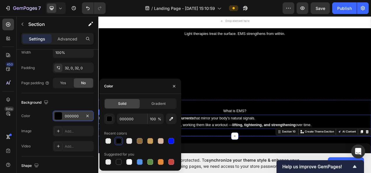
click at [348, 103] on div "Background Image" at bounding box center [273, 27] width 350 height 175
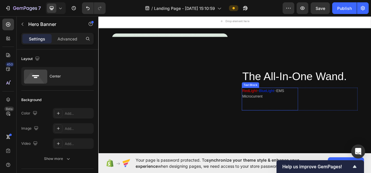
scroll to position [1481, 0]
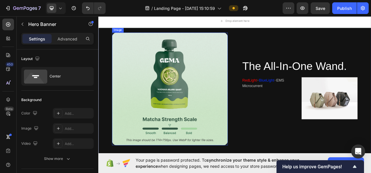
click at [182, 106] on img at bounding box center [190, 110] width 148 height 145
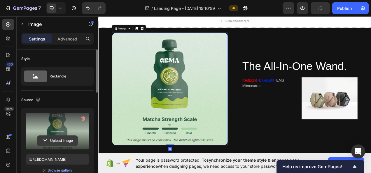
click at [57, 138] on input "file" at bounding box center [57, 141] width 40 height 10
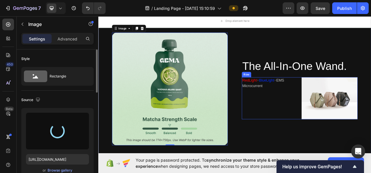
type input "[URL][DOMAIN_NAME]"
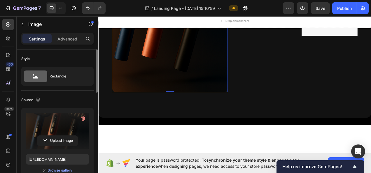
scroll to position [1539, 0]
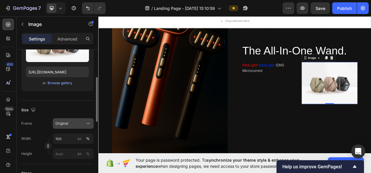
scroll to position [117, 0]
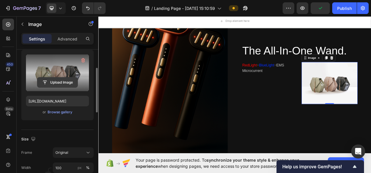
click at [66, 80] on input "file" at bounding box center [57, 83] width 40 height 10
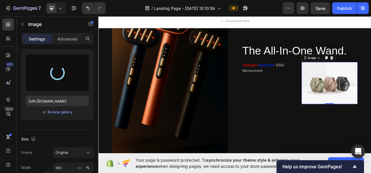
type input "[URL][DOMAIN_NAME]"
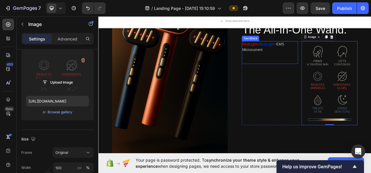
click at [312, 62] on p "RedLight + BlueLight + EMS Microcurrent" at bounding box center [318, 56] width 71 height 14
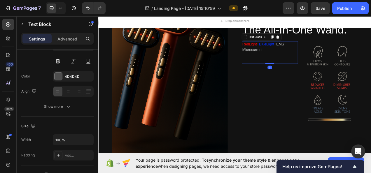
scroll to position [0, 0]
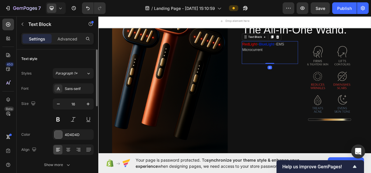
click at [306, 61] on p "RedLight + BlueLight + EMS Microcurrent" at bounding box center [318, 56] width 71 height 14
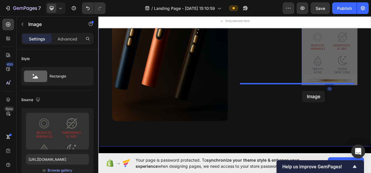
scroll to position [1615, 0]
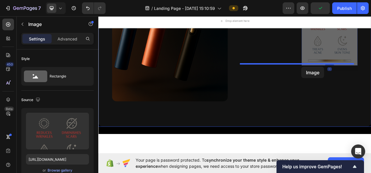
drag, startPoint x: 368, startPoint y: 44, endPoint x: 359, endPoint y: 82, distance: 39.1
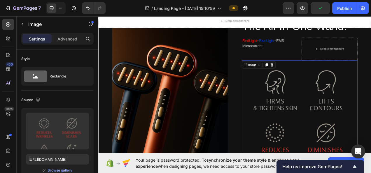
scroll to position [1440, 0]
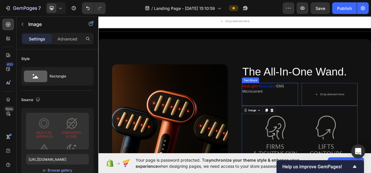
click at [343, 106] on p "RedLight + BlueLight + EMS Microcurrent" at bounding box center [318, 110] width 71 height 14
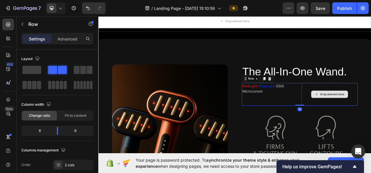
click at [344, 111] on p "RedLight + BlueLight + EMS Microcurrent" at bounding box center [318, 110] width 71 height 14
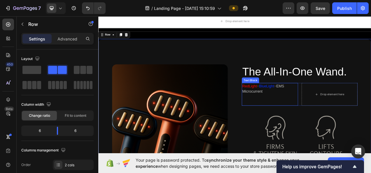
click at [326, 107] on p "RedLight + BlueLight + EMS Microcurrent" at bounding box center [318, 110] width 71 height 14
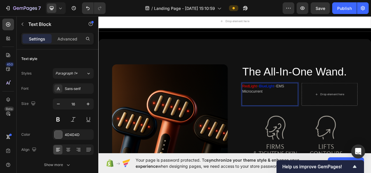
click at [283, 113] on span "EMS Microcurrent" at bounding box center [310, 110] width 54 height 12
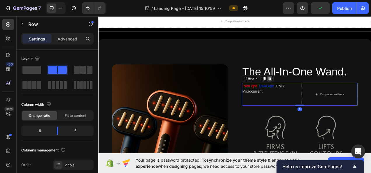
click at [317, 97] on icon at bounding box center [318, 97] width 4 height 4
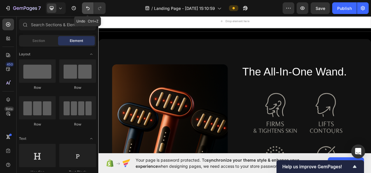
click at [89, 11] on icon "Undo/Redo" at bounding box center [88, 8] width 6 height 6
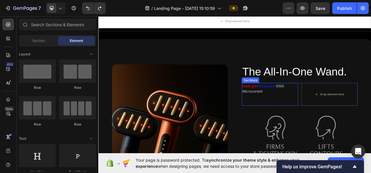
click at [318, 112] on p "RedLight + BlueLight + EMS Microcurrent" at bounding box center [318, 110] width 71 height 14
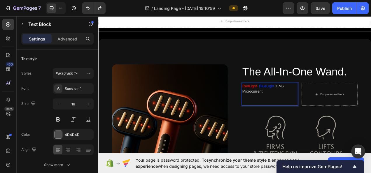
click at [318, 112] on p "RedLight + BlueLight + EMS Microcurrent" at bounding box center [318, 110] width 71 height 14
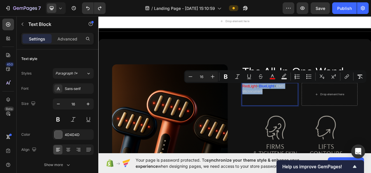
copy p "RedLight + BlueLight + EMS Microcurrent"
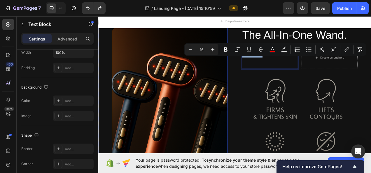
scroll to position [1469, 0]
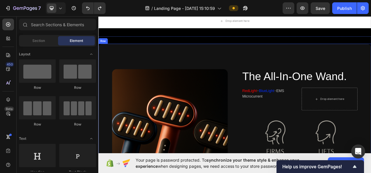
scroll to position [1411, 0]
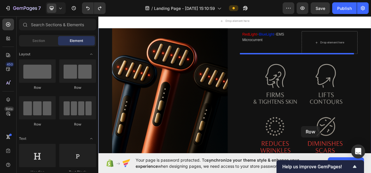
drag, startPoint x: 139, startPoint y: 87, endPoint x: 354, endPoint y: 48, distance: 218.4
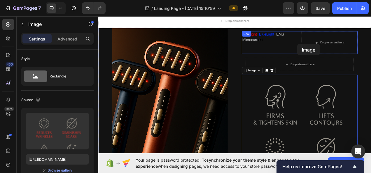
scroll to position [1522, 0]
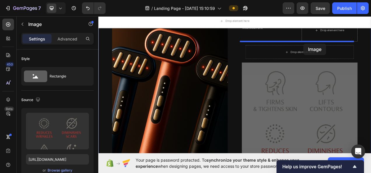
drag, startPoint x: 354, startPoint y: 48, endPoint x: 361, endPoint y: 52, distance: 8.3
click at [361, 52] on div "Header Sticky Drop element here Sticky Image The All-In-One Wand. Heading RedLi…" at bounding box center [273, 59] width 350 height 3134
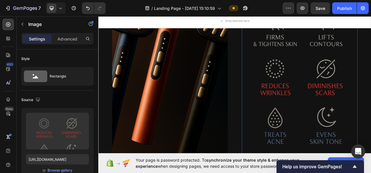
scroll to position [1697, 0]
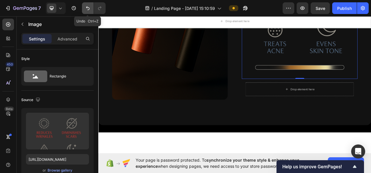
click at [89, 8] on icon "Undo/Redo" at bounding box center [87, 8] width 3 height 4
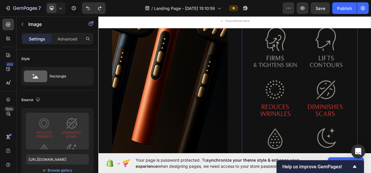
scroll to position [1464, 0]
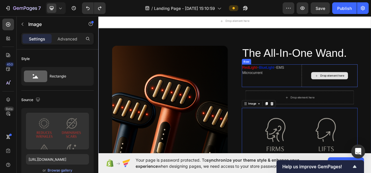
click at [351, 86] on div "RedLight + BlueLight + EMS Microcurrent Text Block Drop element here Row" at bounding box center [356, 92] width 148 height 29
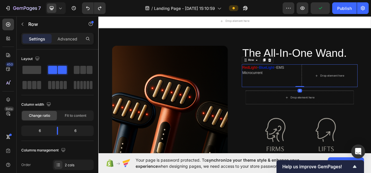
click at [316, 71] on icon at bounding box center [318, 73] width 5 height 5
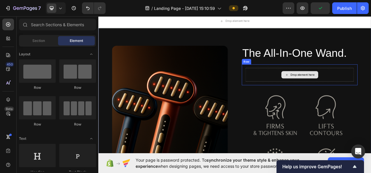
click at [345, 92] on div "Drop element here" at bounding box center [360, 91] width 31 height 5
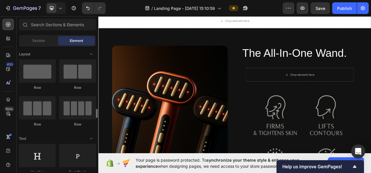
scroll to position [58, 0]
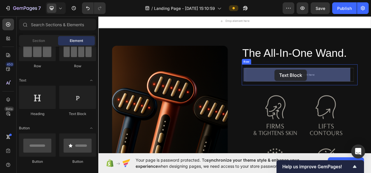
drag, startPoint x: 187, startPoint y: 114, endPoint x: 328, endPoint y: 85, distance: 143.4
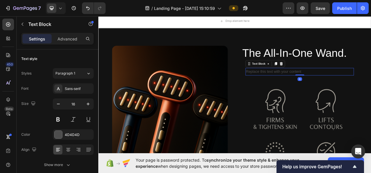
click at [328, 88] on div "Replace this text with your content" at bounding box center [356, 88] width 139 height 10
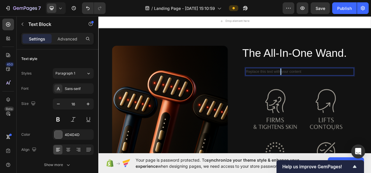
click at [328, 88] on p "Replace this text with your content" at bounding box center [356, 88] width 138 height 8
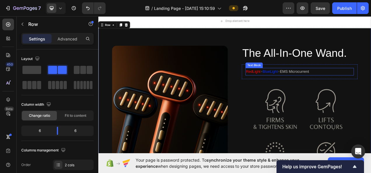
click at [368, 85] on span "EMS Microcurrent" at bounding box center [349, 87] width 37 height 5
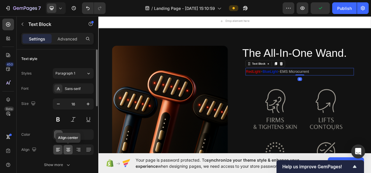
drag, startPoint x: 67, startPoint y: 149, endPoint x: 117, endPoint y: 136, distance: 51.9
click at [67, 149] on icon at bounding box center [68, 150] width 6 height 6
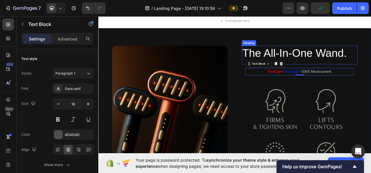
click at [371, 59] on h2 "The All-In-One Wand." at bounding box center [356, 64] width 148 height 19
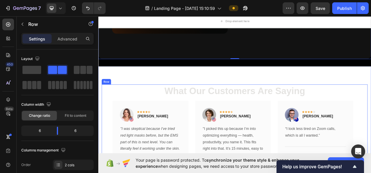
scroll to position [1755, 0]
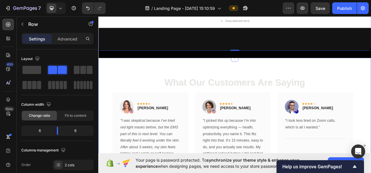
click at [137, 74] on div "What Our Customers Are Saying Heading Image Icon Icon Icon Icon Icon Row [PERSO…" at bounding box center [273, 176] width 350 height 212
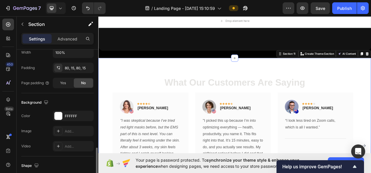
scroll to position [175, 0]
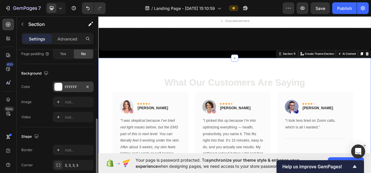
click at [65, 85] on div "FFFFFF" at bounding box center [73, 87] width 17 height 5
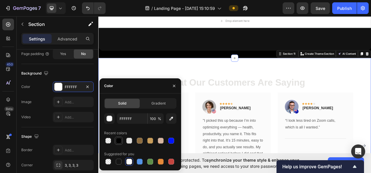
click at [119, 140] on div at bounding box center [119, 141] width 6 height 6
type input "000000"
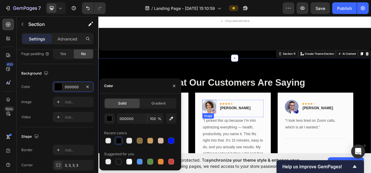
click at [236, 124] on img at bounding box center [240, 132] width 17 height 17
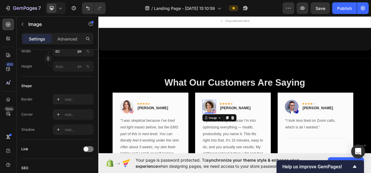
scroll to position [0, 0]
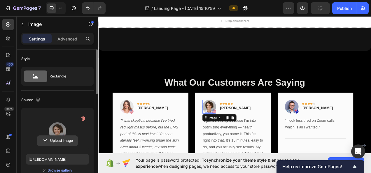
click at [57, 138] on input "file" at bounding box center [57, 141] width 40 height 10
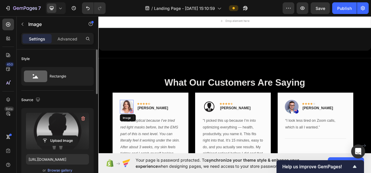
click at [130, 128] on img at bounding box center [134, 132] width 17 height 17
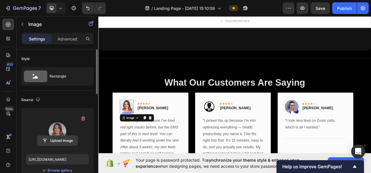
click at [56, 141] on input "file" at bounding box center [57, 141] width 40 height 10
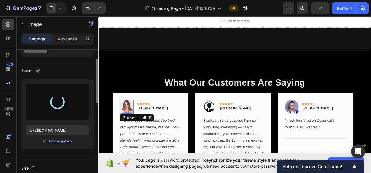
click at [343, 124] on img at bounding box center [346, 132] width 17 height 17
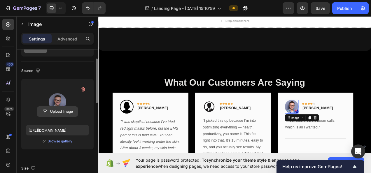
click at [66, 111] on input "file" at bounding box center [57, 112] width 40 height 10
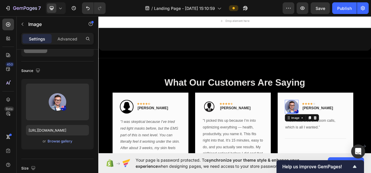
type input "[URL][DOMAIN_NAME]"
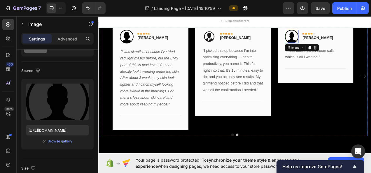
scroll to position [1843, 0]
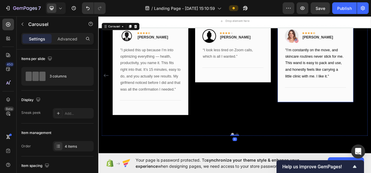
scroll to position [1814, 0]
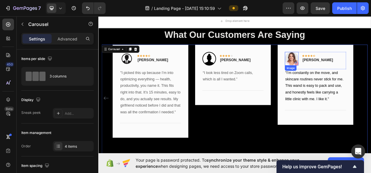
click at [349, 68] on img at bounding box center [346, 70] width 17 height 17
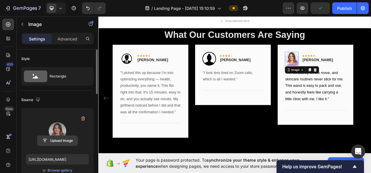
click at [62, 143] on input "file" at bounding box center [57, 141] width 40 height 10
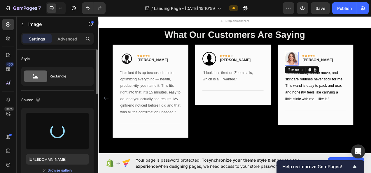
type input "[URL][DOMAIN_NAME]"
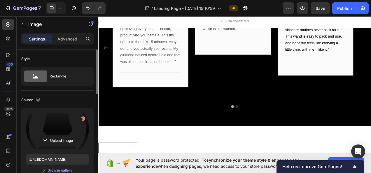
scroll to position [1960, 0]
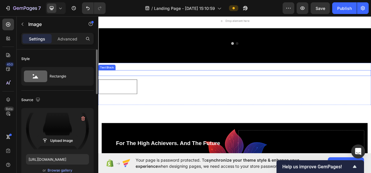
click at [256, 88] on p "Dont Just Trust US, Trust Our Award-Winning predicessors" at bounding box center [273, 90] width 349 height 6
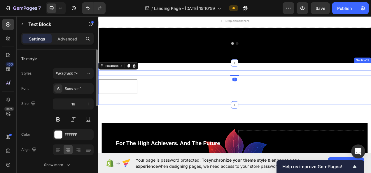
click at [248, 80] on div "Dont Just Trust US, Trust Our Award-Winning predicessors Text Block 0 Image Ima…" at bounding box center [273, 104] width 350 height 54
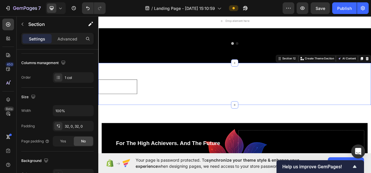
scroll to position [146, 0]
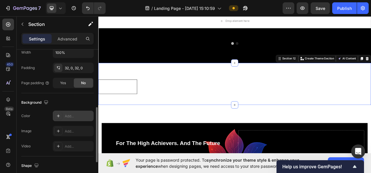
click at [67, 116] on div "Add..." at bounding box center [78, 116] width 27 height 5
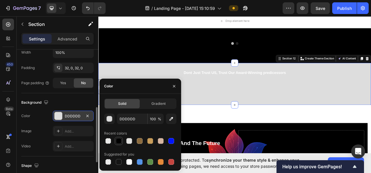
click at [118, 139] on div at bounding box center [119, 141] width 6 height 6
type input "000000"
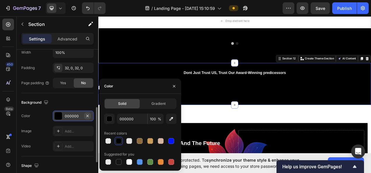
click at [90, 115] on icon "button" at bounding box center [87, 116] width 5 height 5
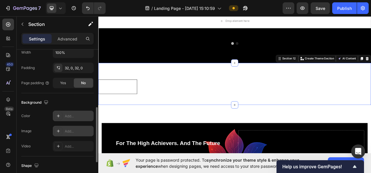
click at [68, 130] on div "Add..." at bounding box center [78, 131] width 27 height 5
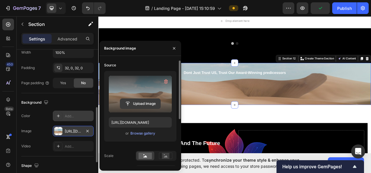
click at [128, 103] on input "file" at bounding box center [140, 104] width 40 height 10
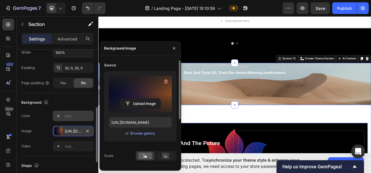
type input "[URL][DOMAIN_NAME]"
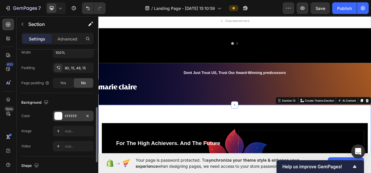
click at [78, 115] on div "FFFFFF" at bounding box center [73, 116] width 17 height 5
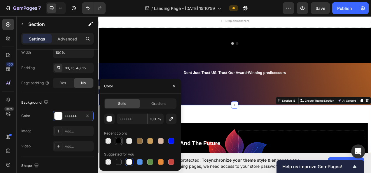
click at [120, 138] on div at bounding box center [118, 141] width 7 height 7
type input "000000"
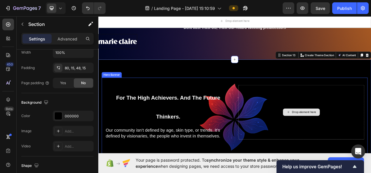
scroll to position [1960, 0]
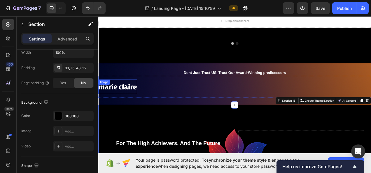
click at [133, 109] on img at bounding box center [123, 107] width 50 height 19
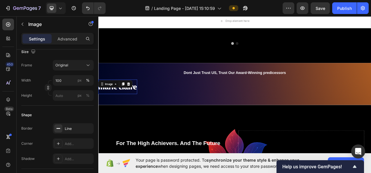
scroll to position [0, 0]
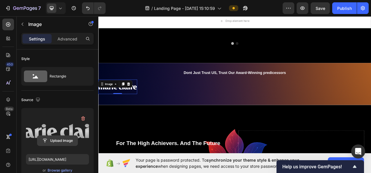
click at [58, 141] on input "file" at bounding box center [57, 141] width 40 height 10
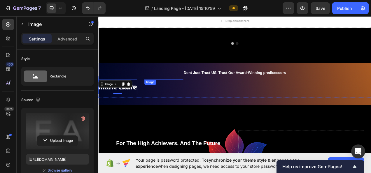
type input "[URL][DOMAIN_NAME]"
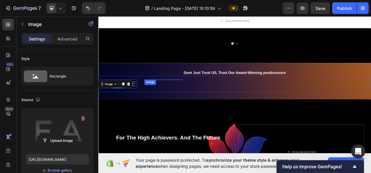
click at [188, 98] on div "Image" at bounding box center [182, 98] width 50 height 0
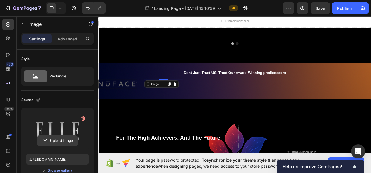
click at [54, 137] on input "file" at bounding box center [57, 141] width 40 height 10
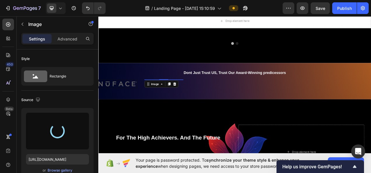
type input "[URL][DOMAIN_NAME]"
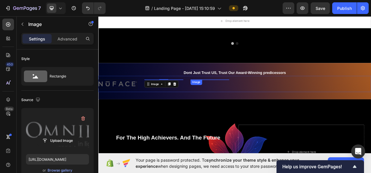
click at [241, 98] on img at bounding box center [242, 98] width 50 height 0
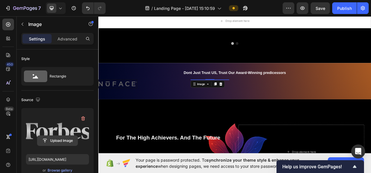
click at [62, 139] on input "file" at bounding box center [57, 141] width 40 height 10
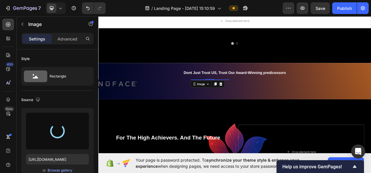
type input "[URL][DOMAIN_NAME]"
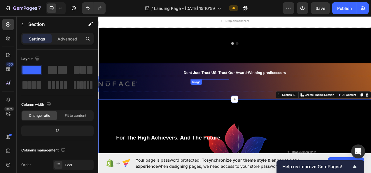
click at [232, 98] on img at bounding box center [242, 98] width 50 height 0
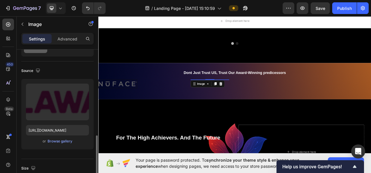
scroll to position [87, 0]
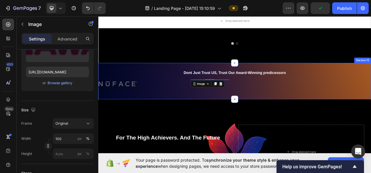
click at [355, 79] on div "Dont Just Trust US, Trust Our Award-Winning predicessors Text Block Image Image…" at bounding box center [273, 100] width 350 height 47
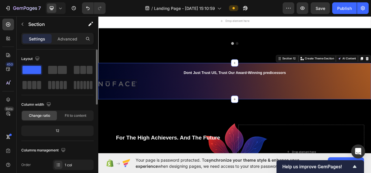
scroll to position [29, 0]
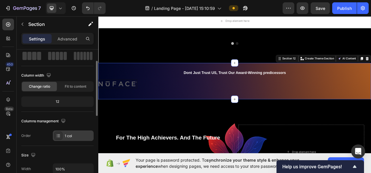
click at [78, 135] on div "1 col" at bounding box center [78, 136] width 27 height 5
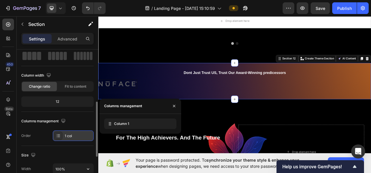
scroll to position [58, 0]
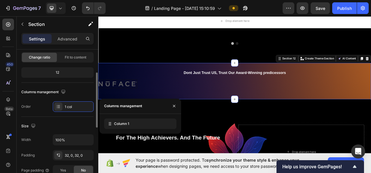
click at [71, 124] on div "Size" at bounding box center [57, 126] width 72 height 9
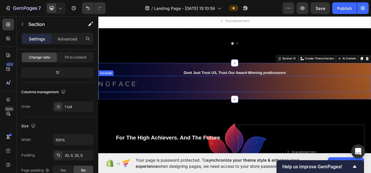
click at [311, 98] on img at bounding box center [300, 98] width 50 height 0
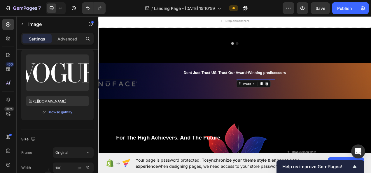
scroll to position [0, 0]
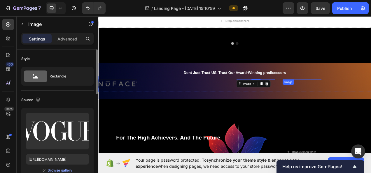
click at [363, 98] on img at bounding box center [360, 98] width 50 height 0
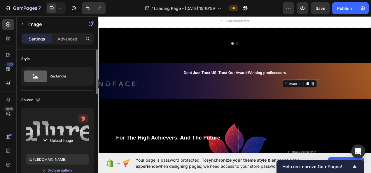
drag, startPoint x: 83, startPoint y: 114, endPoint x: 82, endPoint y: 118, distance: 4.2
click at [83, 114] on button "button" at bounding box center [82, 118] width 9 height 9
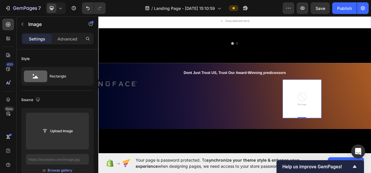
click at [365, 113] on img at bounding box center [360, 123] width 50 height 50
click at [315, 98] on img at bounding box center [300, 98] width 50 height 0
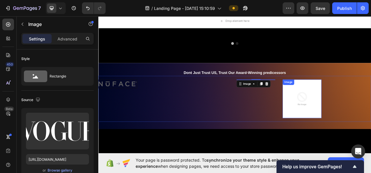
click at [355, 109] on img at bounding box center [360, 123] width 50 height 50
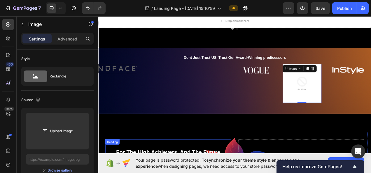
scroll to position [2076, 0]
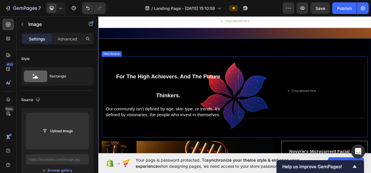
click at [351, 111] on div "Drop element here" at bounding box center [362, 112] width 31 height 5
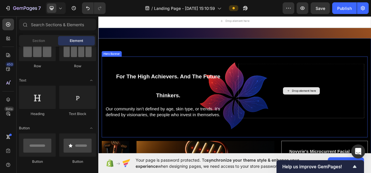
click at [371, 94] on div "Drop element here" at bounding box center [358, 113] width 161 height 70
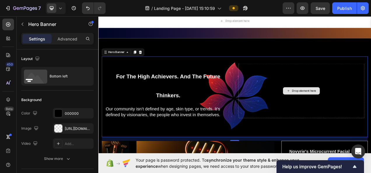
click at [327, 94] on div "Drop element here" at bounding box center [358, 113] width 161 height 70
click at [342, 111] on div "Drop element here" at bounding box center [358, 112] width 47 height 9
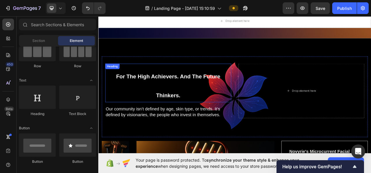
click at [191, 114] on sub "For The High Achievers. And The Future Thinkers." at bounding box center [188, 106] width 134 height 32
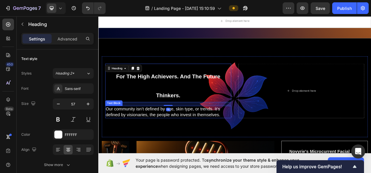
click at [200, 145] on p "Our community isn’t defined by age, skin type, or trends. It’s defined by visio…" at bounding box center [188, 139] width 160 height 14
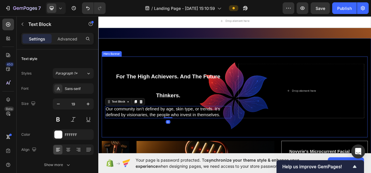
click at [222, 71] on div "For The High Achievers. And The Future Thinkers. Heading Our community isn’t de…" at bounding box center [273, 120] width 341 height 104
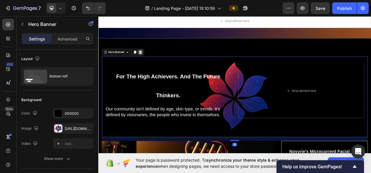
click at [150, 61] on icon at bounding box center [152, 62] width 5 height 5
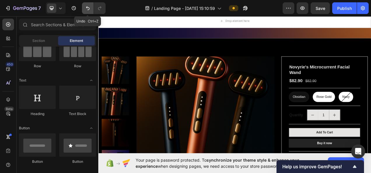
click at [84, 3] on button "Undo/Redo" at bounding box center [88, 8] width 12 height 12
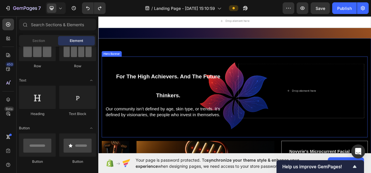
click at [270, 156] on div "For The High Achievers. And The Future Thinkers. Heading Our community isn’t de…" at bounding box center [273, 120] width 341 height 104
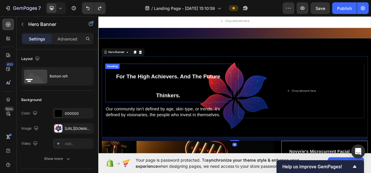
click at [173, 114] on sub "For The High Achievers. And The Future Thinkers." at bounding box center [188, 106] width 134 height 32
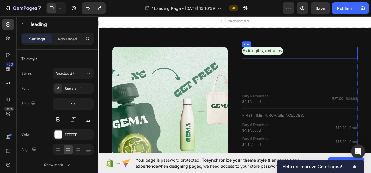
scroll to position [2630, 0]
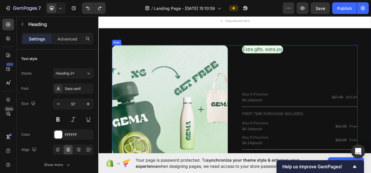
click at [267, 41] on div "Image Row Extra gifts, extra joy Text Block Row Shop 6 Pouches, Enjoy 2 Free Gi…" at bounding box center [273, 150] width 350 height 258
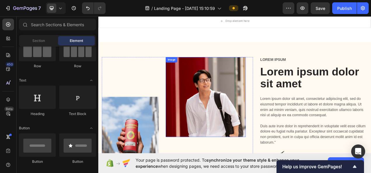
scroll to position [2659, 0]
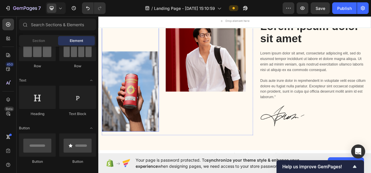
click at [152, 95] on img at bounding box center [139, 113] width 73 height 103
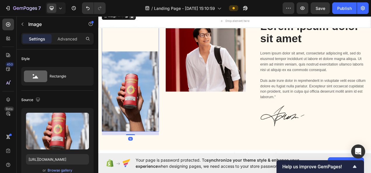
click at [140, 18] on icon at bounding box center [141, 16] width 5 height 5
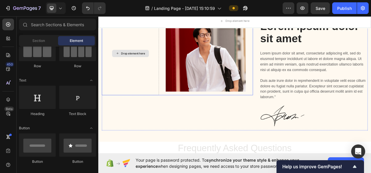
click at [142, 75] on div "Drop element here" at bounding box center [139, 64] width 73 height 107
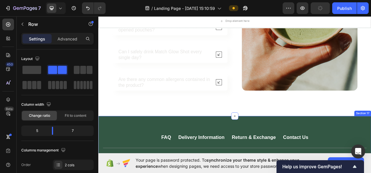
scroll to position [2927, 0]
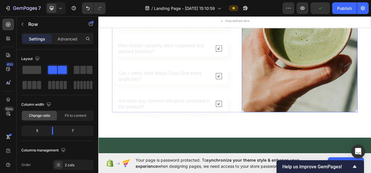
click at [341, 99] on img at bounding box center [356, 40] width 148 height 199
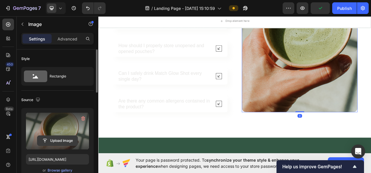
click at [58, 136] on input "file" at bounding box center [57, 141] width 40 height 10
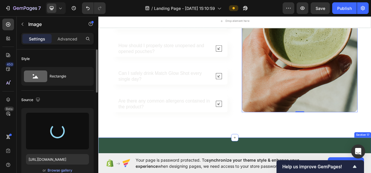
type input "[URL][DOMAIN_NAME]"
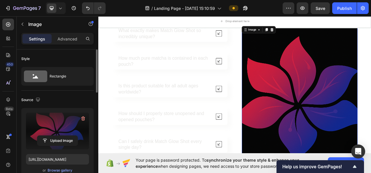
scroll to position [29, 0]
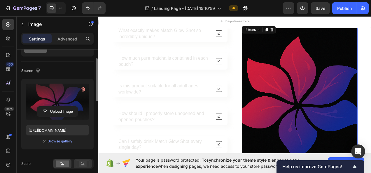
click at [80, 161] on rect at bounding box center [82, 164] width 13 height 6
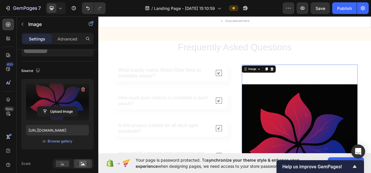
scroll to position [2781, 0]
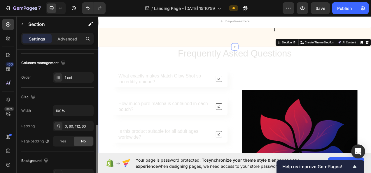
scroll to position [146, 0]
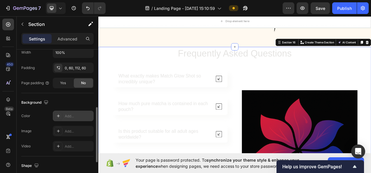
click at [64, 117] on div "Add..." at bounding box center [73, 116] width 41 height 10
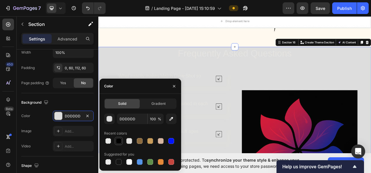
click at [119, 140] on div at bounding box center [119, 141] width 6 height 6
type input "000000"
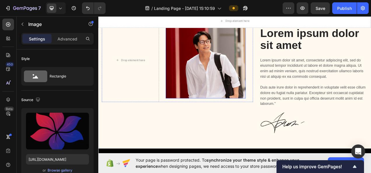
scroll to position [2635, 0]
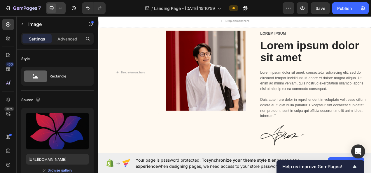
click at [62, 9] on icon at bounding box center [60, 8] width 6 height 6
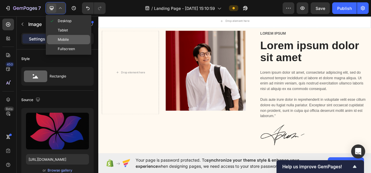
click at [70, 38] on div "Mobile" at bounding box center [68, 39] width 43 height 9
type input "[URL][DOMAIN_NAME]"
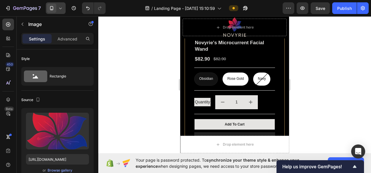
scroll to position [2373, 0]
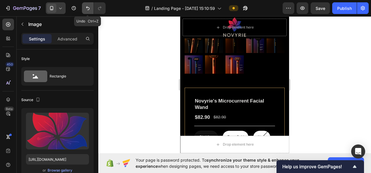
click at [83, 8] on button "Undo/Redo" at bounding box center [88, 8] width 12 height 12
click at [87, 9] on icon "Undo/Redo" at bounding box center [88, 8] width 6 height 6
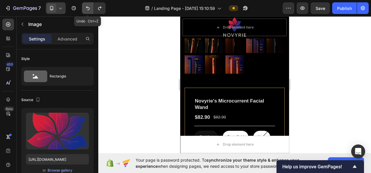
click at [87, 9] on icon "Undo/Redo" at bounding box center [88, 8] width 6 height 6
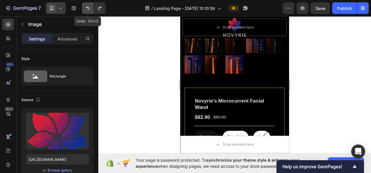
click at [87, 9] on icon "Undo/Redo" at bounding box center [88, 8] width 6 height 6
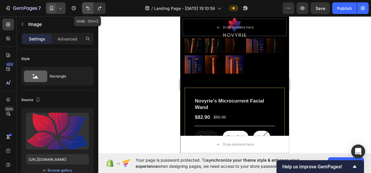
click at [87, 9] on icon "Undo/Redo" at bounding box center [88, 8] width 6 height 6
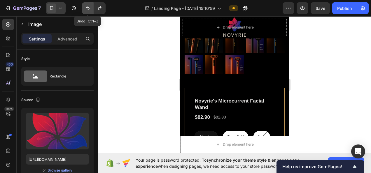
click at [87, 9] on icon "Undo/Redo" at bounding box center [88, 8] width 6 height 6
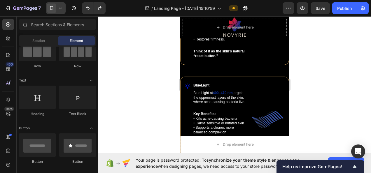
scroll to position [700, 0]
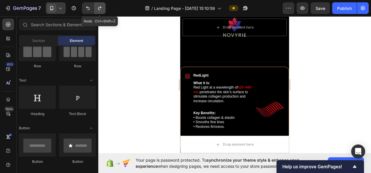
click at [100, 6] on icon "Undo/Redo" at bounding box center [100, 8] width 6 height 6
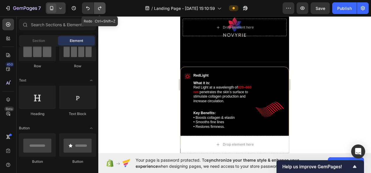
click at [100, 7] on icon "Undo/Redo" at bounding box center [100, 8] width 6 height 6
click at [100, 7] on icon "Undo/Redo" at bounding box center [99, 8] width 3 height 4
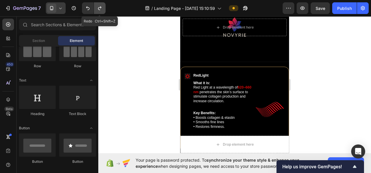
click at [100, 7] on icon "Undo/Redo" at bounding box center [99, 8] width 3 height 4
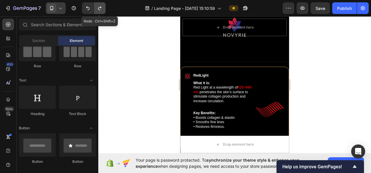
click at [100, 7] on icon "Undo/Redo" at bounding box center [99, 8] width 3 height 4
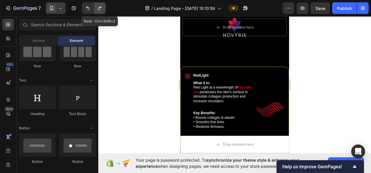
click at [100, 7] on icon "Undo/Redo" at bounding box center [99, 8] width 3 height 4
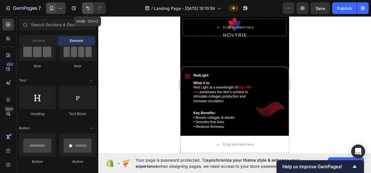
click at [86, 10] on icon "Undo/Redo" at bounding box center [88, 8] width 6 height 6
click at [87, 10] on icon "Undo/Redo" at bounding box center [88, 8] width 6 height 6
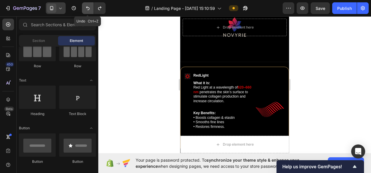
click at [87, 10] on icon "Undo/Redo" at bounding box center [88, 8] width 6 height 6
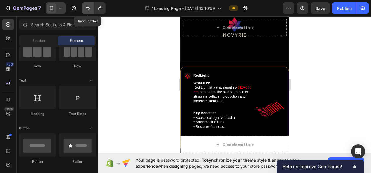
click at [87, 10] on icon "Undo/Redo" at bounding box center [88, 8] width 6 height 6
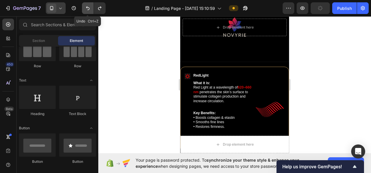
click at [87, 10] on icon "Undo/Redo" at bounding box center [88, 8] width 6 height 6
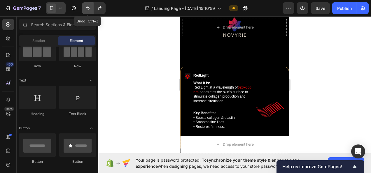
click at [87, 10] on icon "Undo/Redo" at bounding box center [88, 8] width 6 height 6
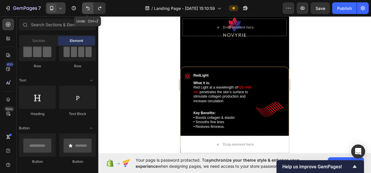
click at [87, 10] on icon "Undo/Redo" at bounding box center [88, 8] width 6 height 6
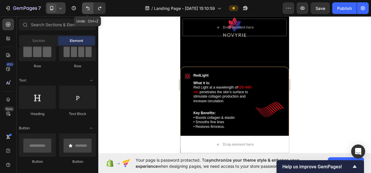
click at [87, 10] on icon "Undo/Redo" at bounding box center [88, 8] width 6 height 6
click at [87, 10] on icon "Undo/Redo" at bounding box center [87, 8] width 3 height 4
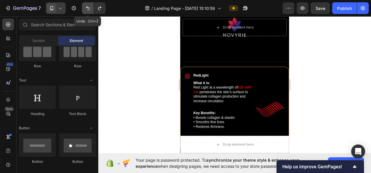
click at [87, 10] on icon "Undo/Redo" at bounding box center [87, 8] width 3 height 4
click at [87, 9] on icon "Undo/Redo" at bounding box center [88, 8] width 6 height 6
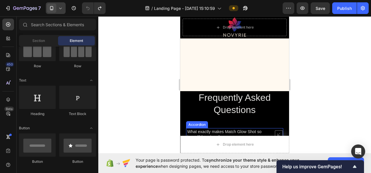
scroll to position [3032, 0]
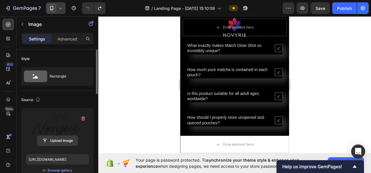
click at [68, 142] on input "file" at bounding box center [57, 141] width 40 height 10
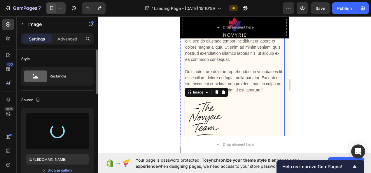
scroll to position [2915, 0]
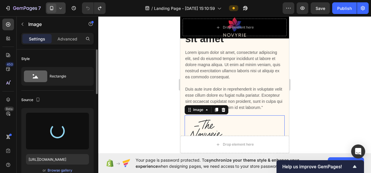
click at [234, 7] on img at bounding box center [235, 7] width 100 height 0
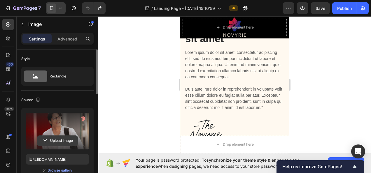
click at [72, 143] on input "file" at bounding box center [57, 141] width 40 height 10
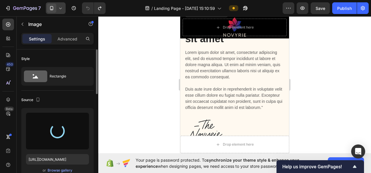
type input "[URL][DOMAIN_NAME]"
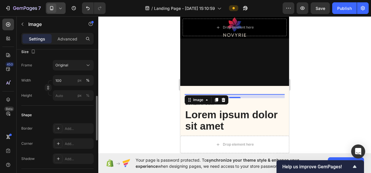
scroll to position [204, 0]
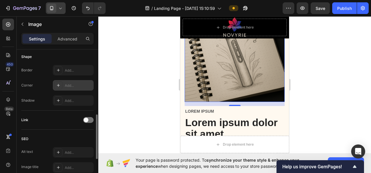
click at [66, 90] on div "Add..." at bounding box center [73, 85] width 41 height 10
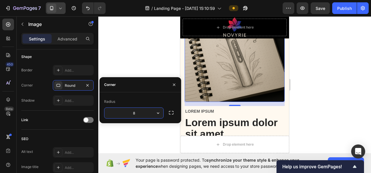
click at [131, 113] on input "8" at bounding box center [133, 113] width 59 height 10
type input "20"
click at [313, 52] on div at bounding box center [234, 94] width 273 height 157
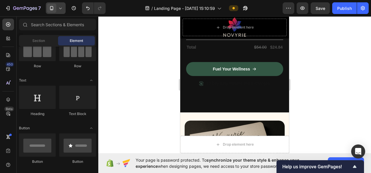
scroll to position [2848, 0]
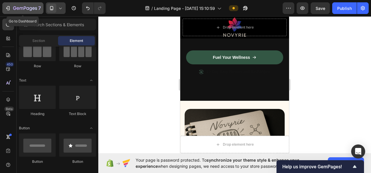
click at [9, 6] on icon "button" at bounding box center [8, 8] width 6 height 6
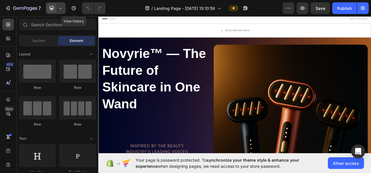
click at [62, 10] on icon at bounding box center [60, 8] width 6 height 6
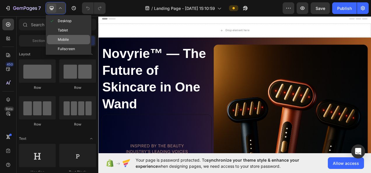
click at [69, 39] on span "Mobile" at bounding box center [63, 40] width 11 height 6
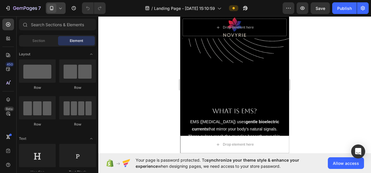
scroll to position [1095, 0]
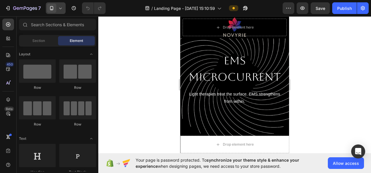
click at [51, 4] on span at bounding box center [51, 7] width 9 height 9
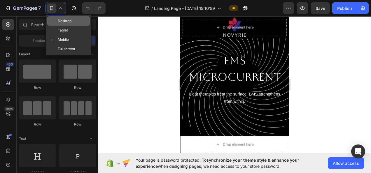
click at [64, 22] on span "Desktop" at bounding box center [65, 21] width 14 height 6
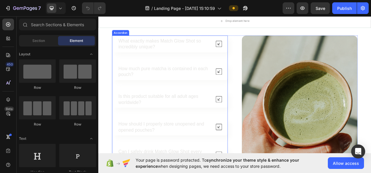
scroll to position [3019, 0]
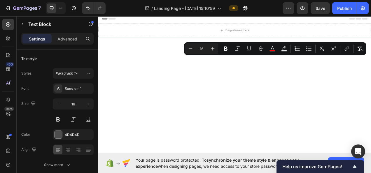
scroll to position [1340, 0]
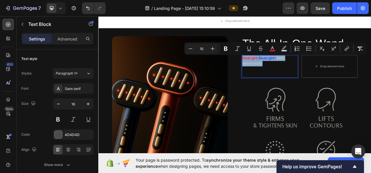
copy p "RedLight + BlueLight + EMS Microcurrent"
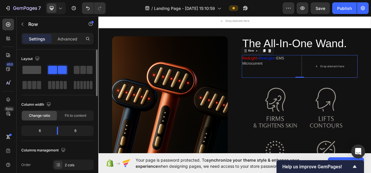
click at [26, 71] on span at bounding box center [31, 70] width 19 height 8
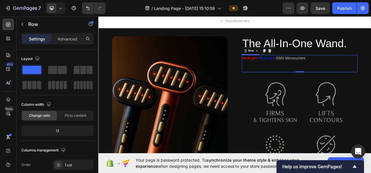
click at [331, 76] on div "RedLight + BlueLight + EMS Microcurrent Text Block" at bounding box center [356, 77] width 148 height 22
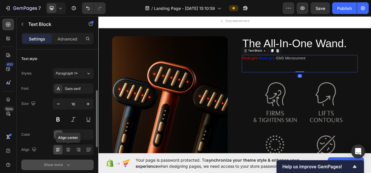
scroll to position [29, 0]
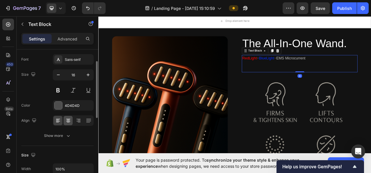
click at [68, 119] on icon at bounding box center [68, 119] width 4 height 1
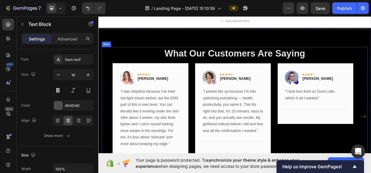
scroll to position [1661, 0]
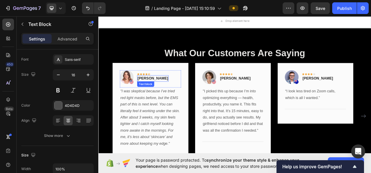
click at [140, 88] on img at bounding box center [134, 94] width 17 height 17
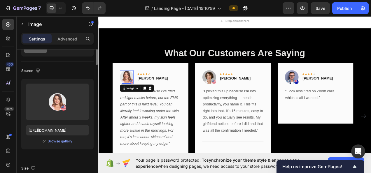
scroll to position [0, 0]
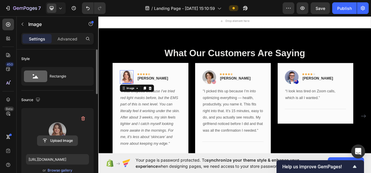
click at [52, 140] on input "file" at bounding box center [57, 141] width 40 height 10
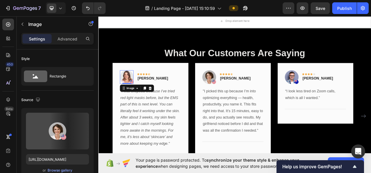
click at [240, 93] on img at bounding box center [240, 94] width 17 height 17
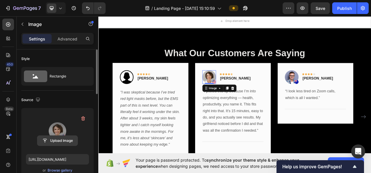
click at [59, 141] on input "file" at bounding box center [57, 141] width 40 height 10
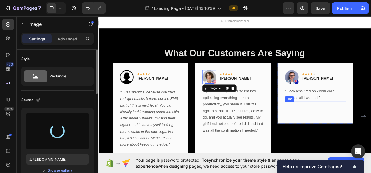
click at [346, 88] on img at bounding box center [346, 94] width 17 height 17
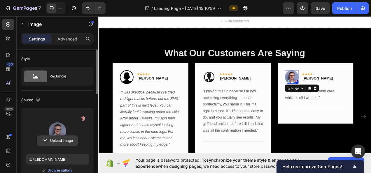
click at [61, 138] on input "file" at bounding box center [57, 141] width 40 height 10
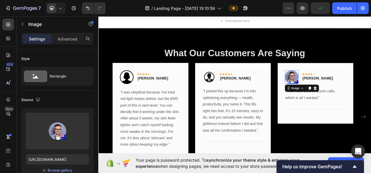
type input "[URL][DOMAIN_NAME]"
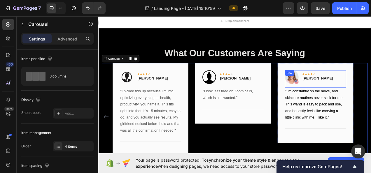
click at [343, 90] on img at bounding box center [346, 94] width 17 height 17
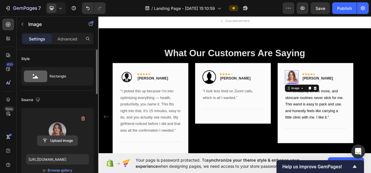
click at [64, 137] on input "file" at bounding box center [57, 141] width 40 height 10
click at [57, 139] on input "file" at bounding box center [57, 141] width 40 height 10
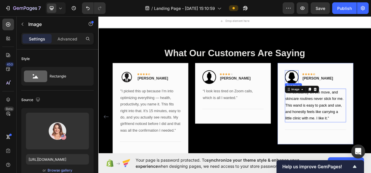
type input "[URL][DOMAIN_NAME]"
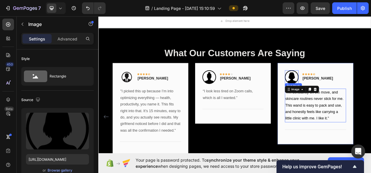
click at [371, 138] on p ""I’m constantly on the move, and skincare routines never stick for me. This wan…" at bounding box center [376, 131] width 77 height 42
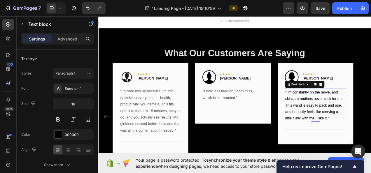
click at [371, 144] on p ""I’m constantly on the move, and skincare routines never stick for me. This wan…" at bounding box center [376, 131] width 77 height 42
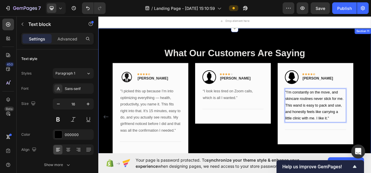
click at [371, 45] on div "What Our Customers Are Saying Heading Image Icon Icon Icon Icon Icon Row [PERSO…" at bounding box center [273, 139] width 350 height 214
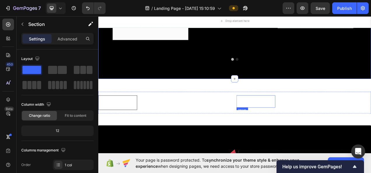
scroll to position [1836, 0]
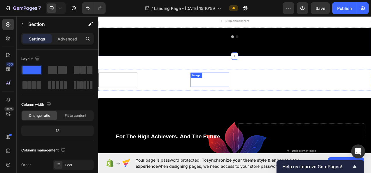
click at [250, 93] on img at bounding box center [242, 98] width 50 height 18
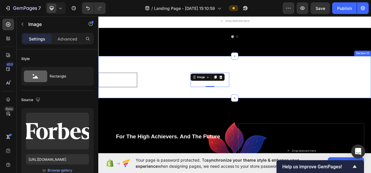
click at [247, 71] on div "Dont Just Trust US, Trust Our Award-Winning predicessors Text Block Image Image…" at bounding box center [273, 95] width 350 height 54
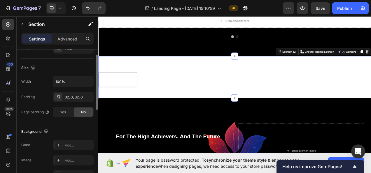
scroll to position [146, 0]
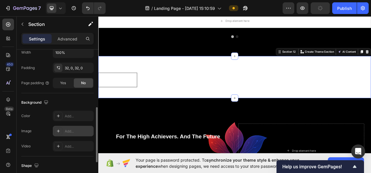
click at [62, 128] on div "Add..." at bounding box center [73, 131] width 41 height 10
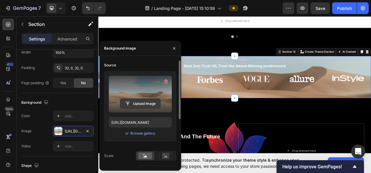
click at [134, 99] on input "file" at bounding box center [140, 104] width 40 height 10
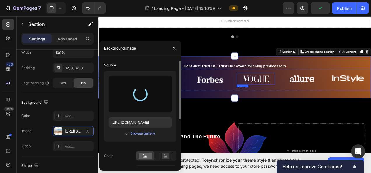
type input "[URL][DOMAIN_NAME]"
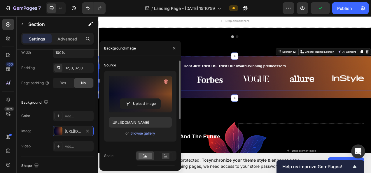
click at [274, 97] on div "Image Image Image Image Image Image" at bounding box center [273, 98] width 350 height 19
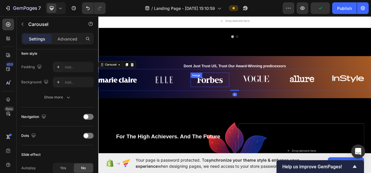
scroll to position [0, 0]
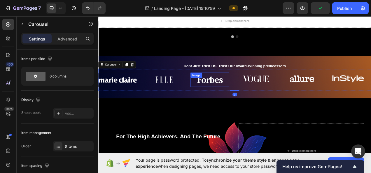
click at [239, 98] on img at bounding box center [242, 98] width 50 height 18
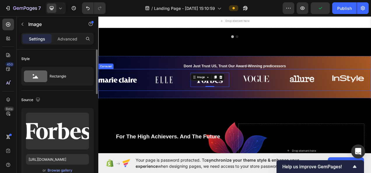
click at [128, 99] on img at bounding box center [123, 98] width 50 height 19
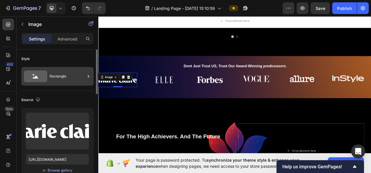
click at [77, 72] on div "Rectangle" at bounding box center [68, 76] width 36 height 13
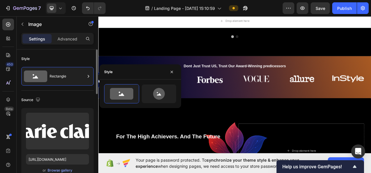
click at [70, 97] on div "Source" at bounding box center [57, 99] width 72 height 9
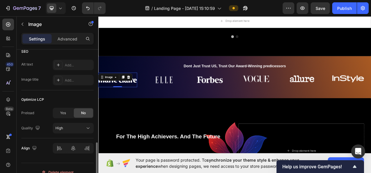
scroll to position [299, 0]
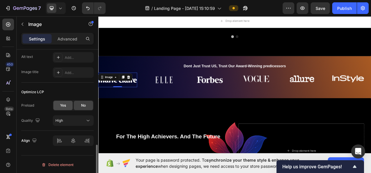
click at [60, 106] on span "Yes" at bounding box center [63, 105] width 6 height 5
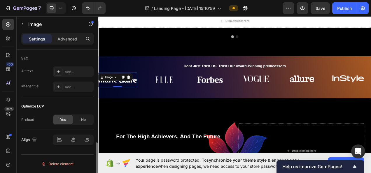
scroll to position [284, 0]
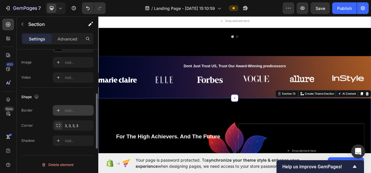
scroll to position [185, 0]
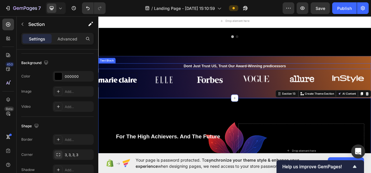
click at [168, 76] on div "Dont Just Trust US, Trust Our Award-Winning predicessors Text Block Image Image…" at bounding box center [273, 95] width 350 height 54
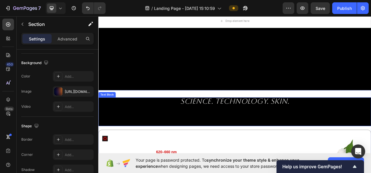
scroll to position [815, 0]
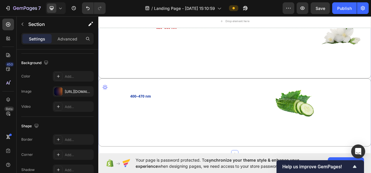
click at [117, 129] on div "Science. Technology. Skin. Text Block Icon RedLight Text Block What it is: Red …" at bounding box center [273, 72] width 350 height 223
click at [199, 86] on div "Science. Technology. Skin. Text Block Icon RedLight Text Block What it is: Red …" at bounding box center [273, 73] width 350 height 242
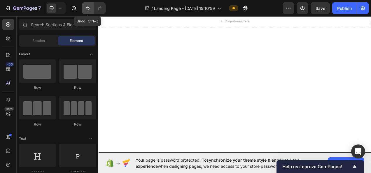
click at [87, 6] on icon "Undo/Redo" at bounding box center [88, 8] width 6 height 6
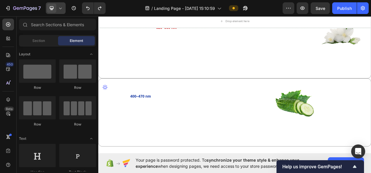
click at [59, 8] on icon at bounding box center [60, 8] width 6 height 6
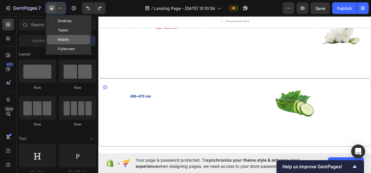
click at [66, 36] on div "Mobile" at bounding box center [68, 39] width 43 height 9
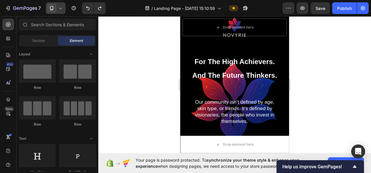
scroll to position [1895, 0]
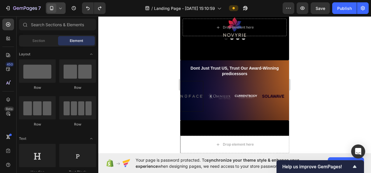
click at [62, 6] on icon at bounding box center [60, 8] width 6 height 6
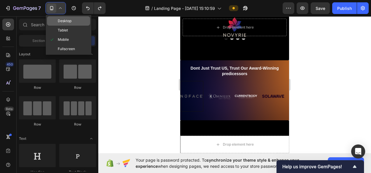
click at [64, 19] on span "Desktop" at bounding box center [65, 21] width 14 height 6
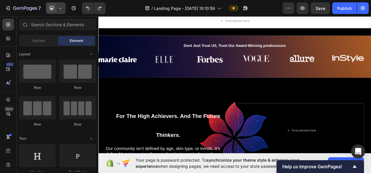
click at [62, 10] on icon at bounding box center [60, 8] width 6 height 6
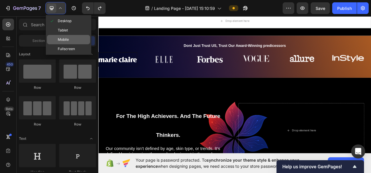
click at [63, 37] on span "Mobile" at bounding box center [63, 40] width 11 height 6
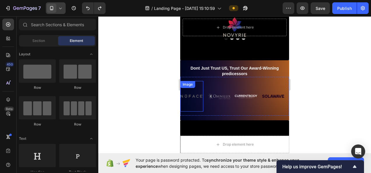
click at [198, 81] on img at bounding box center [191, 96] width 23 height 31
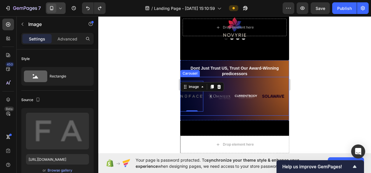
click at [222, 79] on div "Image 0 Image Image Image Image Image Carousel" at bounding box center [234, 96] width 109 height 39
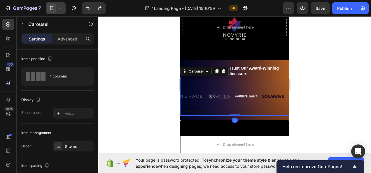
click at [54, 11] on icon at bounding box center [52, 8] width 6 height 6
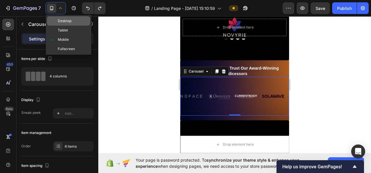
click at [62, 20] on span "Desktop" at bounding box center [65, 21] width 14 height 6
type input "1200"
type input "32"
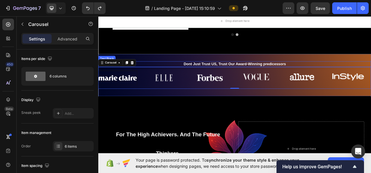
scroll to position [1860, 0]
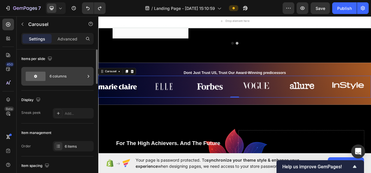
click at [59, 80] on div "6 columns" at bounding box center [68, 76] width 36 height 13
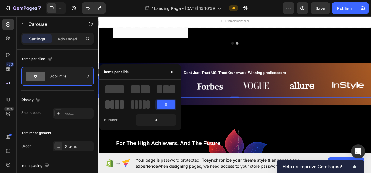
click at [113, 103] on span at bounding box center [112, 105] width 4 height 8
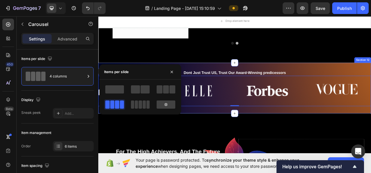
click at [371, 81] on div "Dont Just Trust US, Trust Our Award-Winning predicessors Text Block Image Image…" at bounding box center [273, 108] width 350 height 65
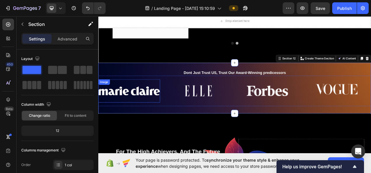
click at [114, 121] on img at bounding box center [137, 113] width 79 height 30
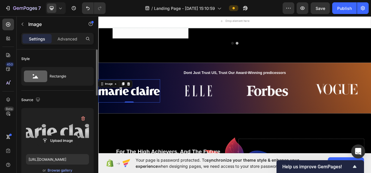
click at [55, 130] on label at bounding box center [57, 131] width 63 height 37
click at [55, 136] on input "file" at bounding box center [57, 141] width 40 height 10
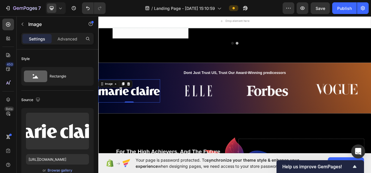
type input "[URL][DOMAIN_NAME]"
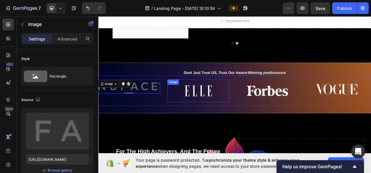
click at [225, 113] on img at bounding box center [226, 112] width 79 height 29
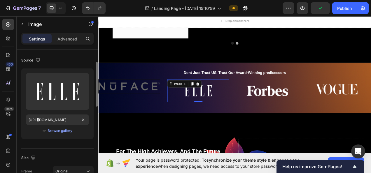
scroll to position [10, 0]
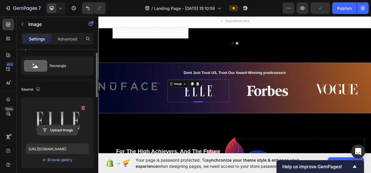
click at [62, 129] on input "file" at bounding box center [57, 130] width 40 height 10
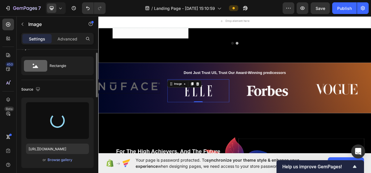
type input "[URL][DOMAIN_NAME]"
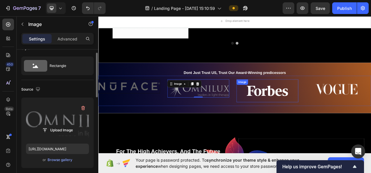
click at [292, 114] on img at bounding box center [314, 112] width 79 height 29
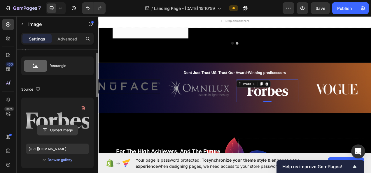
click at [63, 131] on input "file" at bounding box center [57, 130] width 40 height 10
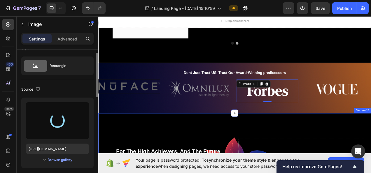
type input "[URL][DOMAIN_NAME]"
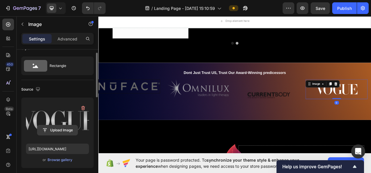
click at [60, 131] on input "file" at bounding box center [57, 130] width 40 height 10
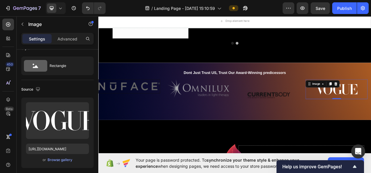
type input "[URL][DOMAIN_NAME]"
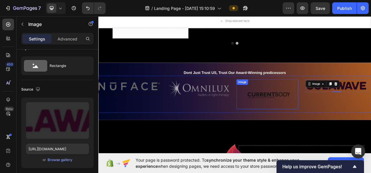
click at [331, 124] on img at bounding box center [314, 117] width 79 height 38
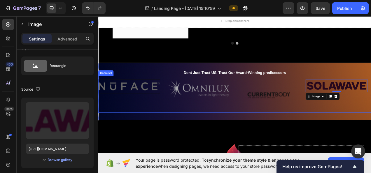
click at [246, 112] on img at bounding box center [226, 109] width 79 height 23
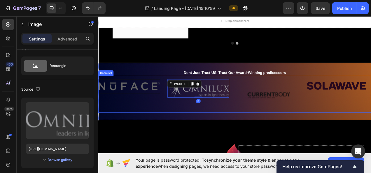
click at [164, 110] on img at bounding box center [137, 107] width 79 height 18
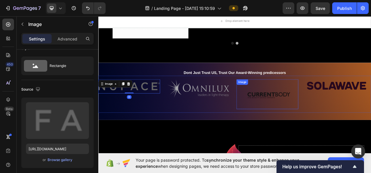
click at [325, 116] on img at bounding box center [314, 117] width 79 height 38
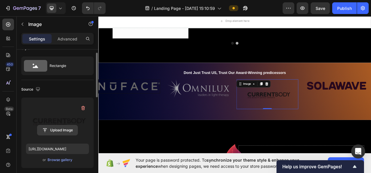
click at [54, 128] on input "file" at bounding box center [57, 130] width 40 height 10
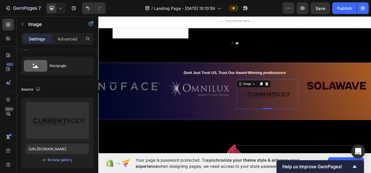
type input "[URL][DOMAIN_NAME]"
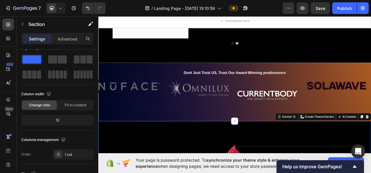
scroll to position [0, 0]
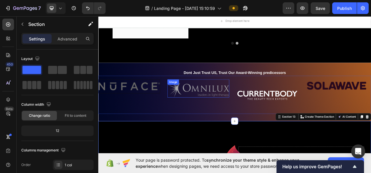
click at [250, 112] on img at bounding box center [226, 109] width 79 height 23
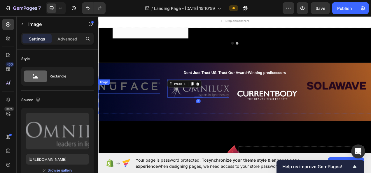
click at [167, 107] on img at bounding box center [137, 107] width 79 height 18
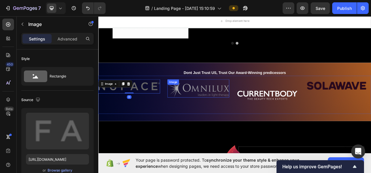
click at [247, 109] on img at bounding box center [226, 109] width 79 height 23
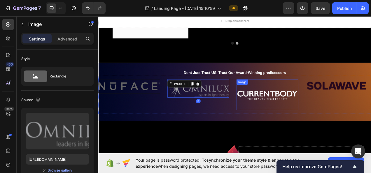
click at [324, 122] on img at bounding box center [314, 118] width 79 height 40
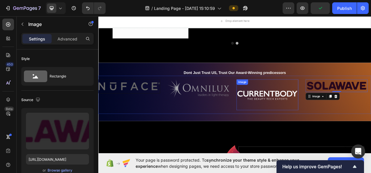
click at [326, 121] on img at bounding box center [314, 118] width 79 height 40
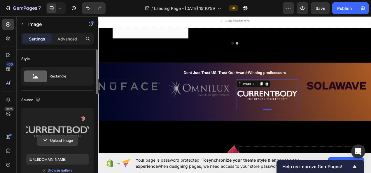
click at [55, 139] on input "file" at bounding box center [57, 141] width 40 height 10
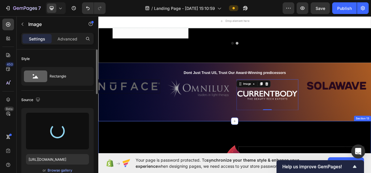
type input "[URL][DOMAIN_NAME]"
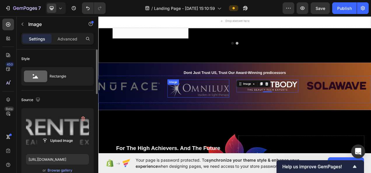
click at [235, 111] on img at bounding box center [226, 109] width 79 height 23
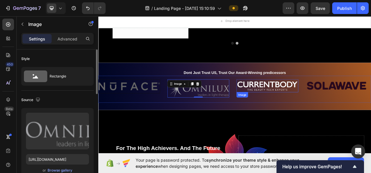
click at [316, 104] on img at bounding box center [314, 106] width 79 height 17
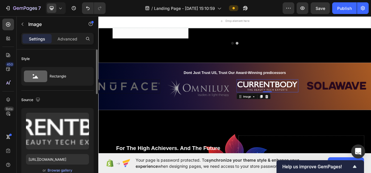
click at [256, 108] on img at bounding box center [226, 109] width 79 height 23
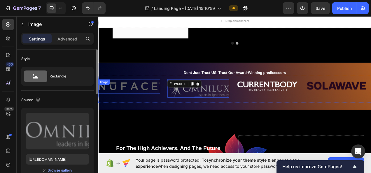
click at [141, 108] on img at bounding box center [137, 107] width 79 height 18
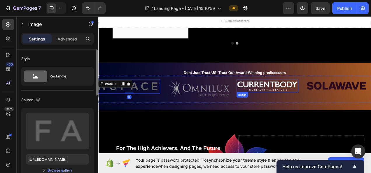
click at [310, 109] on img at bounding box center [314, 106] width 79 height 17
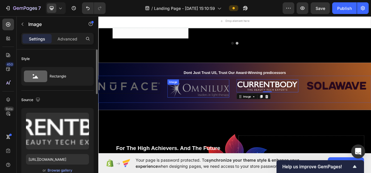
click at [243, 110] on img at bounding box center [226, 109] width 79 height 23
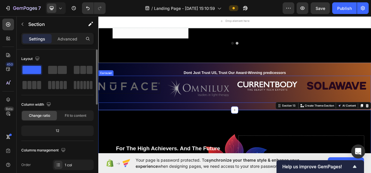
click at [285, 112] on img at bounding box center [314, 106] width 79 height 17
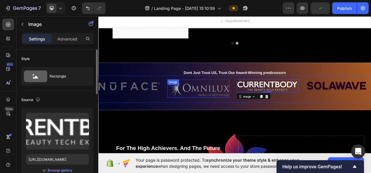
click at [226, 100] on img at bounding box center [226, 109] width 79 height 23
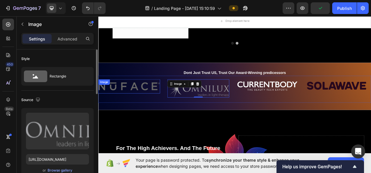
click at [165, 95] on div "Image Image 0 Image Image Image Image Carousel" at bounding box center [273, 110] width 350 height 35
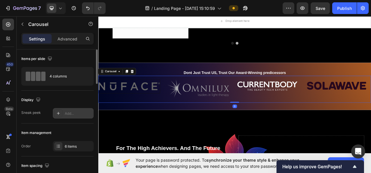
click at [66, 109] on div "Add..." at bounding box center [73, 113] width 41 height 10
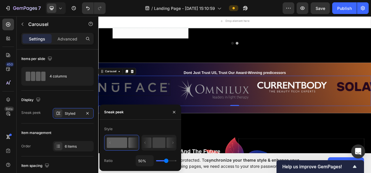
drag, startPoint x: 157, startPoint y: 144, endPoint x: 134, endPoint y: 144, distance: 22.7
click at [134, 144] on div at bounding box center [140, 143] width 72 height 16
click at [155, 144] on rect at bounding box center [158, 143] width 13 height 10
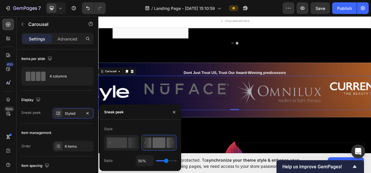
drag, startPoint x: 163, startPoint y: 145, endPoint x: 152, endPoint y: 145, distance: 10.8
click at [144, 145] on icon at bounding box center [159, 142] width 34 height 15
click at [173, 144] on icon at bounding box center [171, 143] width 10 height 10
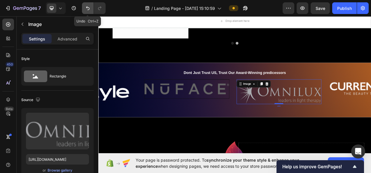
click at [83, 9] on button "Undo/Redo" at bounding box center [88, 8] width 12 height 12
click at [87, 10] on icon "Undo/Redo" at bounding box center [88, 8] width 6 height 6
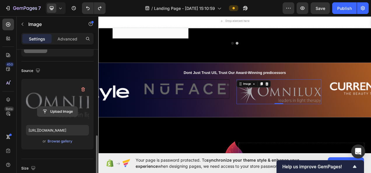
scroll to position [87, 0]
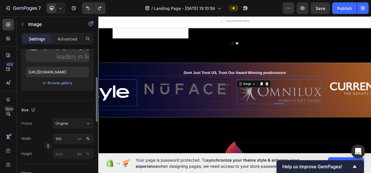
click at [163, 118] on img at bounding box center [211, 110] width 109 height 25
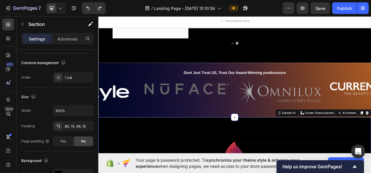
scroll to position [0, 0]
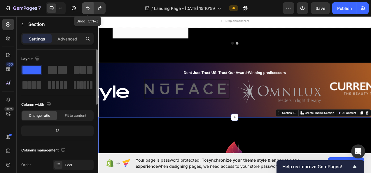
click at [89, 6] on icon "Undo/Redo" at bounding box center [88, 8] width 6 height 6
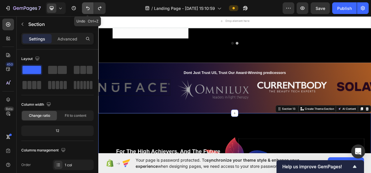
drag, startPoint x: 89, startPoint y: 9, endPoint x: 92, endPoint y: 11, distance: 3.5
click at [90, 9] on button "Undo/Redo" at bounding box center [88, 8] width 12 height 12
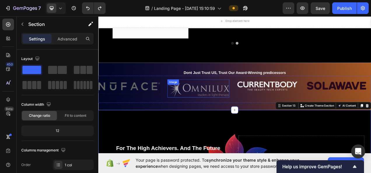
click at [239, 112] on img at bounding box center [226, 109] width 79 height 23
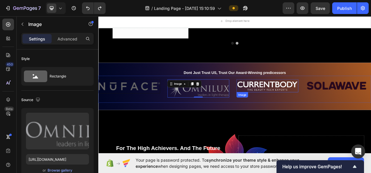
click at [303, 113] on img at bounding box center [314, 106] width 79 height 17
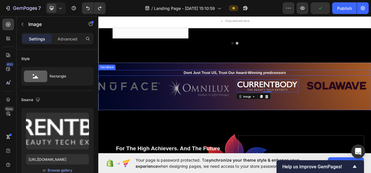
click at [175, 86] on div "Dont Just Trust US, Trust Our Award-Winning predicessors" at bounding box center [273, 89] width 350 height 7
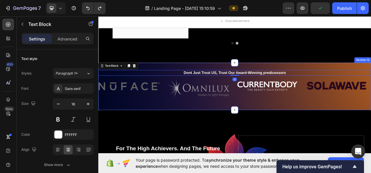
click at [172, 81] on div "Dont Just Trust US, Trust Our Award-Winning predicessors Text Block 0 Image Ima…" at bounding box center [273, 106] width 350 height 61
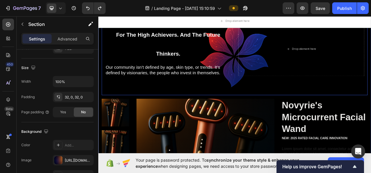
scroll to position [1977, 0]
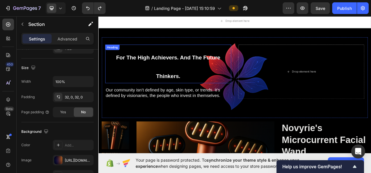
click at [220, 56] on h2 "For The High Achievers. And The Future Thinkers." at bounding box center [187, 78] width 161 height 50
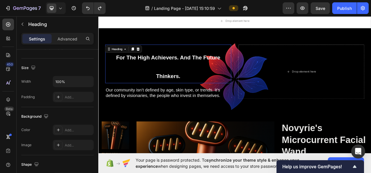
scroll to position [0, 0]
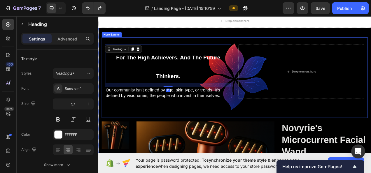
click at [265, 44] on div "For The High Achievers. And The Future Thinkers. Heading 16 Our community isn’t…" at bounding box center [273, 96] width 341 height 104
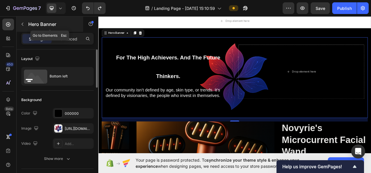
click at [23, 28] on button "button" at bounding box center [22, 24] width 9 height 9
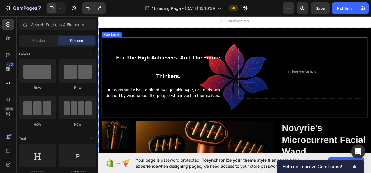
click at [244, 48] on div "For The High Achievers. And The Future Thinkers. Heading Our community isn’t de…" at bounding box center [273, 96] width 341 height 104
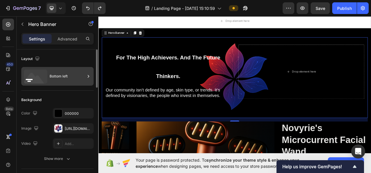
click at [57, 72] on div "Bottom left" at bounding box center [68, 76] width 36 height 13
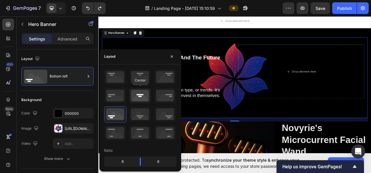
click at [141, 95] on icon at bounding box center [140, 95] width 22 height 15
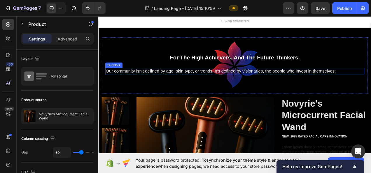
click at [240, 87] on p "Our community isn’t defined by age, skin type, or trends. It’s defined by visio…" at bounding box center [273, 87] width 331 height 7
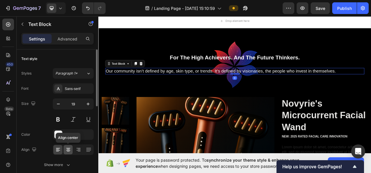
click at [68, 150] on icon at bounding box center [68, 150] width 4 height 1
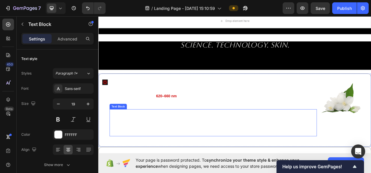
scroll to position [742, 0]
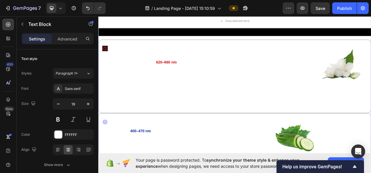
click at [153, 127] on div "Science. Technology. Skin. Text Block Icon RedLight Text Block What it is: Red …" at bounding box center [273, 117] width 350 height 242
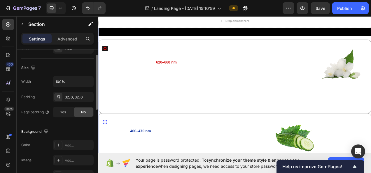
scroll to position [146, 0]
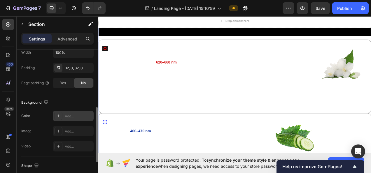
click at [68, 116] on div "Add..." at bounding box center [78, 116] width 27 height 5
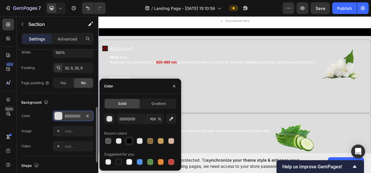
drag, startPoint x: 130, startPoint y: 142, endPoint x: 133, endPoint y: 140, distance: 3.6
click at [130, 142] on div at bounding box center [129, 141] width 6 height 6
type input "000000"
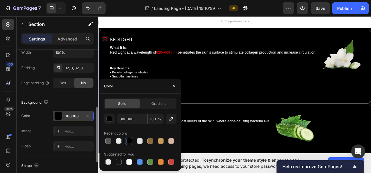
scroll to position [771, 0]
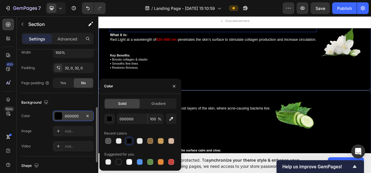
click at [280, 112] on div "Icon RedLight Text Block What it is: Red Light at a wavelength of 620–660 nm pe…" at bounding box center [273, 64] width 350 height 94
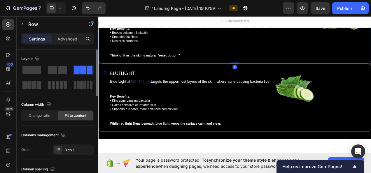
scroll to position [830, 0]
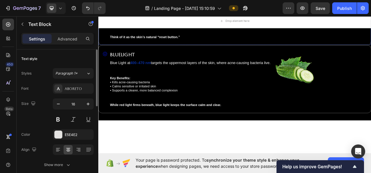
click at [322, 54] on div "Icon RedLight Text Block What it is: Red Light at a wavelength of 620–660 nm pe…" at bounding box center [273, 6] width 350 height 94
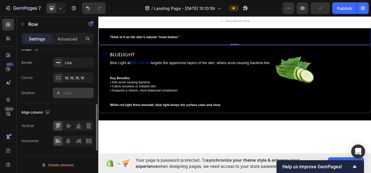
scroll to position [252, 0]
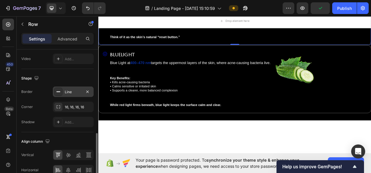
click at [72, 89] on div "Line" at bounding box center [73, 91] width 17 height 5
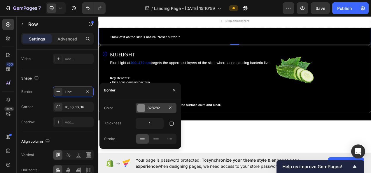
click at [146, 108] on div "828282" at bounding box center [156, 108] width 41 height 10
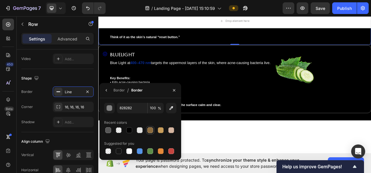
click at [150, 131] on div at bounding box center [150, 130] width 6 height 6
type input "8B6B3E"
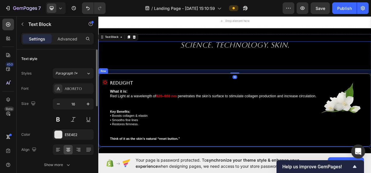
scroll to position [888, 0]
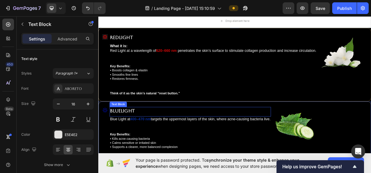
click at [198, 139] on p "BlueLight" at bounding box center [216, 138] width 206 height 9
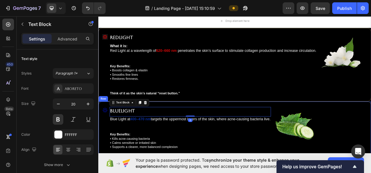
click at [203, 131] on div "Icon BlueLight Text Block 0 Blue Light at 400–470 nm targets the uppermost laye…" at bounding box center [273, 169] width 350 height 87
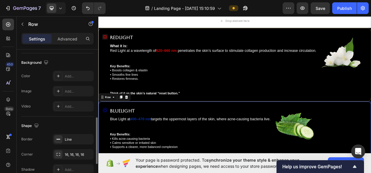
scroll to position [233, 0]
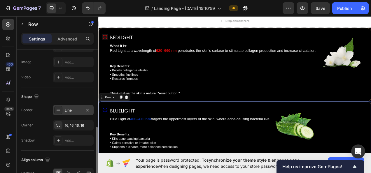
click at [72, 110] on div "Line" at bounding box center [73, 110] width 17 height 5
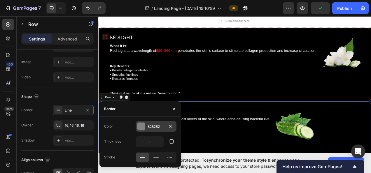
click at [148, 125] on div "828282" at bounding box center [156, 126] width 17 height 5
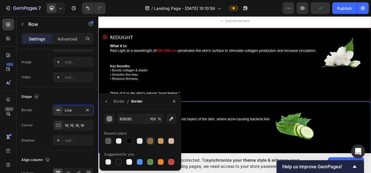
click at [150, 141] on div at bounding box center [150, 141] width 6 height 6
type input "8B6B3E"
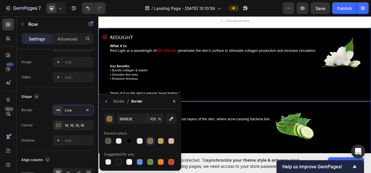
click at [290, 122] on div "Icon RedLight Text Block What it is: Red Light at a wavelength of 620–660 nm pe…" at bounding box center [273, 79] width 350 height 94
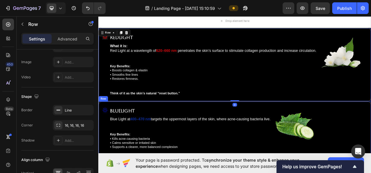
scroll to position [975, 0]
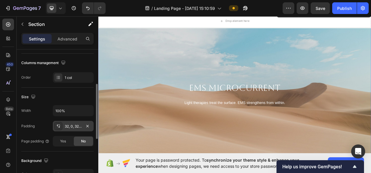
scroll to position [146, 0]
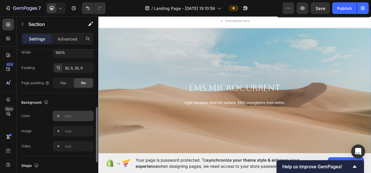
click at [63, 113] on div "Add..." at bounding box center [73, 116] width 41 height 10
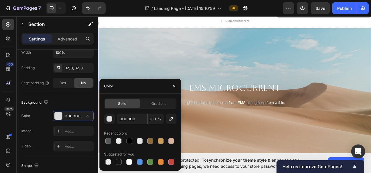
click at [131, 140] on div at bounding box center [129, 141] width 6 height 6
type input "000000"
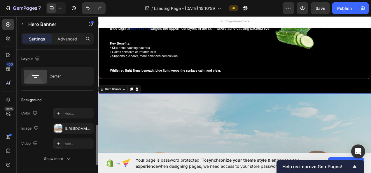
scroll to position [58, 0]
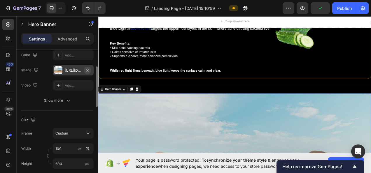
click at [85, 70] on button "button" at bounding box center [87, 70] width 7 height 7
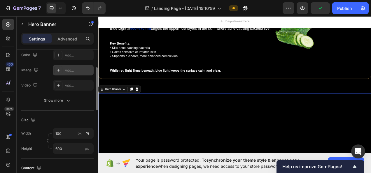
click at [71, 71] on div "Add..." at bounding box center [78, 70] width 27 height 5
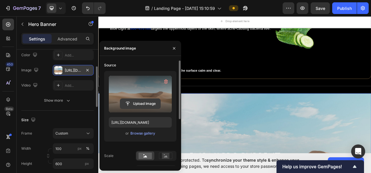
click at [145, 103] on input "file" at bounding box center [140, 104] width 40 height 10
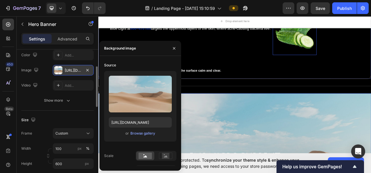
scroll to position [917, 0]
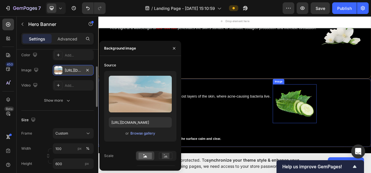
click at [360, 128] on img at bounding box center [350, 129] width 56 height 50
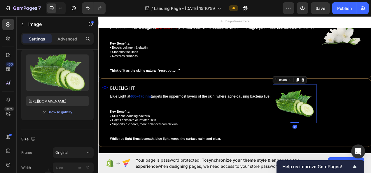
scroll to position [0, 0]
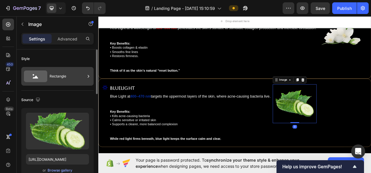
click at [68, 77] on div "Rectangle" at bounding box center [68, 76] width 36 height 13
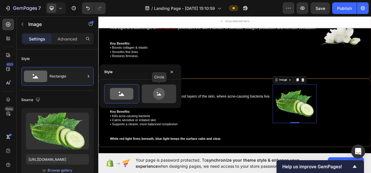
click at [168, 92] on icon at bounding box center [158, 94] width 27 height 12
type input "80"
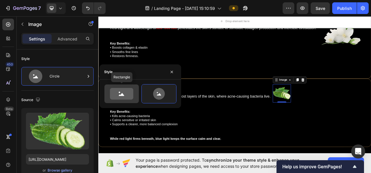
click at [121, 94] on icon at bounding box center [122, 94] width 6 height 3
type input "100"
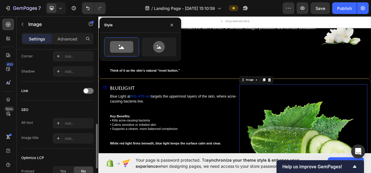
scroll to position [292, 0]
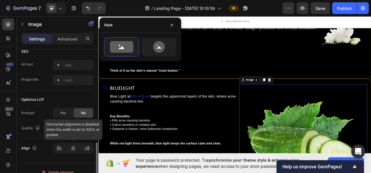
click at [73, 143] on div at bounding box center [73, 148] width 41 height 10
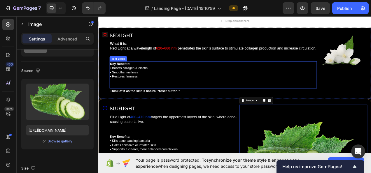
scroll to position [888, 0]
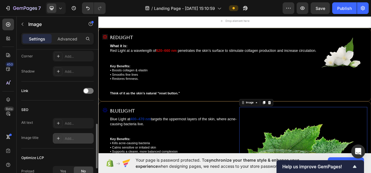
scroll to position [292, 0]
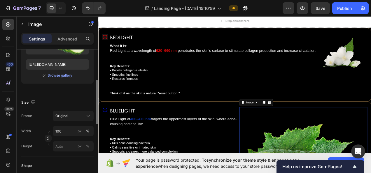
scroll to position [66, 0]
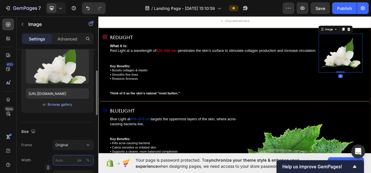
click at [58, 164] on input "px %" at bounding box center [73, 160] width 41 height 10
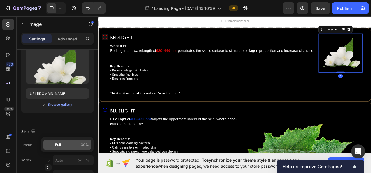
click at [66, 144] on p "Full 100%" at bounding box center [72, 144] width 34 height 5
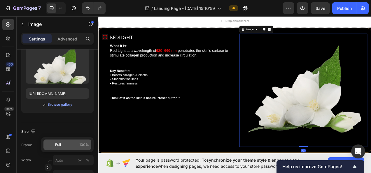
type input "100"
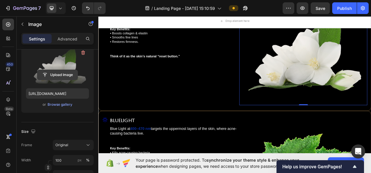
scroll to position [917, 0]
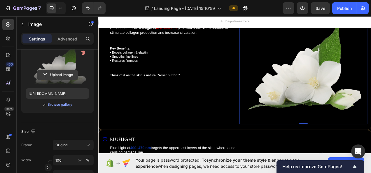
click at [54, 73] on input "file" at bounding box center [57, 75] width 40 height 10
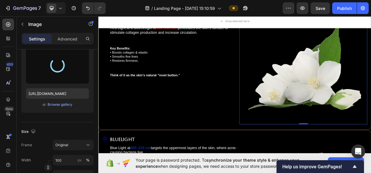
type input "[URL][DOMAIN_NAME]"
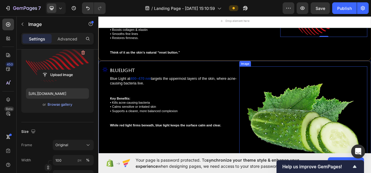
scroll to position [1005, 0]
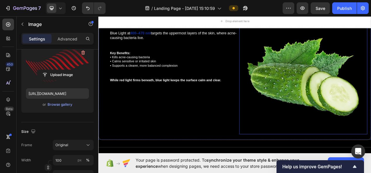
click at [352, 117] on img at bounding box center [361, 95] width 164 height 145
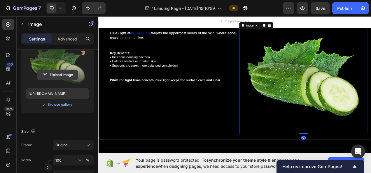
click at [68, 75] on input "file" at bounding box center [57, 75] width 40 height 10
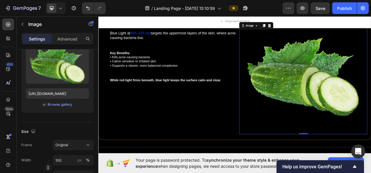
type input "[URL][DOMAIN_NAME]"
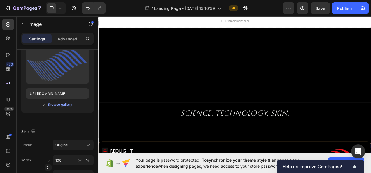
scroll to position [713, 0]
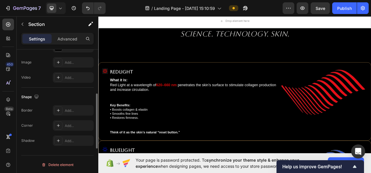
scroll to position [156, 0]
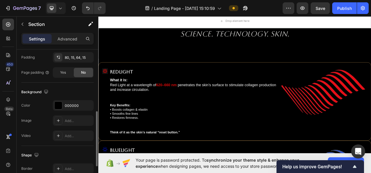
click at [69, 90] on div "Background" at bounding box center [57, 91] width 72 height 9
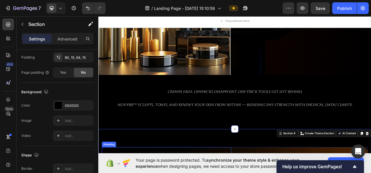
scroll to position [567, 0]
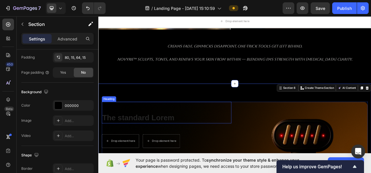
click at [201, 141] on h2 "The standard Lorem" at bounding box center [186, 148] width 166 height 14
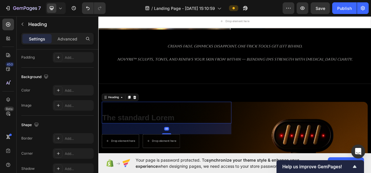
scroll to position [0, 0]
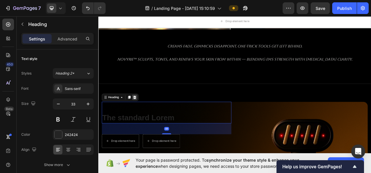
click at [147, 119] on icon at bounding box center [145, 121] width 5 height 5
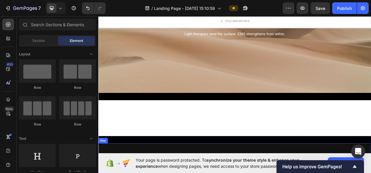
scroll to position [1325, 0]
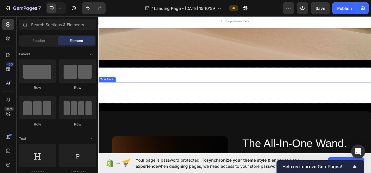
click at [168, 103] on p "EMS ([MEDICAL_DATA]) uses gentle bioelectric currents that mirror your body’s n…" at bounding box center [273, 110] width 349 height 17
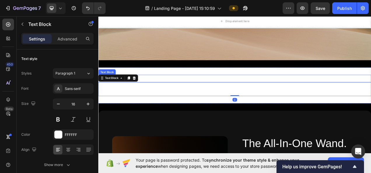
click at [159, 90] on div "What is EMS? Text Block EMS ([MEDICAL_DATA]) uses gentle bioelectric currents t…" at bounding box center [273, 105] width 350 height 46
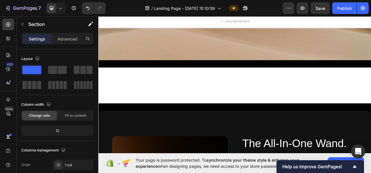
click at [168, 85] on div "What is EMS? Text Block EMS ([MEDICAL_DATA]) uses gentle bioelectric currents t…" at bounding box center [273, 105] width 350 height 46
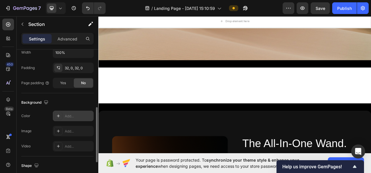
click at [70, 112] on div "Add..." at bounding box center [73, 116] width 41 height 10
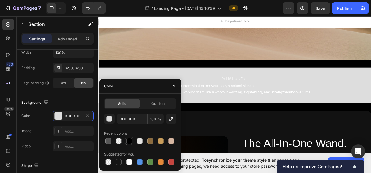
click at [128, 140] on div at bounding box center [129, 141] width 6 height 6
type input "000000"
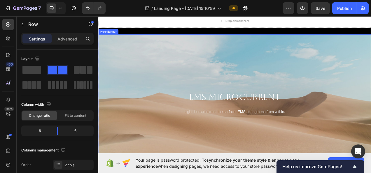
scroll to position [1154, 0]
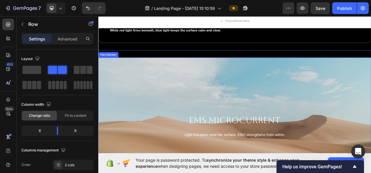
click at [173, 133] on div "Background Image" at bounding box center [273, 157] width 350 height 175
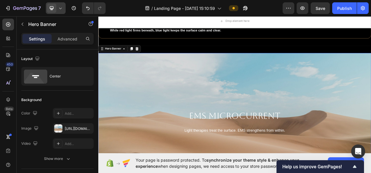
click at [55, 8] on span at bounding box center [51, 7] width 9 height 9
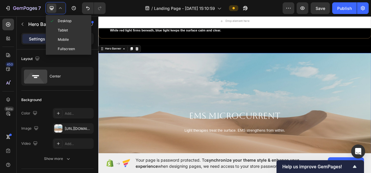
click at [64, 39] on span "Mobile" at bounding box center [63, 40] width 11 height 6
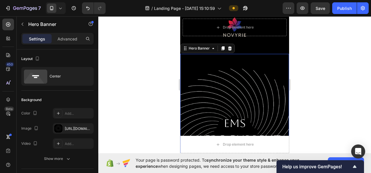
scroll to position [1206, 0]
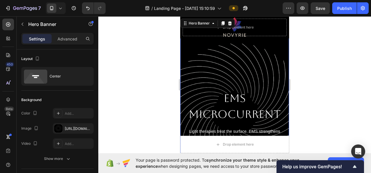
click at [265, 69] on div "Background Image" at bounding box center [234, 116] width 109 height 175
click at [241, 67] on div "Background Image" at bounding box center [234, 116] width 109 height 175
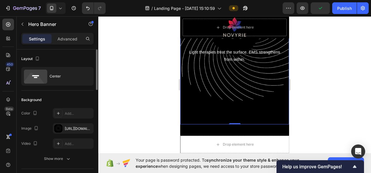
scroll to position [1265, 0]
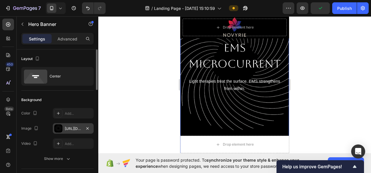
click at [69, 129] on div "[URL][DOMAIN_NAME]" at bounding box center [73, 128] width 17 height 5
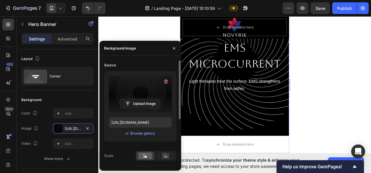
click at [136, 88] on label at bounding box center [140, 94] width 63 height 37
click at [136, 99] on input "file" at bounding box center [140, 104] width 40 height 10
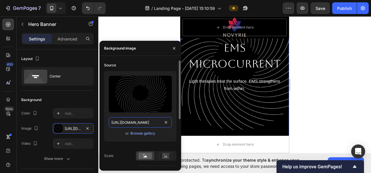
click at [150, 122] on input "[URL][DOMAIN_NAME]" at bounding box center [140, 122] width 63 height 10
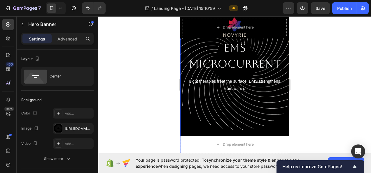
click at [58, 11] on icon at bounding box center [60, 8] width 6 height 6
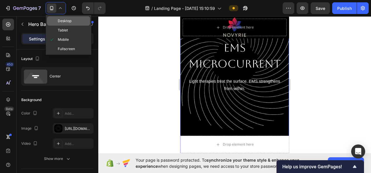
click at [74, 23] on div "Desktop" at bounding box center [68, 20] width 43 height 9
type input "1200"
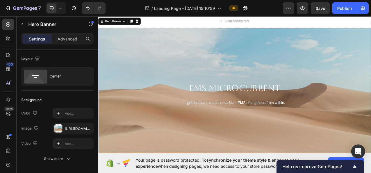
scroll to position [1202, 0]
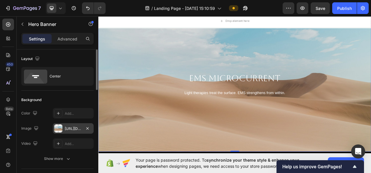
click at [71, 125] on div "[URL][DOMAIN_NAME]" at bounding box center [73, 128] width 41 height 10
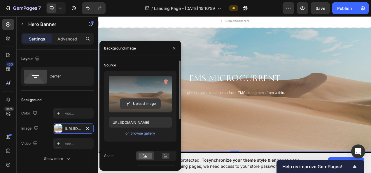
click at [144, 99] on input "file" at bounding box center [140, 104] width 40 height 10
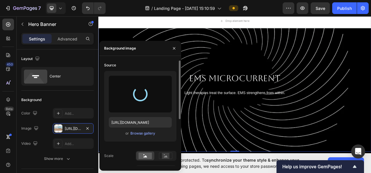
type input "[URL][DOMAIN_NAME]"
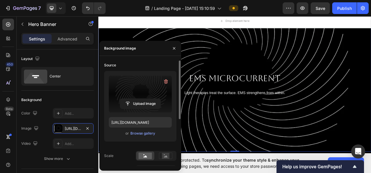
click at [371, 80] on div "Background Image" at bounding box center [273, 103] width 350 height 175
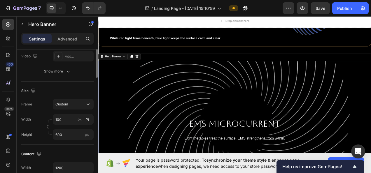
scroll to position [117, 0]
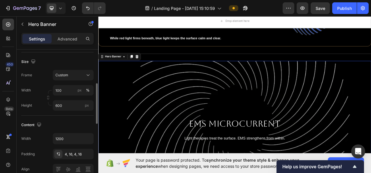
click at [64, 120] on div "Content" at bounding box center [57, 124] width 72 height 9
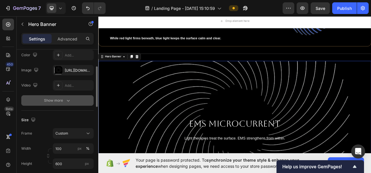
click at [58, 103] on button "Show more" at bounding box center [57, 100] width 72 height 10
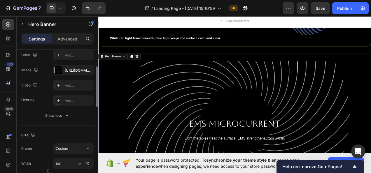
click at [72, 115] on button "Show less" at bounding box center [57, 115] width 72 height 10
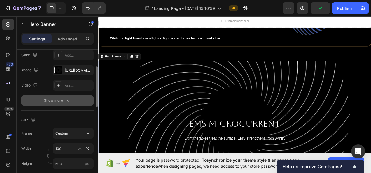
click at [58, 104] on button "Show more" at bounding box center [57, 100] width 72 height 10
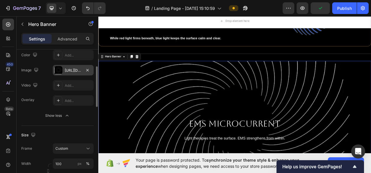
click at [68, 68] on div "[URL][DOMAIN_NAME]" at bounding box center [73, 70] width 17 height 5
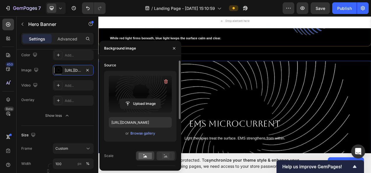
click at [162, 154] on rect at bounding box center [166, 156] width 8 height 6
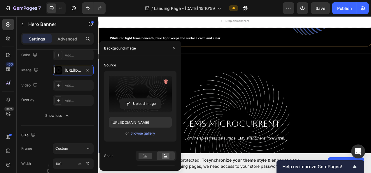
click at [371, 127] on div "Background Image" at bounding box center [273, 161] width 350 height 175
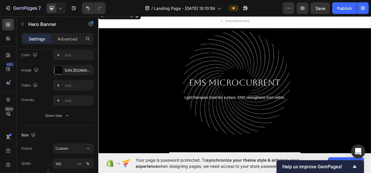
scroll to position [1260, 0]
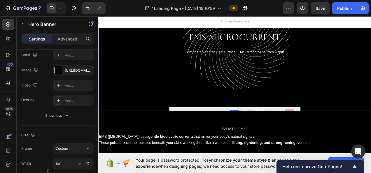
click at [344, 134] on div "Background Image" at bounding box center [273, 50] width 350 height 175
click at [371, 145] on div "EMS Microcurrent Heading Light therapies treat the surface. EMS strengthens fro…" at bounding box center [273, 51] width 350 height 194
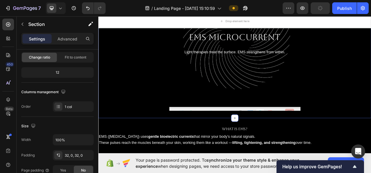
scroll to position [0, 0]
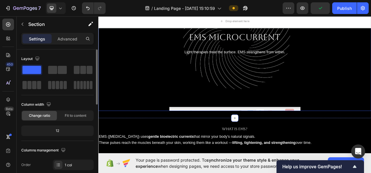
click at [368, 128] on div "Background Image" at bounding box center [273, 50] width 350 height 175
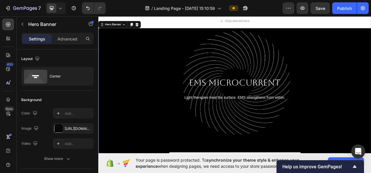
scroll to position [1144, 0]
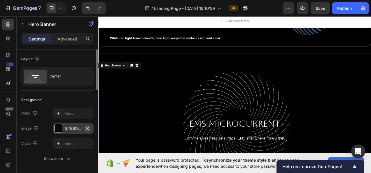
click at [86, 125] on button "button" at bounding box center [87, 128] width 7 height 7
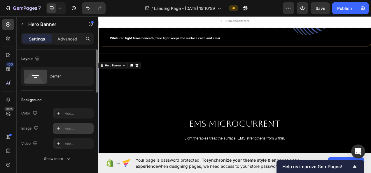
click at [71, 128] on div "Add..." at bounding box center [78, 128] width 27 height 5
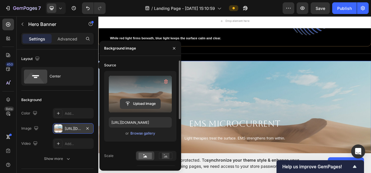
click at [132, 103] on input "file" at bounding box center [140, 104] width 40 height 10
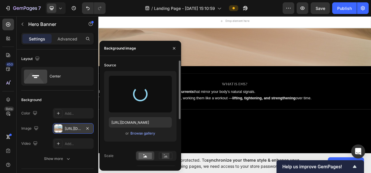
scroll to position [1231, 0]
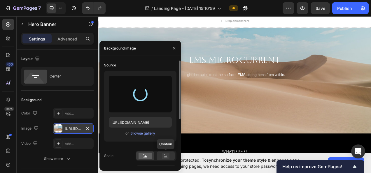
click at [166, 154] on rect at bounding box center [166, 156] width 8 height 6
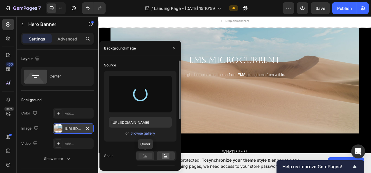
click at [144, 156] on rect at bounding box center [144, 156] width 13 height 6
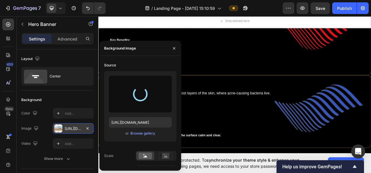
scroll to position [998, 0]
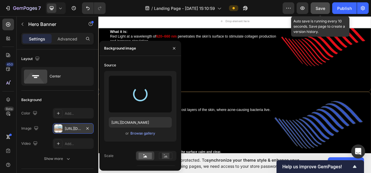
drag, startPoint x: 323, startPoint y: 3, endPoint x: 314, endPoint y: 7, distance: 10.1
click at [323, 3] on button "Save" at bounding box center [319, 8] width 19 height 12
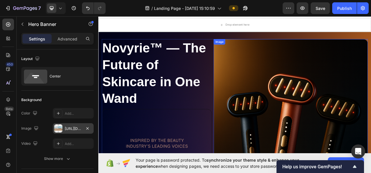
scroll to position [0, 0]
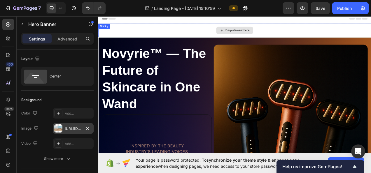
click at [265, 31] on div "Drop element here" at bounding box center [273, 34] width 47 height 9
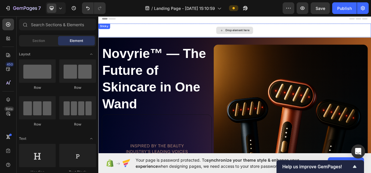
click at [268, 31] on div "Drop element here" at bounding box center [273, 34] width 47 height 9
click at [175, 32] on div "Drop element here" at bounding box center [273, 34] width 350 height 17
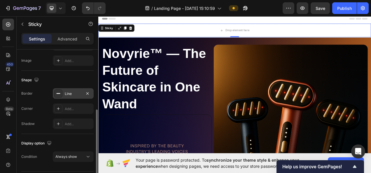
scroll to position [58, 0]
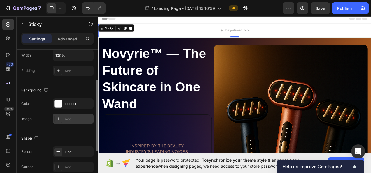
click at [72, 117] on div "Add..." at bounding box center [78, 119] width 27 height 5
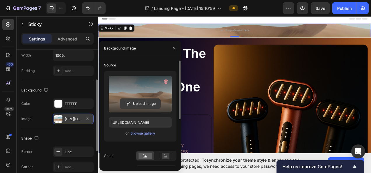
click at [136, 106] on input "file" at bounding box center [140, 104] width 40 height 10
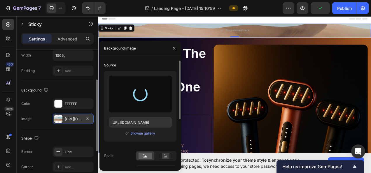
type input "[URL][DOMAIN_NAME]"
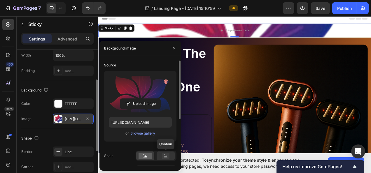
click at [161, 159] on rect at bounding box center [165, 156] width 13 height 6
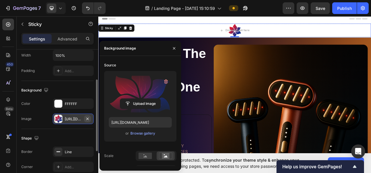
click at [88, 117] on icon "button" at bounding box center [87, 119] width 5 height 5
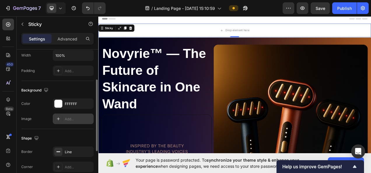
click at [78, 119] on div "Add..." at bounding box center [78, 119] width 27 height 5
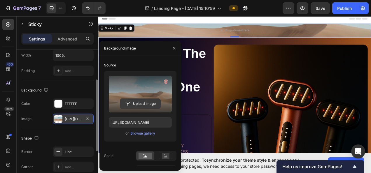
click at [145, 100] on input "file" at bounding box center [140, 104] width 40 height 10
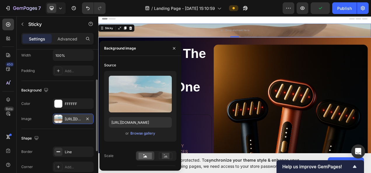
type input "[URL][DOMAIN_NAME]"
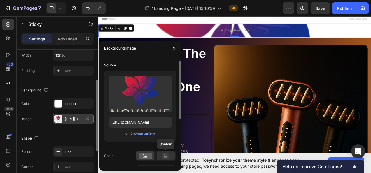
click at [167, 156] on rect at bounding box center [166, 156] width 8 height 6
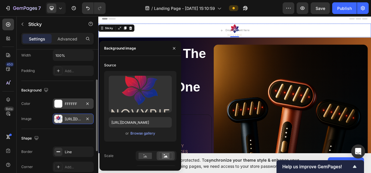
click at [70, 102] on div "FFFFFF" at bounding box center [73, 103] width 17 height 5
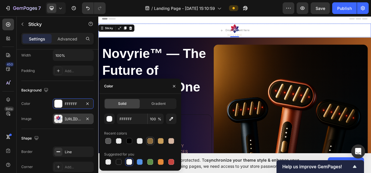
click at [129, 142] on div at bounding box center [129, 141] width 6 height 6
type input "000000"
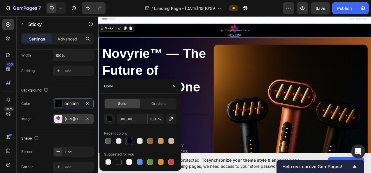
click at [155, 24] on div "Header" at bounding box center [273, 20] width 340 height 12
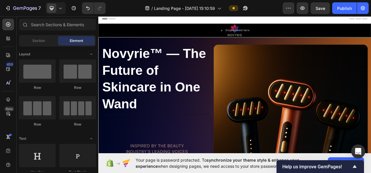
click at [168, 21] on div "Header" at bounding box center [273, 20] width 340 height 12
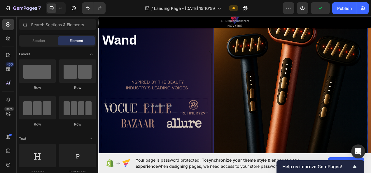
scroll to position [0, 0]
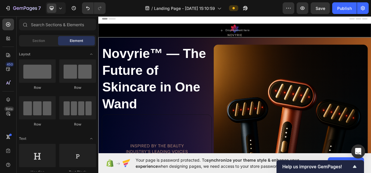
click at [165, 20] on div "Header" at bounding box center [273, 20] width 340 height 12
click at [111, 19] on span "Header" at bounding box center [115, 20] width 13 height 6
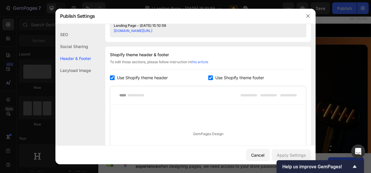
scroll to position [273, 0]
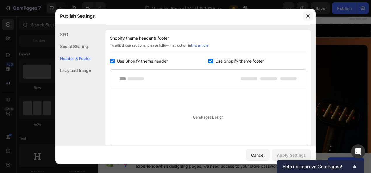
click at [306, 18] on icon "button" at bounding box center [308, 16] width 5 height 5
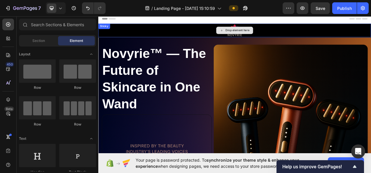
click at [363, 37] on div "Drop element here" at bounding box center [273, 34] width 350 height 17
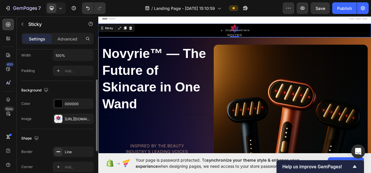
scroll to position [87, 0]
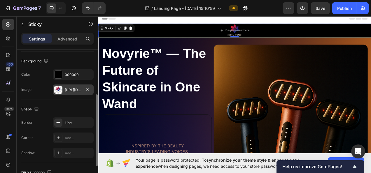
click at [70, 88] on div "[URL][DOMAIN_NAME]" at bounding box center [73, 89] width 17 height 5
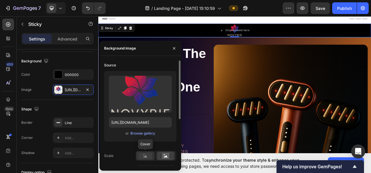
click at [150, 155] on rect at bounding box center [144, 156] width 13 height 6
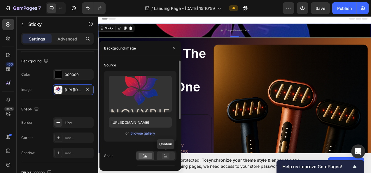
click at [167, 158] on rect at bounding box center [166, 156] width 8 height 6
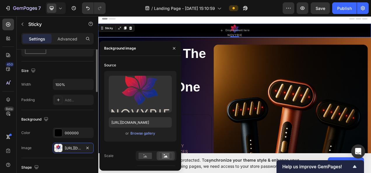
scroll to position [0, 0]
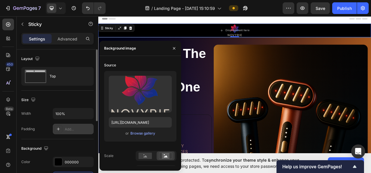
click at [74, 127] on div "Add..." at bounding box center [78, 129] width 27 height 5
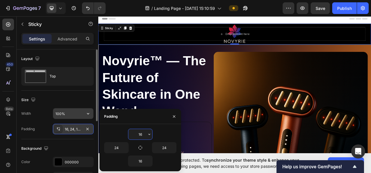
click at [65, 113] on input "100%" at bounding box center [73, 113] width 40 height 10
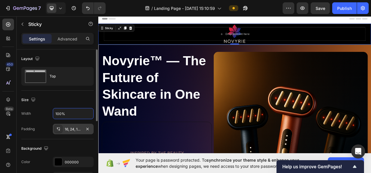
click at [62, 95] on div "Size" at bounding box center [57, 99] width 72 height 9
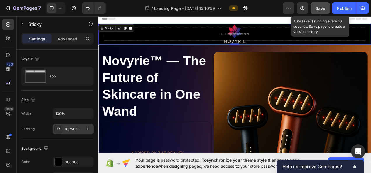
click at [317, 7] on span "Save" at bounding box center [320, 8] width 10 height 5
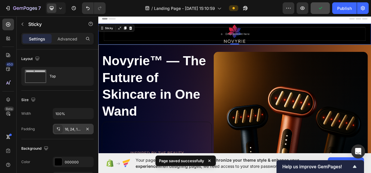
click at [60, 6] on icon at bounding box center [60, 8] width 6 height 6
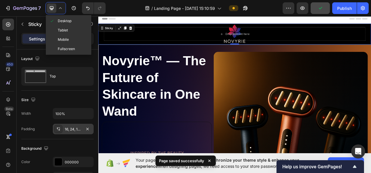
click at [69, 37] on span "Mobile" at bounding box center [63, 40] width 11 height 6
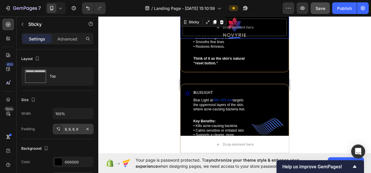
scroll to position [933, 0]
